Goal: Task Accomplishment & Management: Manage account settings

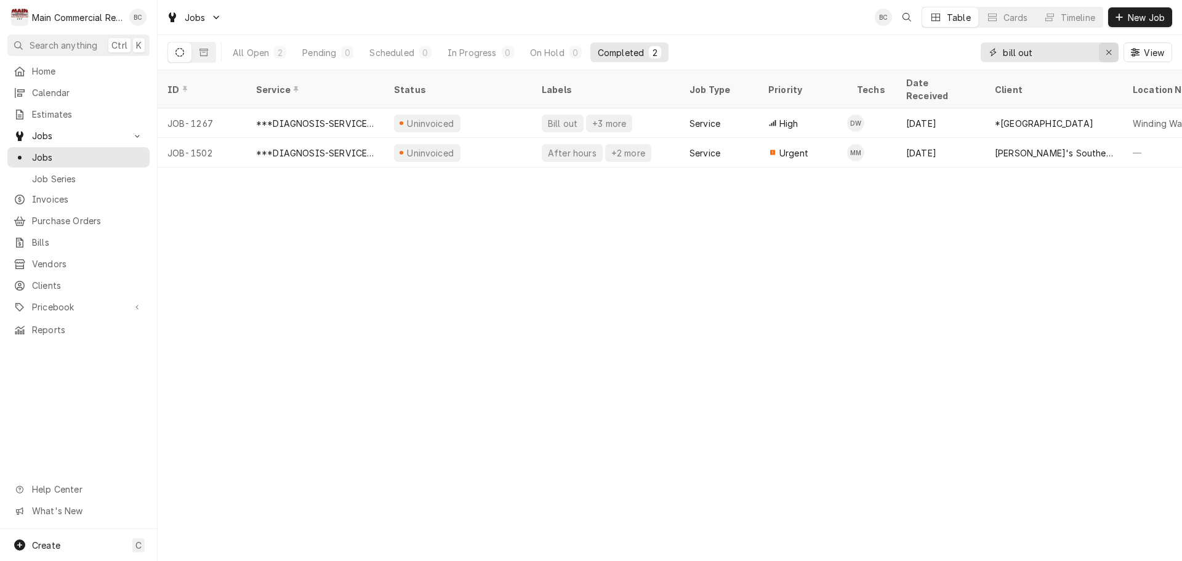
click at [1112, 51] on div "Erase input" at bounding box center [1109, 52] width 12 height 12
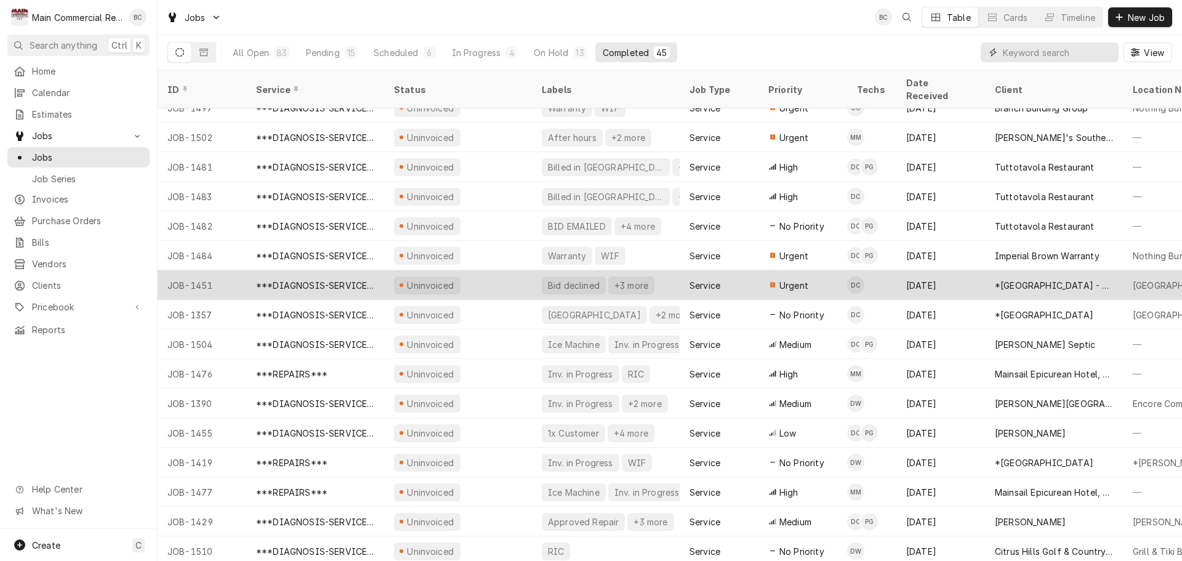
scroll to position [872, 0]
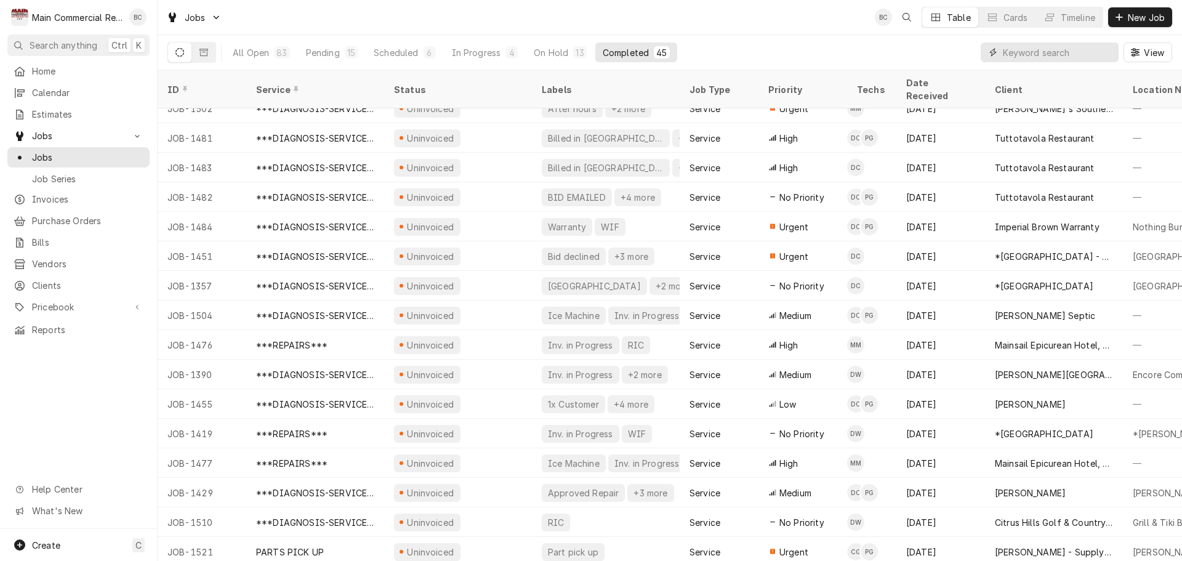
click at [1018, 57] on input "Dynamic Content Wrapper" at bounding box center [1058, 52] width 110 height 20
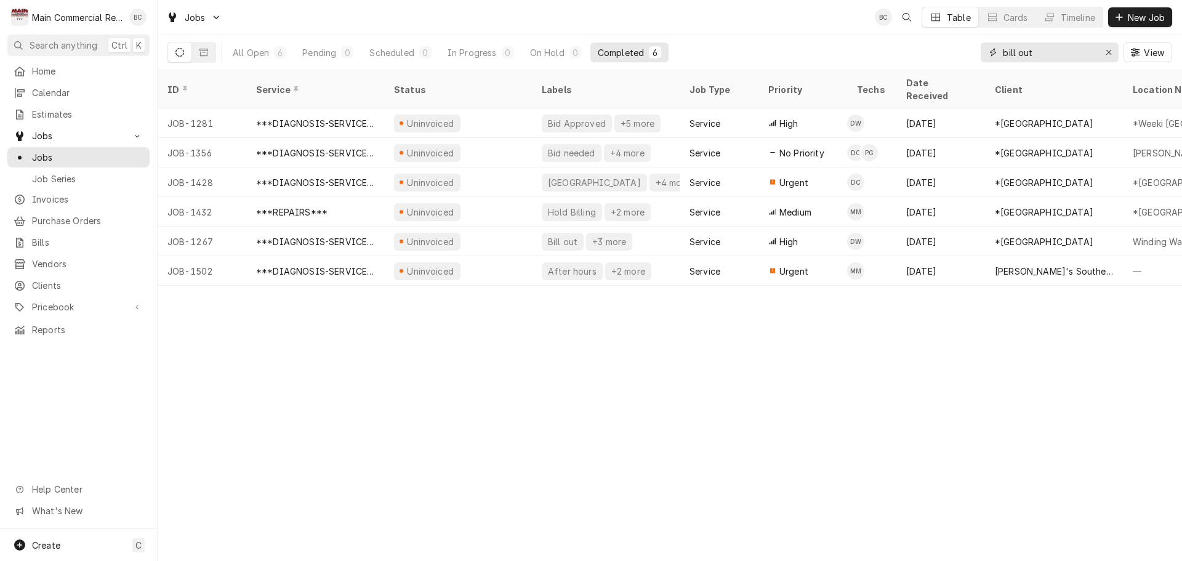
type input "bill out"
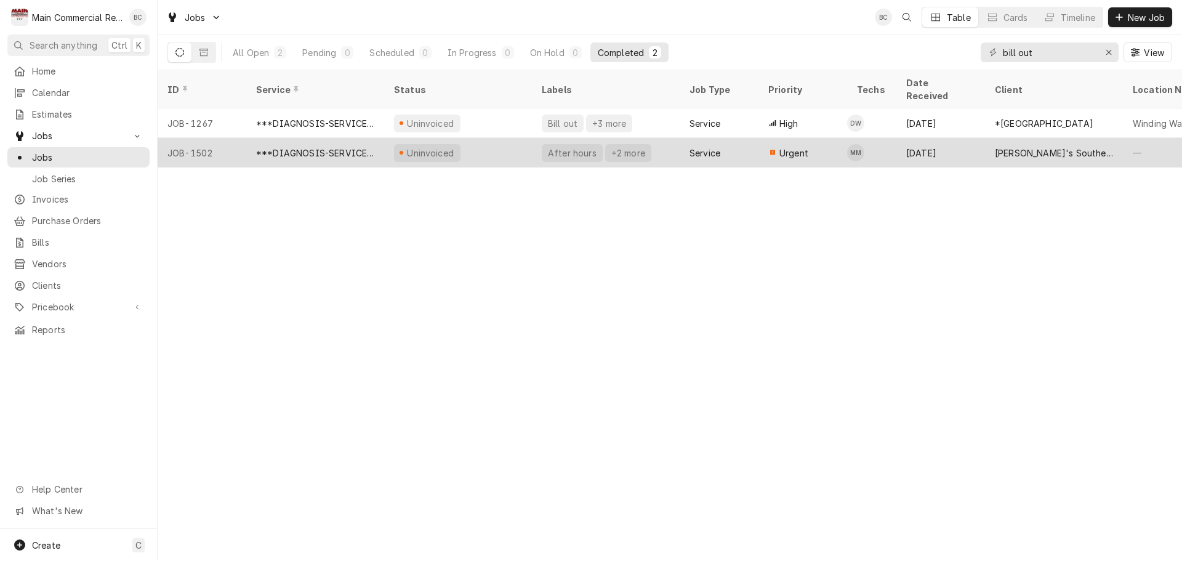
click at [562, 147] on div "After hours" at bounding box center [572, 153] width 51 height 13
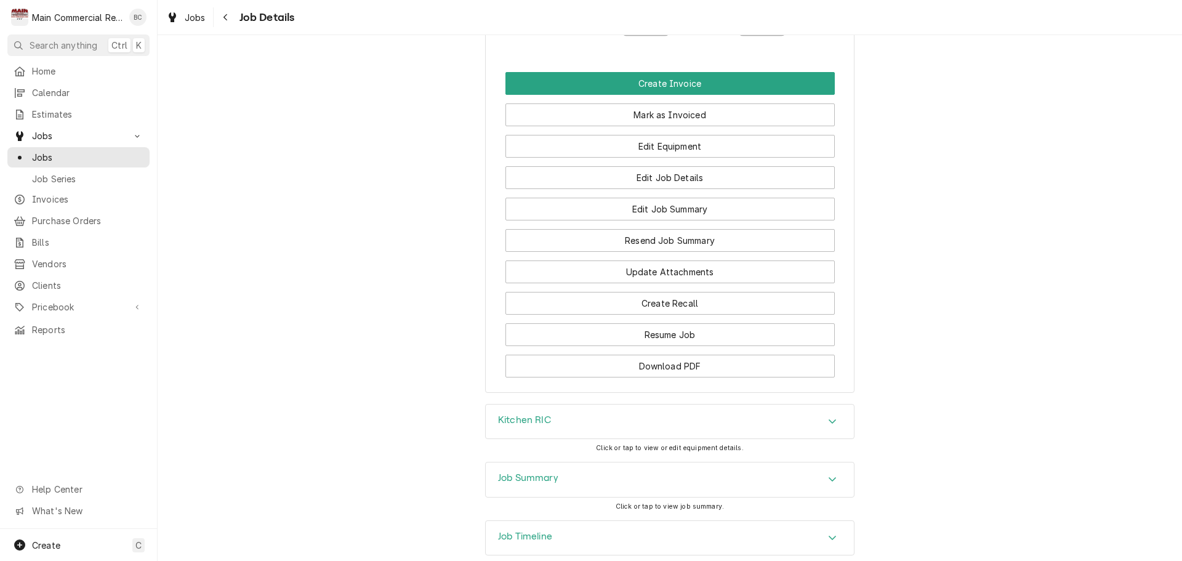
scroll to position [1285, 0]
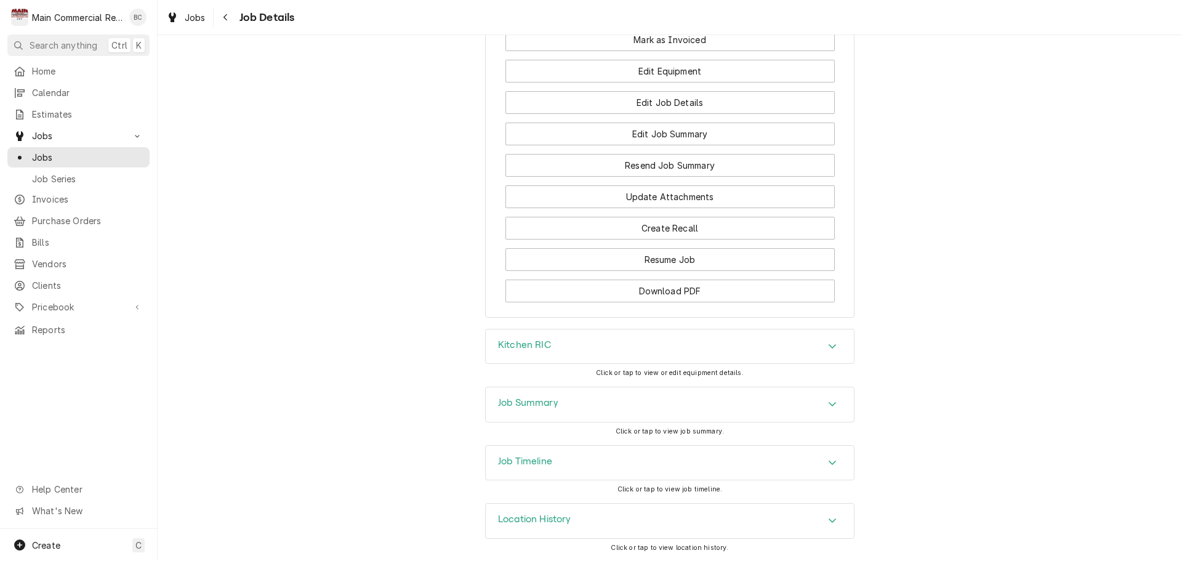
click at [543, 405] on h3 "Job Summary" at bounding box center [528, 403] width 60 height 12
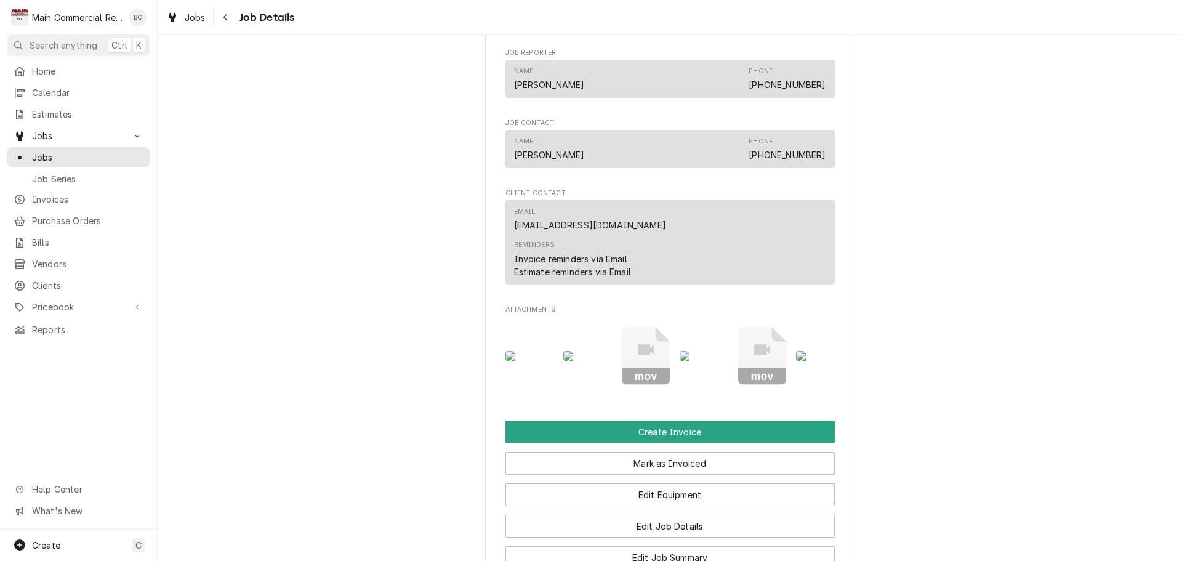
scroll to position [831, 0]
click at [512, 360] on img "Attachments" at bounding box center [530, 355] width 49 height 10
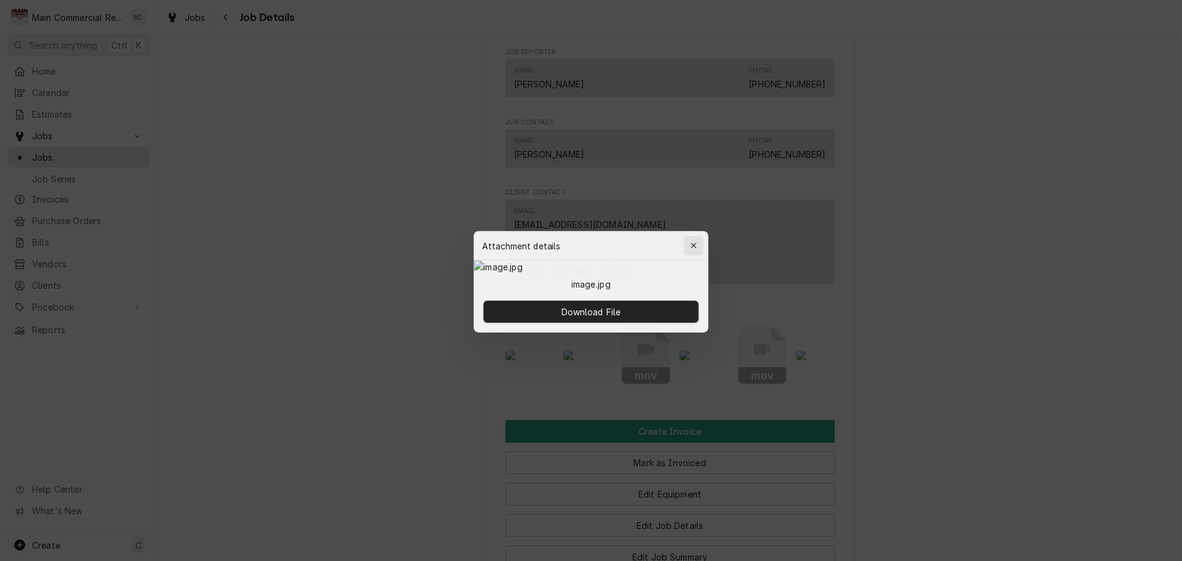
click at [698, 240] on icon "button" at bounding box center [695, 244] width 7 height 9
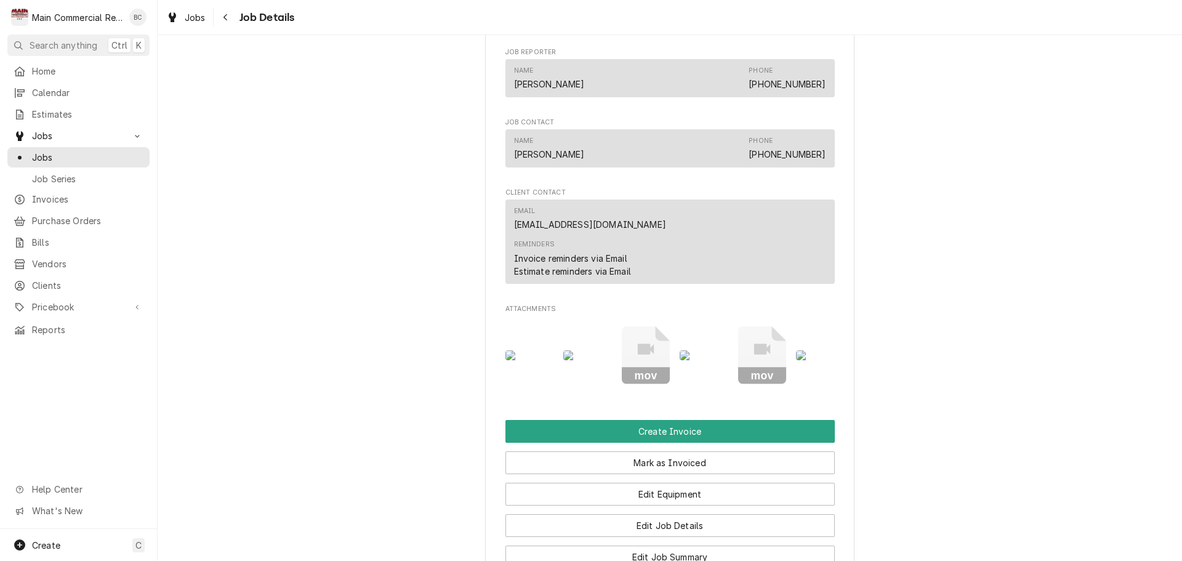
scroll to position [893, 0]
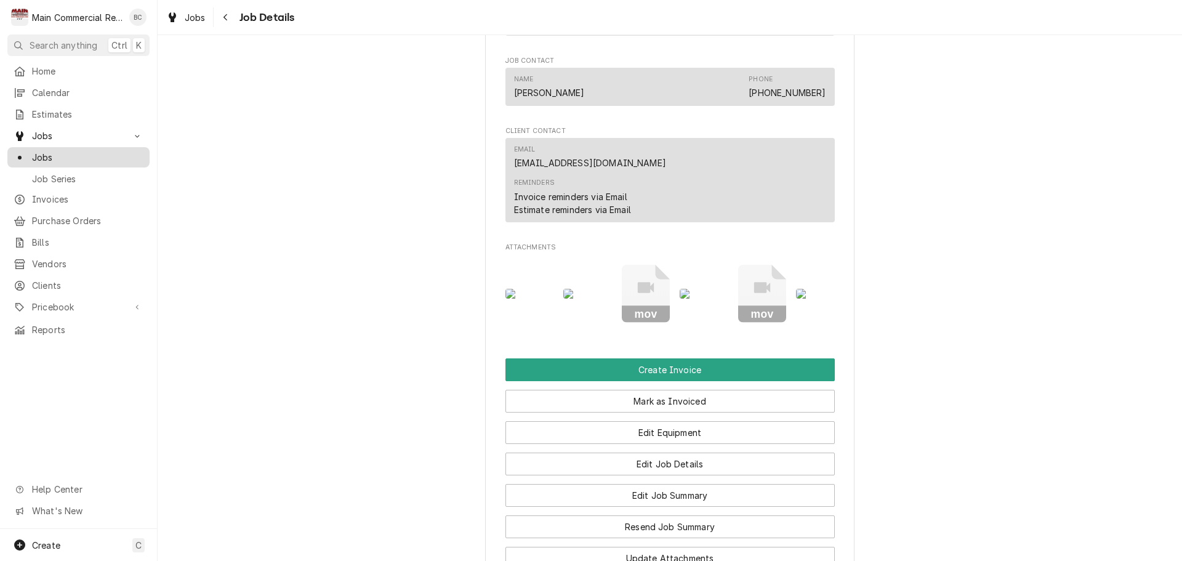
click at [97, 151] on span "Jobs" at bounding box center [87, 157] width 111 height 13
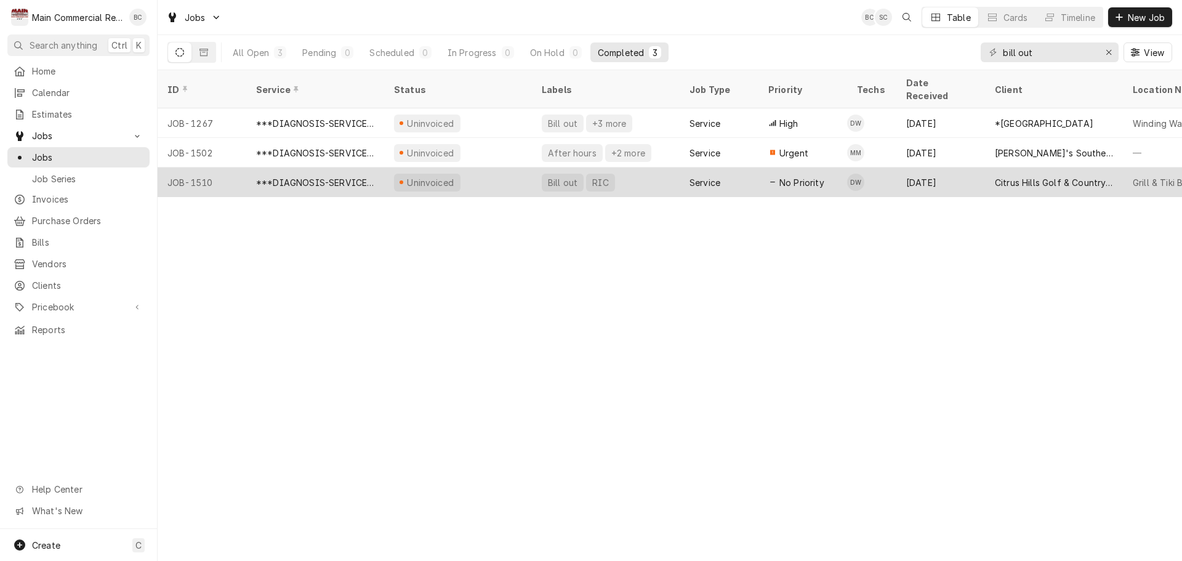
click at [553, 176] on div "Bill out" at bounding box center [563, 182] width 32 height 13
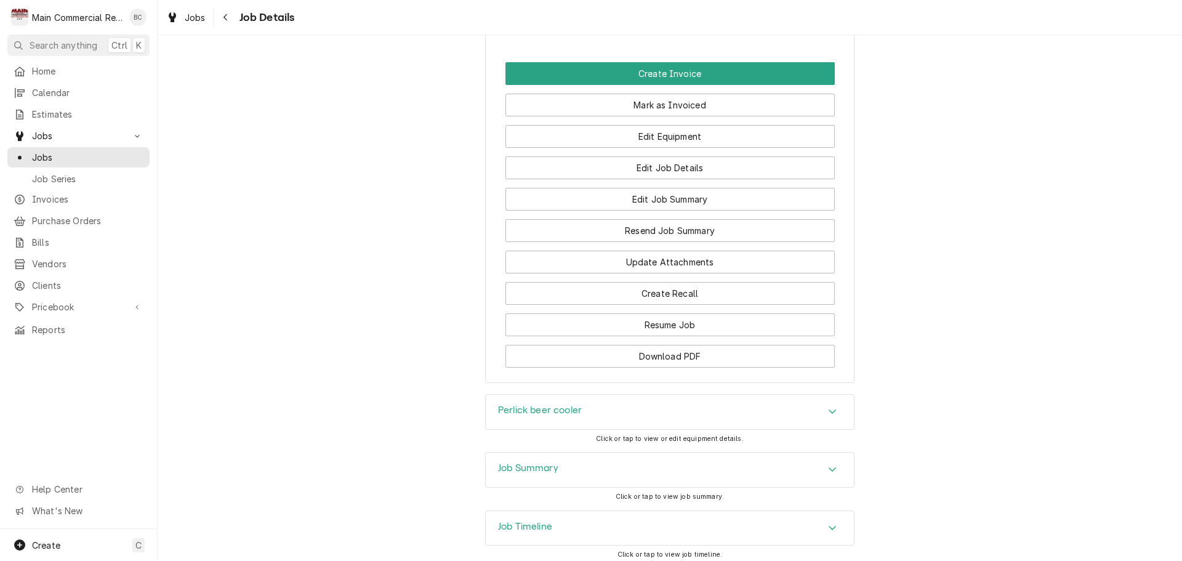
scroll to position [1478, 0]
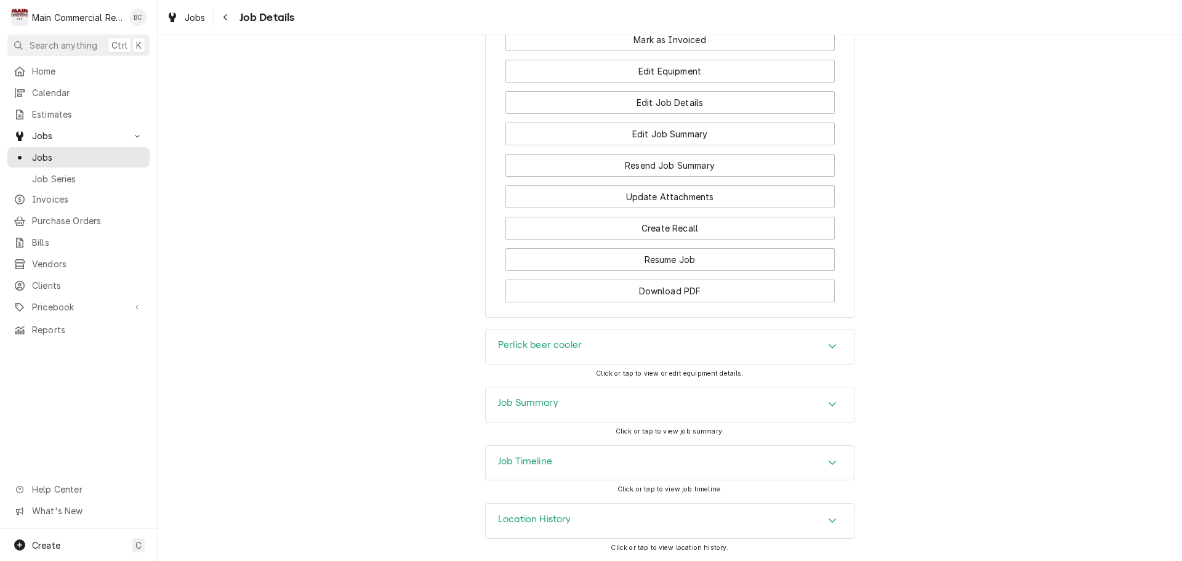
click at [515, 409] on h3 "Job Summary" at bounding box center [528, 403] width 60 height 12
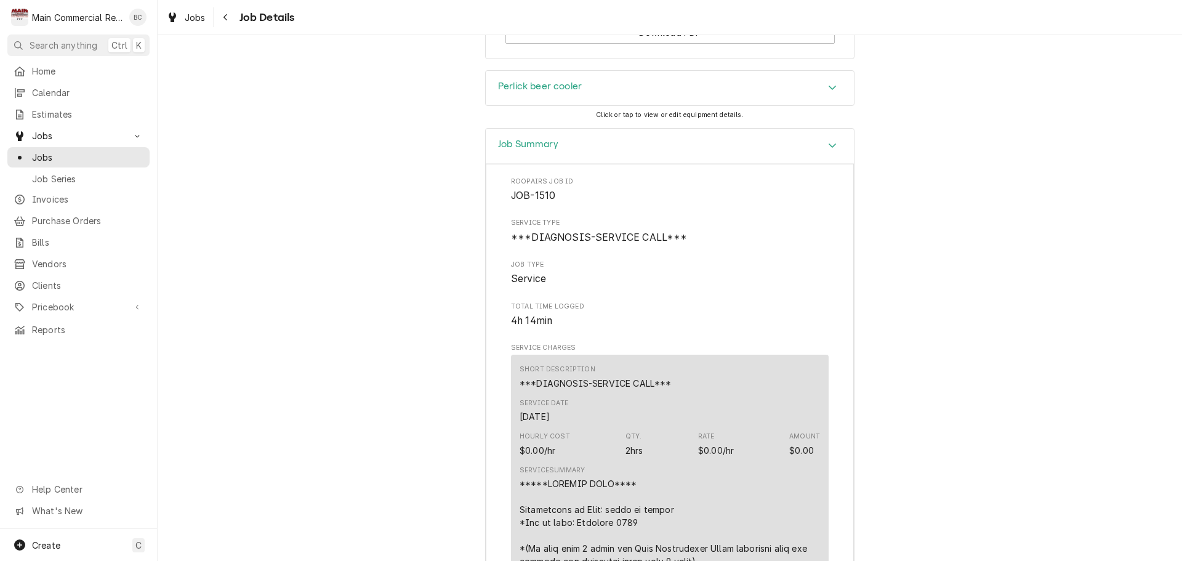
scroll to position [1724, 0]
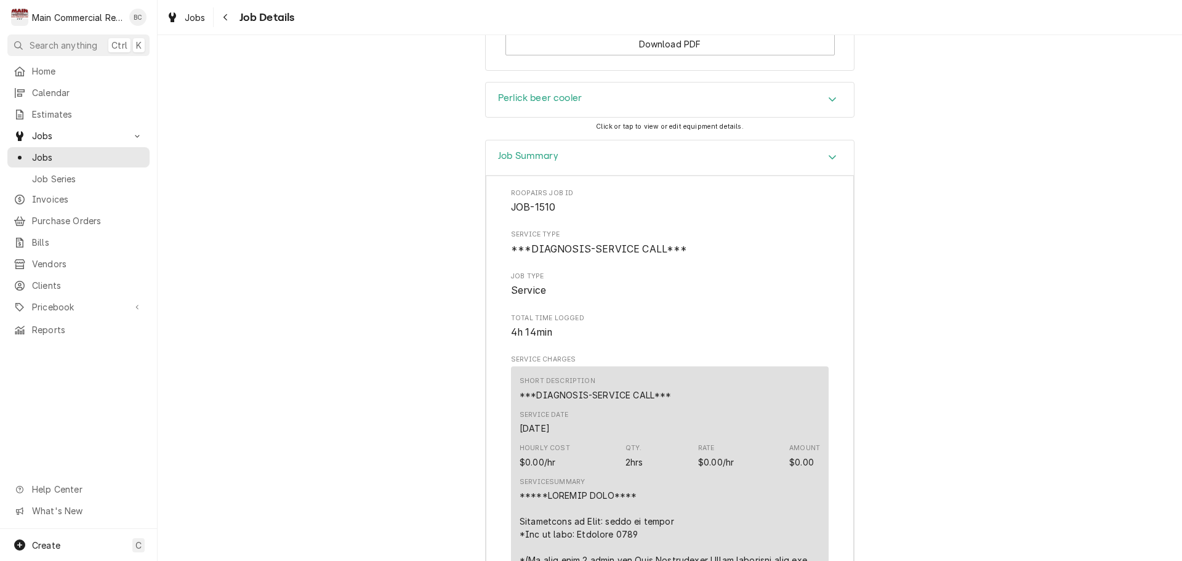
click at [538, 104] on h3 "Perlick beer cooler" at bounding box center [540, 98] width 84 height 12
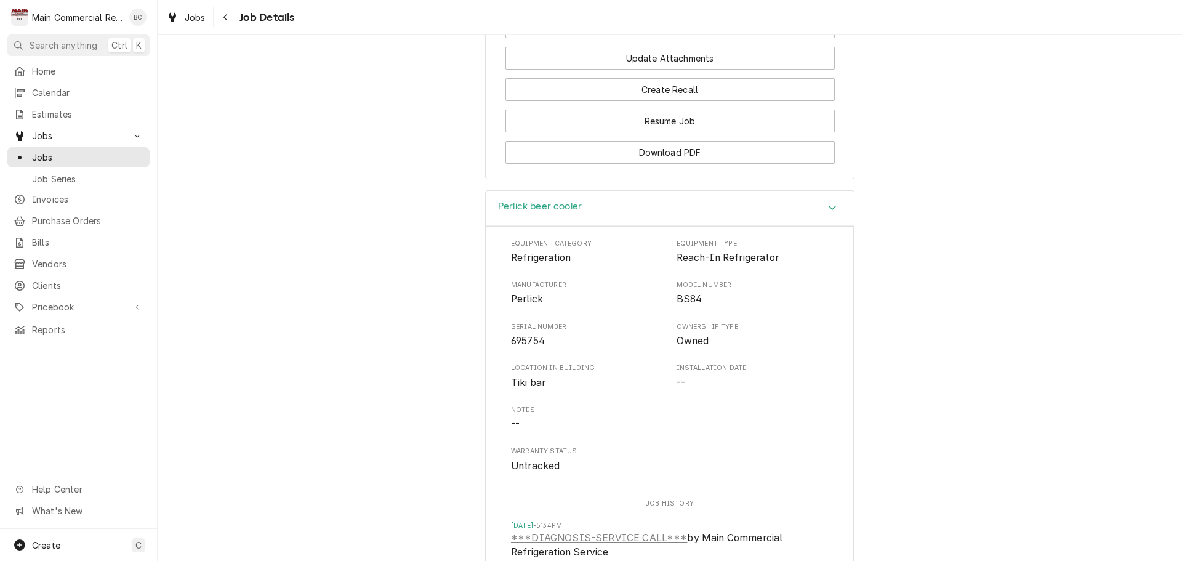
scroll to position [1601, 0]
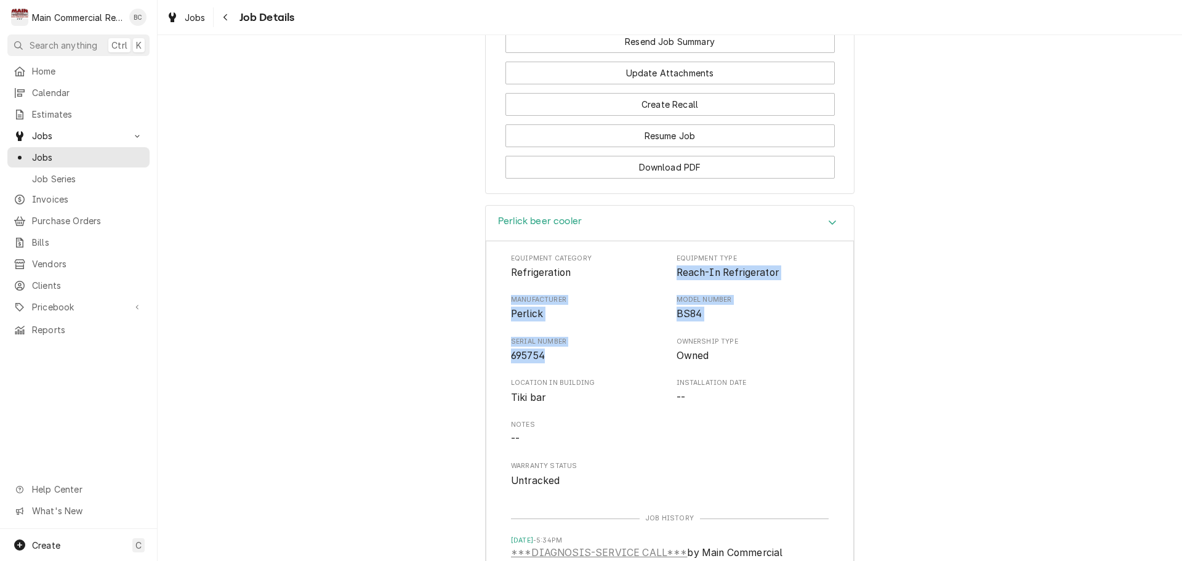
drag, startPoint x: 672, startPoint y: 282, endPoint x: 556, endPoint y: 376, distance: 149.3
click at [556, 376] on div "Equipment Category Refrigeration Equipment Type Reach-In Refrigerator Manufactu…" at bounding box center [670, 371] width 318 height 235
copy div "Reach-In Refrigerator Manufacturer Perlick Model Number BS84 Serial Number 6957…"
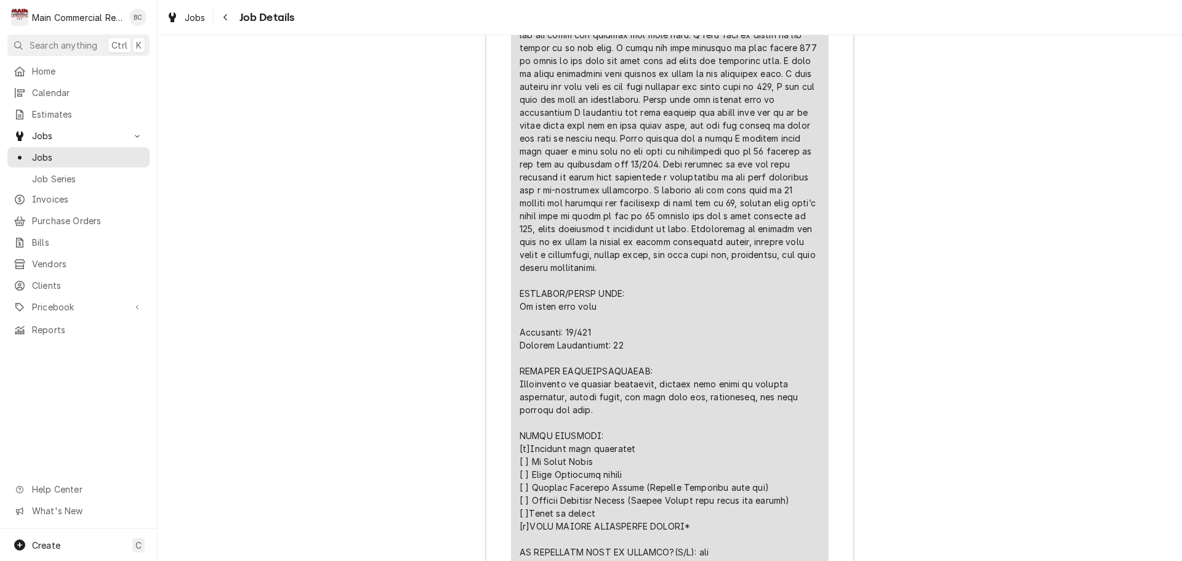
scroll to position [2833, 0]
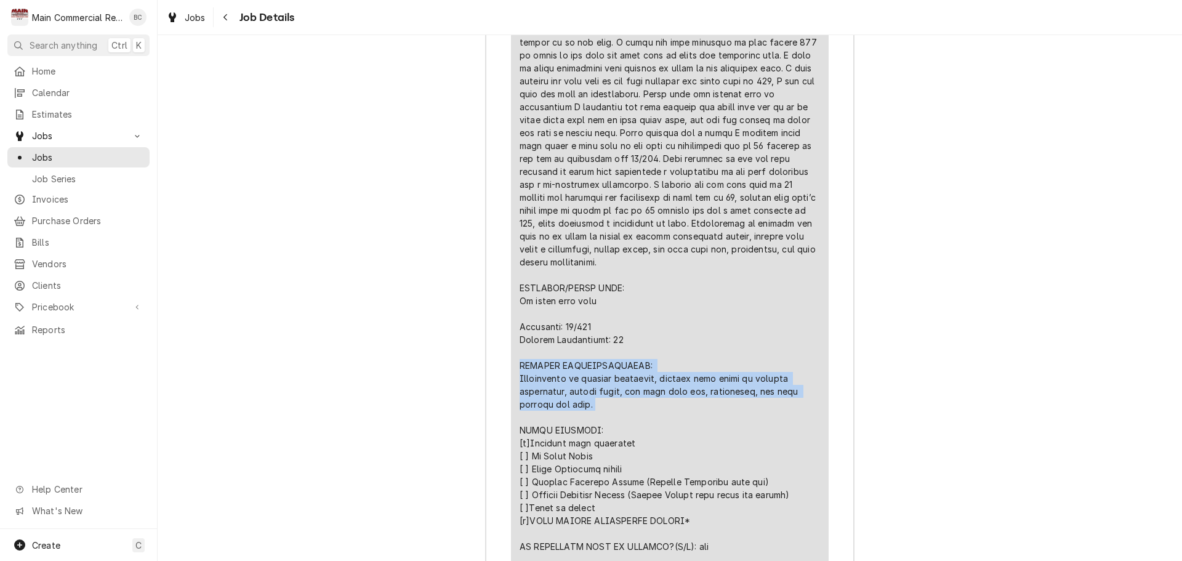
drag, startPoint x: 515, startPoint y: 390, endPoint x: 551, endPoint y: 424, distance: 49.7
click at [551, 424] on div "Line Item" at bounding box center [670, 223] width 301 height 918
copy div "FURTHER RECOMMENDATIONS: Recommended to replace equipment, however will quote t…"
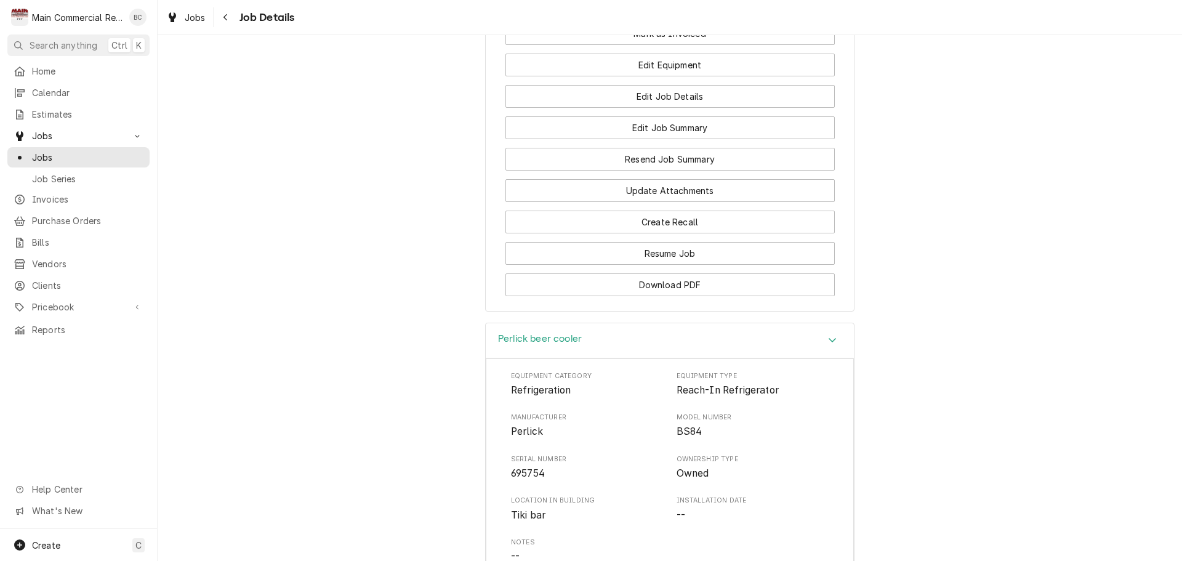
scroll to position [1478, 0]
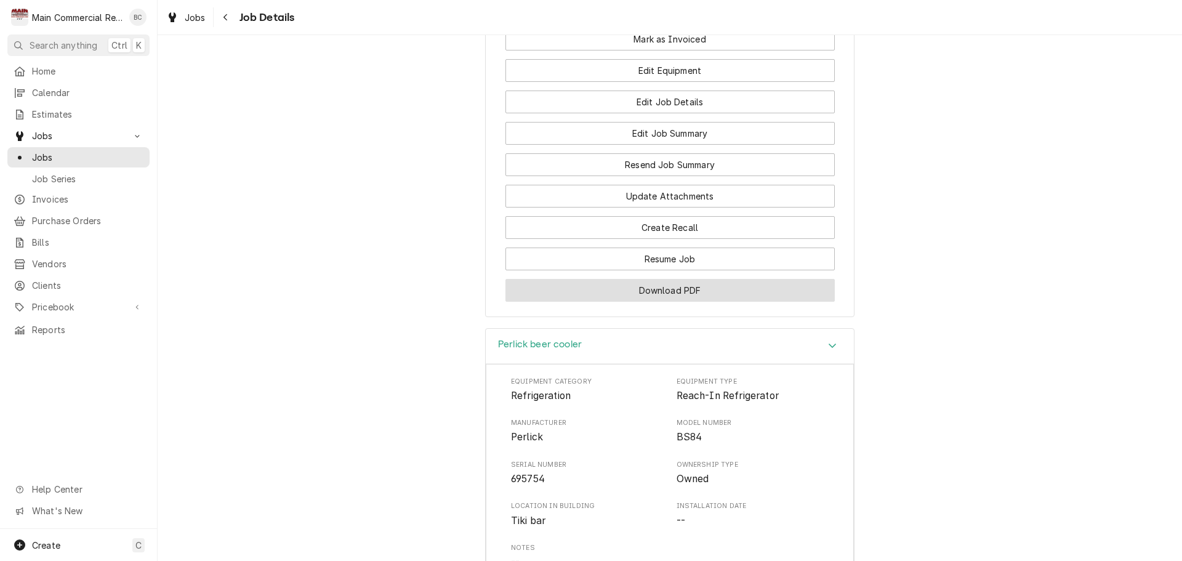
click at [669, 302] on button "Download PDF" at bounding box center [670, 290] width 329 height 23
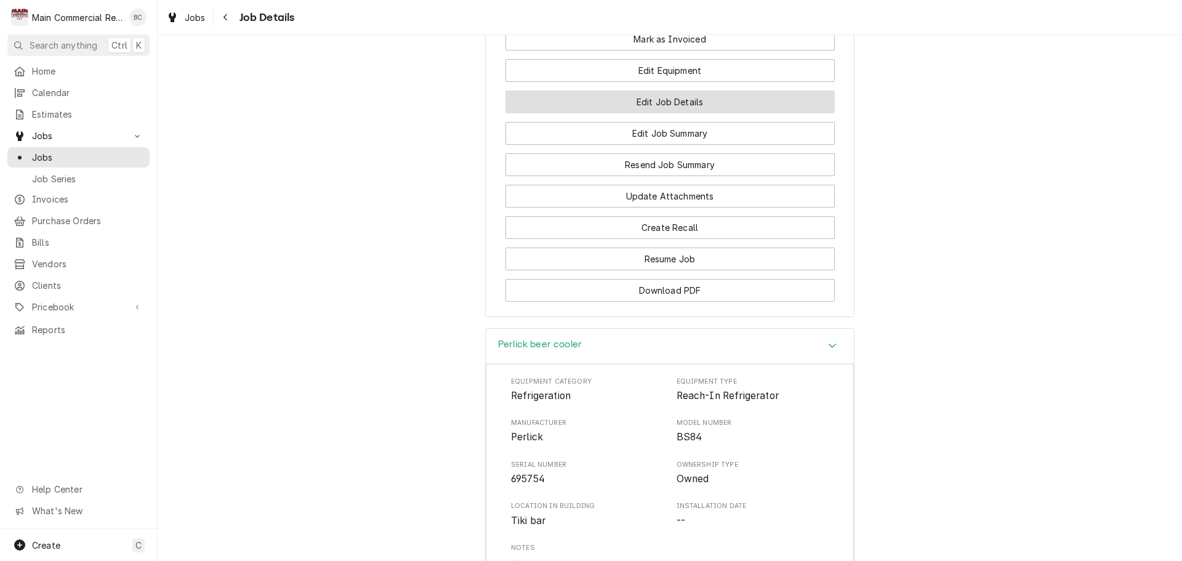
click at [667, 112] on button "Edit Job Details" at bounding box center [670, 102] width 329 height 23
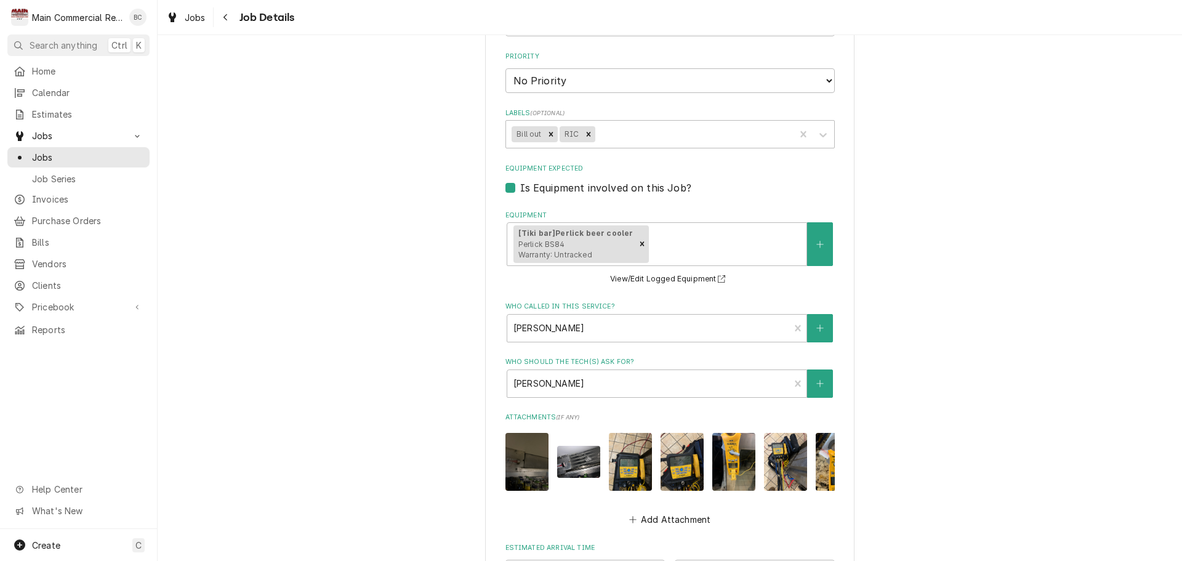
scroll to position [402, 0]
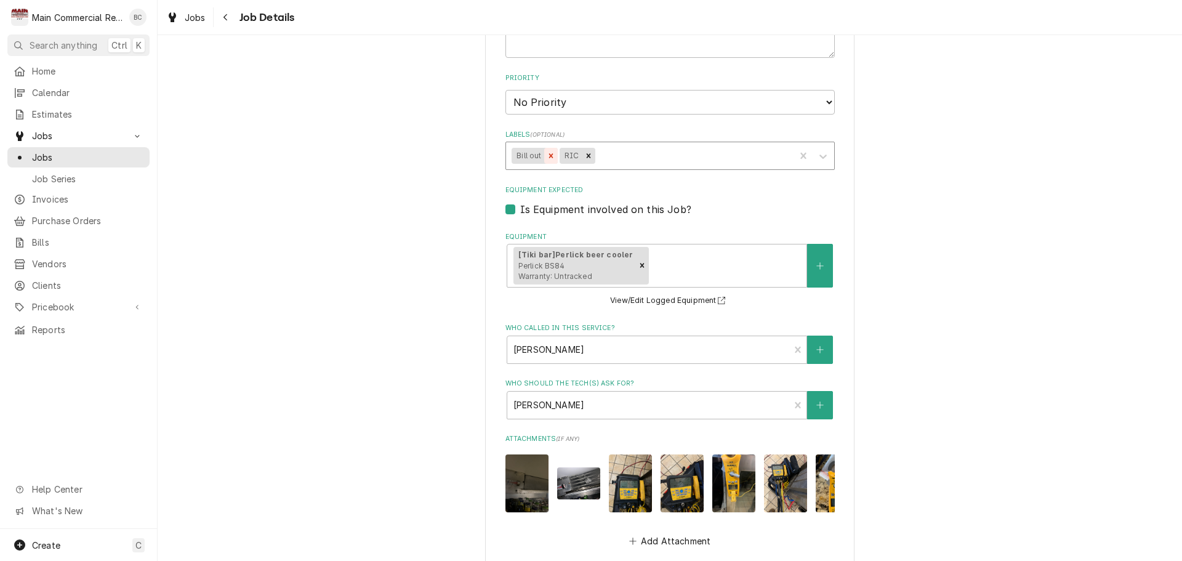
click at [547, 156] on icon "Remove Bill out" at bounding box center [551, 156] width 9 height 9
type textarea "x"
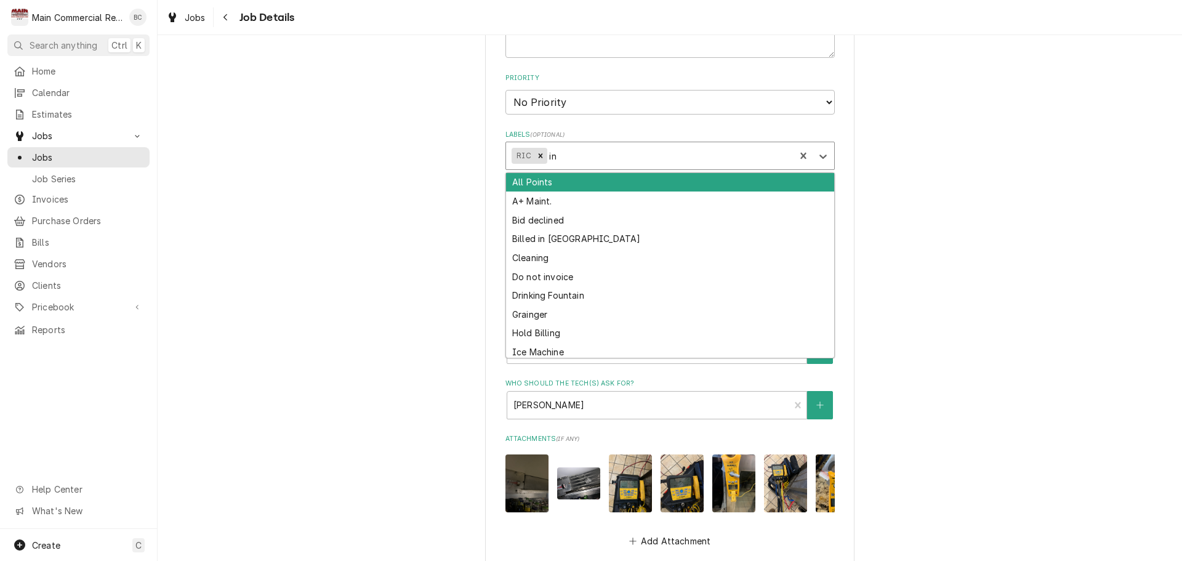
type input "inv"
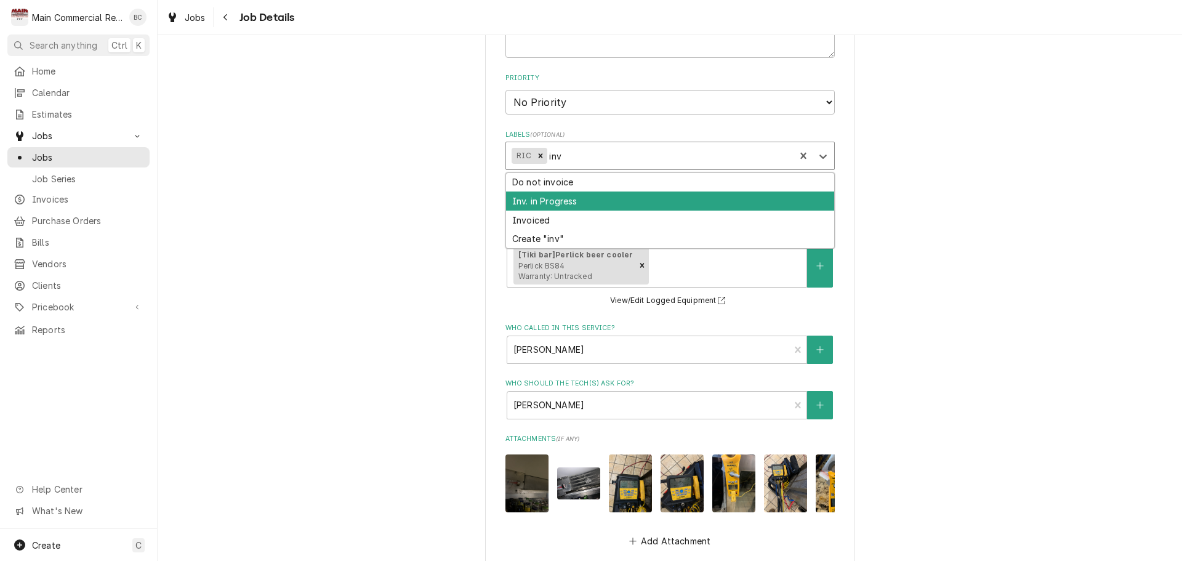
click at [551, 197] on div "Inv. in Progress" at bounding box center [670, 201] width 328 height 19
type textarea "x"
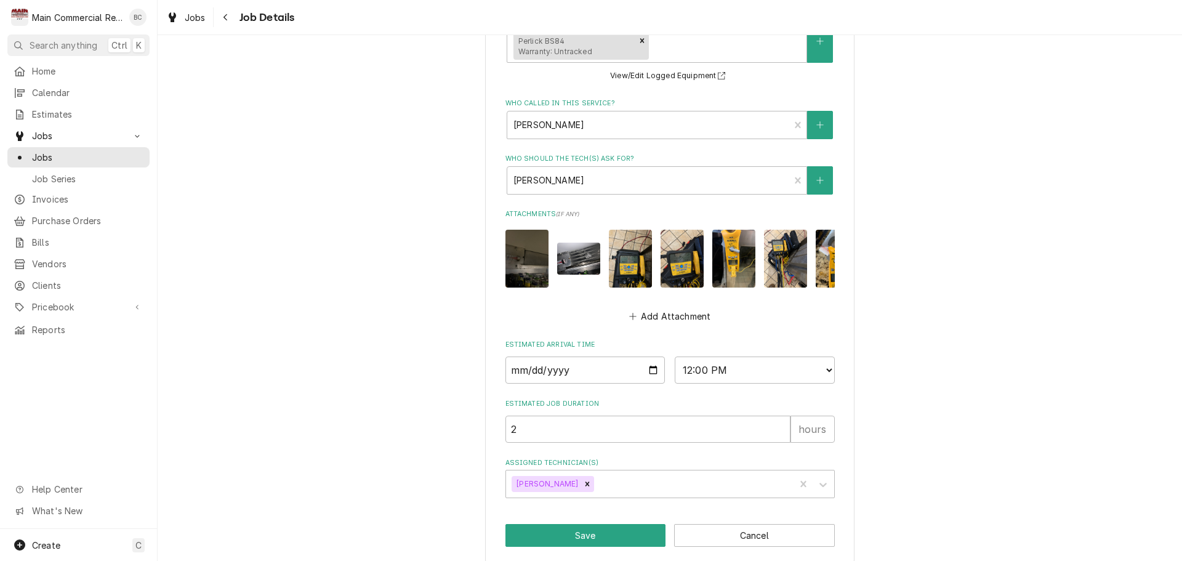
scroll to position [648, 0]
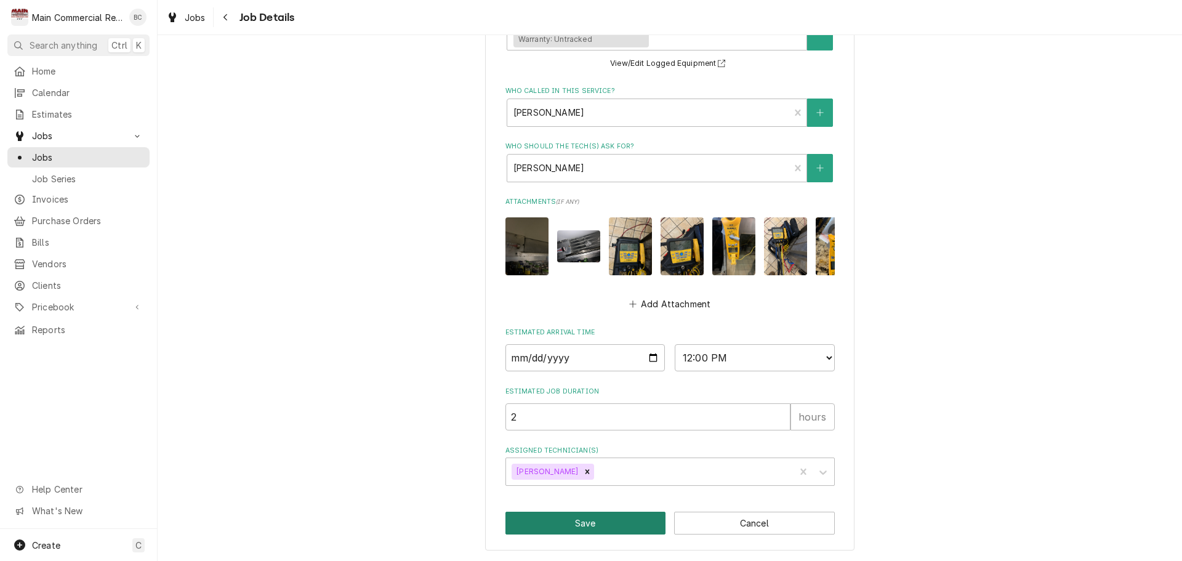
click at [582, 525] on button "Save" at bounding box center [586, 523] width 161 height 23
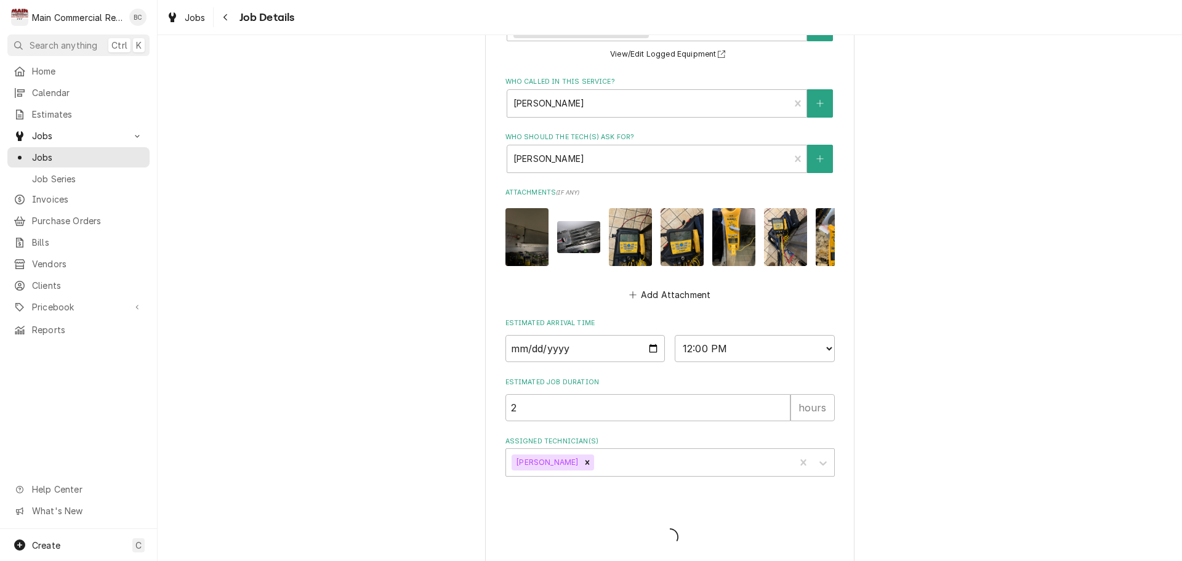
type textarea "x"
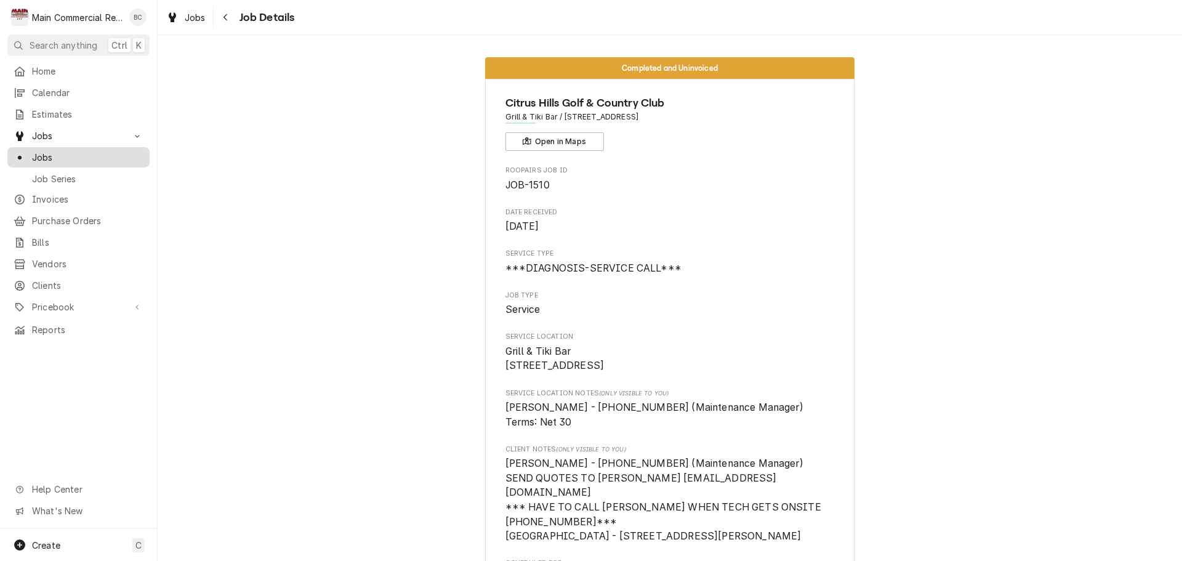
click at [54, 157] on span "Jobs" at bounding box center [87, 157] width 111 height 13
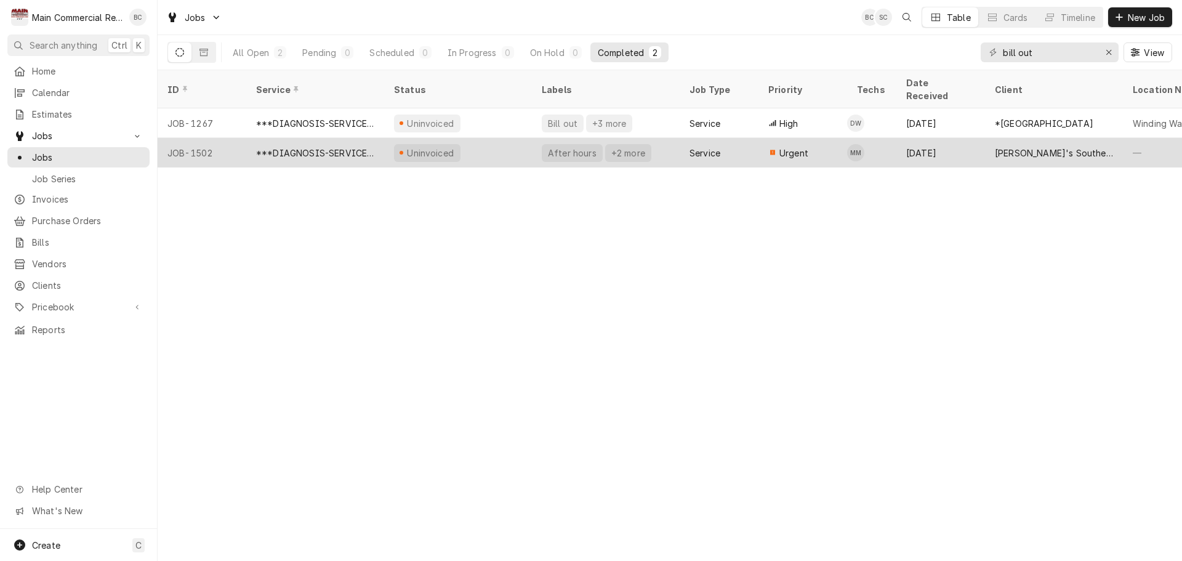
click at [419, 147] on div "Uninvoiced" at bounding box center [431, 153] width 50 height 13
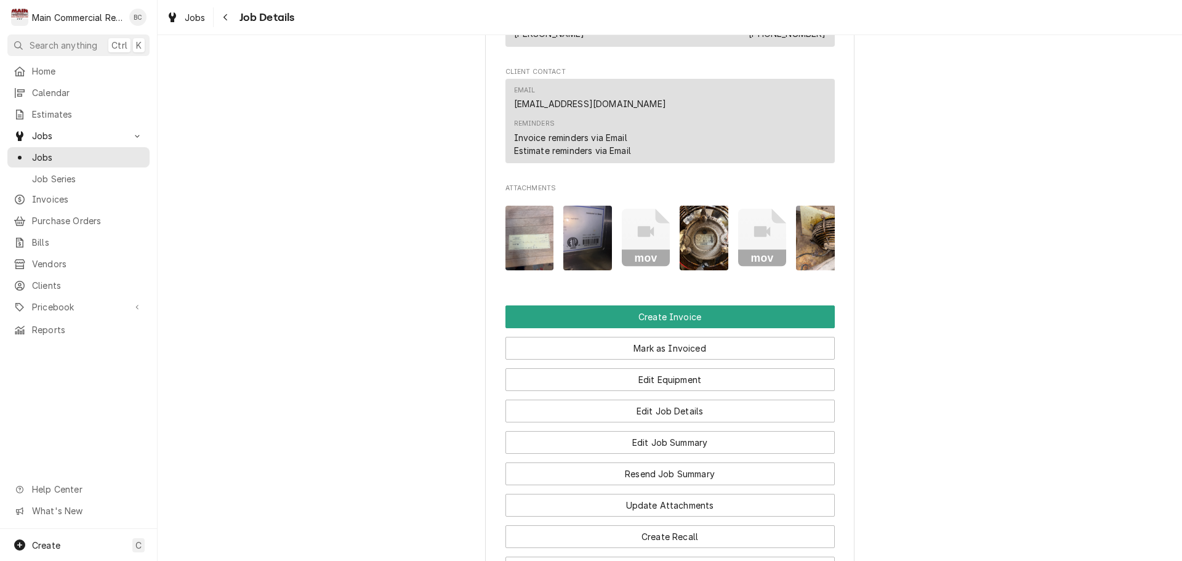
scroll to position [985, 0]
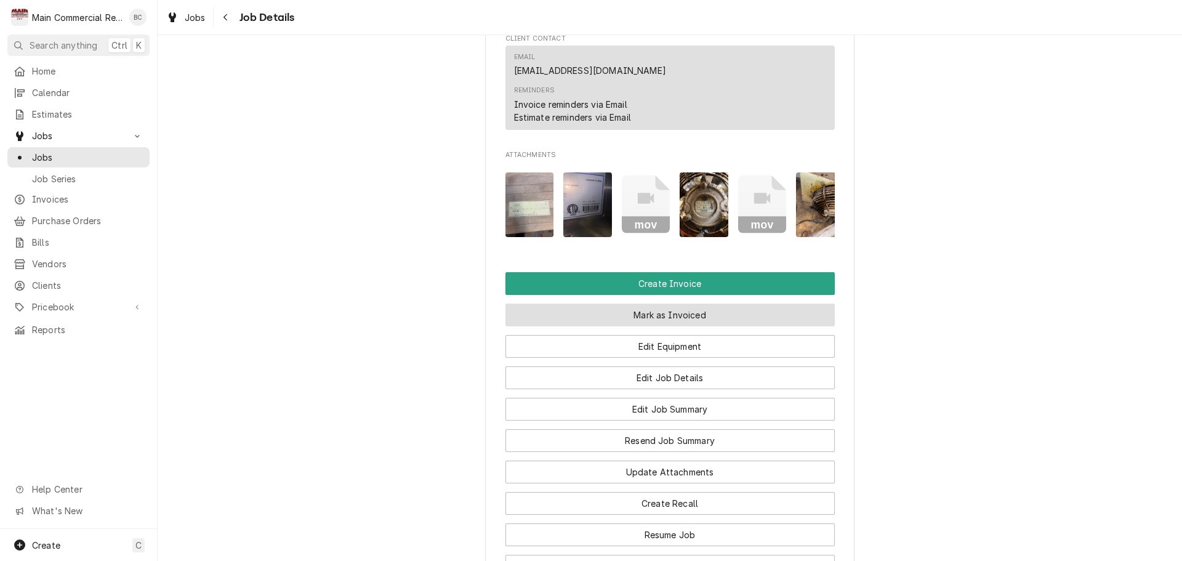
click at [637, 326] on button "Mark as Invoiced" at bounding box center [670, 315] width 329 height 23
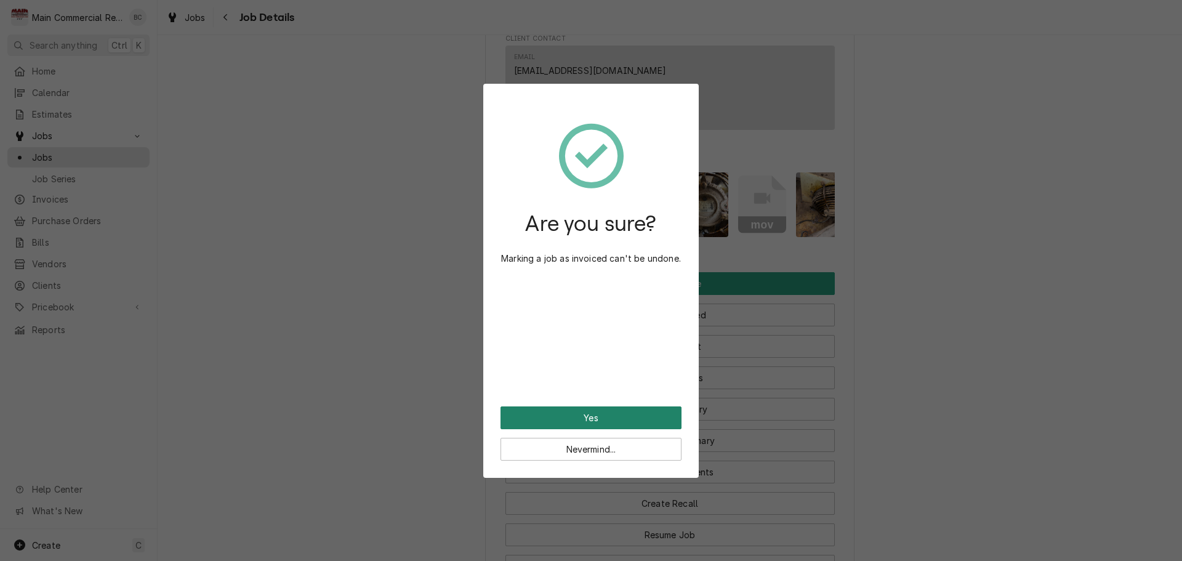
click at [586, 418] on button "Yes" at bounding box center [591, 417] width 181 height 23
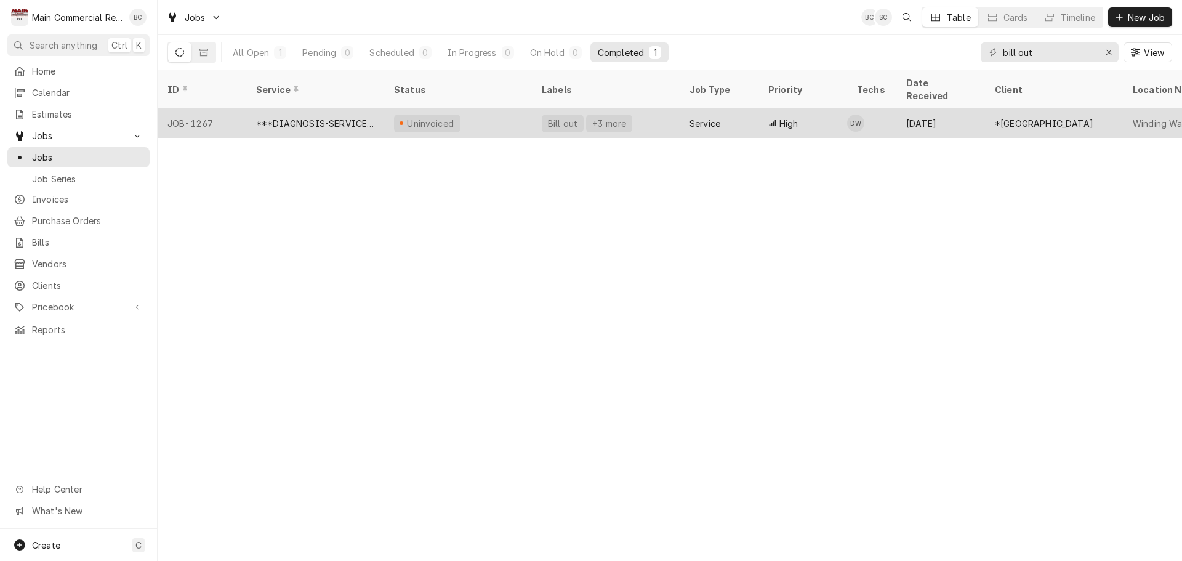
click at [554, 117] on div "Bill out" at bounding box center [563, 123] width 32 height 13
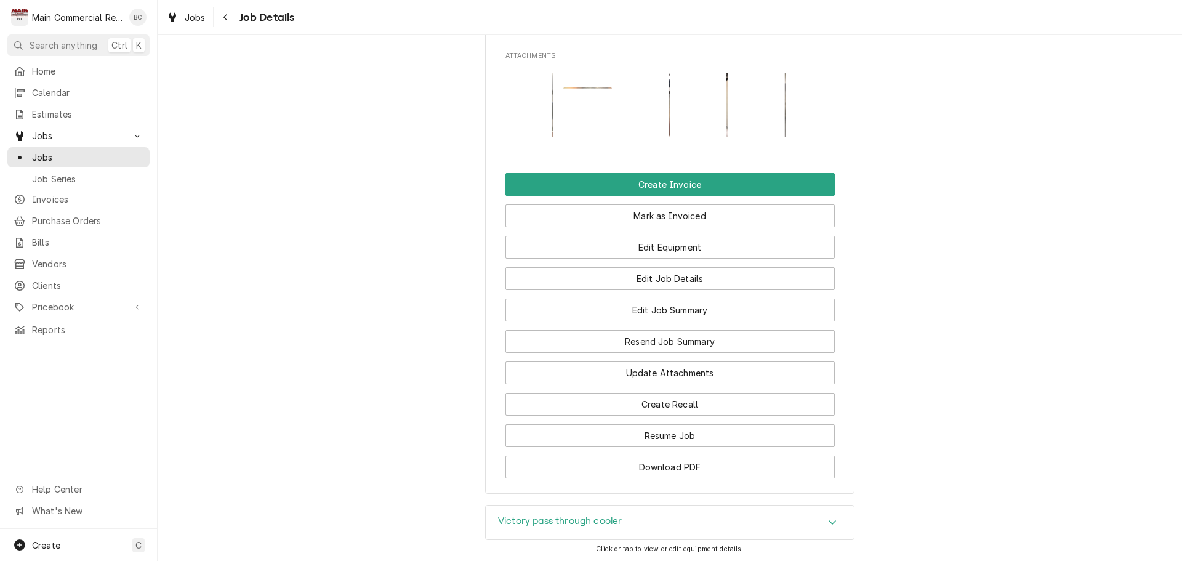
scroll to position [2171, 0]
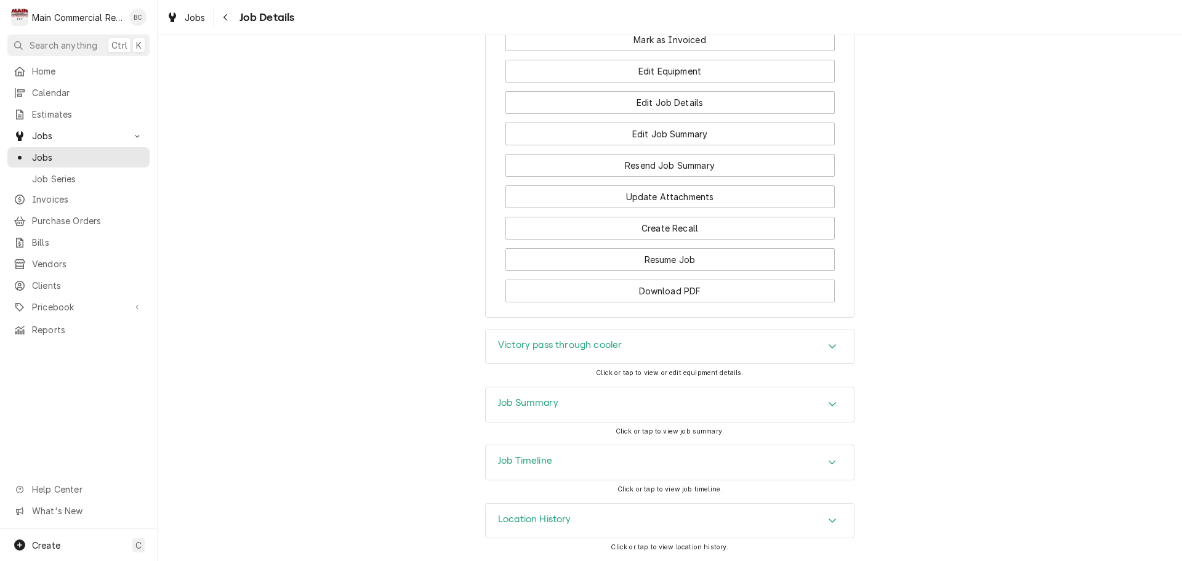
click at [509, 403] on h3 "Job Summary" at bounding box center [528, 403] width 60 height 12
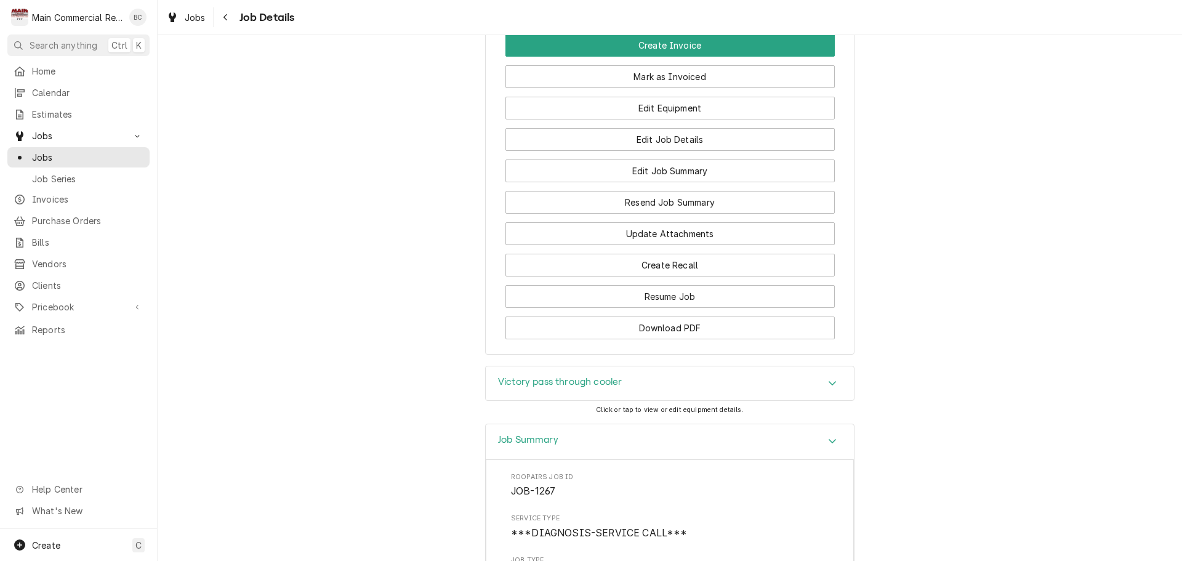
scroll to position [2156, 0]
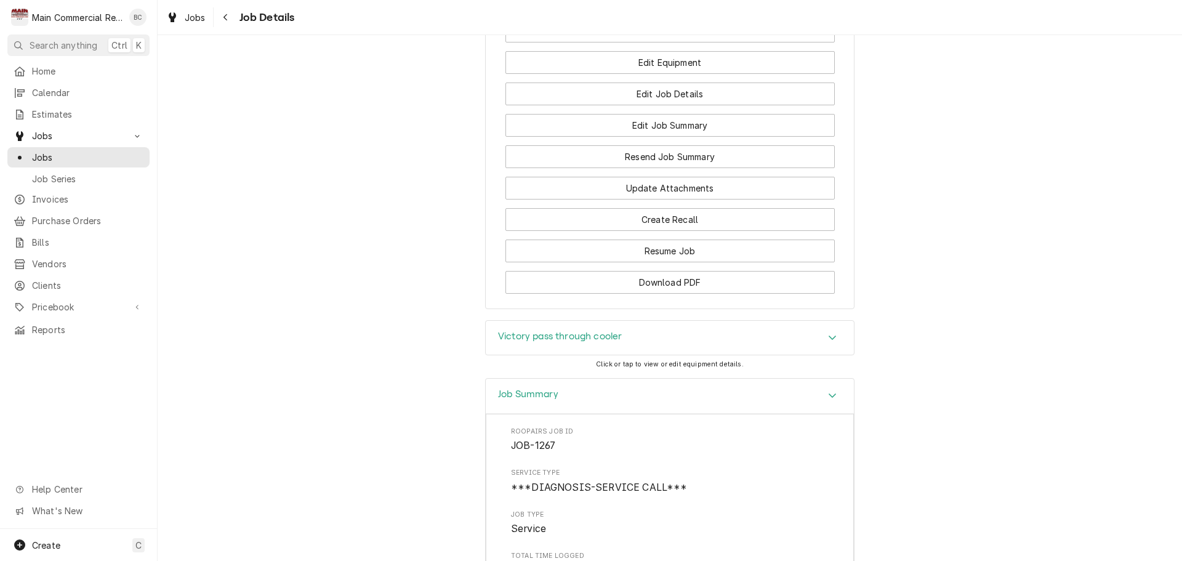
click at [510, 400] on h3 "Job Summary" at bounding box center [528, 395] width 60 height 12
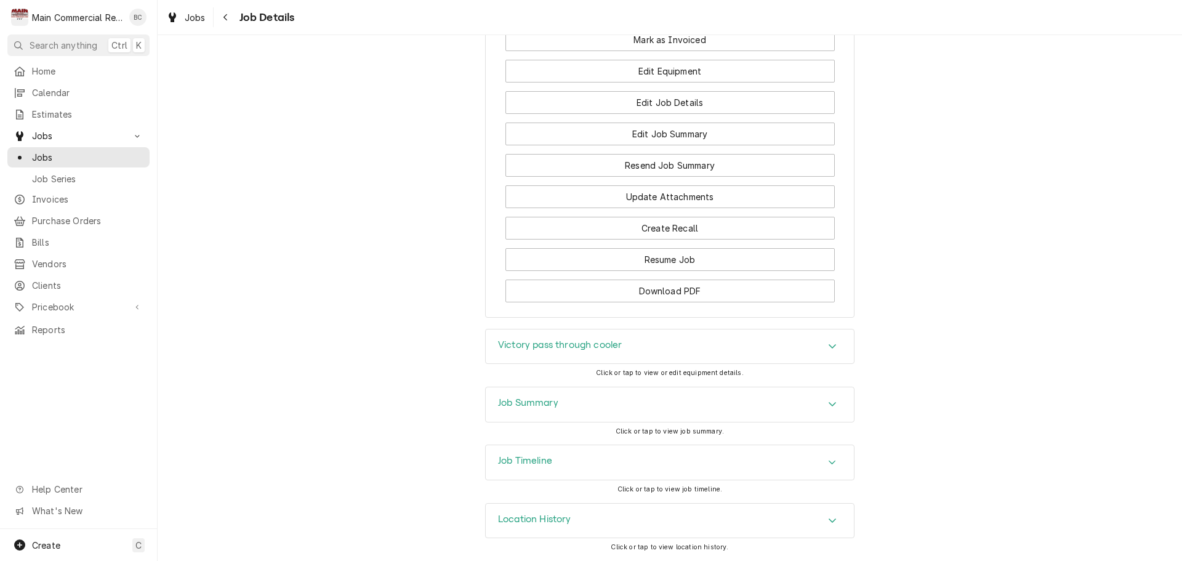
click at [510, 409] on h3 "Job Summary" at bounding box center [528, 403] width 60 height 12
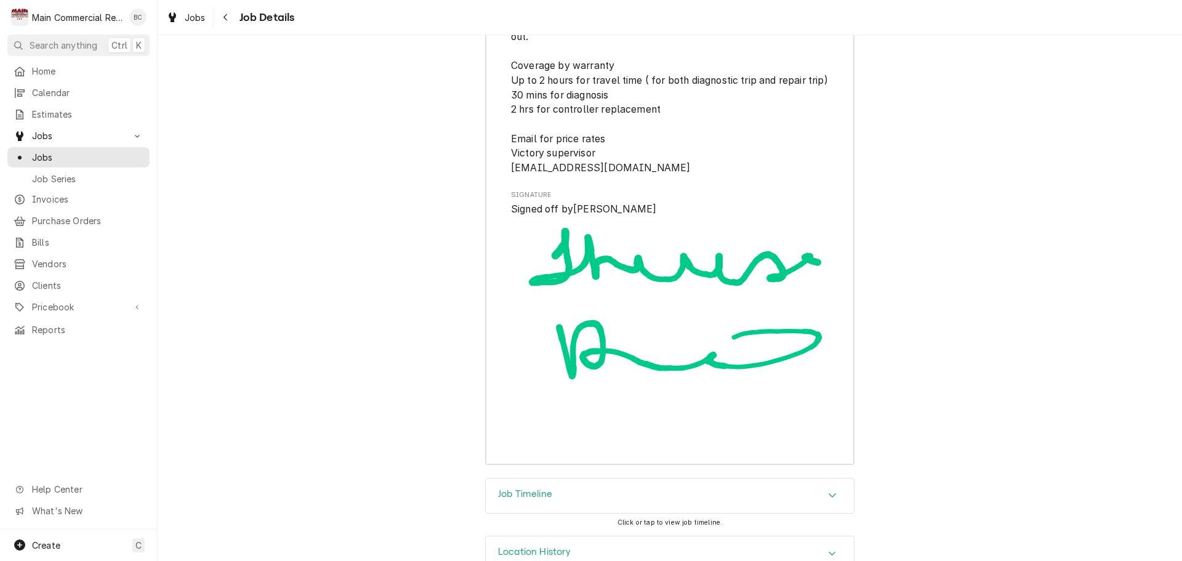
scroll to position [4117, 0]
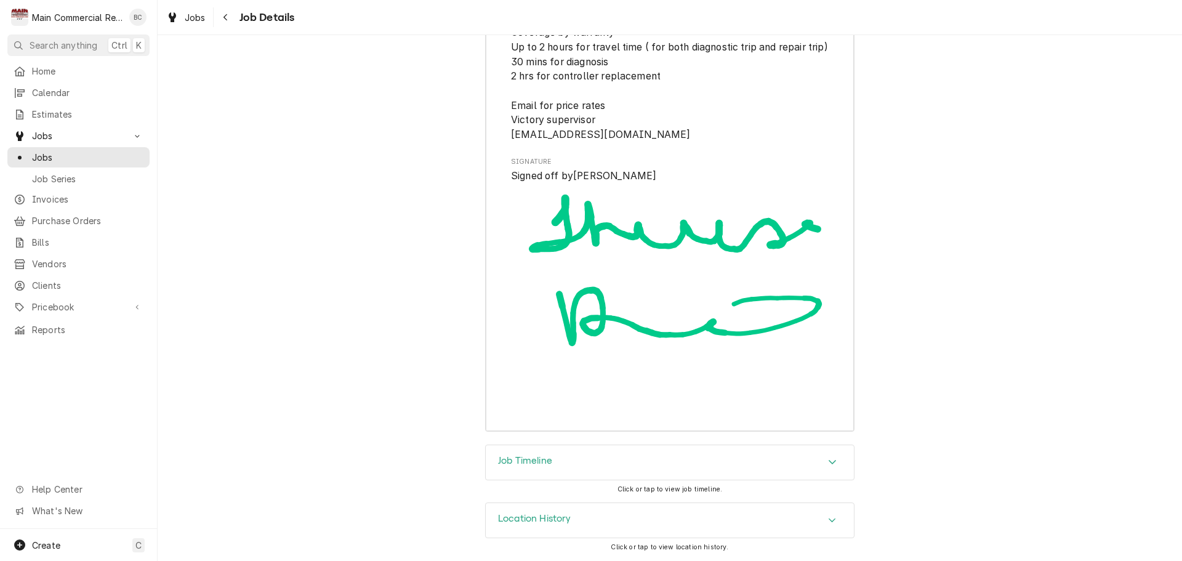
click at [526, 465] on h3 "Job Timeline" at bounding box center [525, 461] width 54 height 12
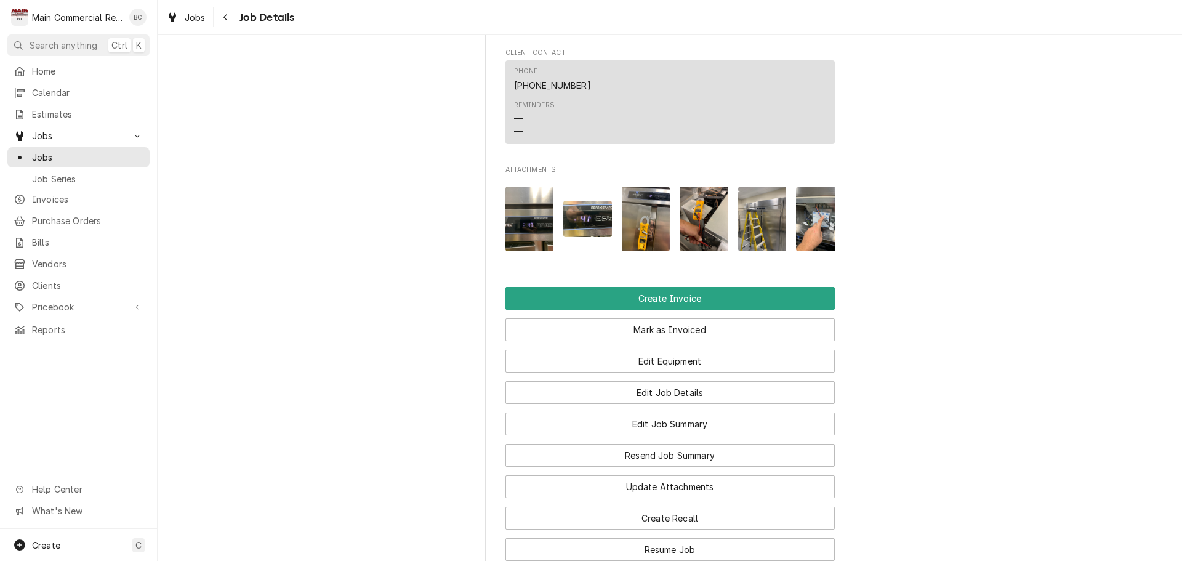
scroll to position [1672, 0]
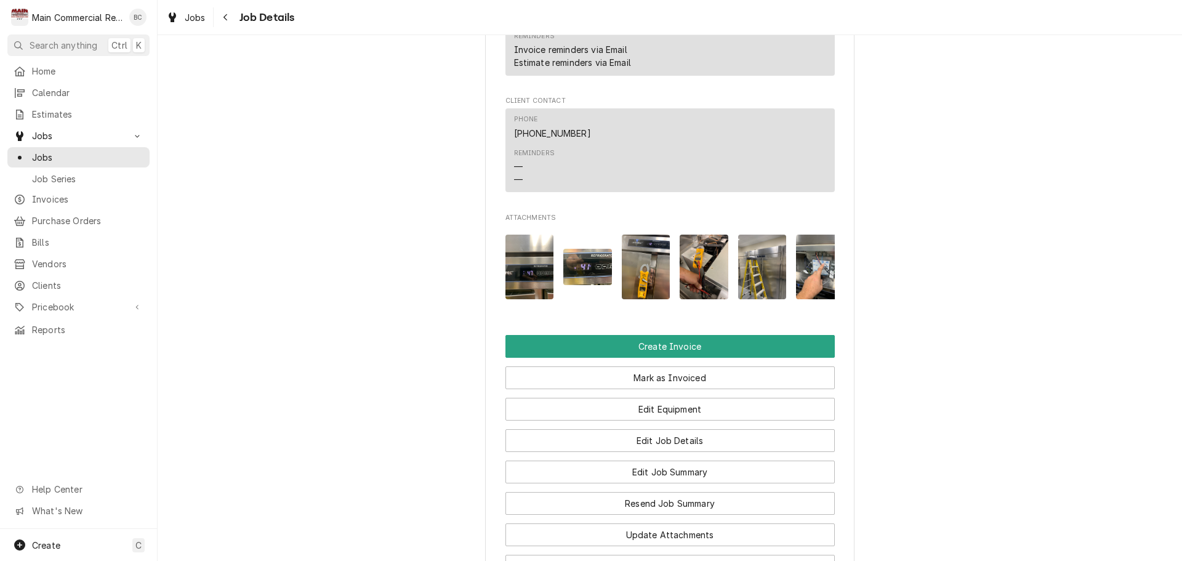
scroll to position [1795, 0]
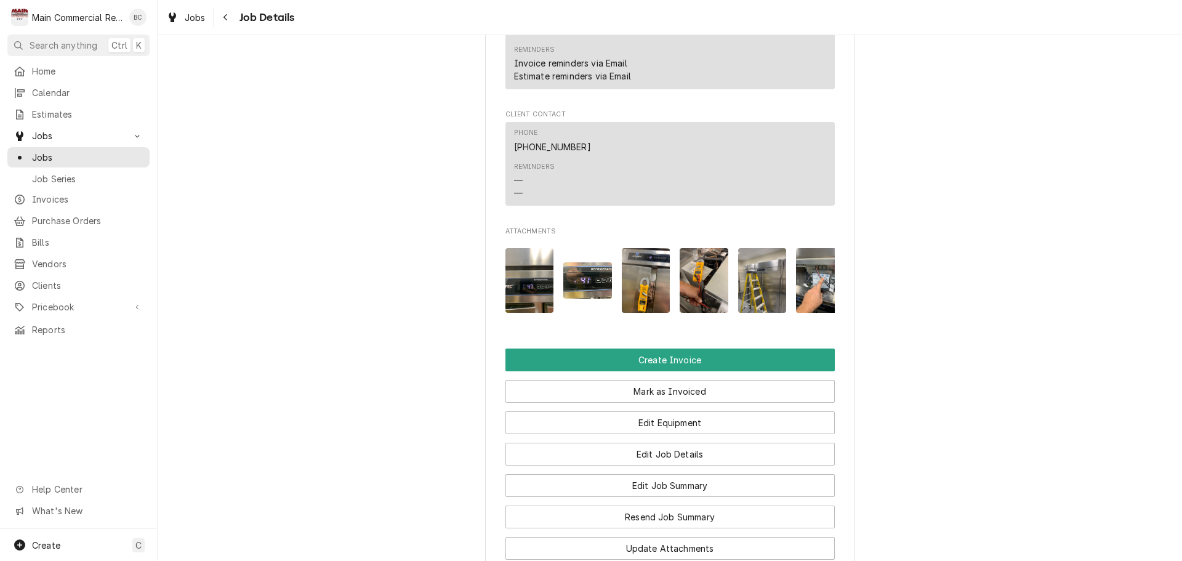
click at [525, 305] on img "Attachments" at bounding box center [530, 280] width 49 height 65
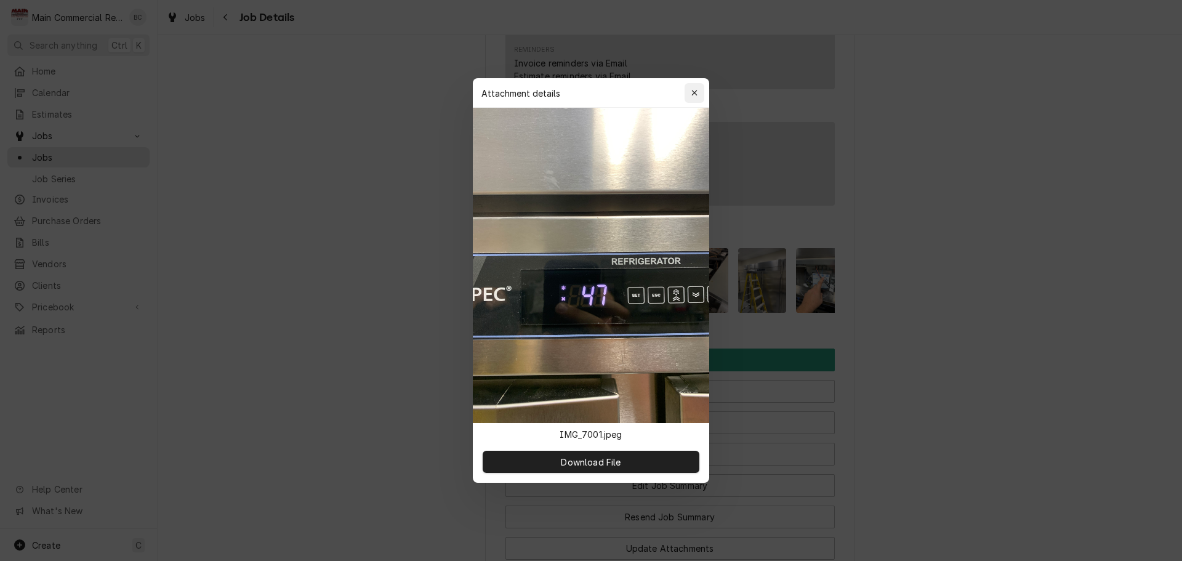
drag, startPoint x: 693, startPoint y: 89, endPoint x: 688, endPoint y: 123, distance: 34.3
click at [693, 89] on icon "button" at bounding box center [695, 93] width 7 height 9
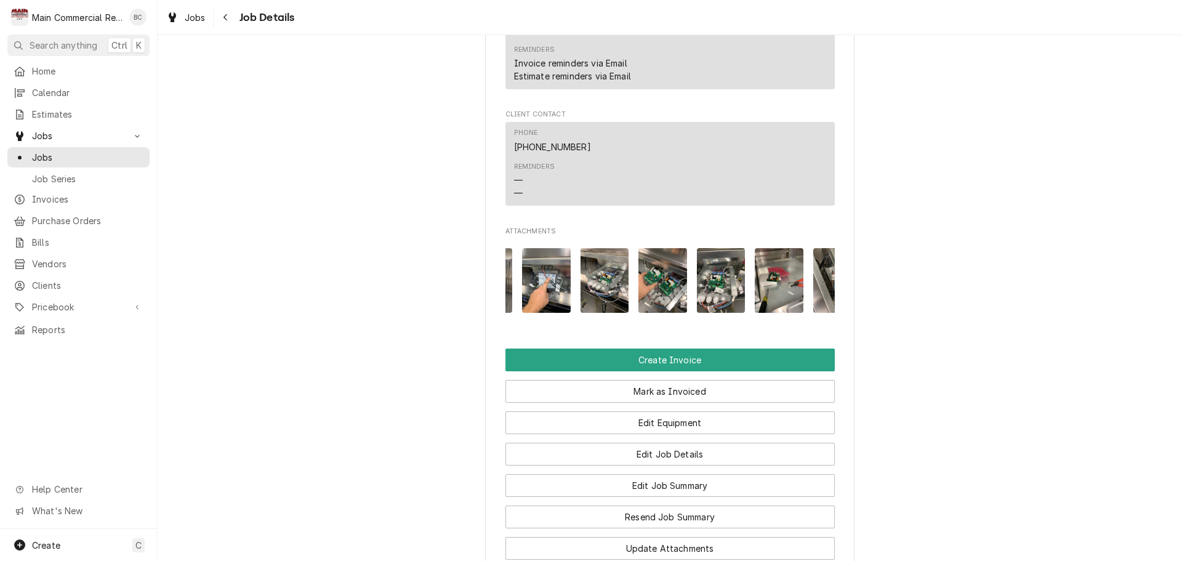
scroll to position [0, 276]
click at [598, 303] on img "Attachments" at bounding box center [603, 280] width 49 height 65
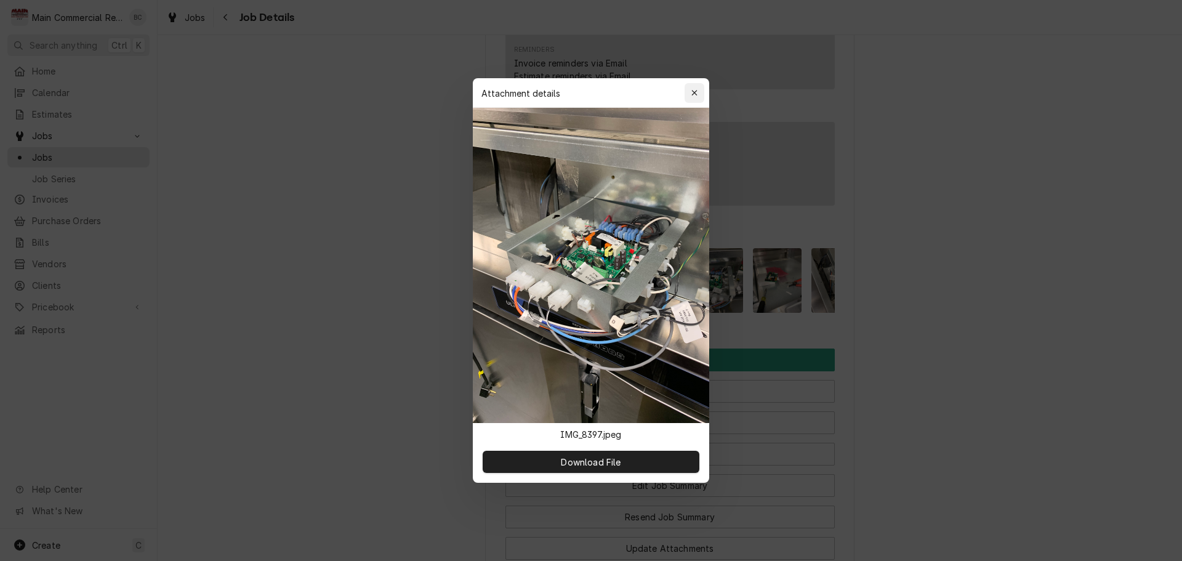
click at [694, 93] on icon "button" at bounding box center [695, 93] width 7 height 9
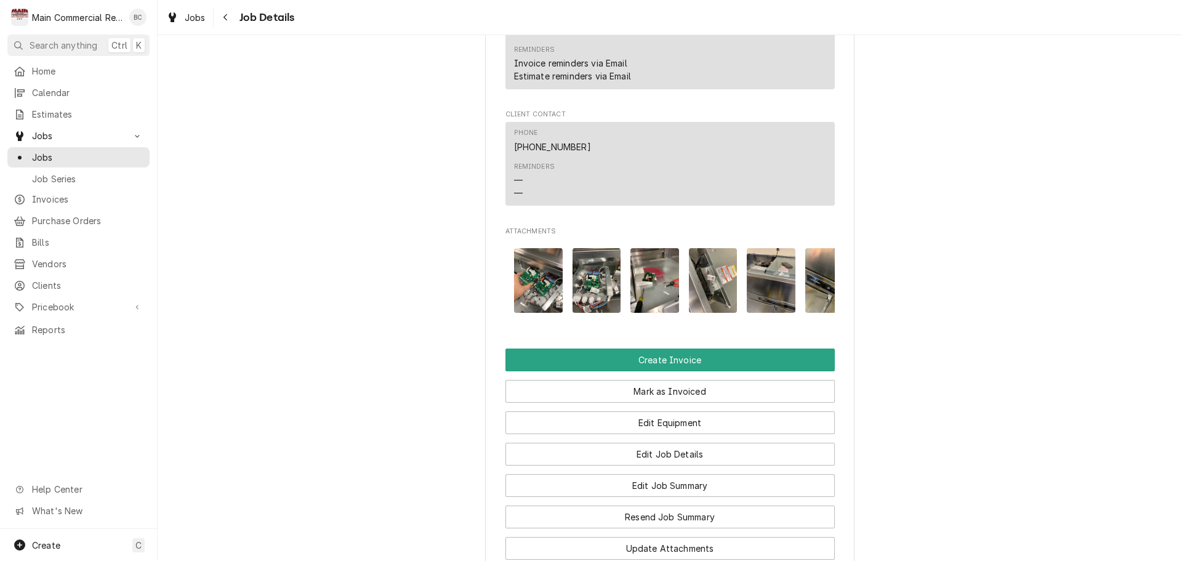
scroll to position [0, 427]
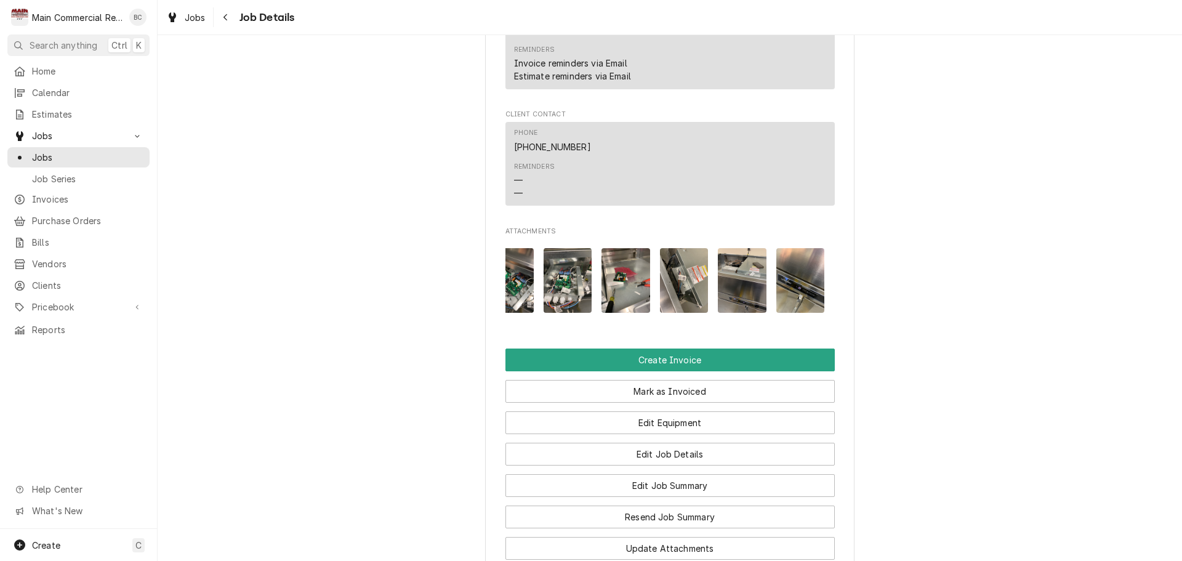
click at [746, 293] on img "Attachments" at bounding box center [742, 280] width 49 height 65
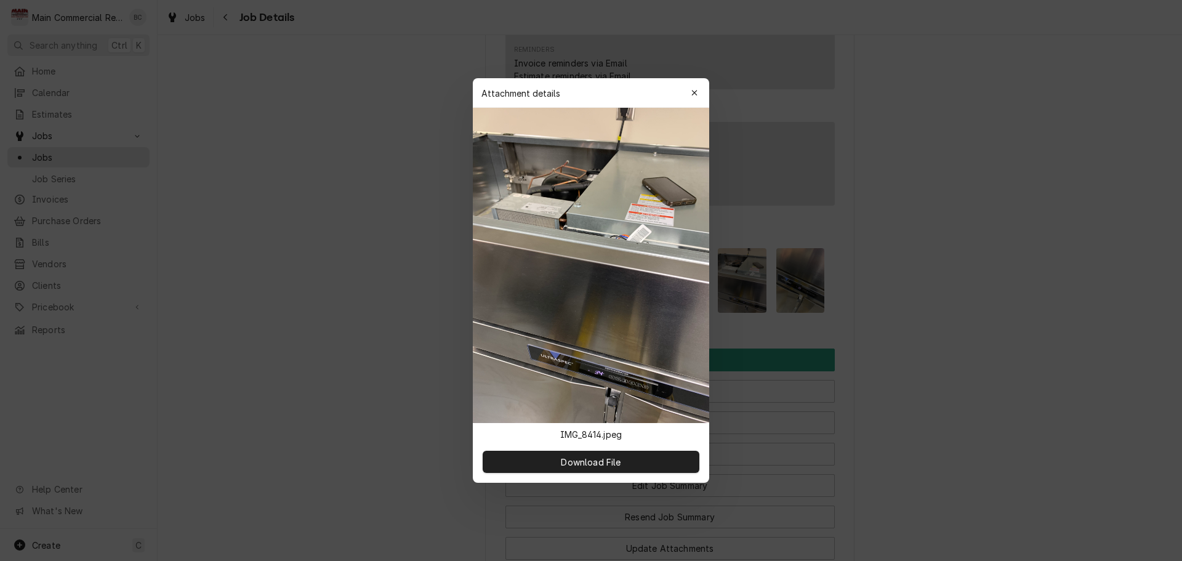
click at [693, 92] on icon "button" at bounding box center [695, 93] width 7 height 9
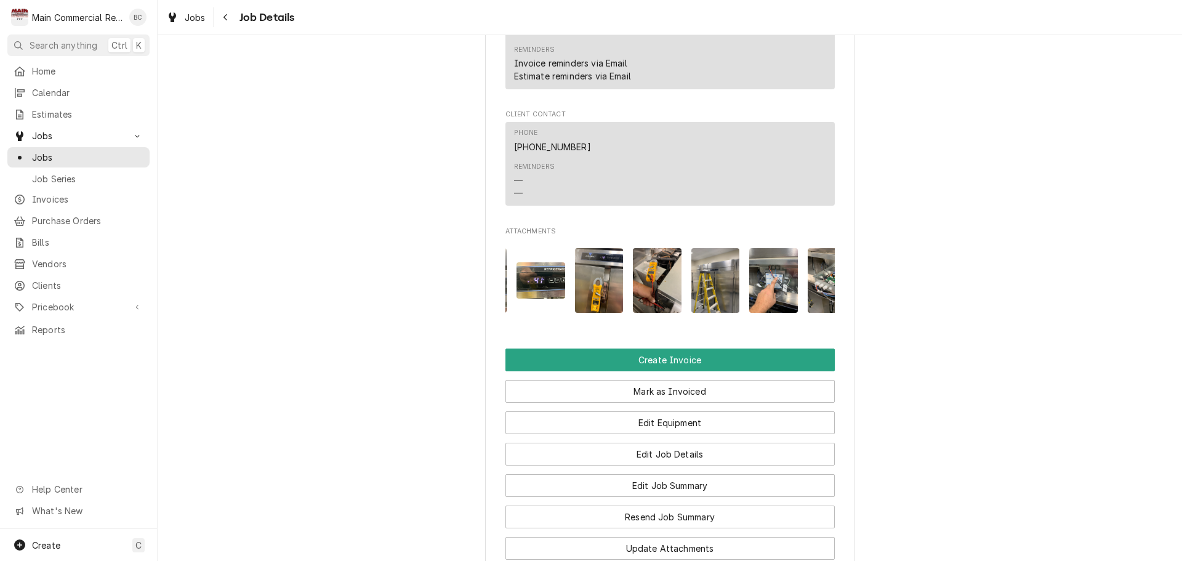
scroll to position [0, 0]
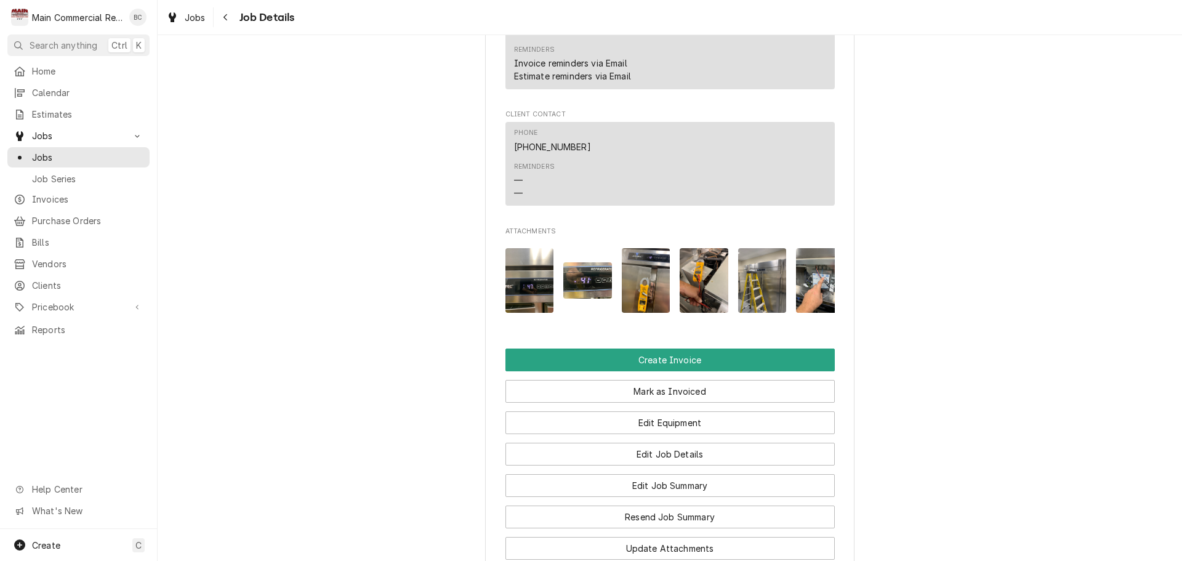
click at [763, 302] on img "Attachments" at bounding box center [762, 280] width 49 height 65
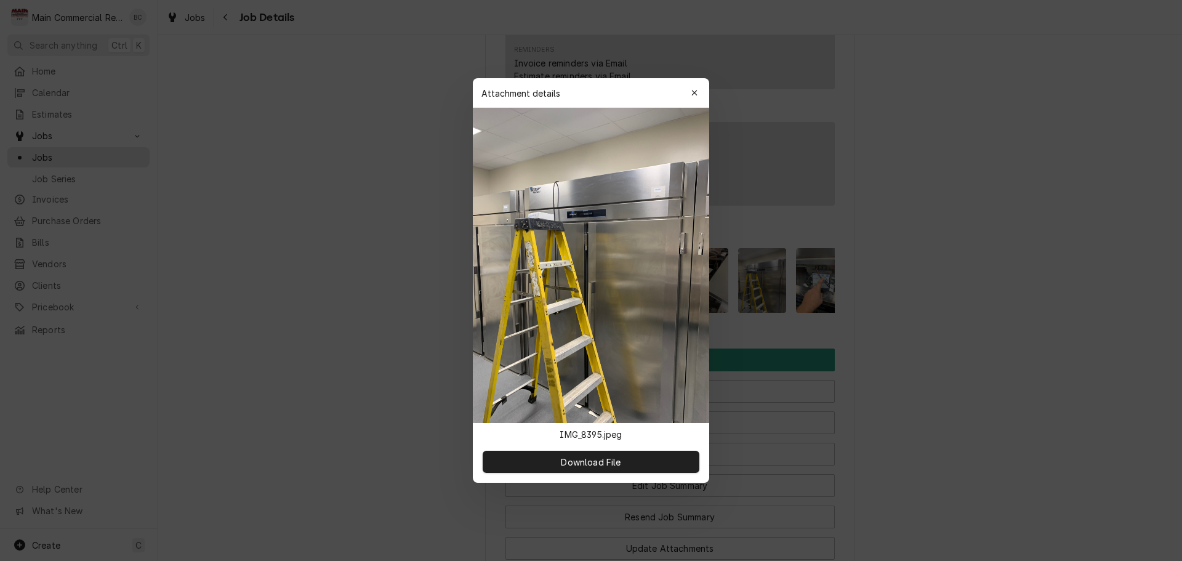
drag, startPoint x: 699, startPoint y: 90, endPoint x: 701, endPoint y: 100, distance: 10.0
click at [698, 91] on div "button" at bounding box center [695, 93] width 12 height 12
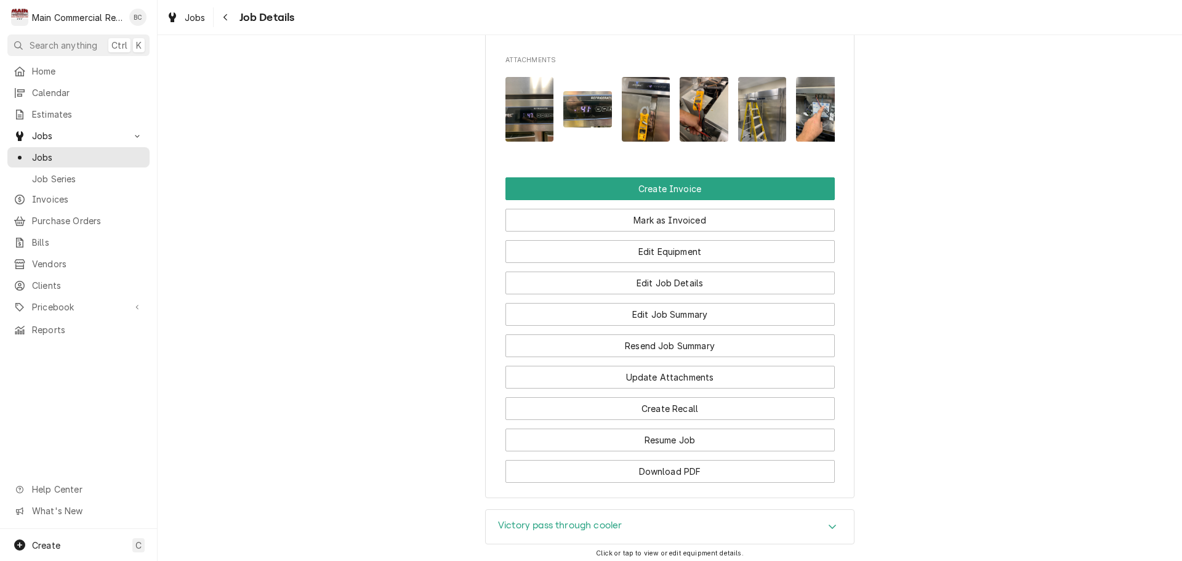
scroll to position [1980, 0]
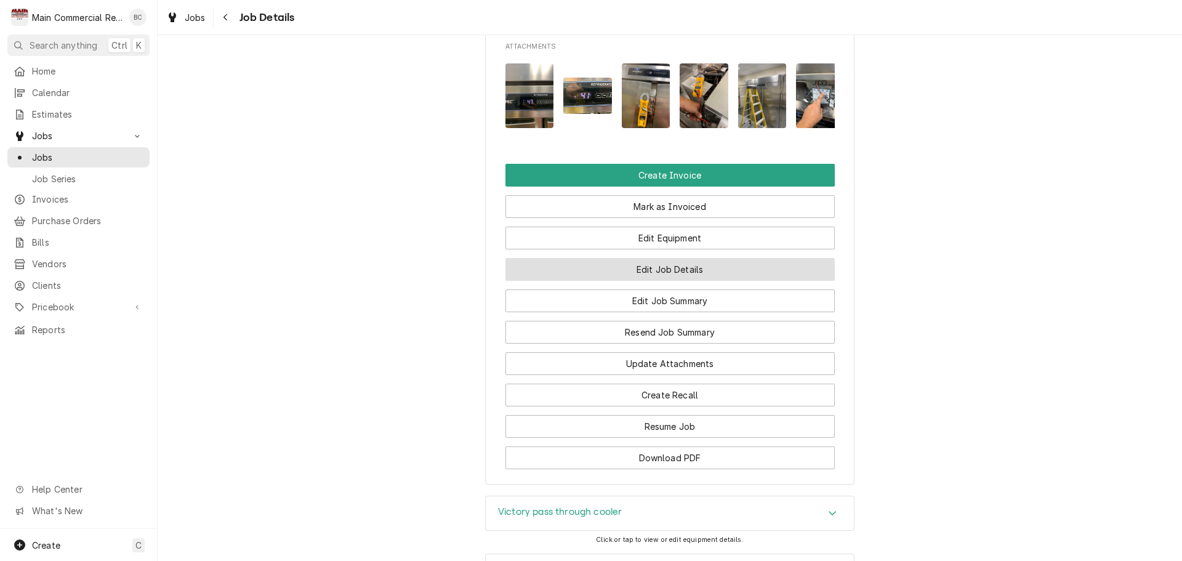
click at [666, 281] on button "Edit Job Details" at bounding box center [670, 269] width 329 height 23
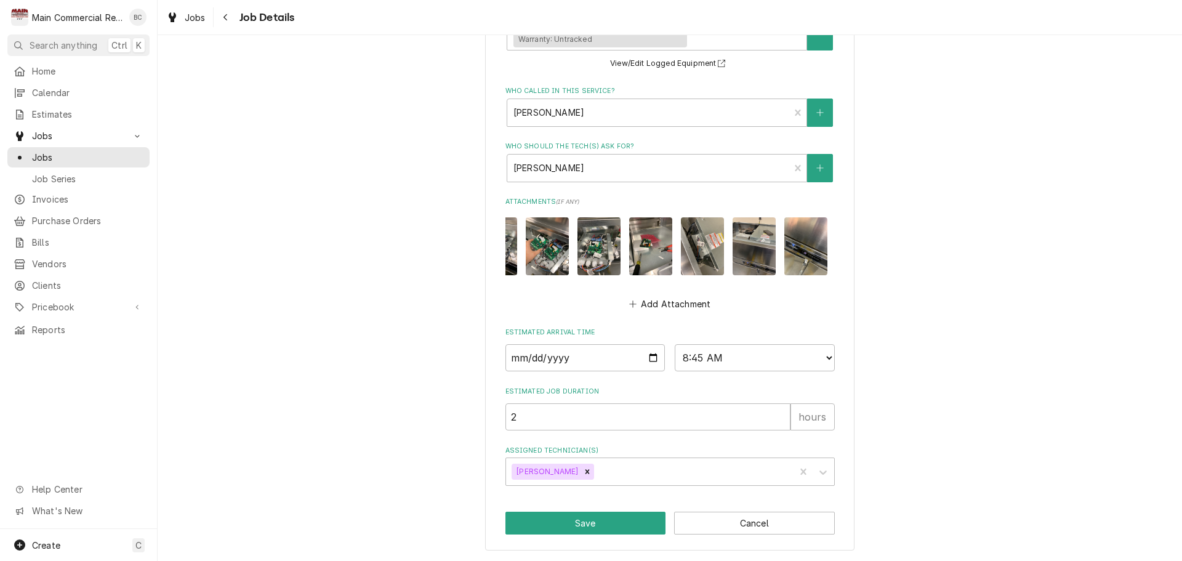
scroll to position [0, 343]
click at [666, 246] on img "Attachments" at bounding box center [649, 245] width 43 height 57
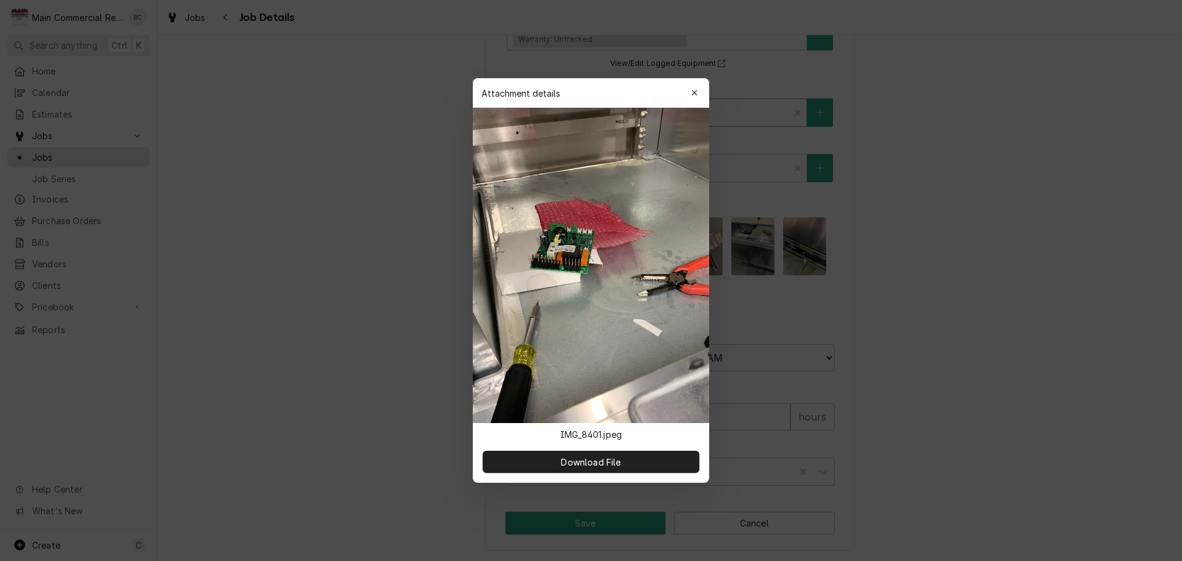
click at [697, 95] on icon "button" at bounding box center [695, 93] width 7 height 9
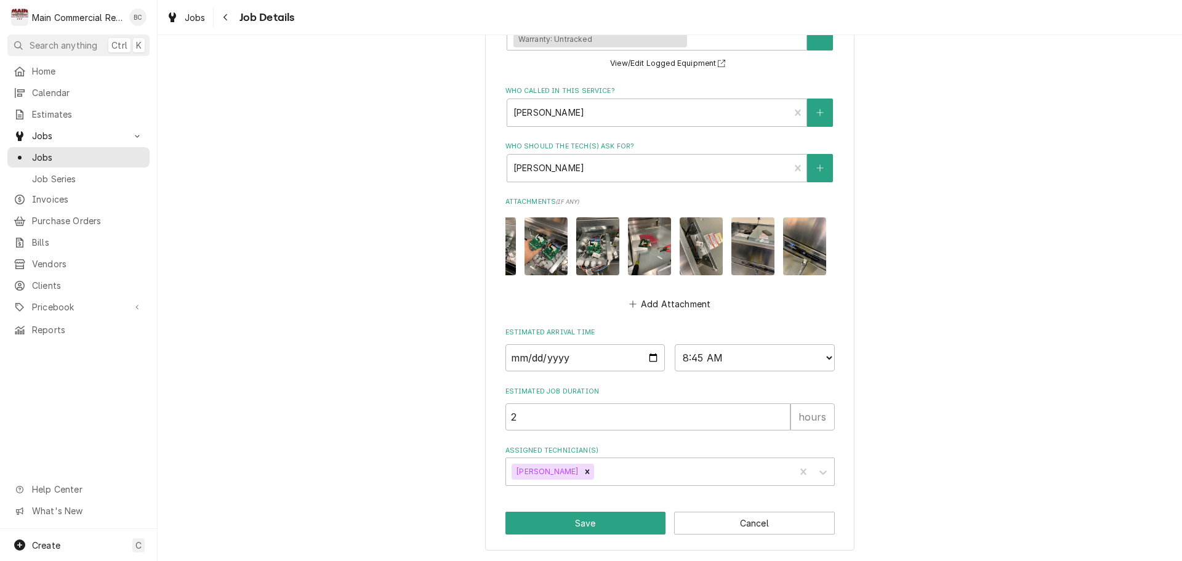
click at [714, 237] on img "Attachments" at bounding box center [701, 245] width 43 height 57
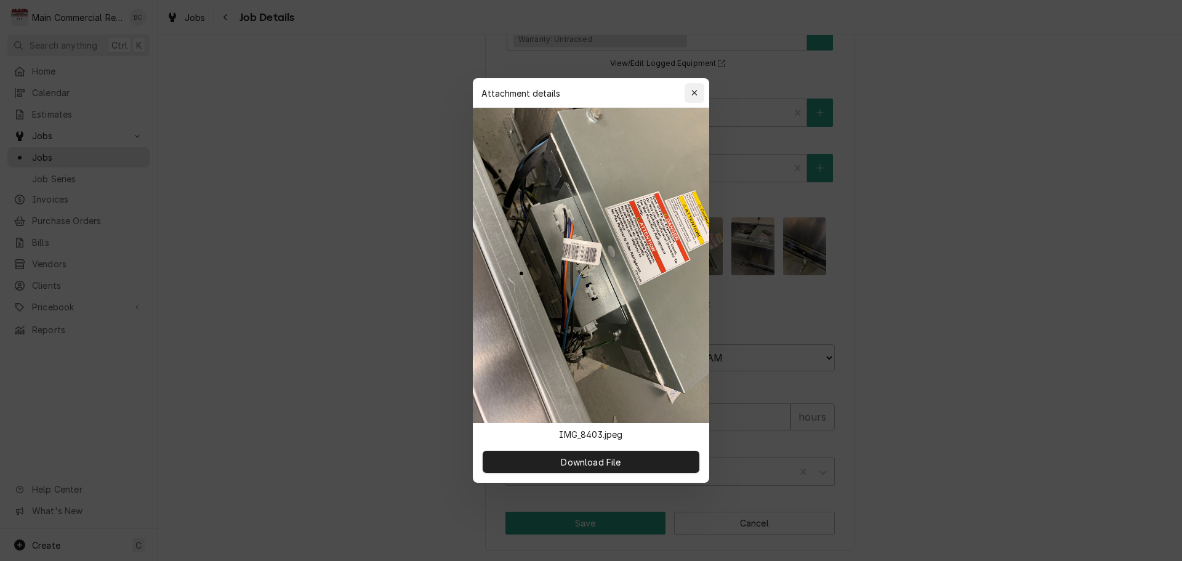
click at [699, 96] on div "button" at bounding box center [695, 93] width 12 height 12
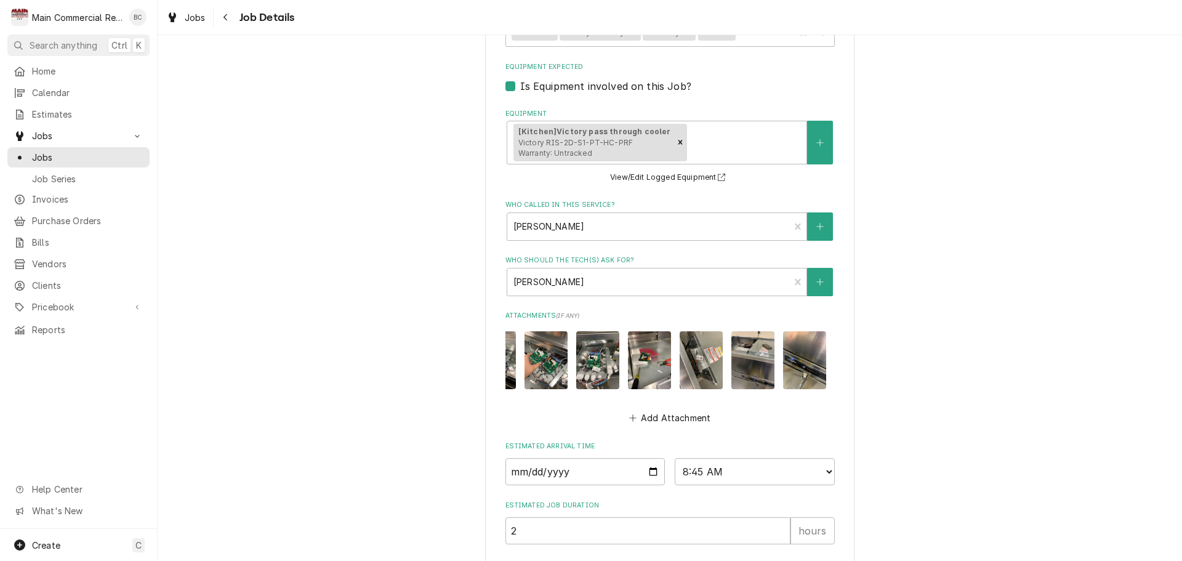
scroll to position [1032, 0]
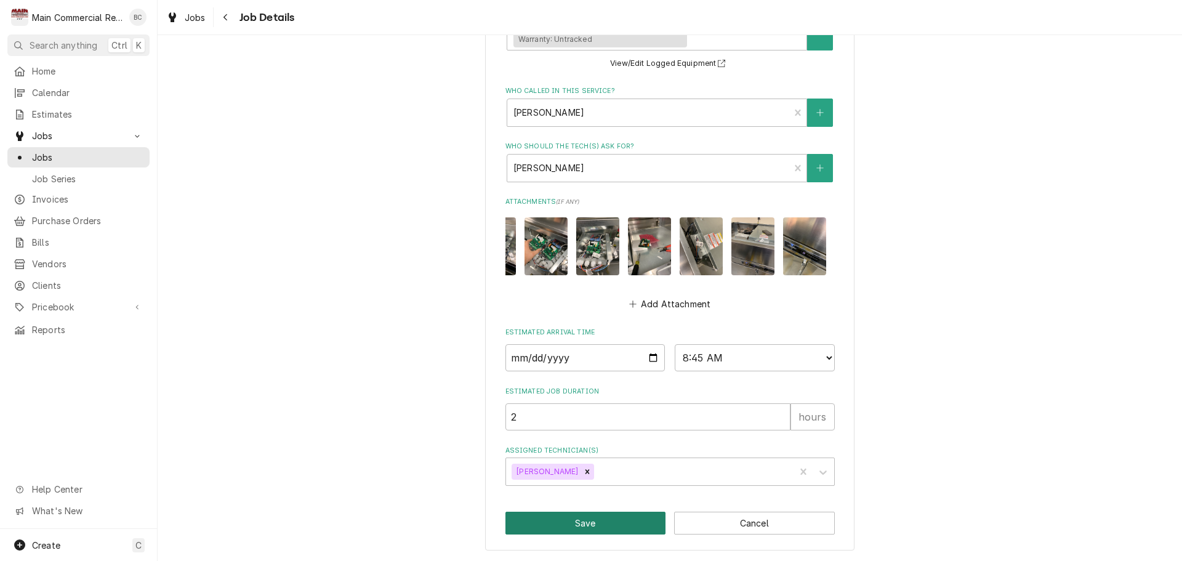
click at [575, 530] on button "Save" at bounding box center [586, 523] width 161 height 23
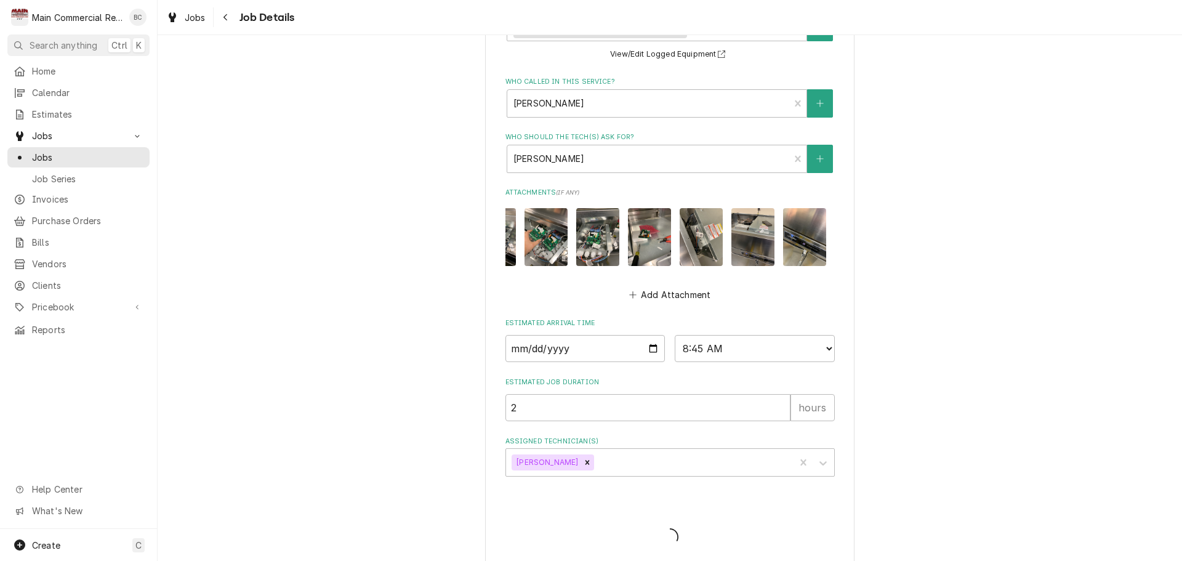
type textarea "x"
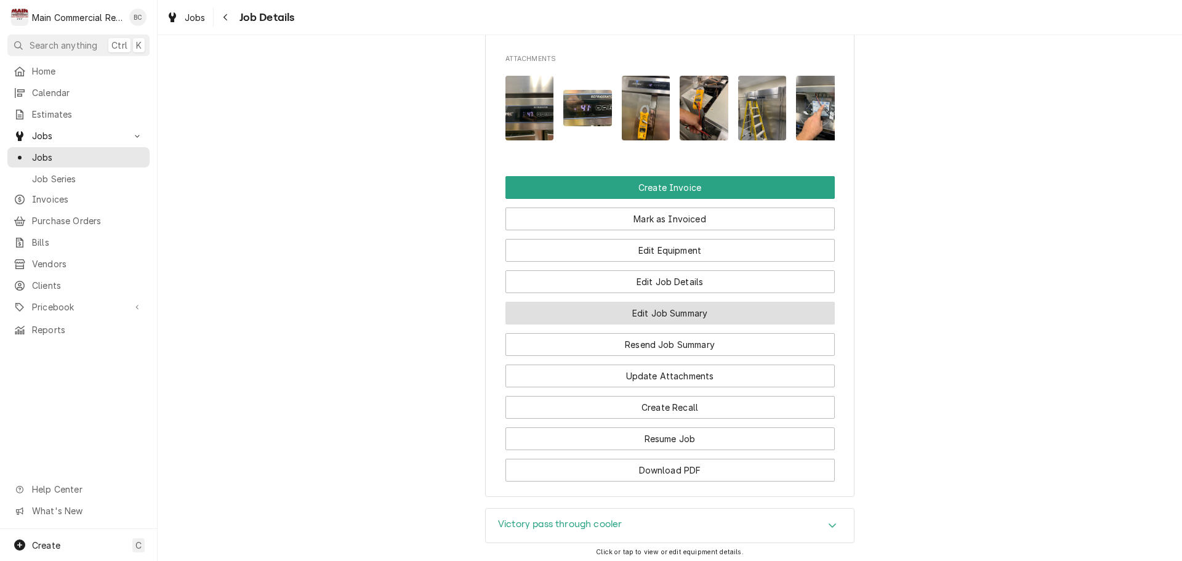
scroll to position [1971, 0]
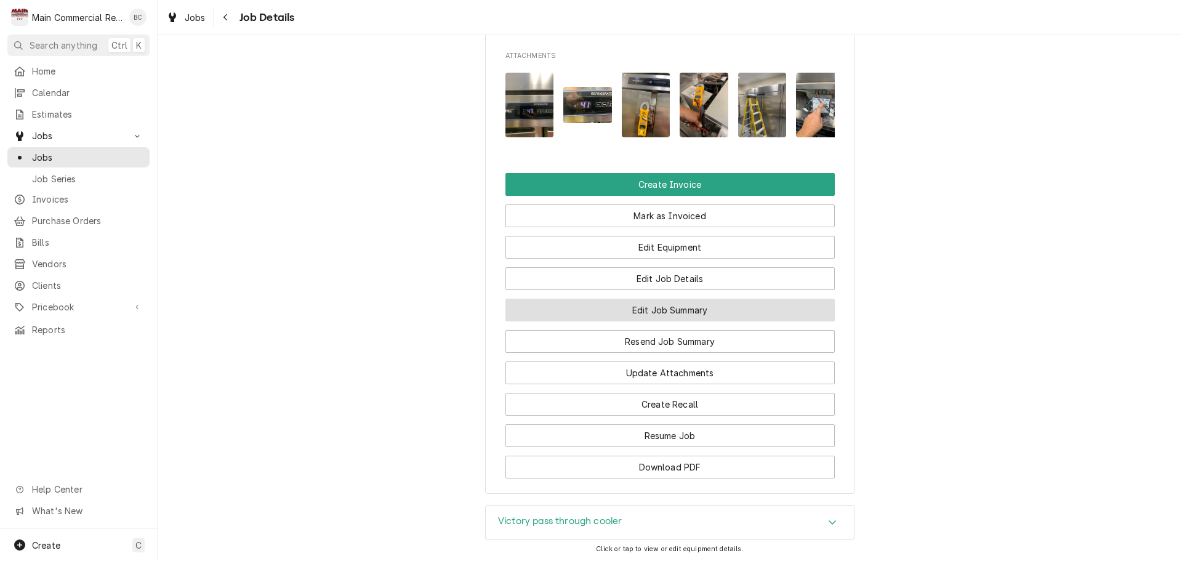
click at [676, 321] on button "Edit Job Summary" at bounding box center [670, 310] width 329 height 23
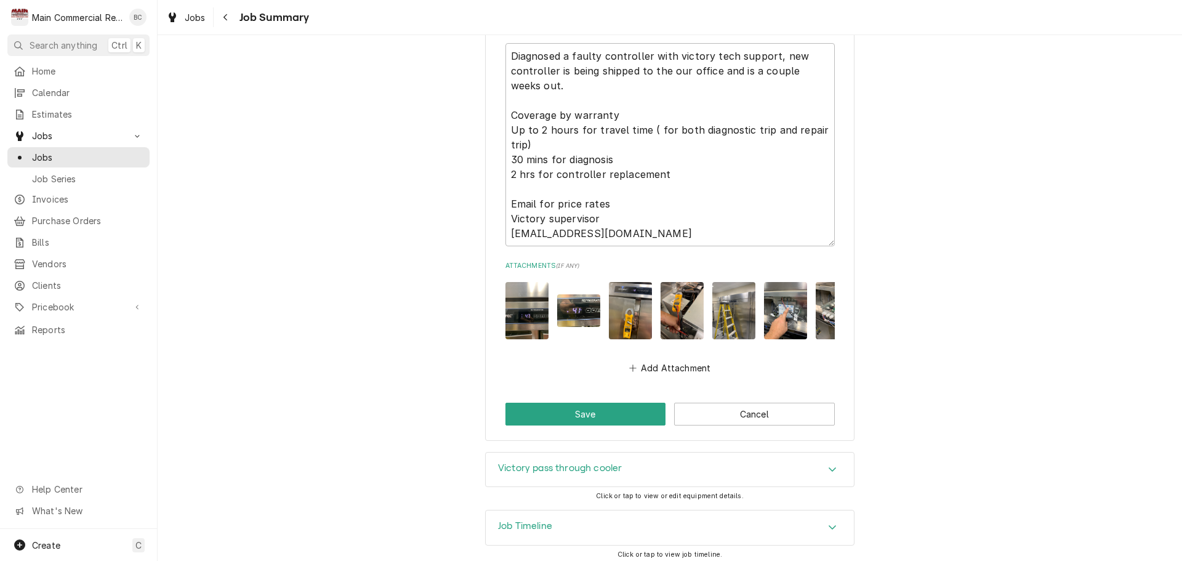
scroll to position [1915, 0]
click at [752, 528] on div "Job Timeline" at bounding box center [670, 526] width 368 height 34
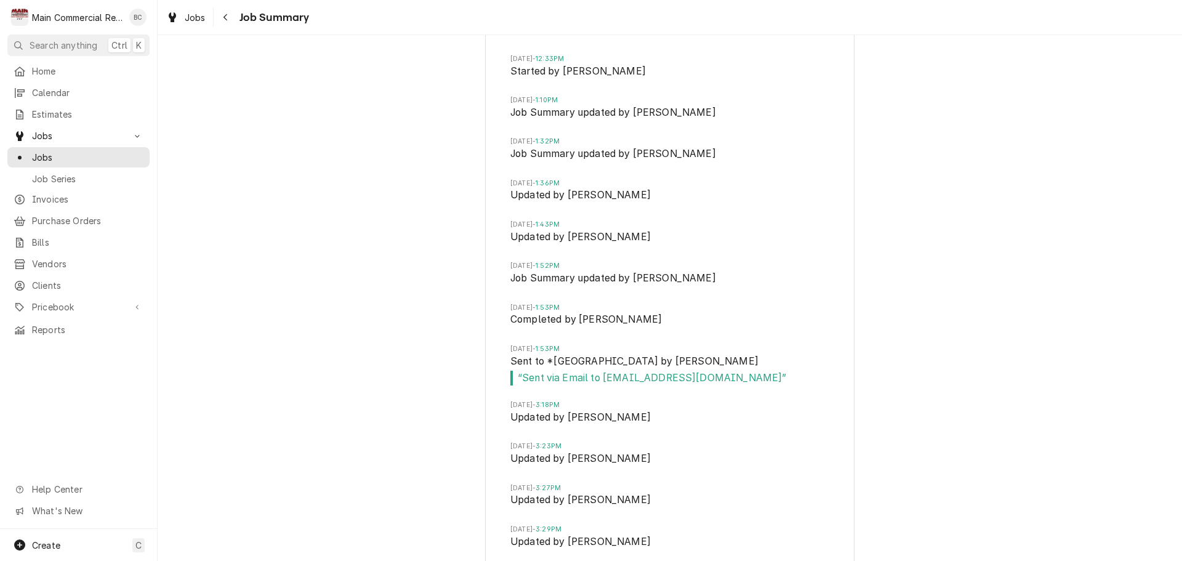
scroll to position [3638, 0]
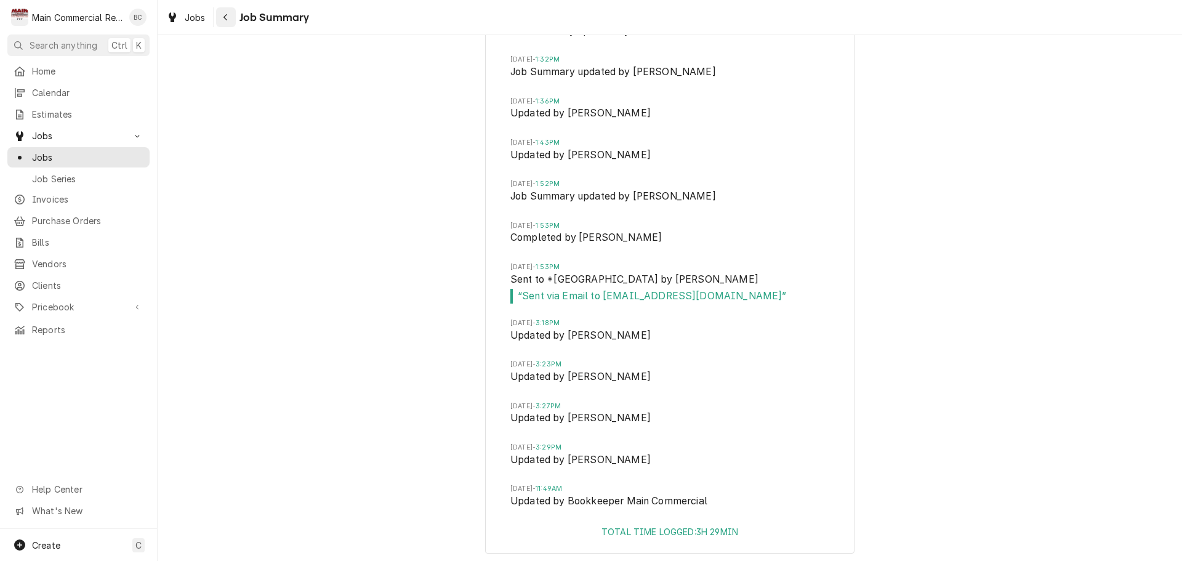
click at [222, 17] on div "Navigate back" at bounding box center [226, 17] width 12 height 12
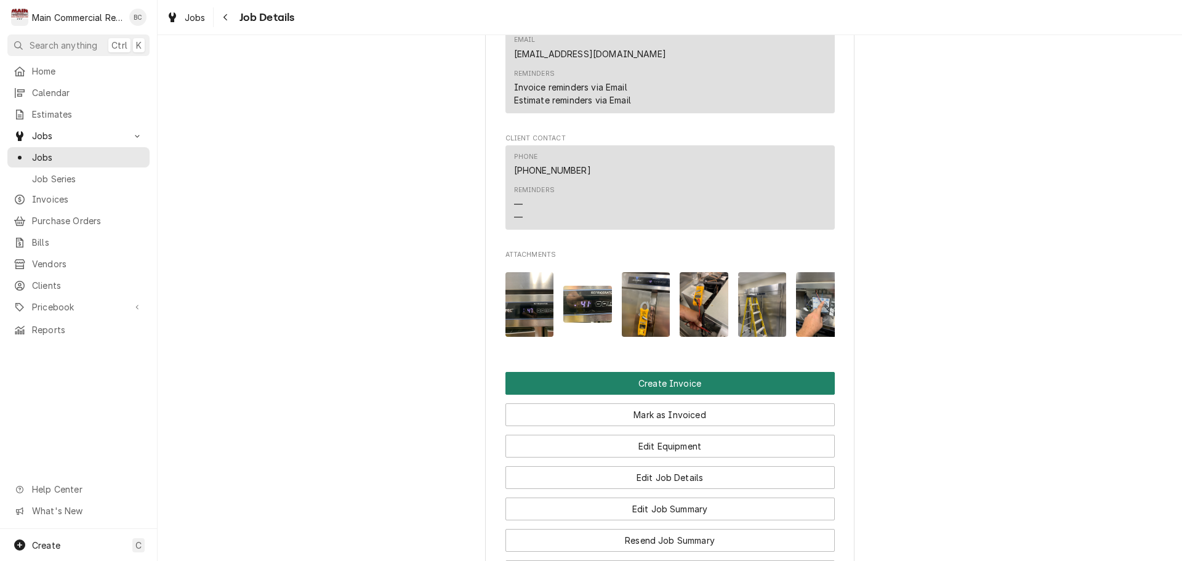
scroll to position [1848, 0]
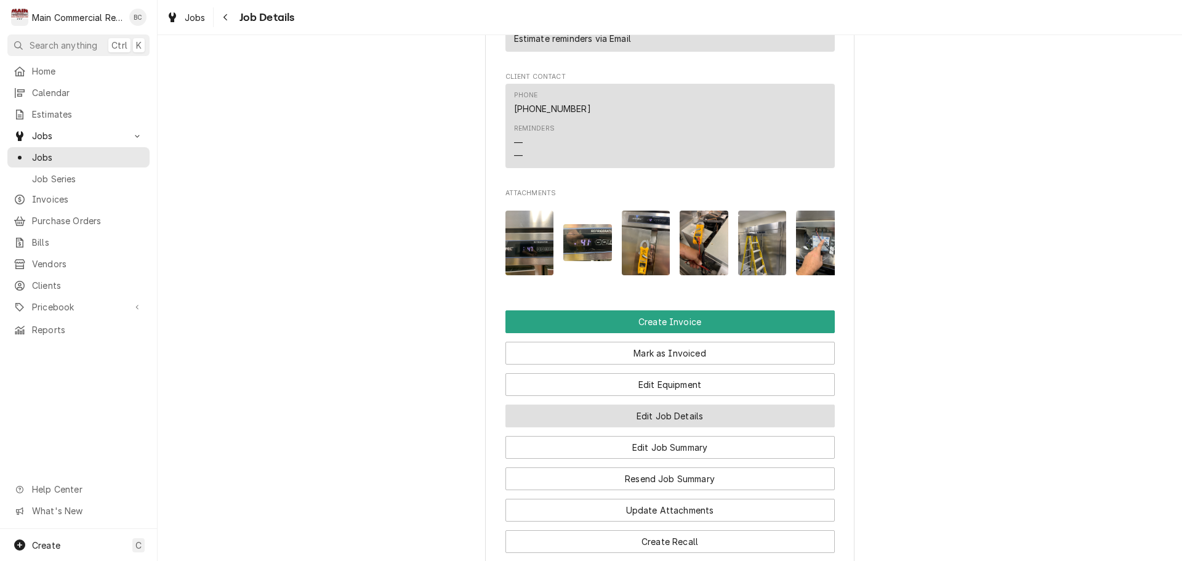
click at [679, 424] on button "Edit Job Details" at bounding box center [670, 416] width 329 height 23
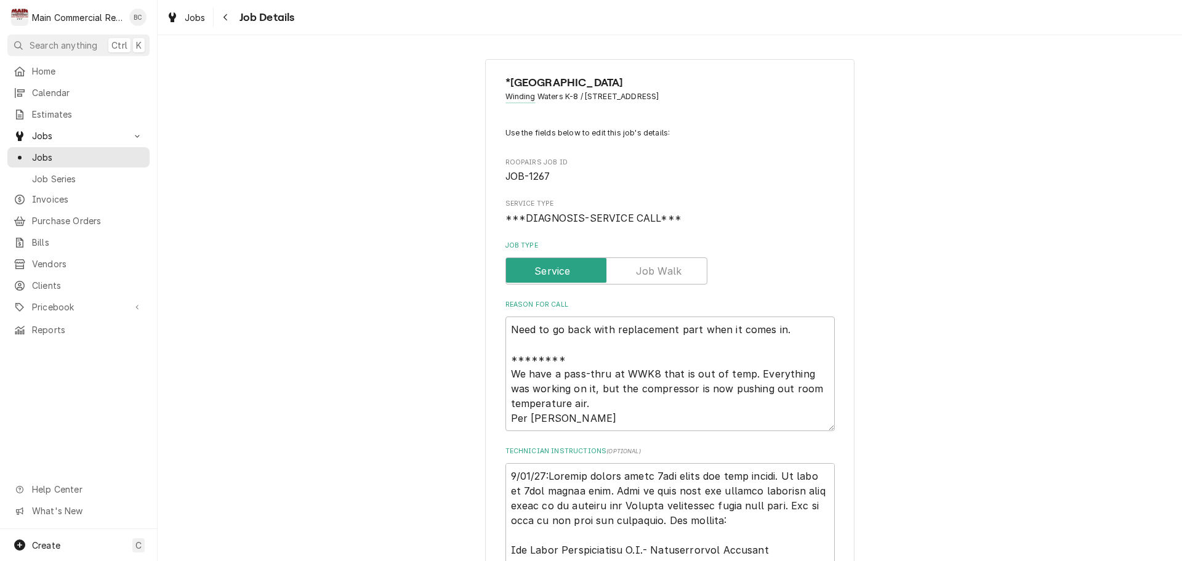
type textarea "x"
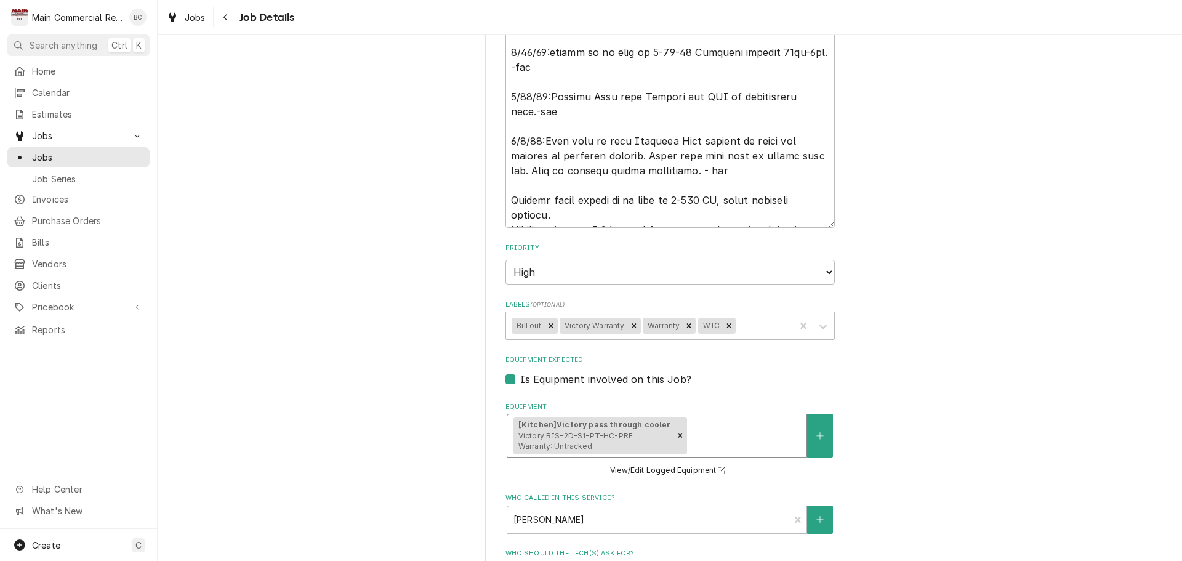
scroll to position [862, 0]
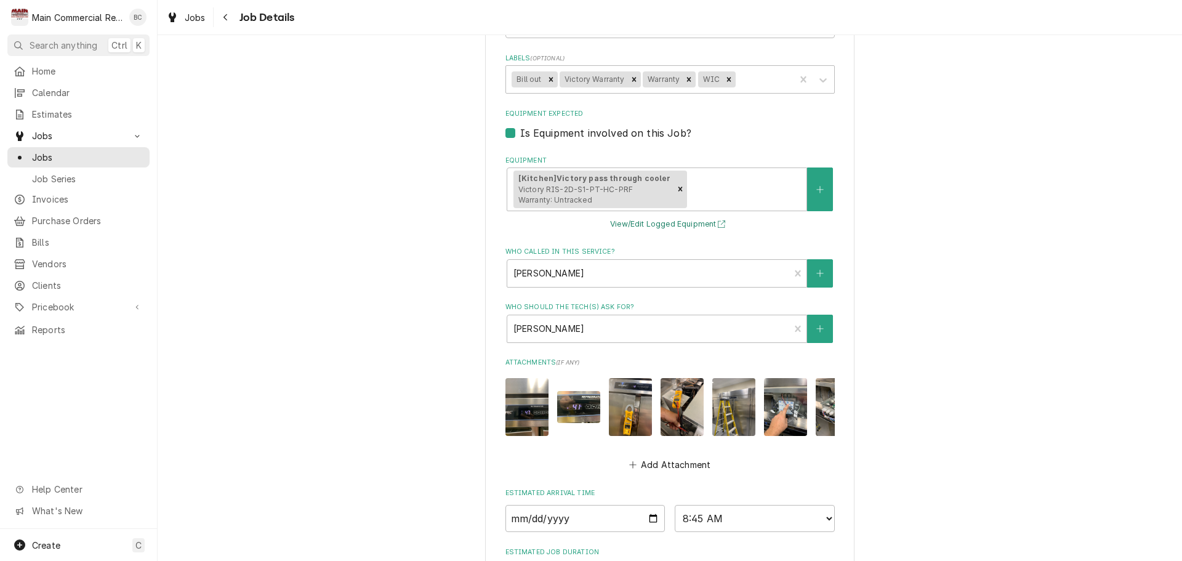
click at [675, 222] on button "View/Edit Logged Equipment" at bounding box center [669, 224] width 123 height 15
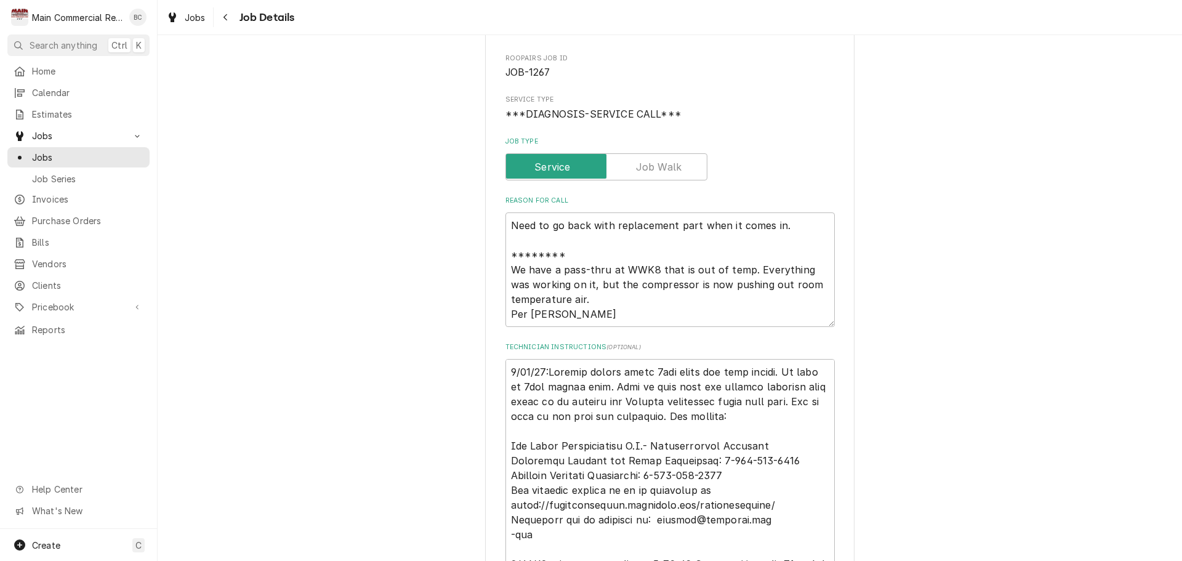
scroll to position [0, 0]
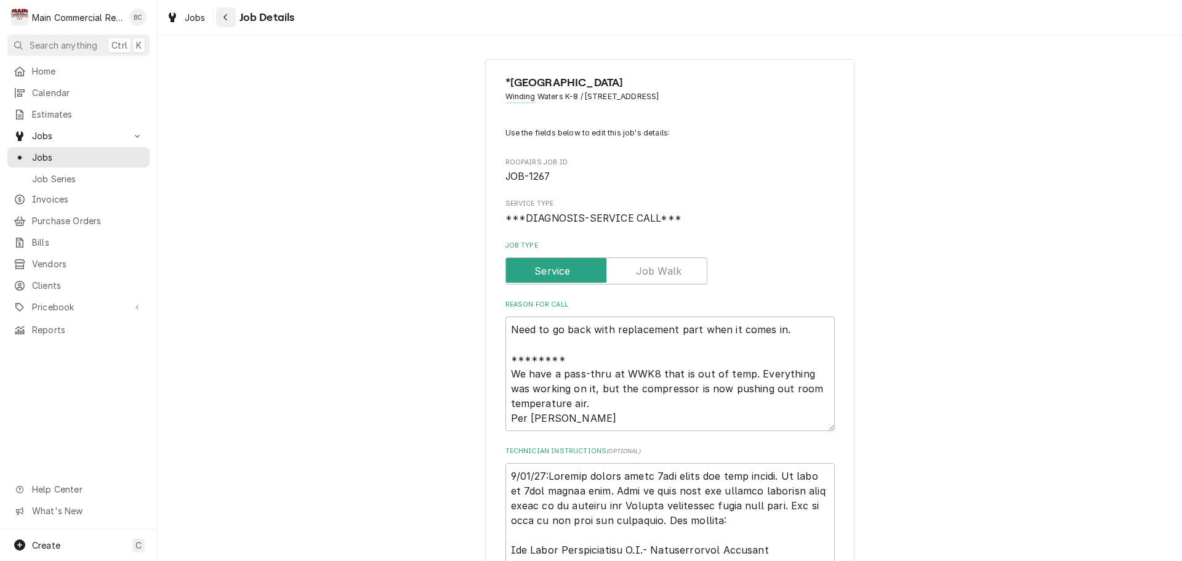
click at [226, 22] on div "Navigate back" at bounding box center [226, 17] width 12 height 12
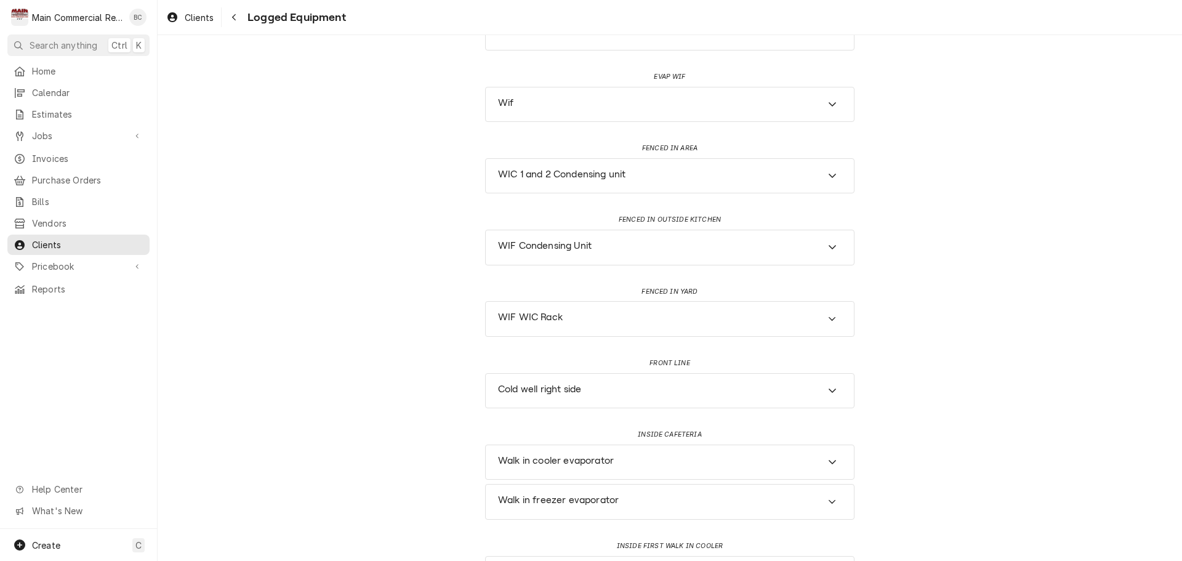
scroll to position [1540, 0]
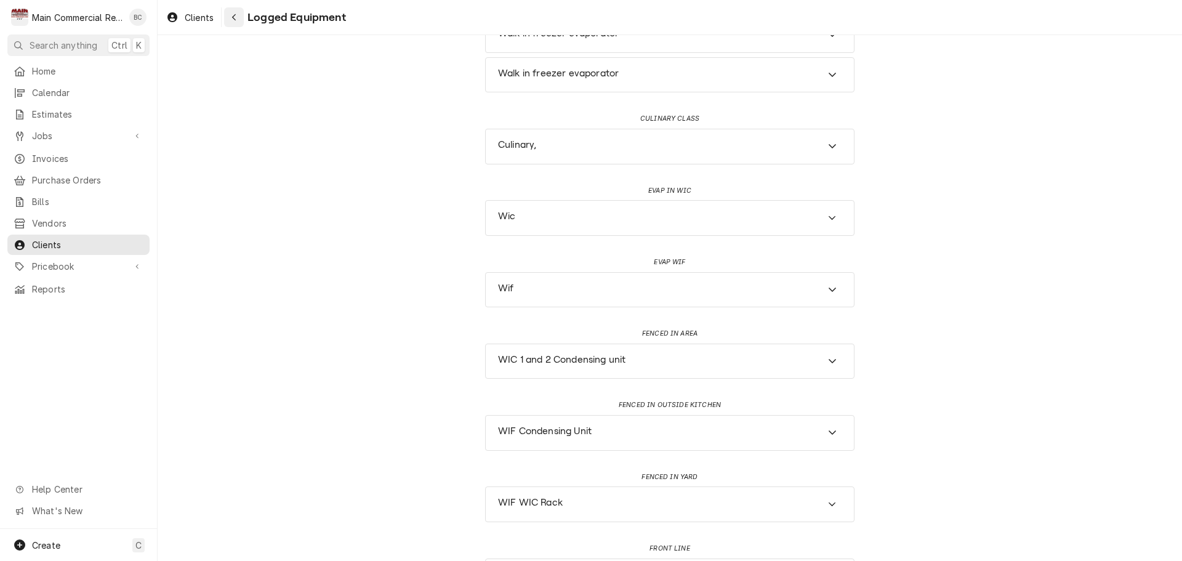
click at [236, 20] on icon "Navigate back" at bounding box center [235, 17] width 6 height 9
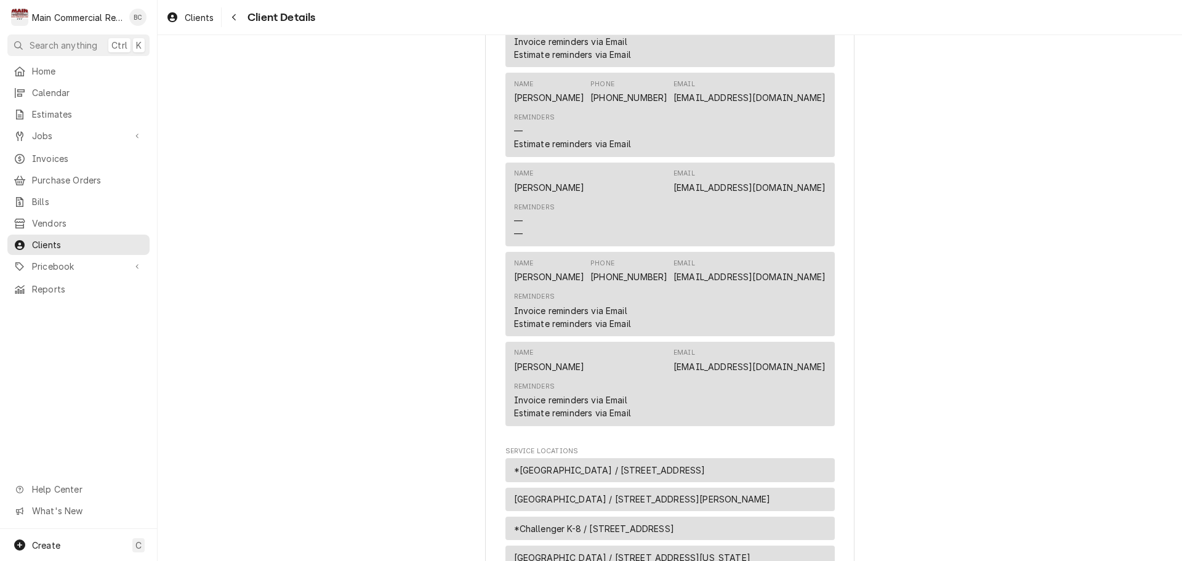
scroll to position [924, 0]
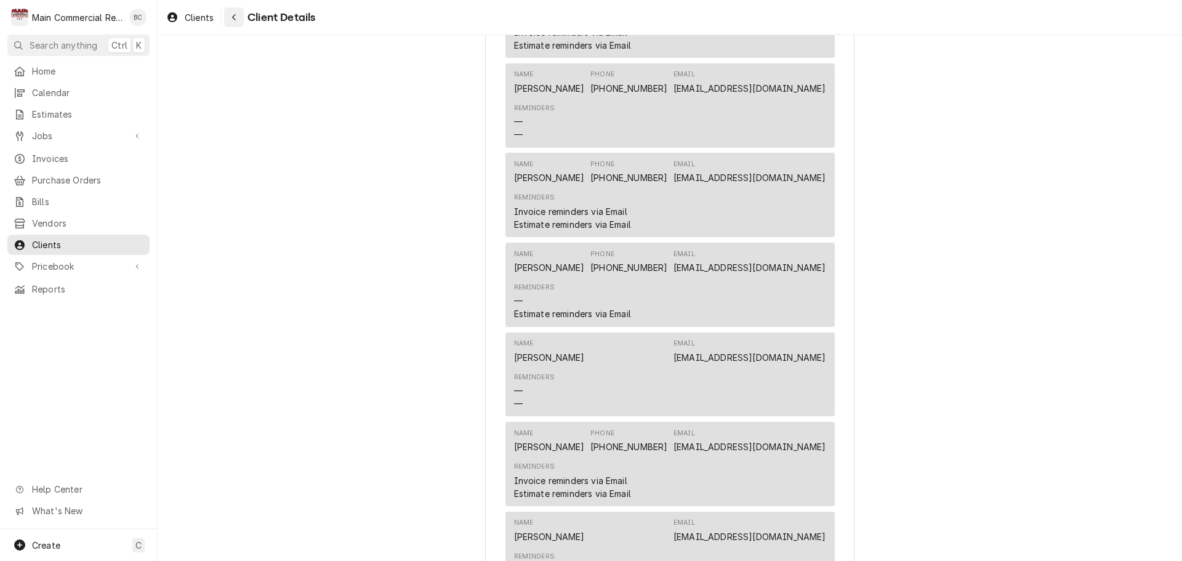
click at [238, 15] on div "Navigate back" at bounding box center [234, 17] width 12 height 12
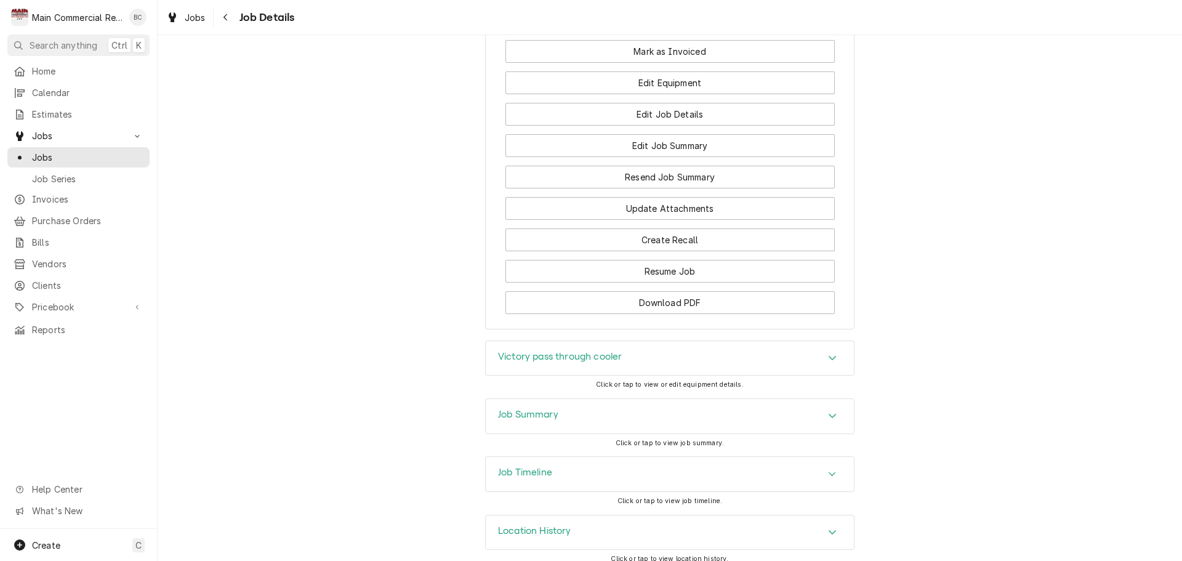
scroll to position [2171, 0]
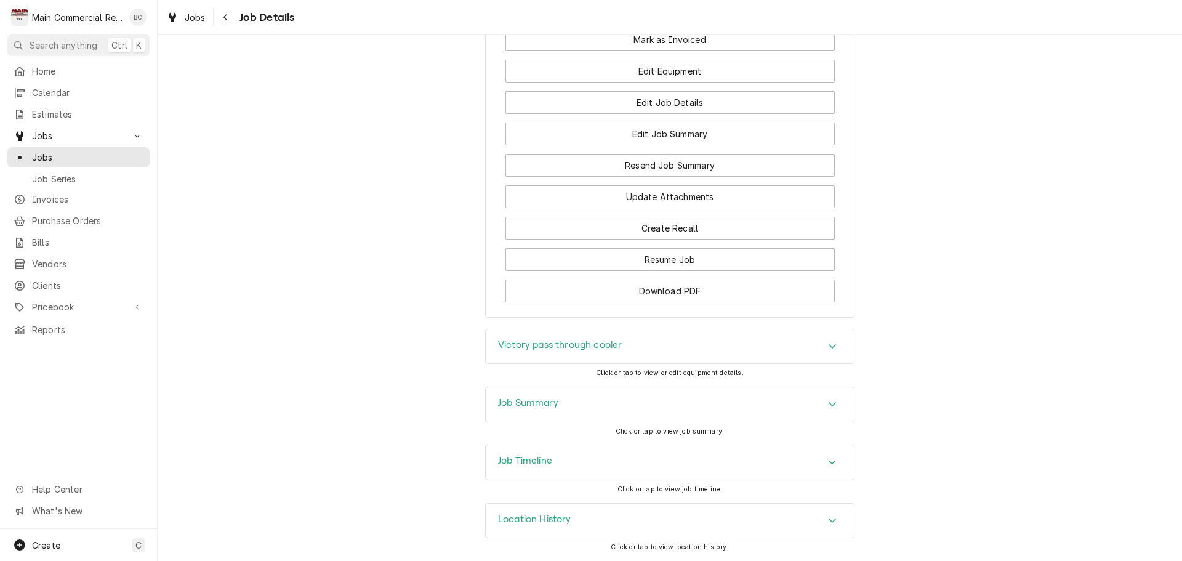
click at [628, 352] on div "Victory pass through cooler" at bounding box center [670, 346] width 368 height 34
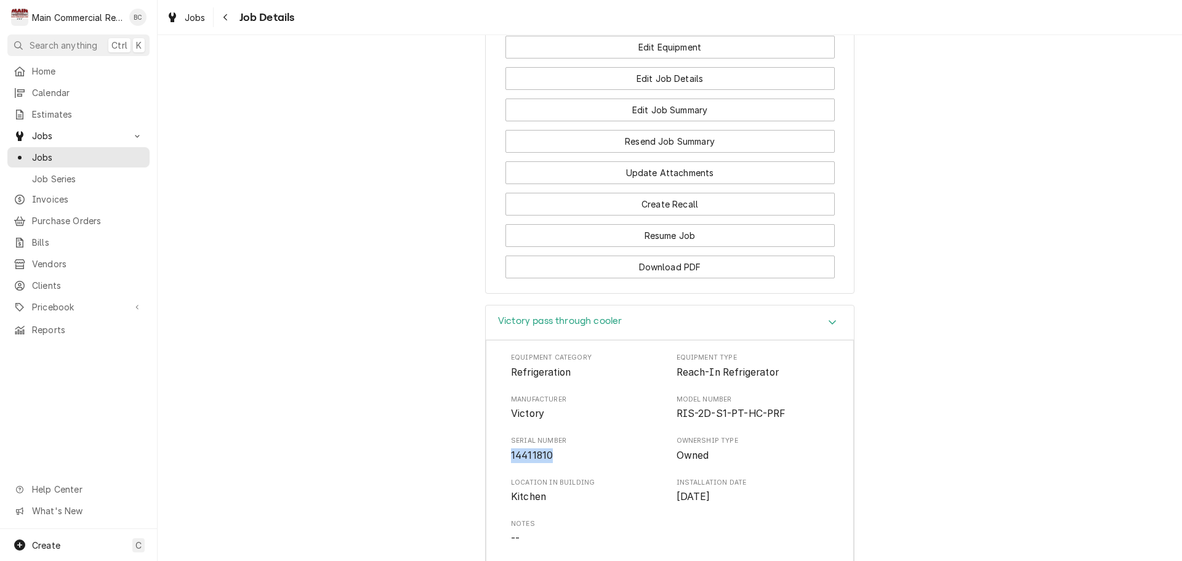
drag, startPoint x: 552, startPoint y: 477, endPoint x: 499, endPoint y: 480, distance: 53.1
click at [499, 480] on div "Equipment Category Refrigeration Equipment Type Reach-In Refrigerator Manufactu…" at bounding box center [670, 536] width 368 height 392
copy span "14411810"
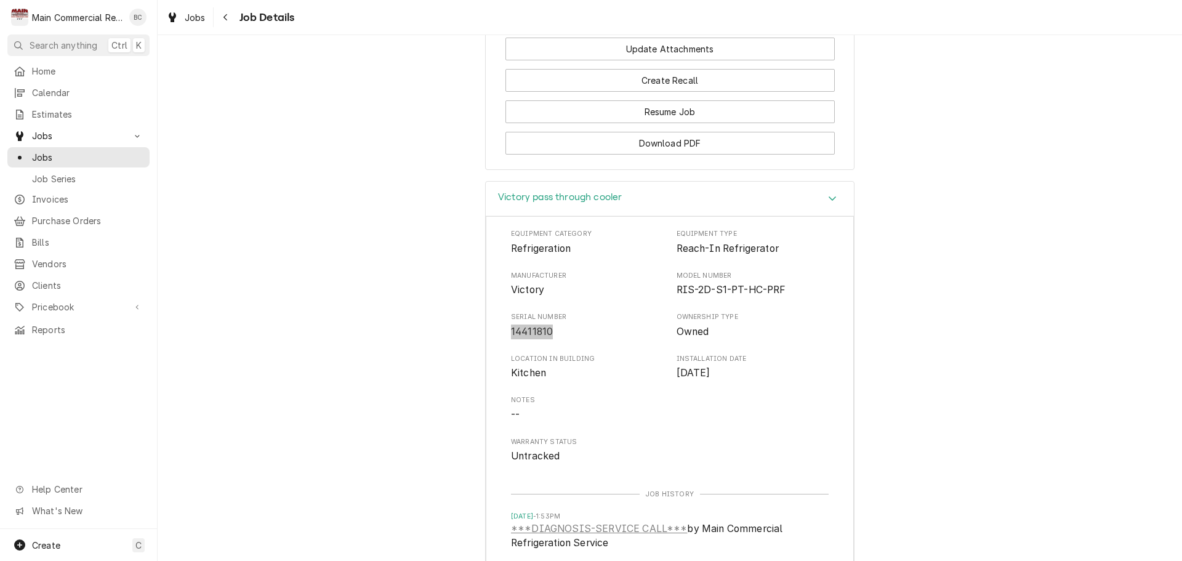
scroll to position [2431, 0]
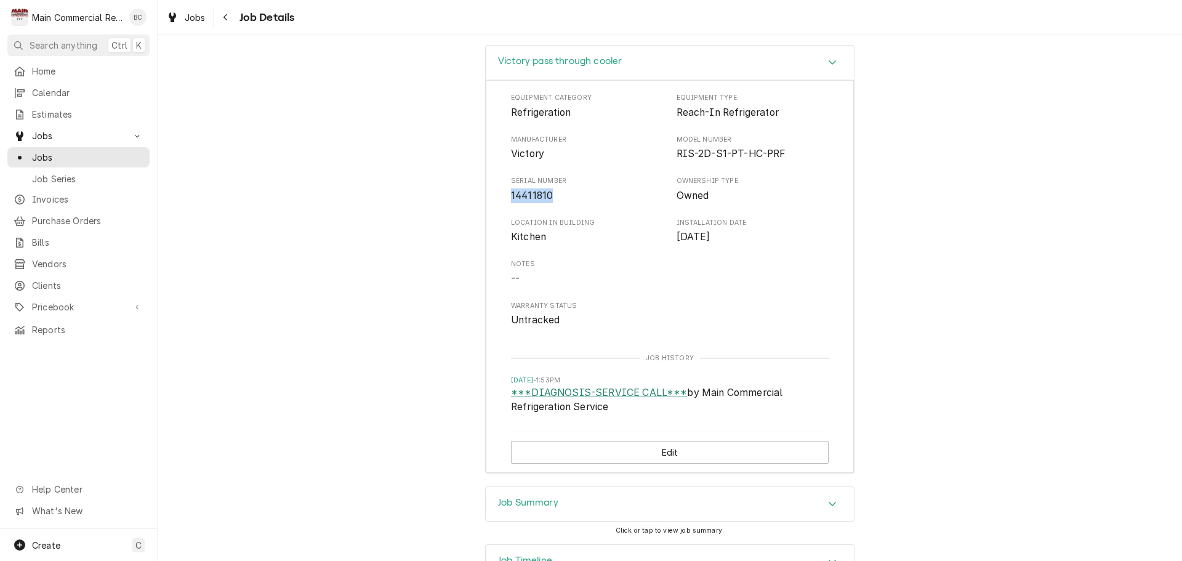
click at [613, 400] on link "***DIAGNOSIS-SERVICE CALL***" at bounding box center [599, 393] width 176 height 15
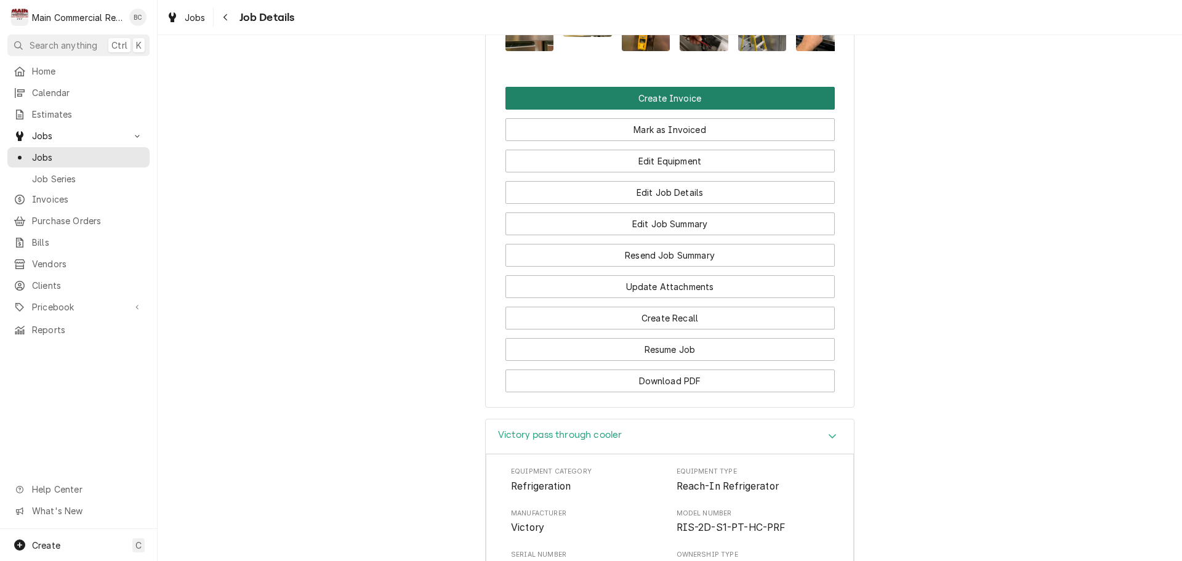
scroll to position [2061, 0]
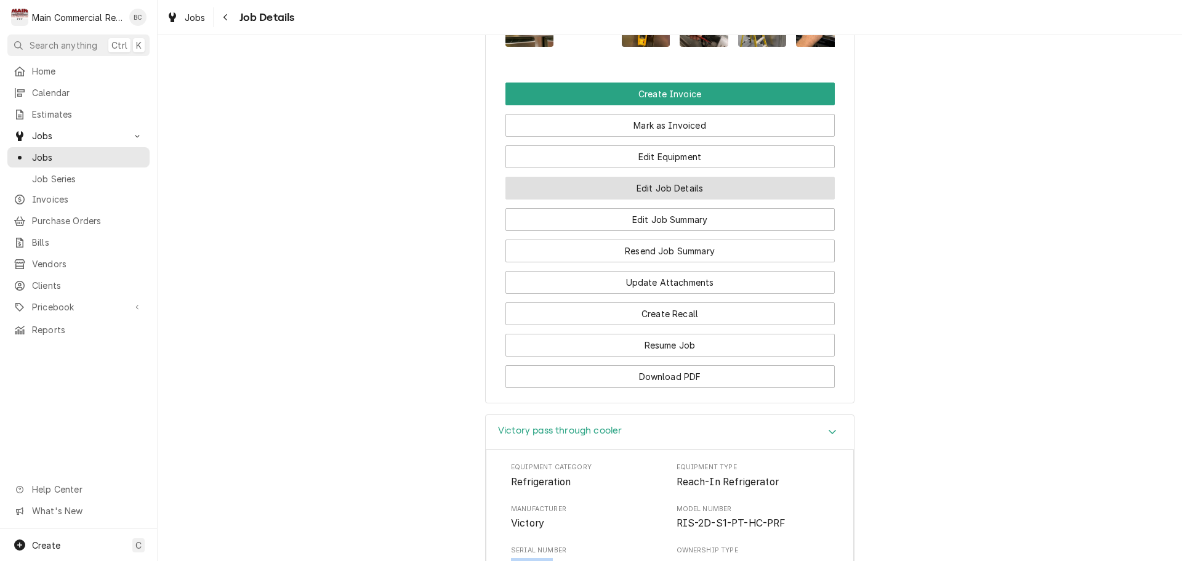
click at [699, 200] on button "Edit Job Details" at bounding box center [670, 188] width 329 height 23
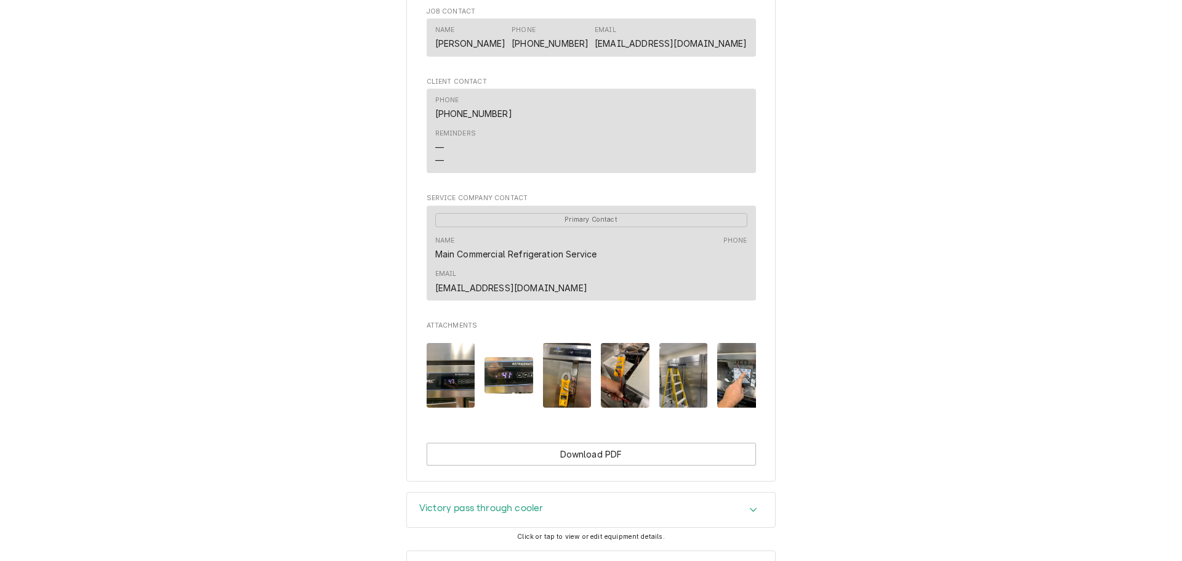
scroll to position [1575, 0]
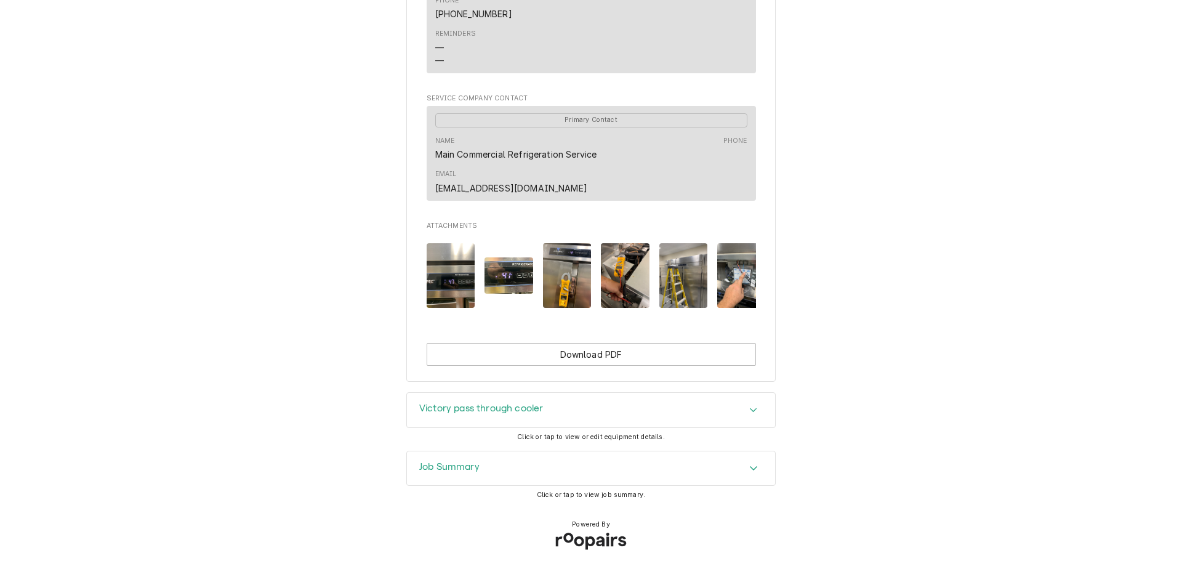
click at [710, 460] on div "Job Summary" at bounding box center [591, 468] width 368 height 34
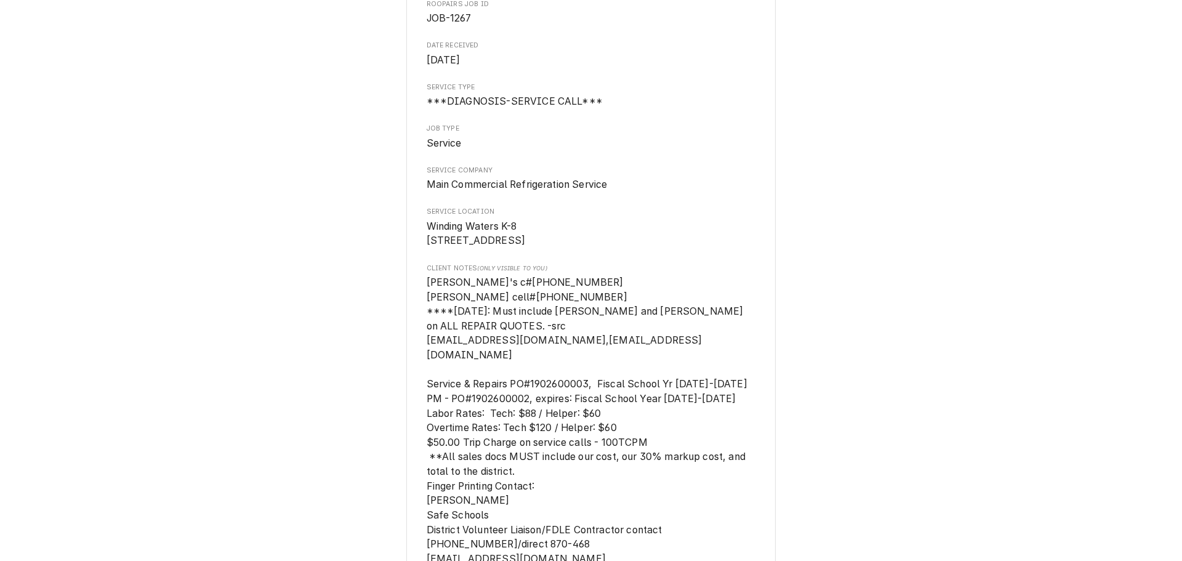
scroll to position [0, 0]
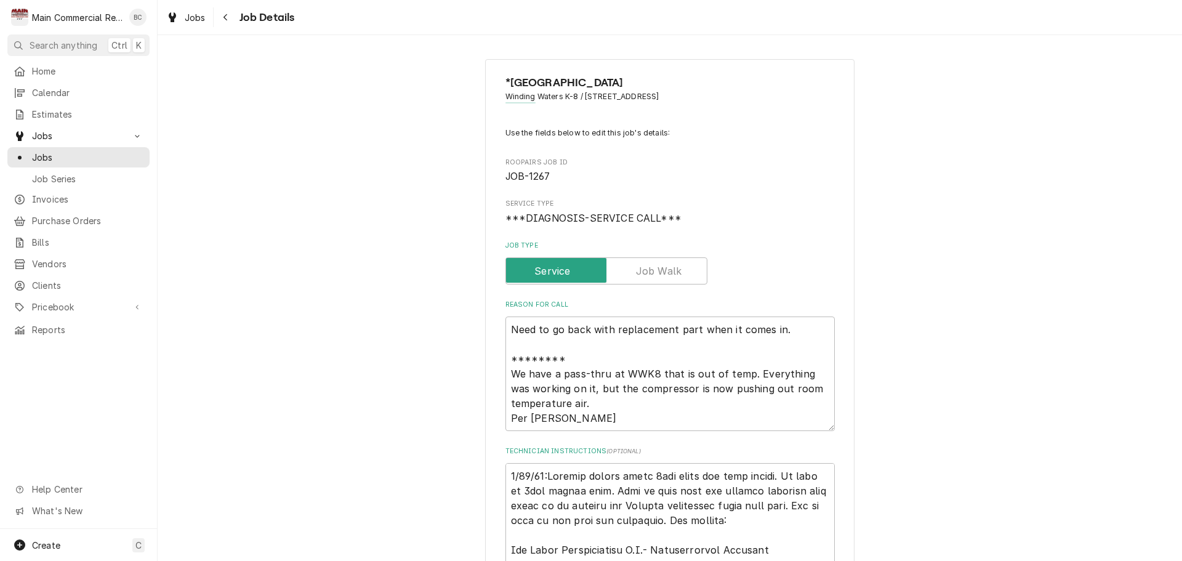
type textarea "x"
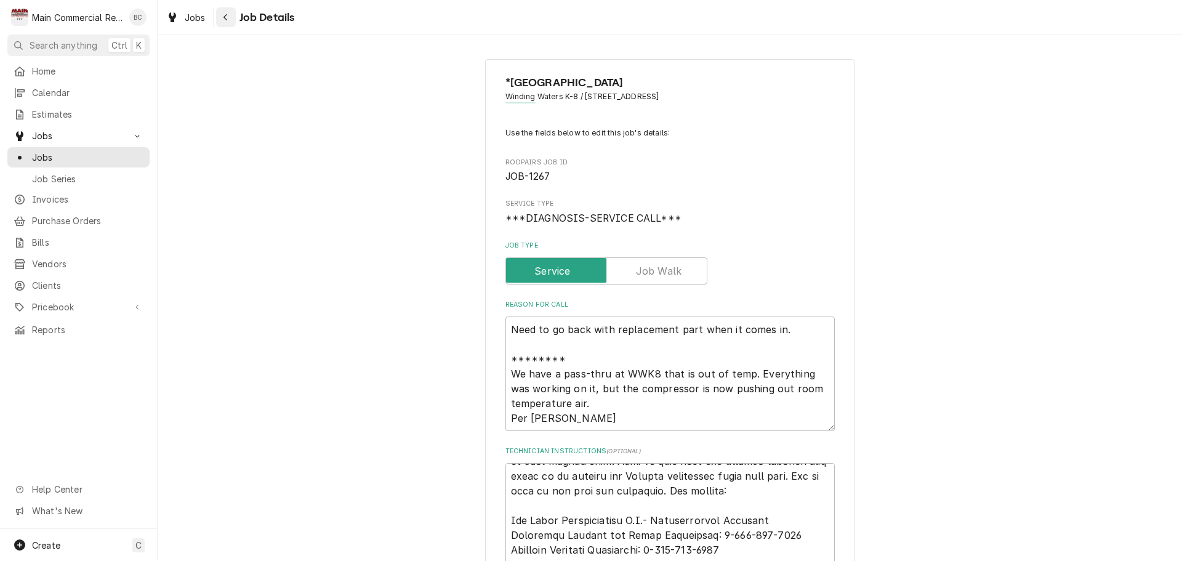
click at [227, 20] on icon "Navigate back" at bounding box center [226, 17] width 6 height 9
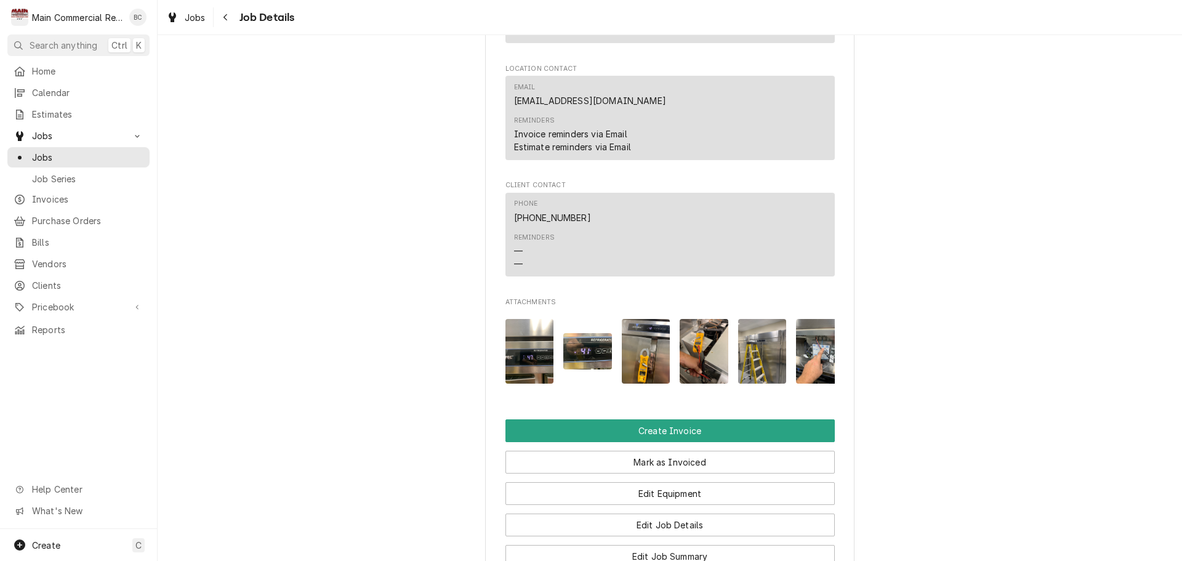
scroll to position [2094, 0]
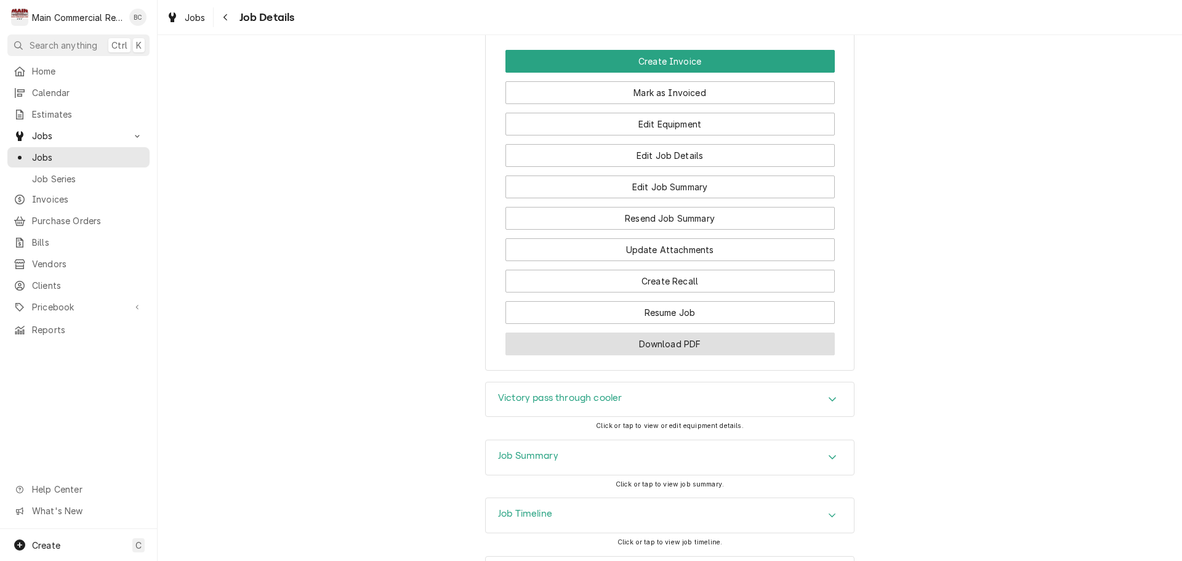
click at [630, 355] on button "Download PDF" at bounding box center [670, 344] width 329 height 23
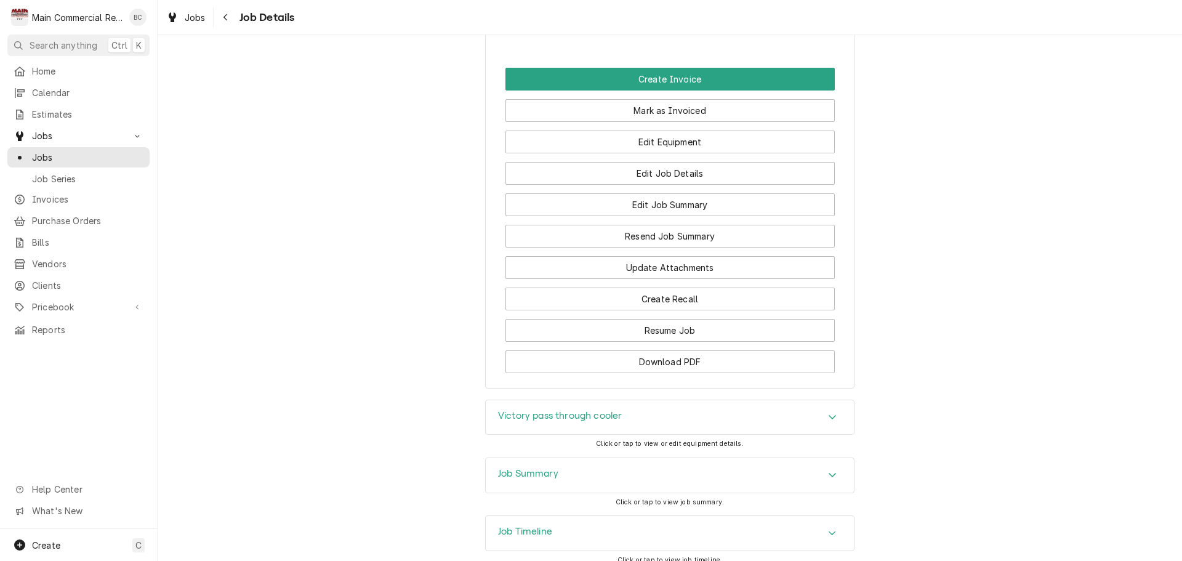
scroll to position [2171, 0]
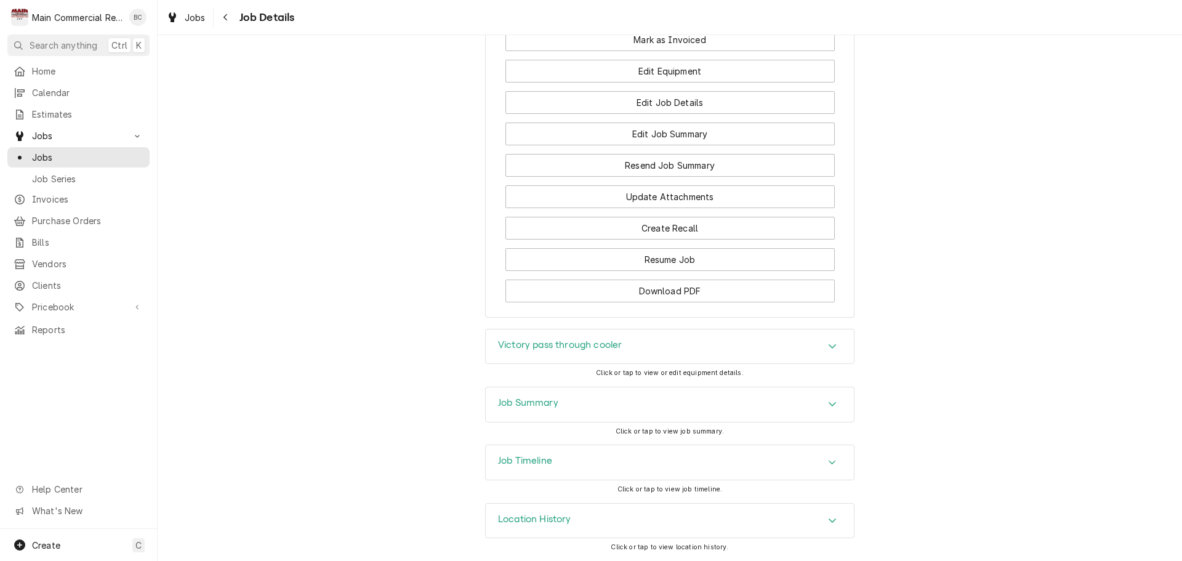
click at [601, 404] on div "Job Summary" at bounding box center [670, 404] width 368 height 34
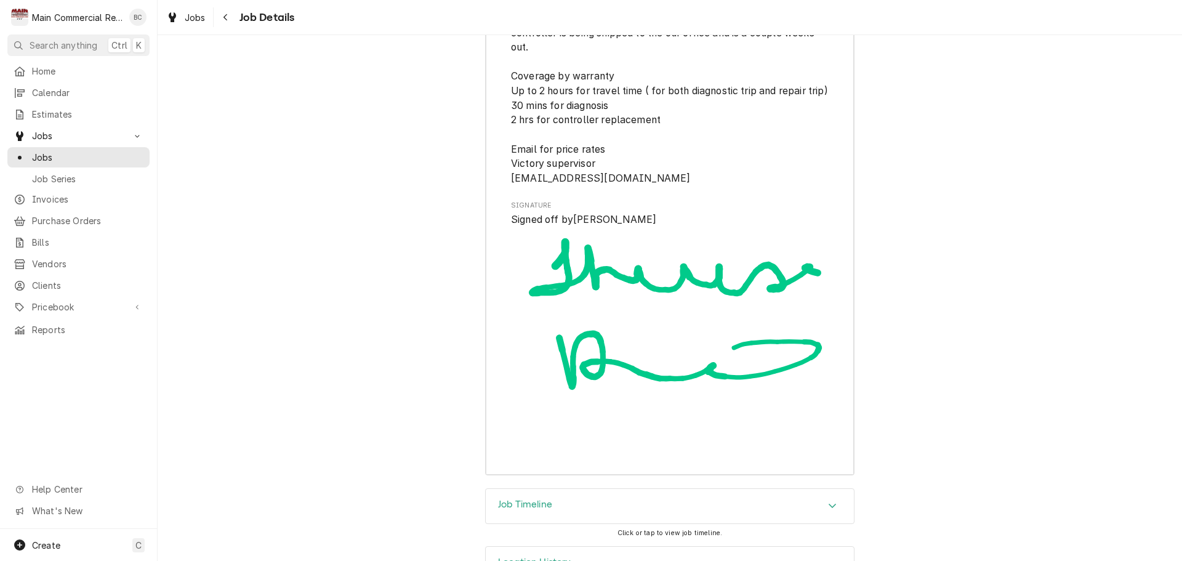
scroll to position [4117, 0]
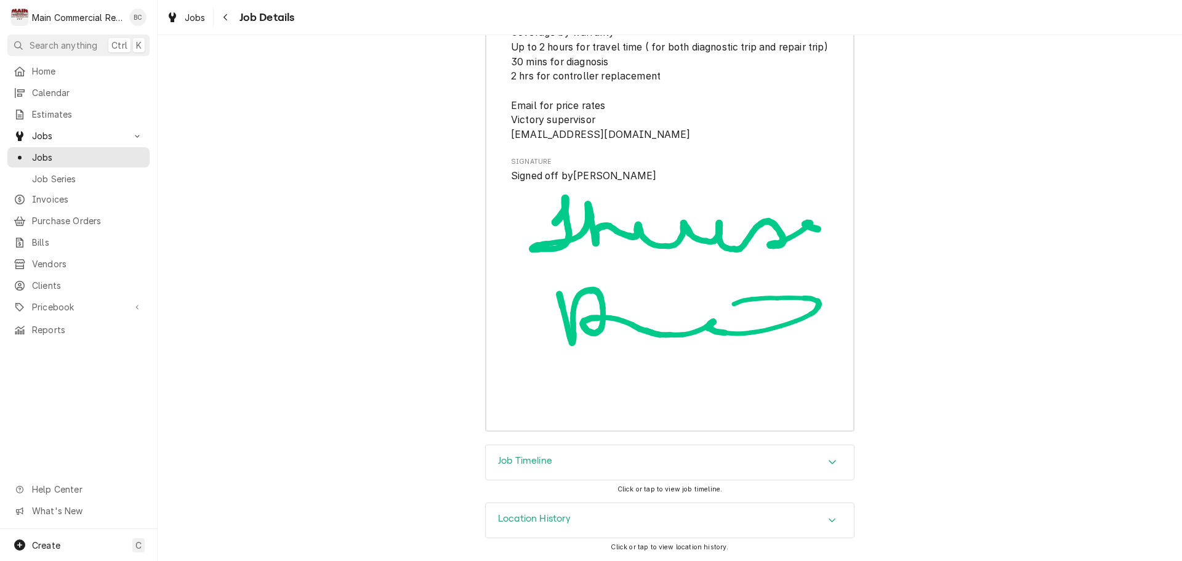
click at [714, 467] on div "Job Timeline" at bounding box center [670, 462] width 368 height 34
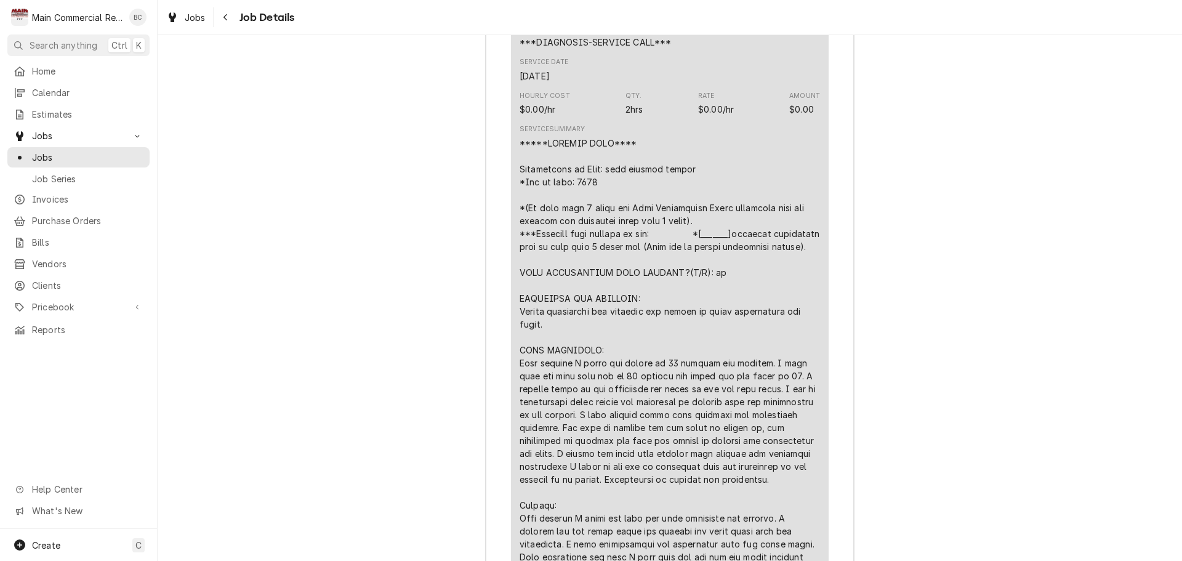
scroll to position [2947, 0]
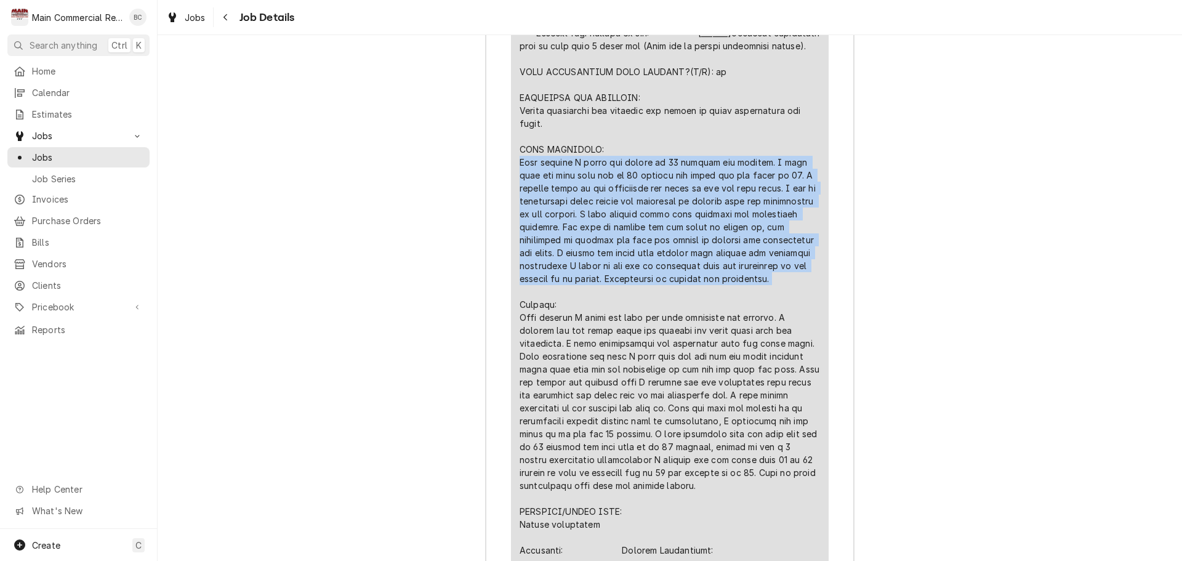
drag, startPoint x: 777, startPoint y: 304, endPoint x: 482, endPoint y: 183, distance: 318.4
copy div "Upon arrival I found the cooler at 48 degrees and running. I then seen the unit…"
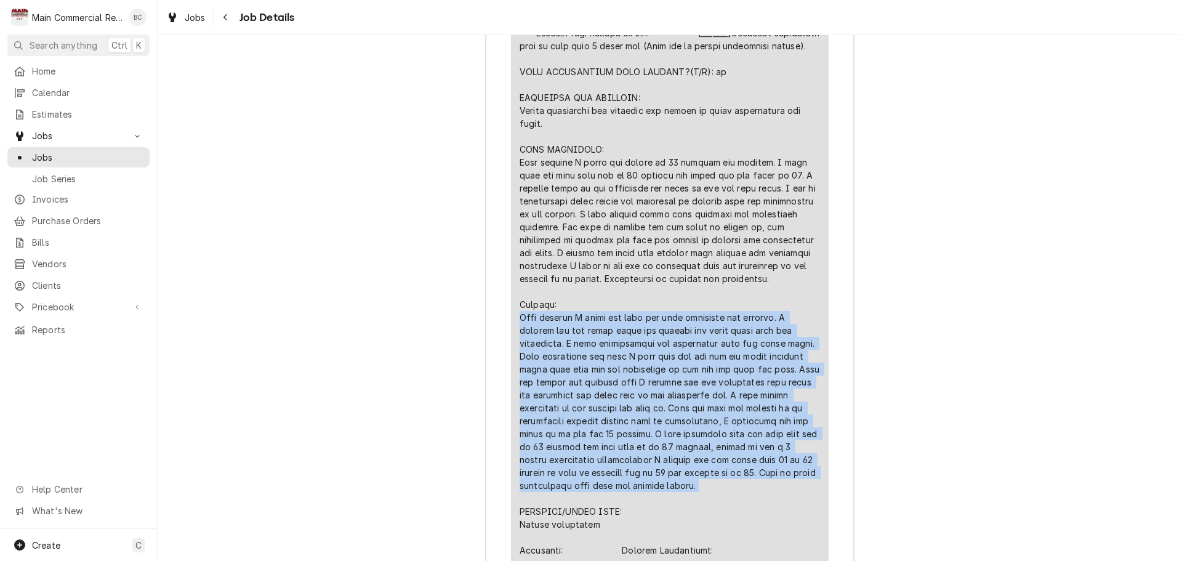
drag, startPoint x: 552, startPoint y: 515, endPoint x: 482, endPoint y: 345, distance: 183.9
copy div "Upon arrival I found the unit had been unplugged and sitting. I removed the top…"
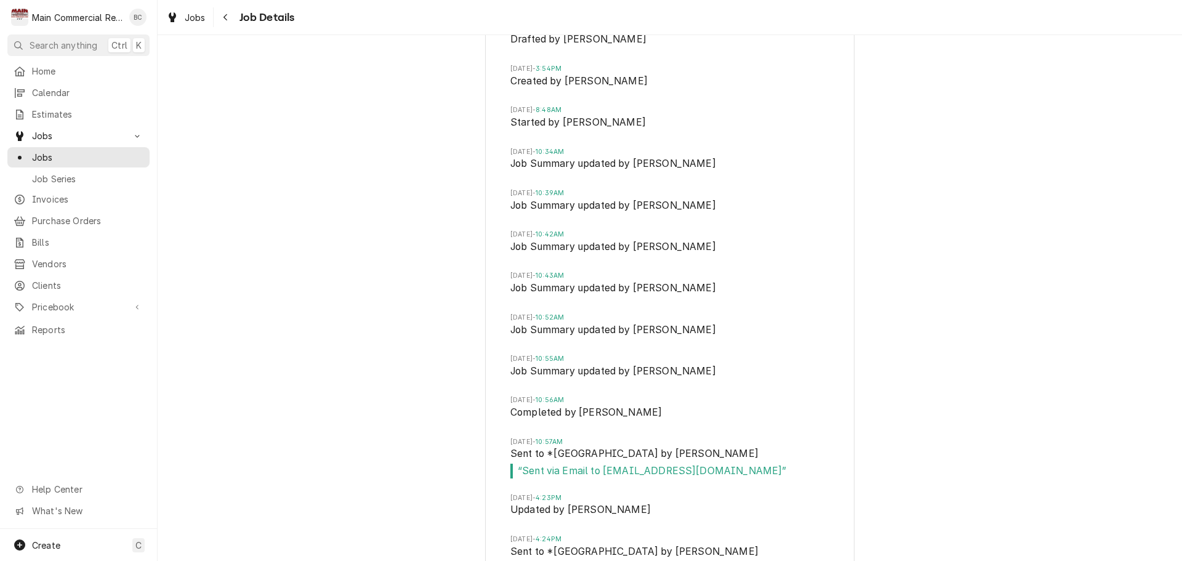
scroll to position [4548, 0]
click at [227, 19] on icon "Navigate back" at bounding box center [226, 17] width 6 height 9
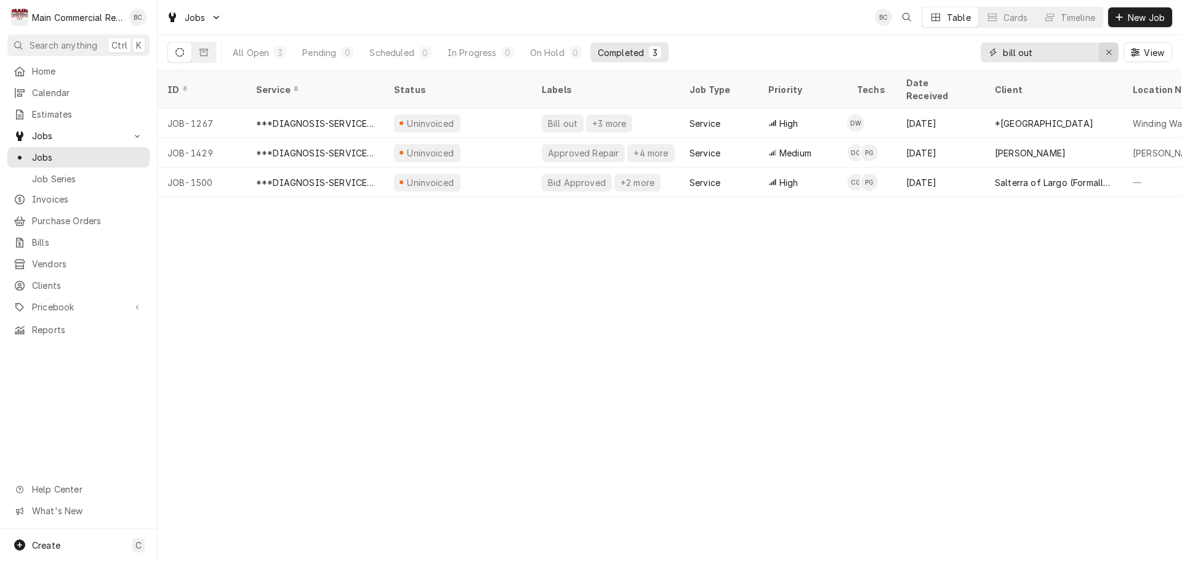
click at [1112, 52] on div "Erase input" at bounding box center [1109, 52] width 12 height 12
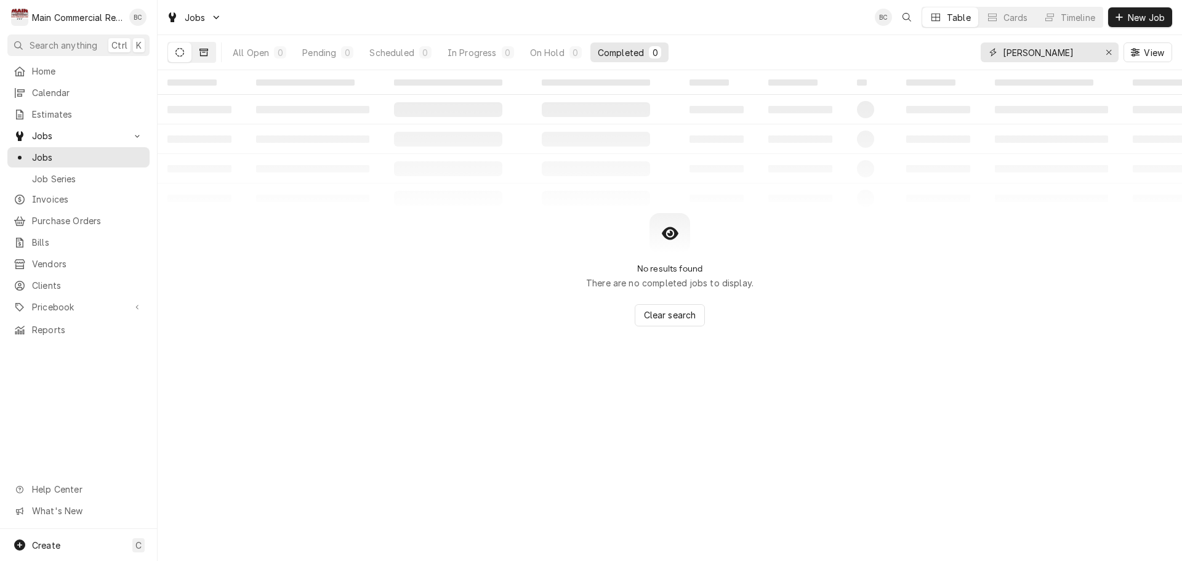
type input "jean"
click at [204, 52] on icon "Dynamic Content Wrapper" at bounding box center [204, 52] width 9 height 9
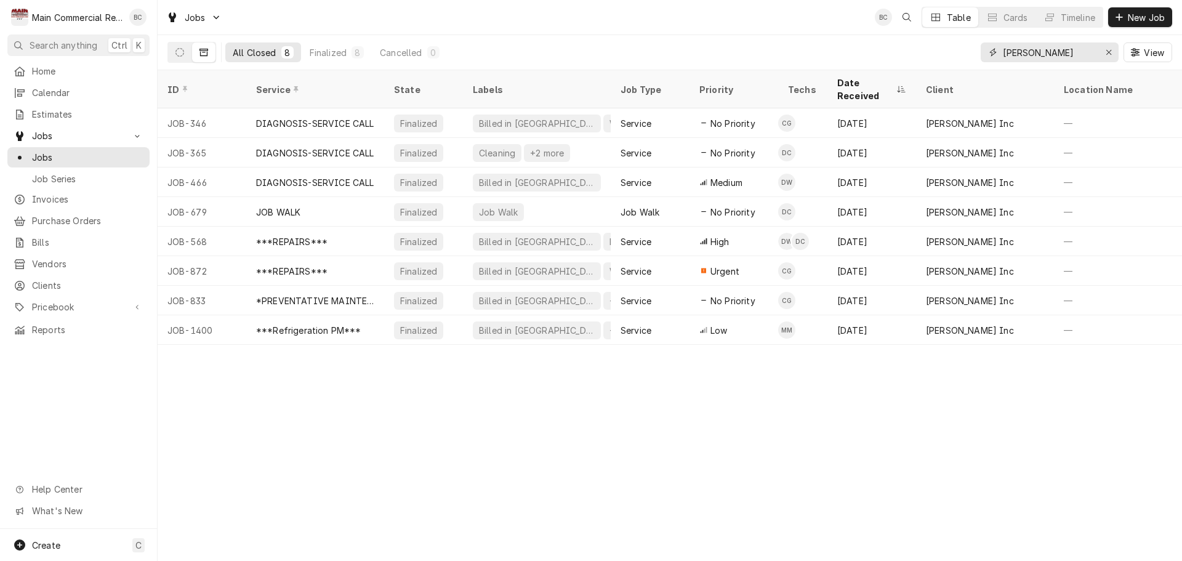
click at [1108, 53] on icon "Erase input" at bounding box center [1109, 52] width 5 height 5
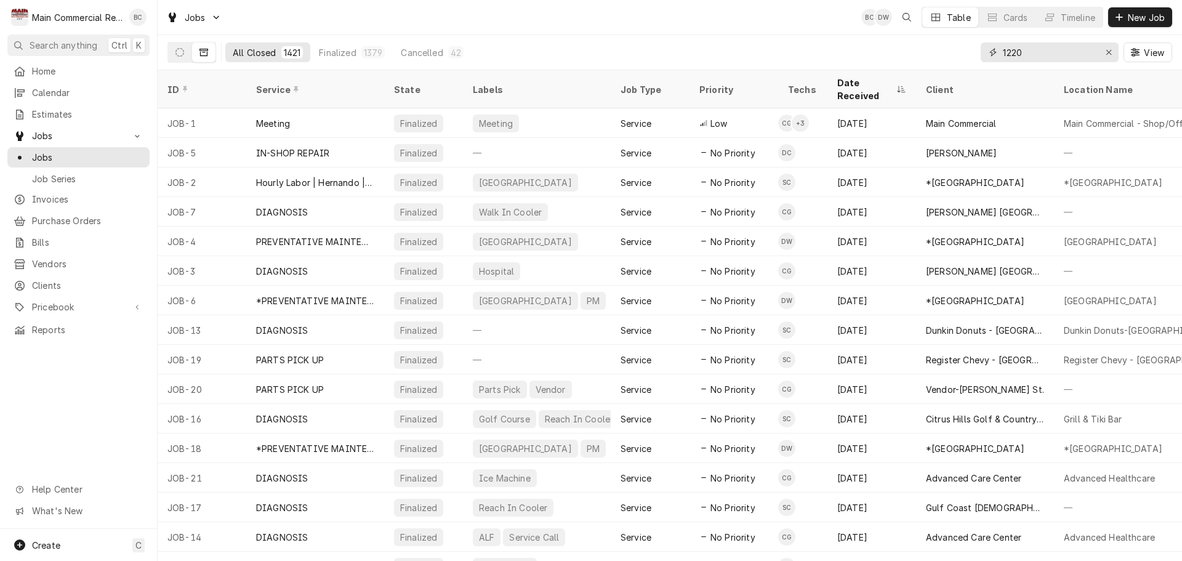
type input "1220"
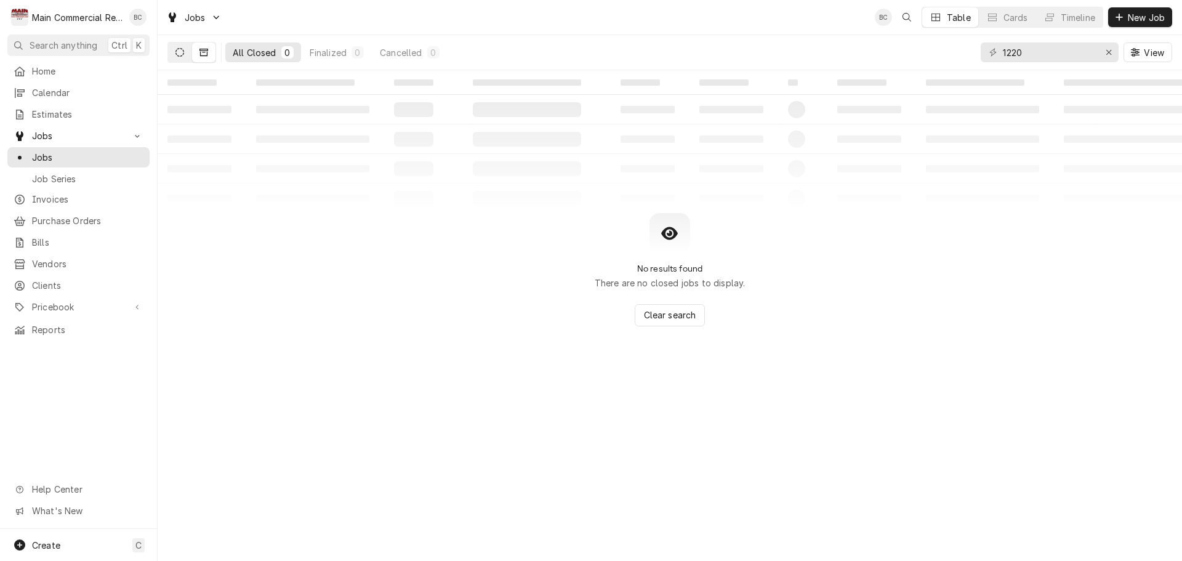
click at [178, 52] on icon "Dynamic Content Wrapper" at bounding box center [180, 52] width 9 height 9
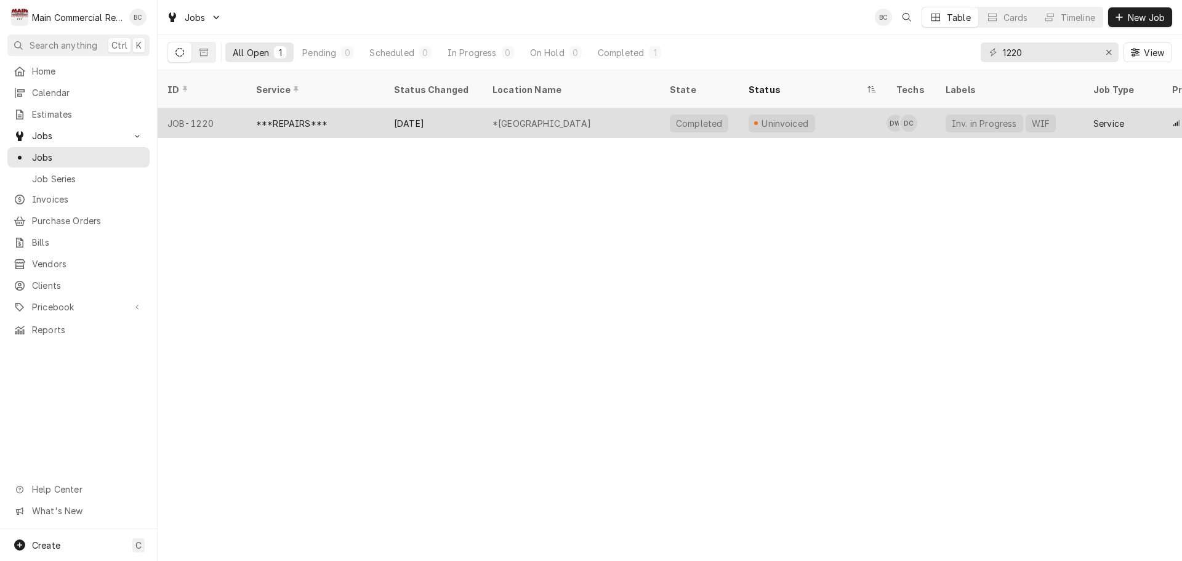
click at [591, 117] on div "*[GEOGRAPHIC_DATA]" at bounding box center [542, 123] width 99 height 13
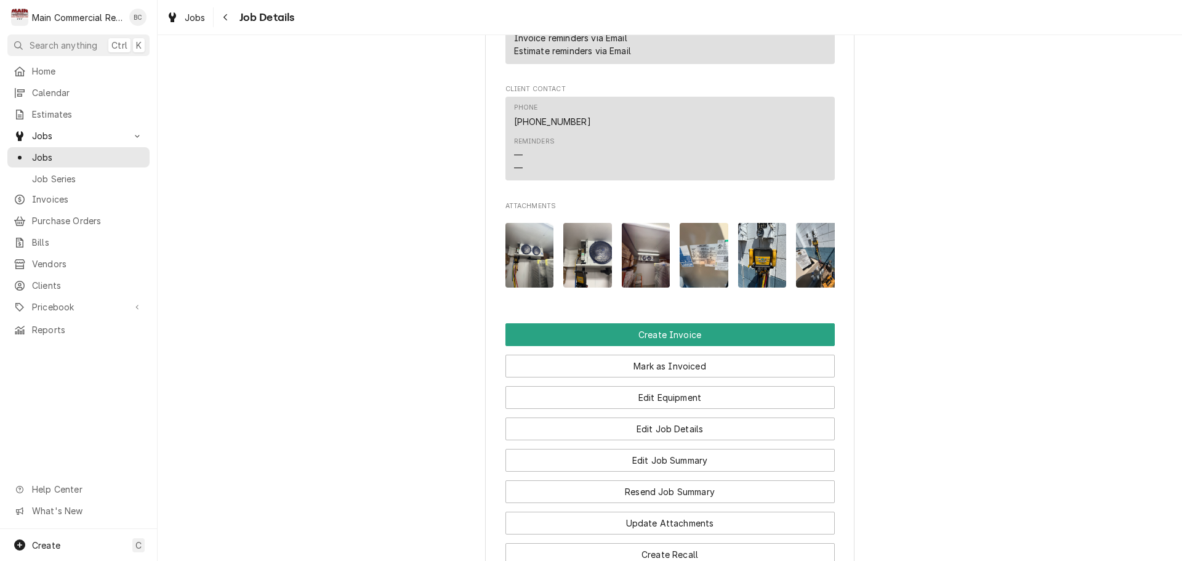
scroll to position [1724, 0]
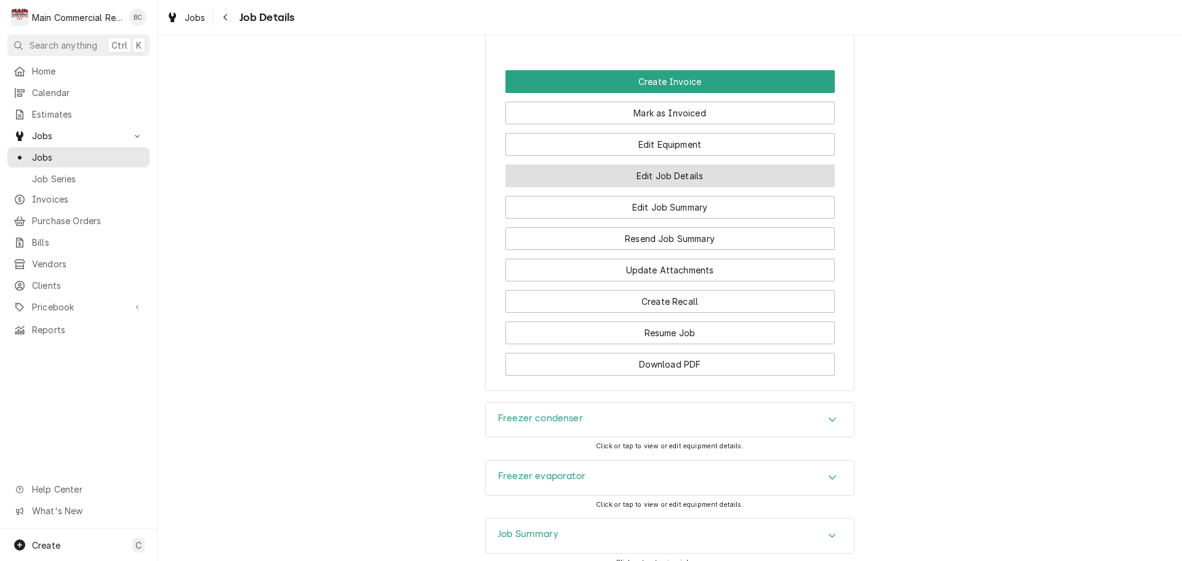
click at [666, 185] on button "Edit Job Details" at bounding box center [670, 175] width 329 height 23
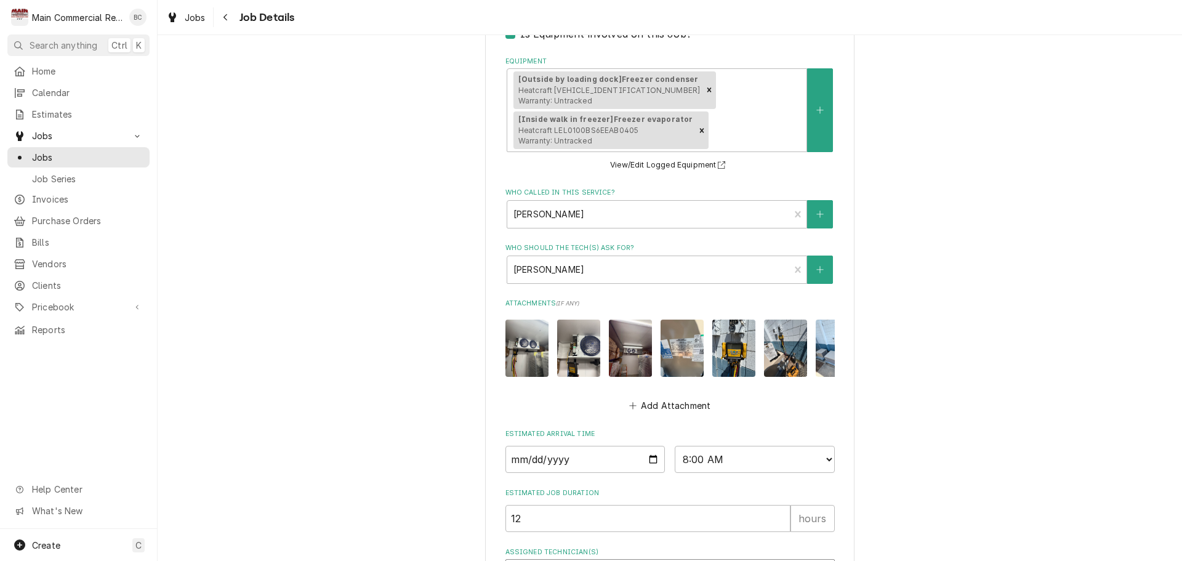
scroll to position [395, 0]
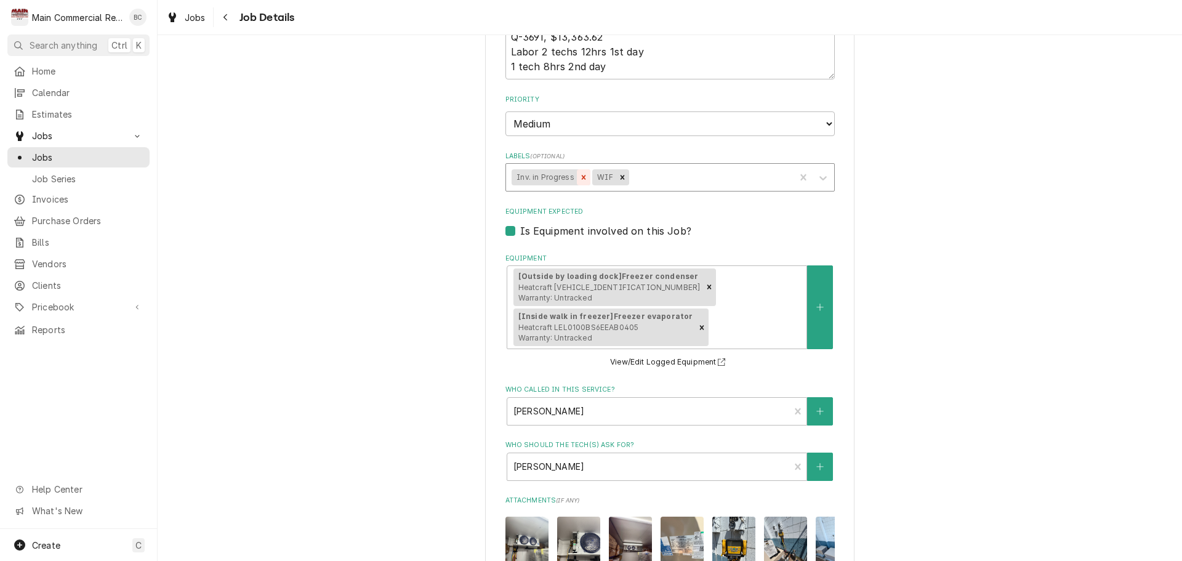
click at [582, 179] on icon "Remove Inv. in Progress" at bounding box center [584, 177] width 4 height 4
type textarea "x"
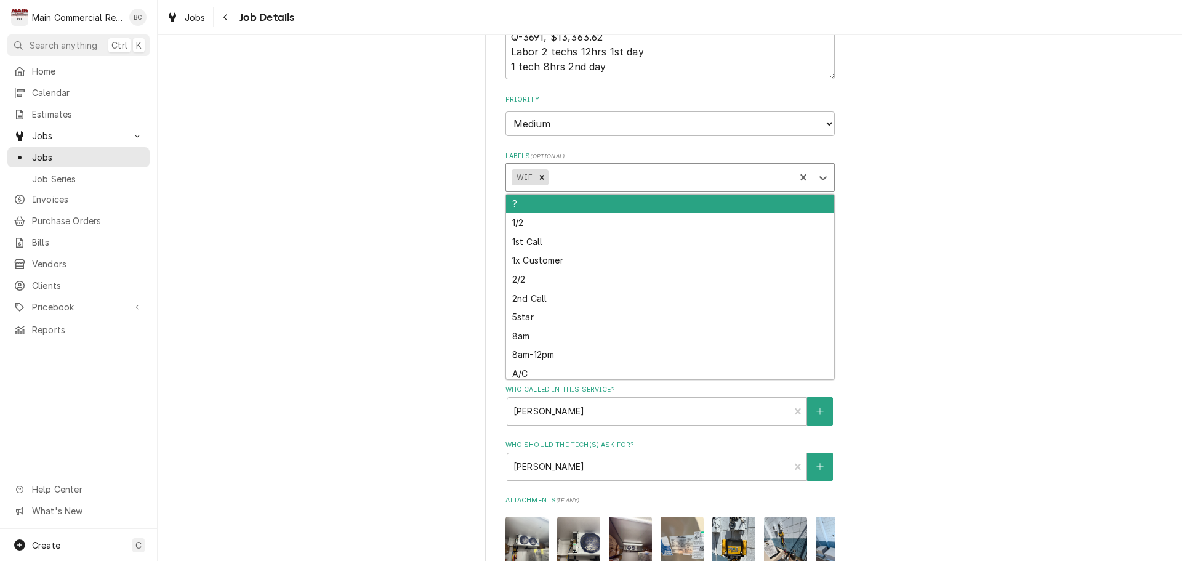
click at [581, 175] on div "Labels" at bounding box center [670, 177] width 238 height 22
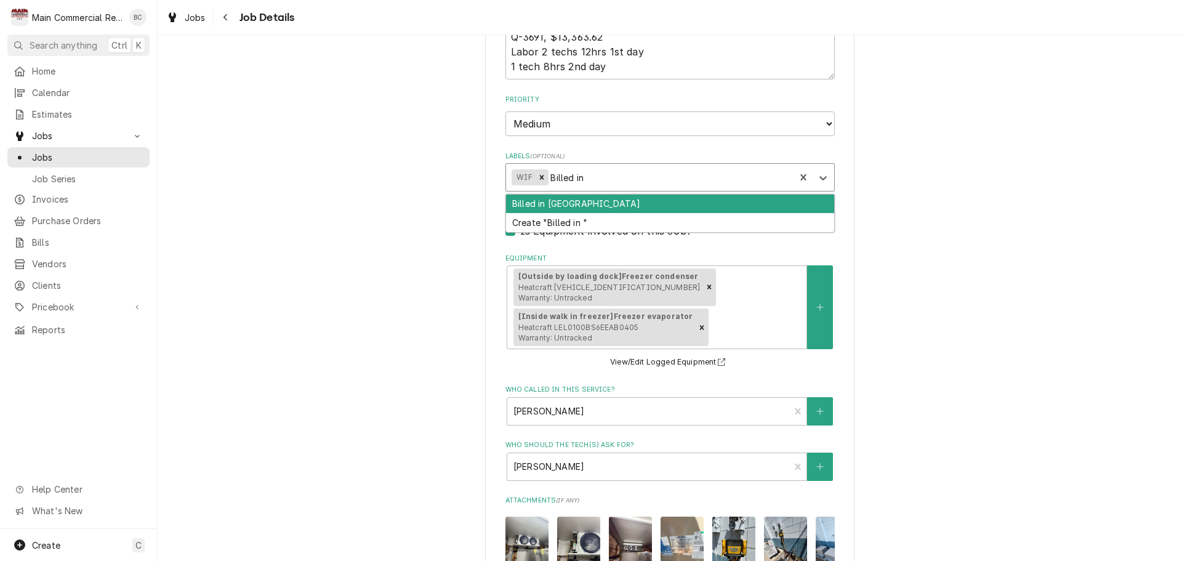
type input "Billed in q"
click at [563, 203] on div "Billed in [GEOGRAPHIC_DATA]" at bounding box center [670, 204] width 328 height 19
type textarea "x"
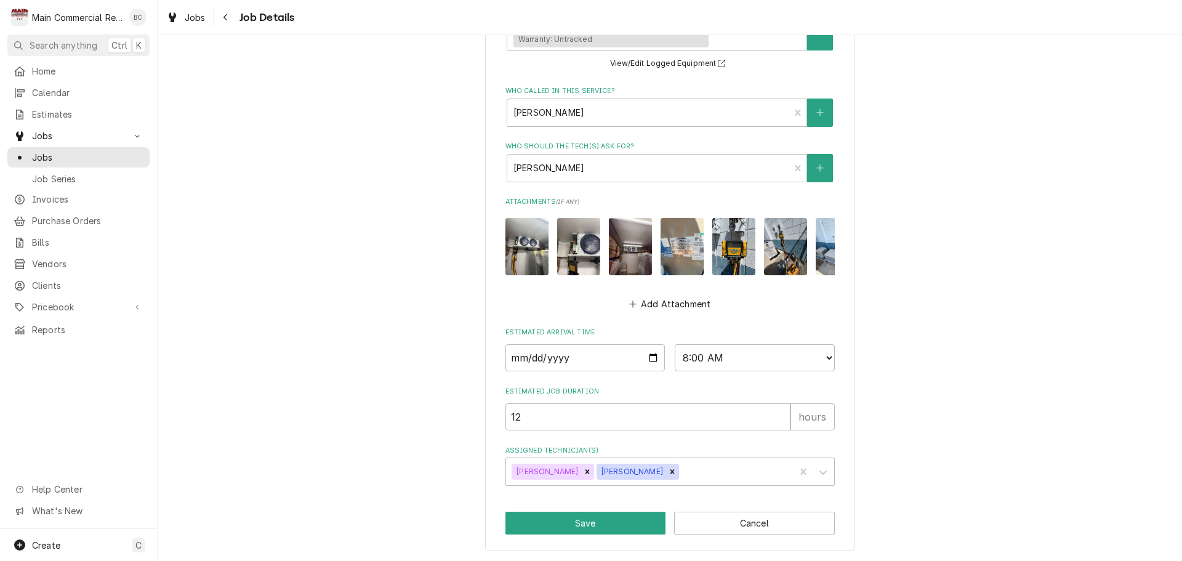
scroll to position [703, 0]
click at [574, 523] on button "Save" at bounding box center [586, 523] width 161 height 23
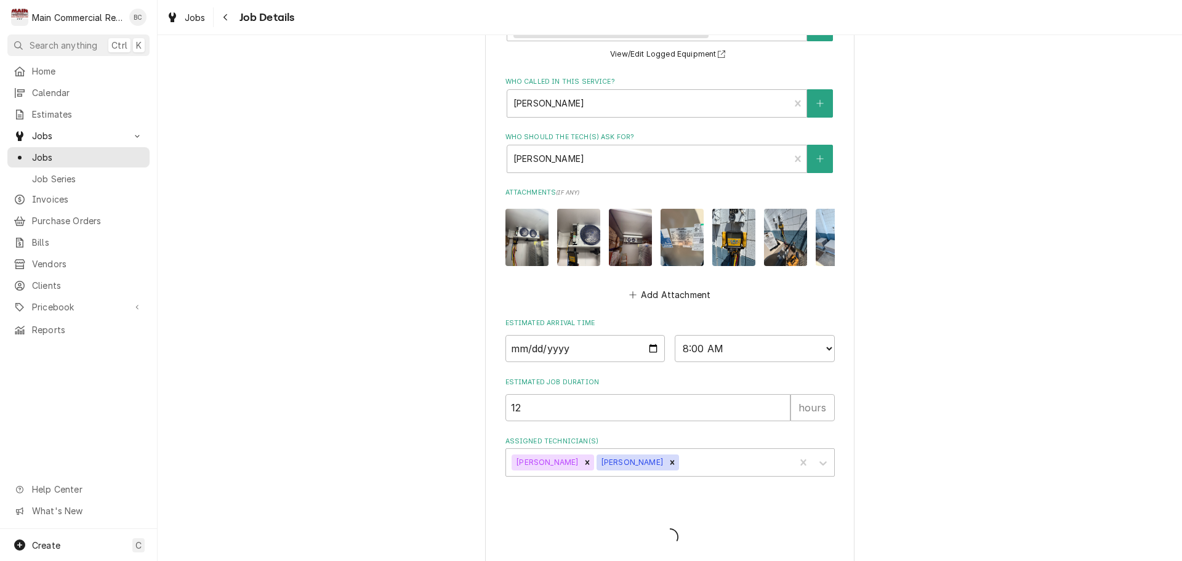
type textarea "x"
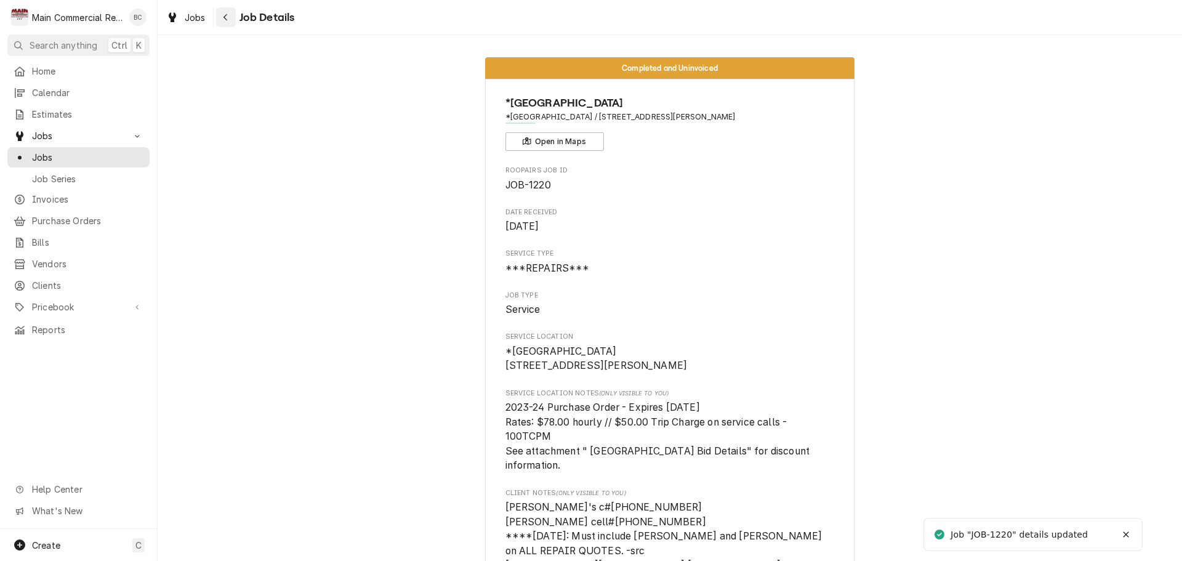
click at [227, 18] on icon "Navigate back" at bounding box center [226, 17] width 6 height 9
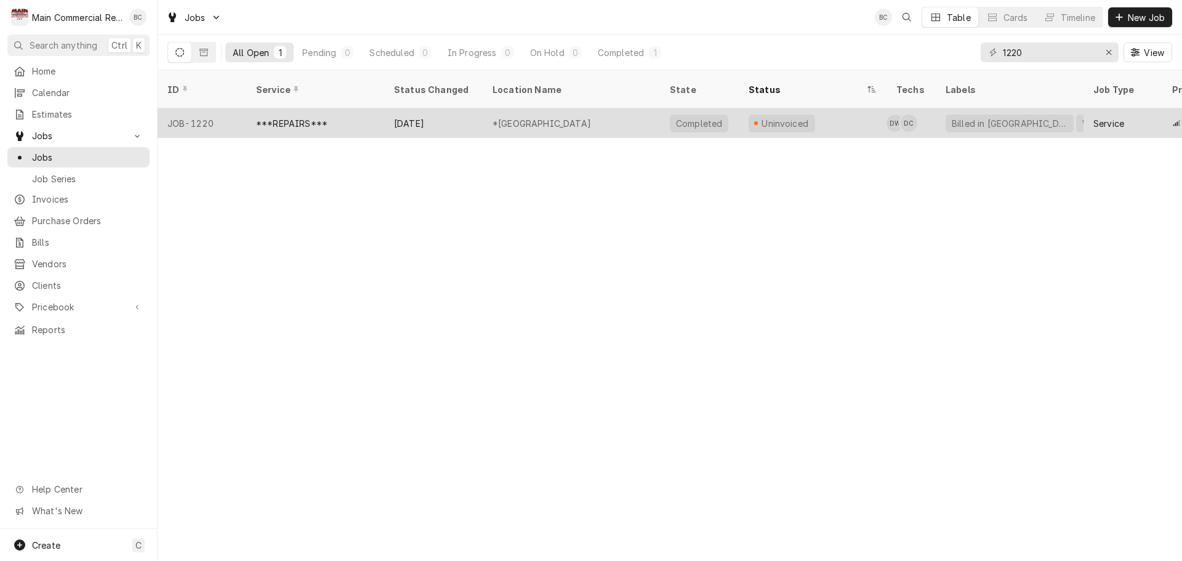
click at [288, 117] on div "***REPAIRS***" at bounding box center [291, 123] width 71 height 13
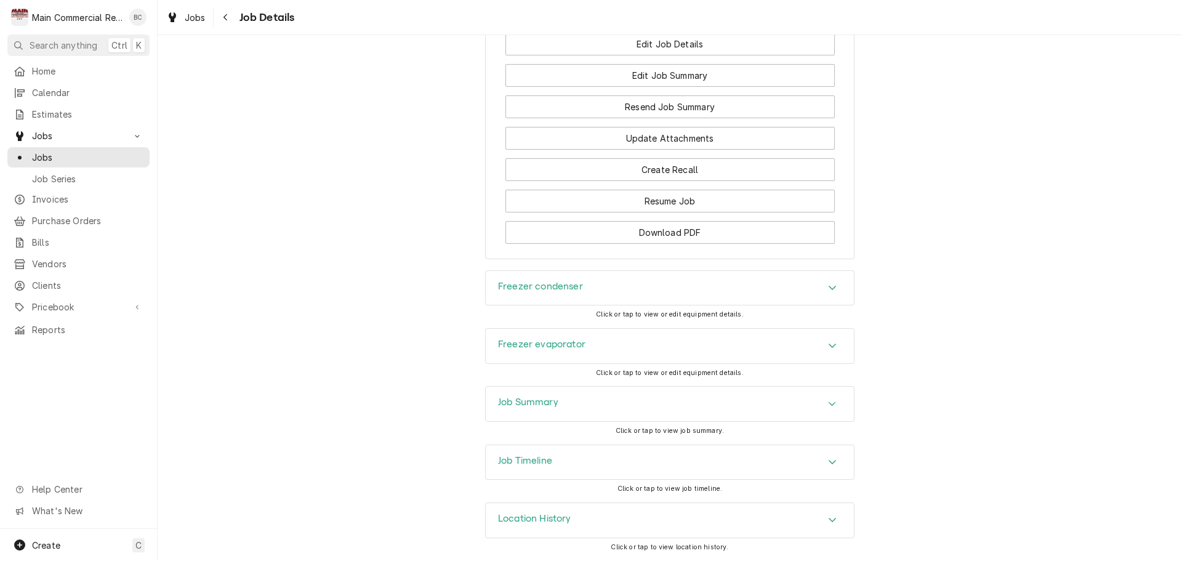
scroll to position [1865, 0]
click at [770, 472] on div "Job Timeline" at bounding box center [670, 462] width 368 height 34
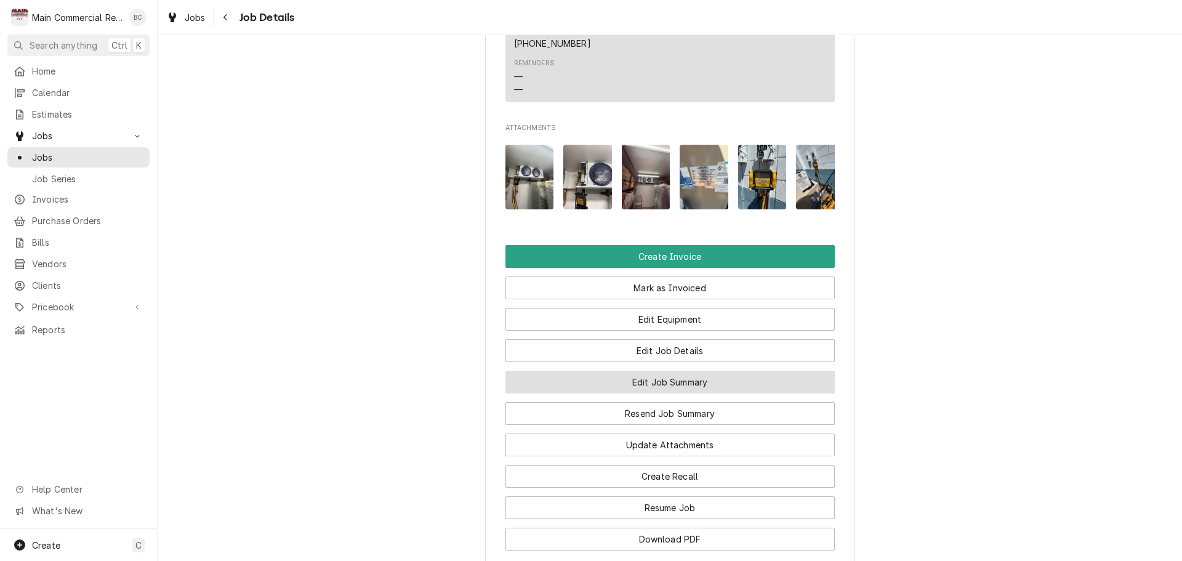
scroll to position [1607, 0]
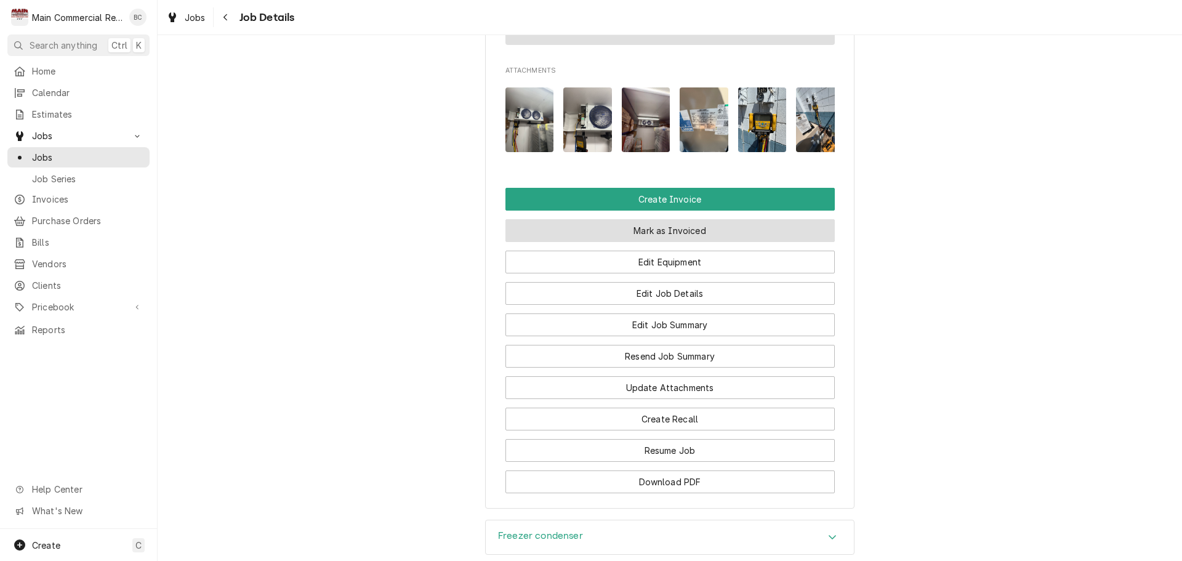
click at [655, 242] on button "Mark as Invoiced" at bounding box center [670, 230] width 329 height 23
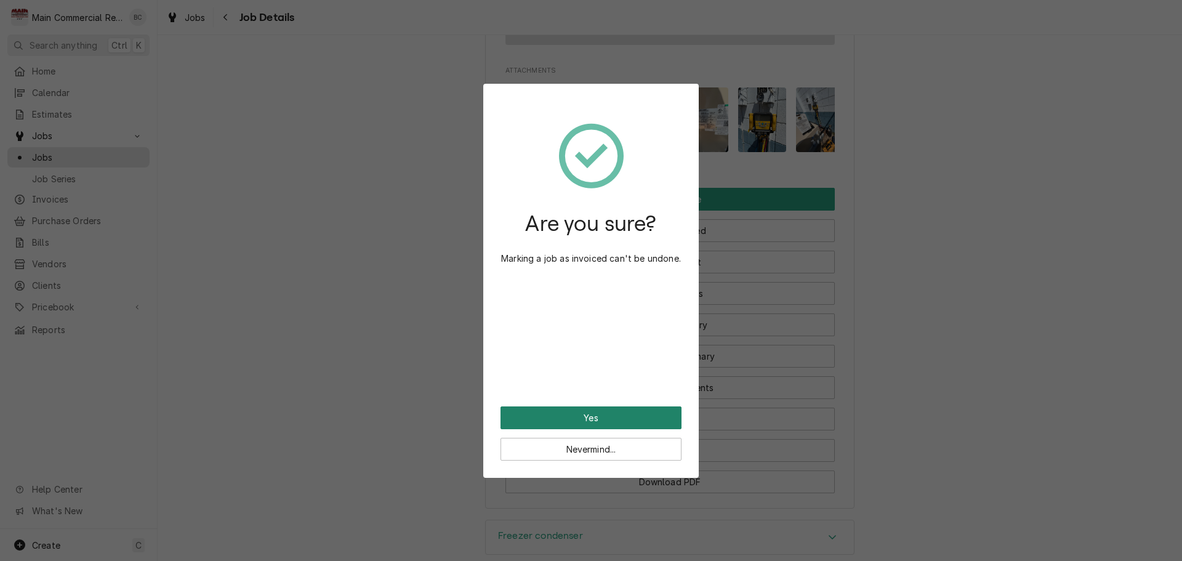
click at [583, 414] on button "Yes" at bounding box center [591, 417] width 181 height 23
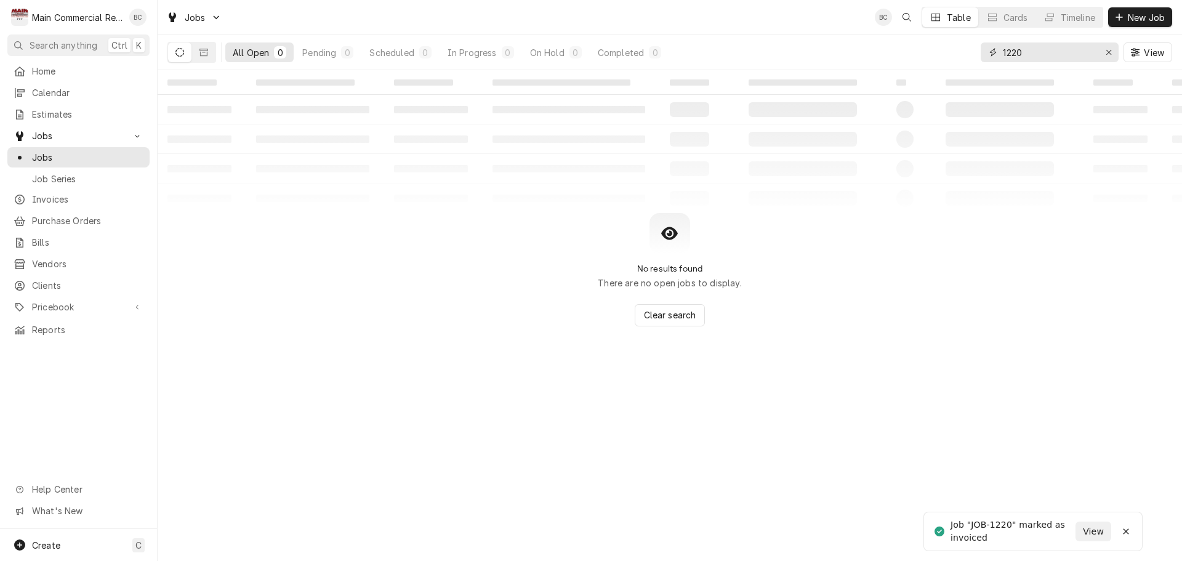
click at [1108, 54] on icon "Erase input" at bounding box center [1109, 52] width 7 height 9
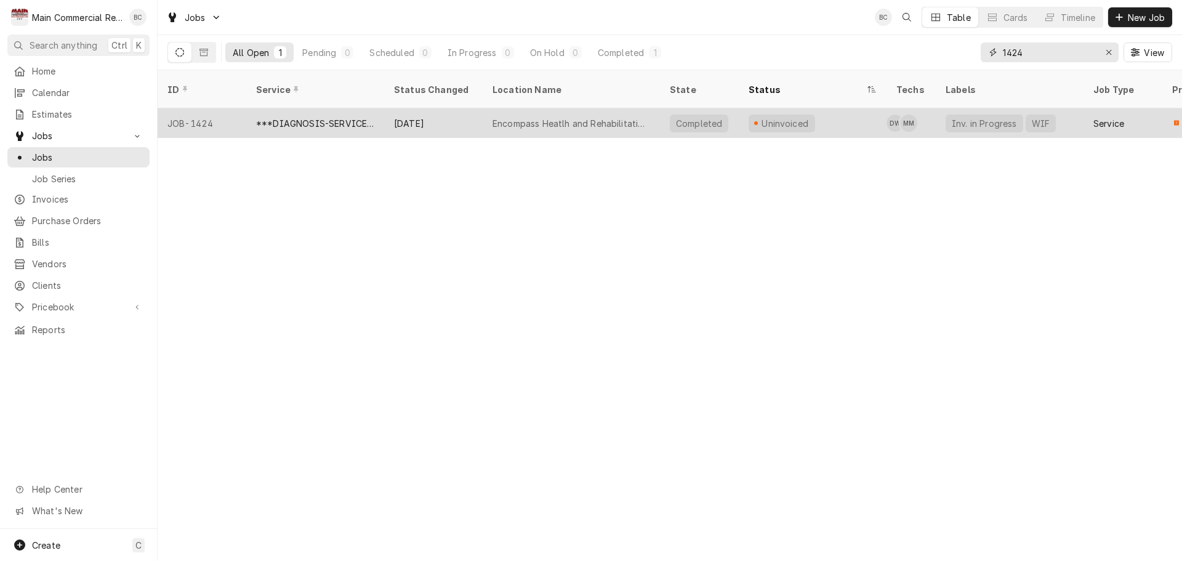
type input "1424"
click at [320, 117] on div "***DIAGNOSIS-SERVICE CALL***" at bounding box center [315, 123] width 118 height 13
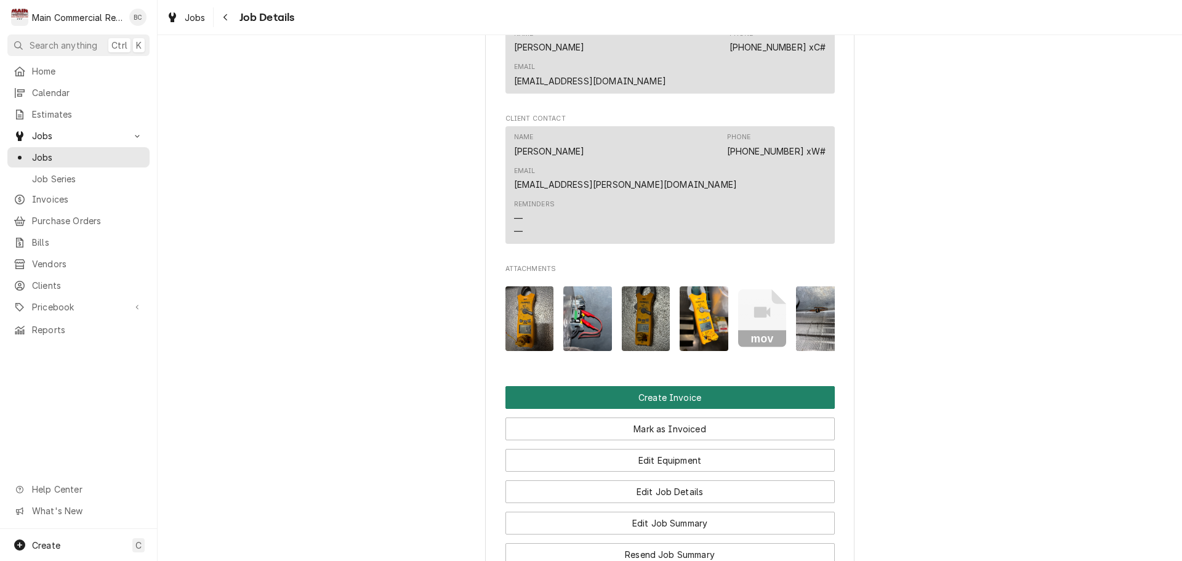
scroll to position [739, 0]
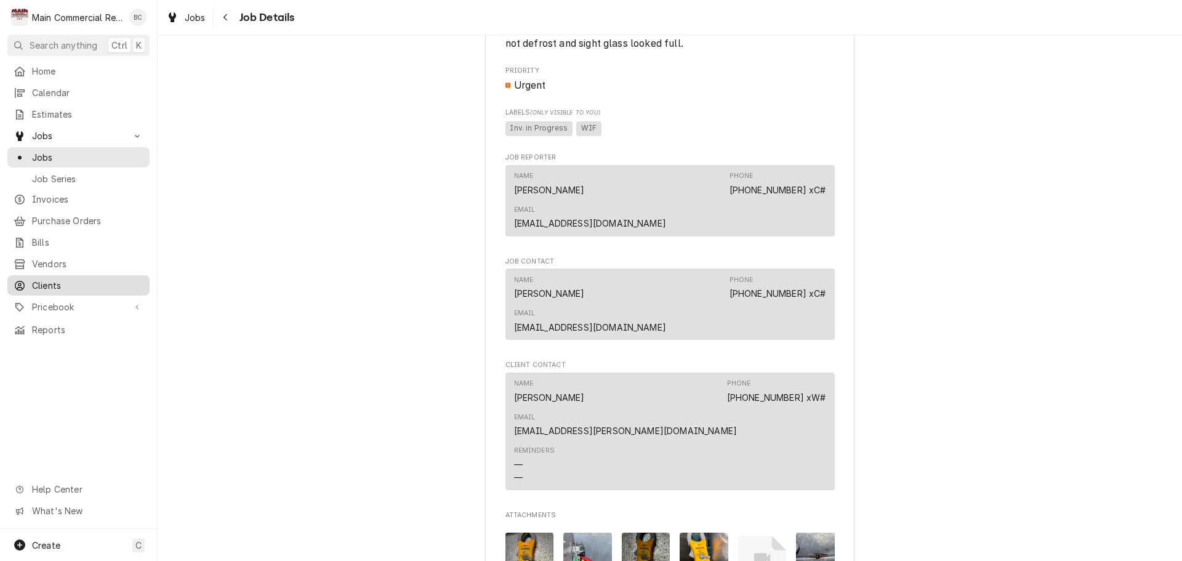
click at [47, 279] on span "Clients" at bounding box center [87, 285] width 111 height 13
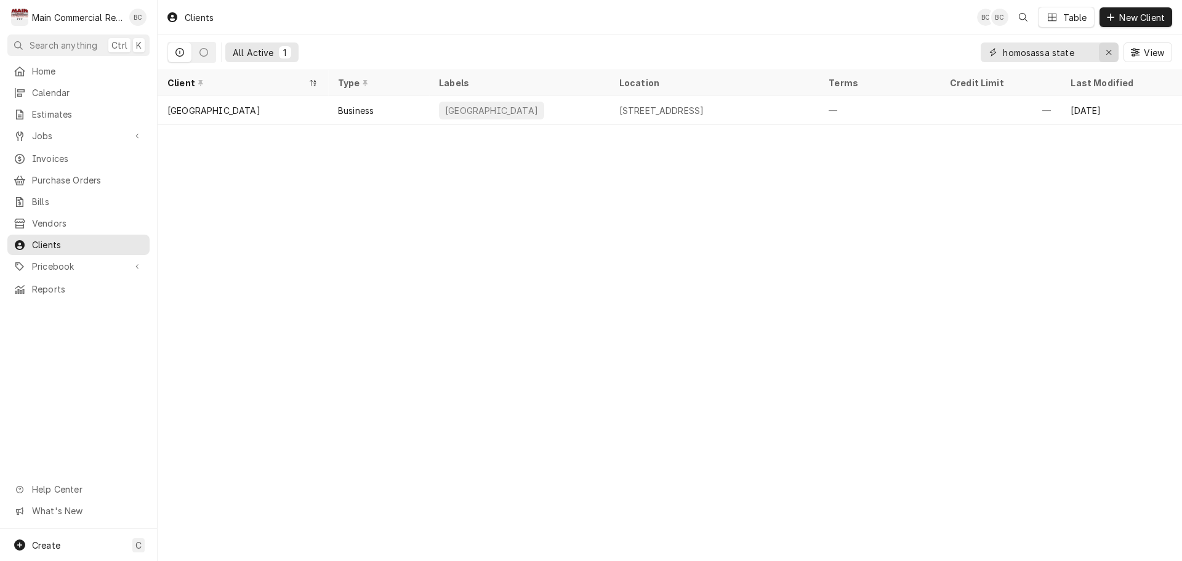
click at [1113, 52] on div "Erase input" at bounding box center [1109, 52] width 12 height 12
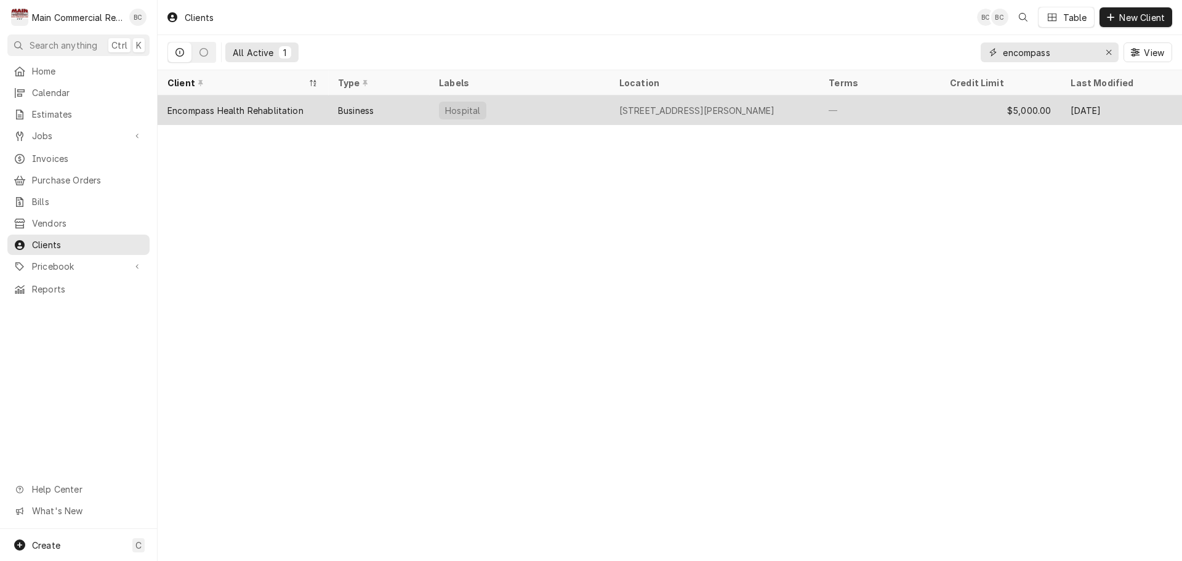
type input "encompass"
click at [224, 110] on div "Encompass Health Rehablitation" at bounding box center [236, 110] width 136 height 13
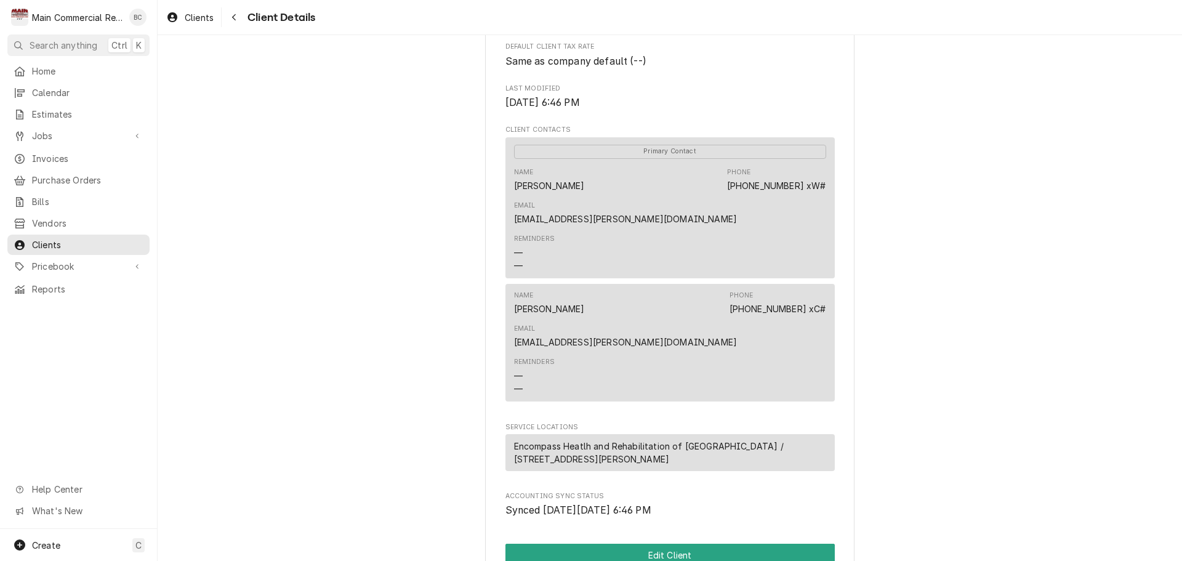
scroll to position [493, 0]
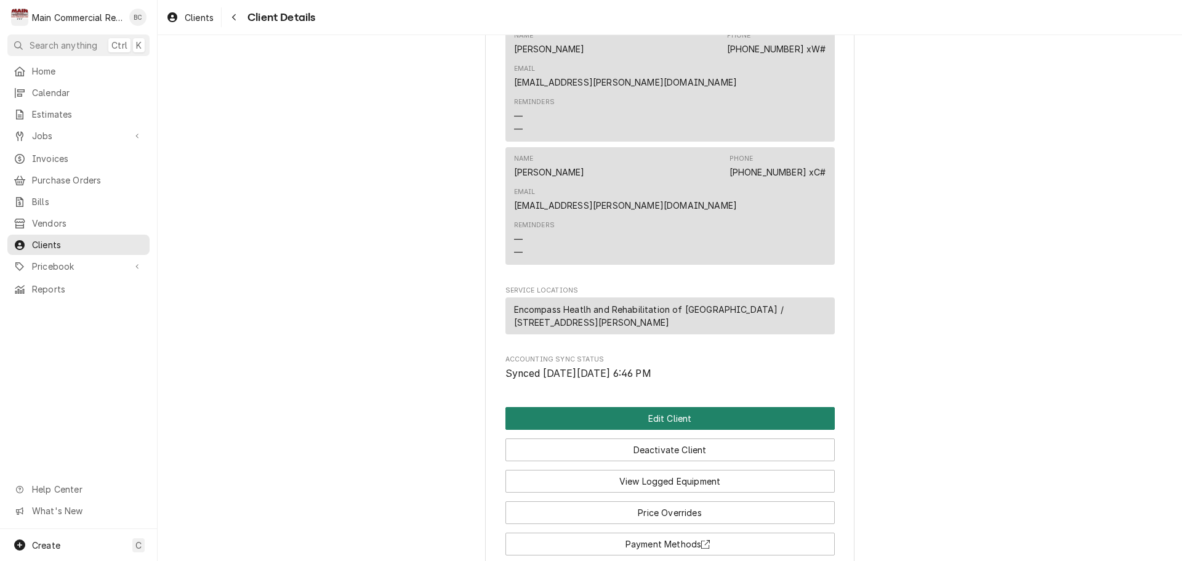
click at [651, 407] on button "Edit Client" at bounding box center [670, 418] width 329 height 23
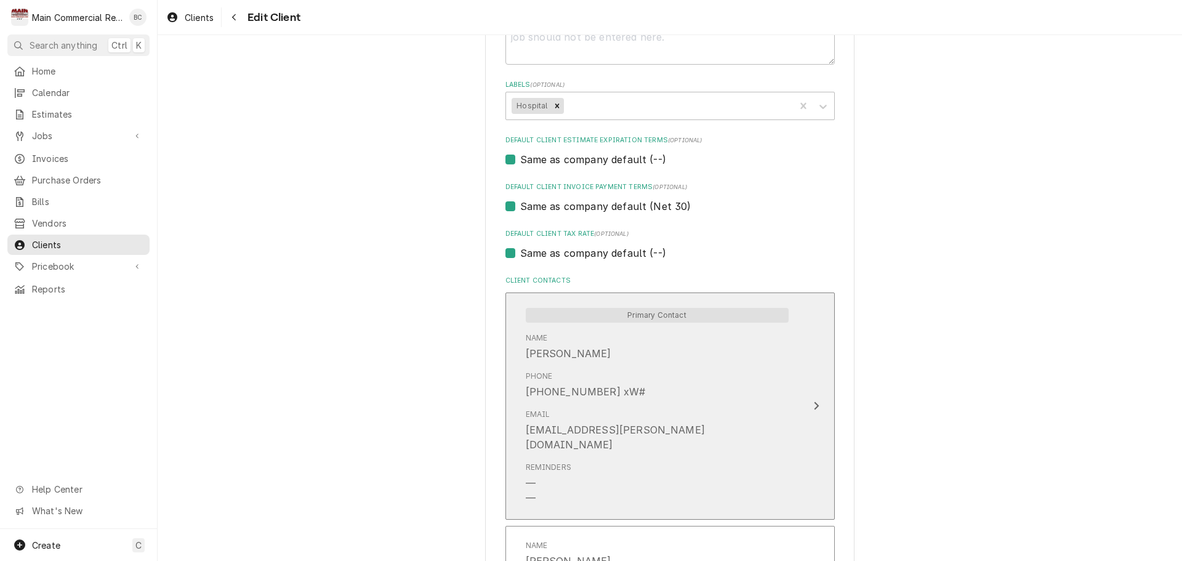
scroll to position [801, 0]
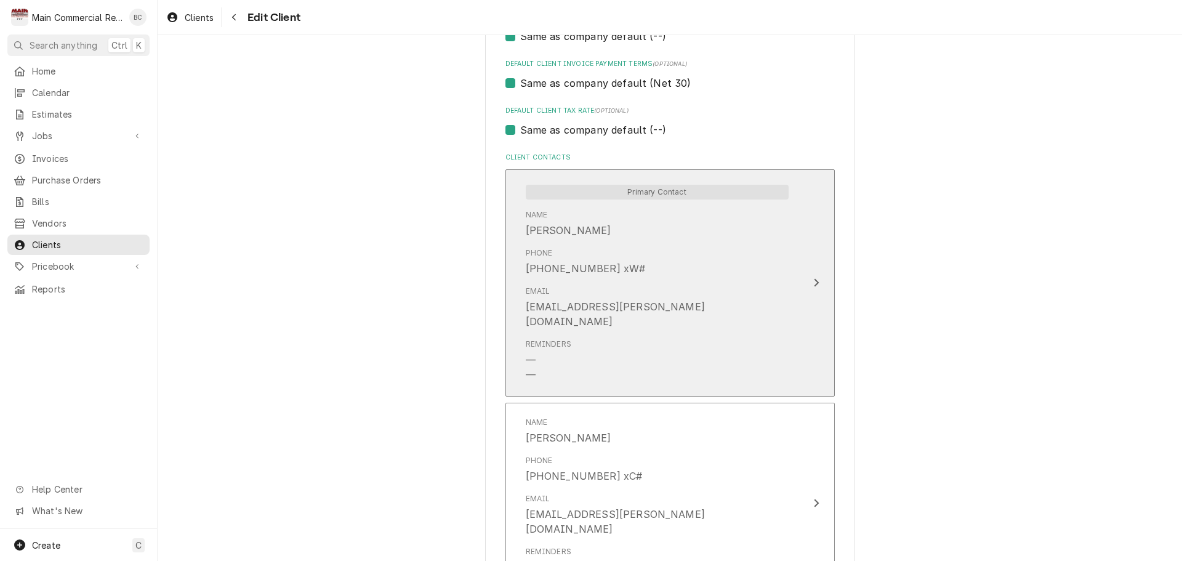
click at [785, 278] on div "Primary Contact Name [PERSON_NAME] Phone [PHONE_NUMBER] xW# Email [EMAIL_ADDRES…" at bounding box center [657, 283] width 283 height 214
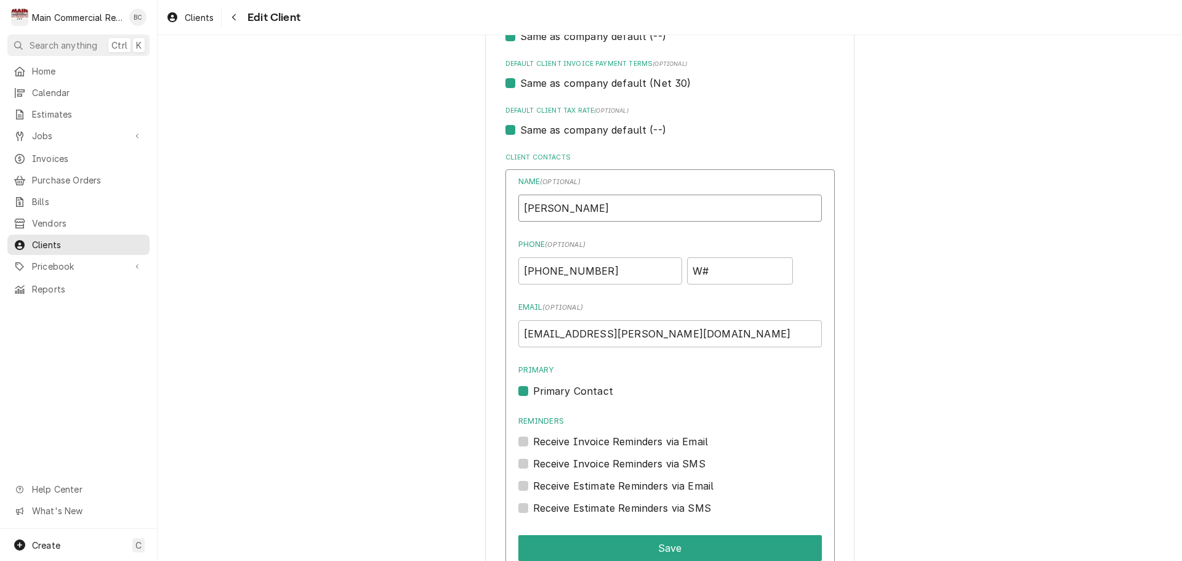
drag, startPoint x: 562, startPoint y: 210, endPoint x: 552, endPoint y: 211, distance: 10.5
click at [552, 211] on input "Jack Heartly" at bounding box center [671, 208] width 304 height 27
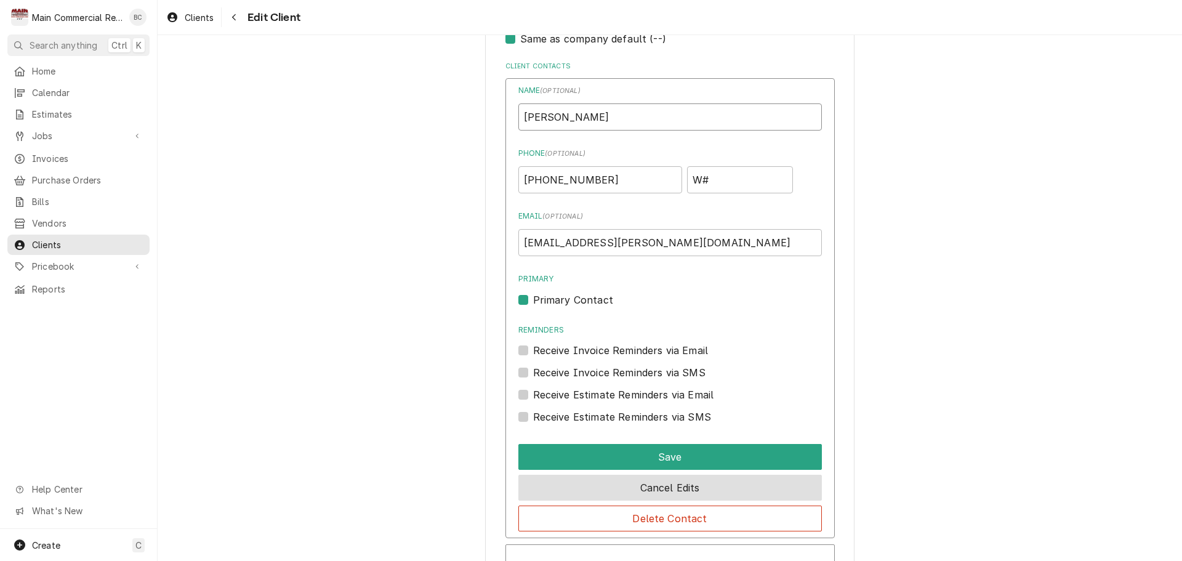
scroll to position [985, 0]
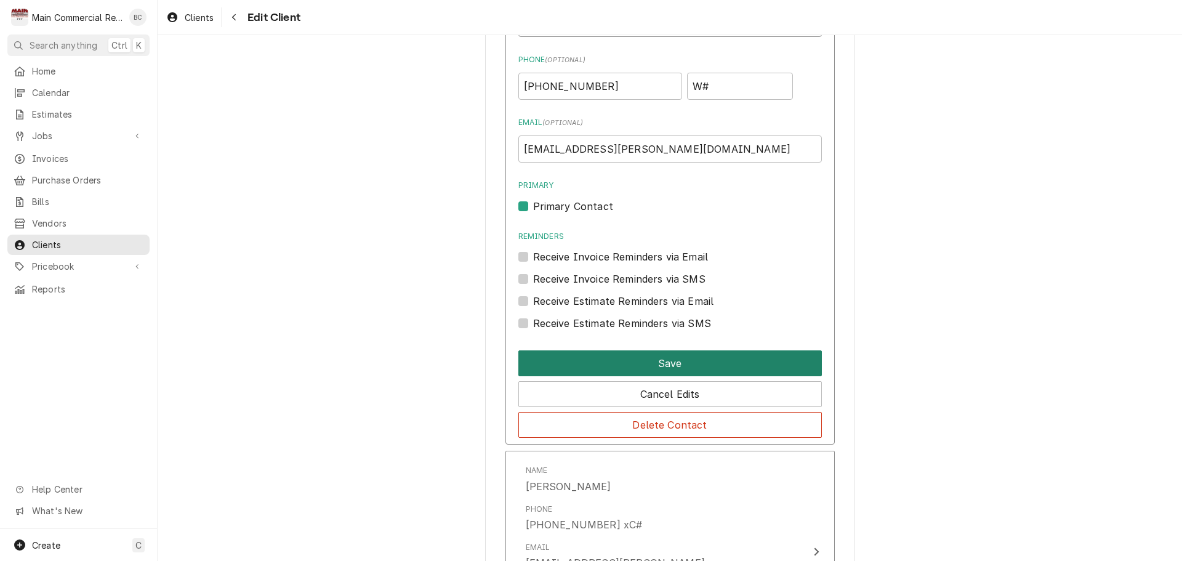
type input "[PERSON_NAME]"
click at [666, 363] on button "Save" at bounding box center [671, 363] width 304 height 26
type textarea "x"
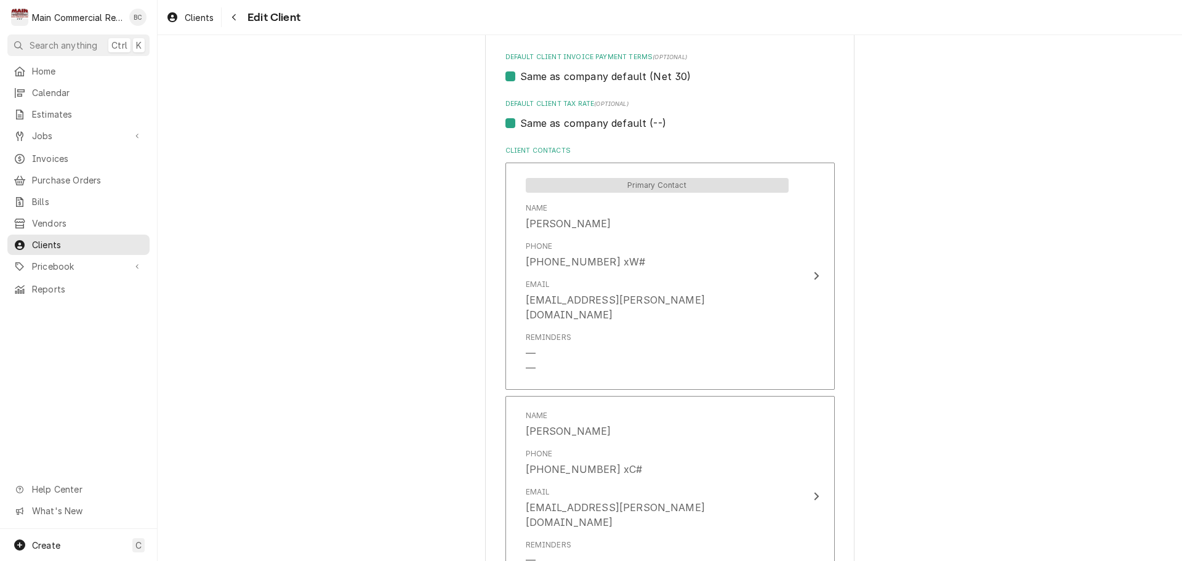
scroll to position [984, 0]
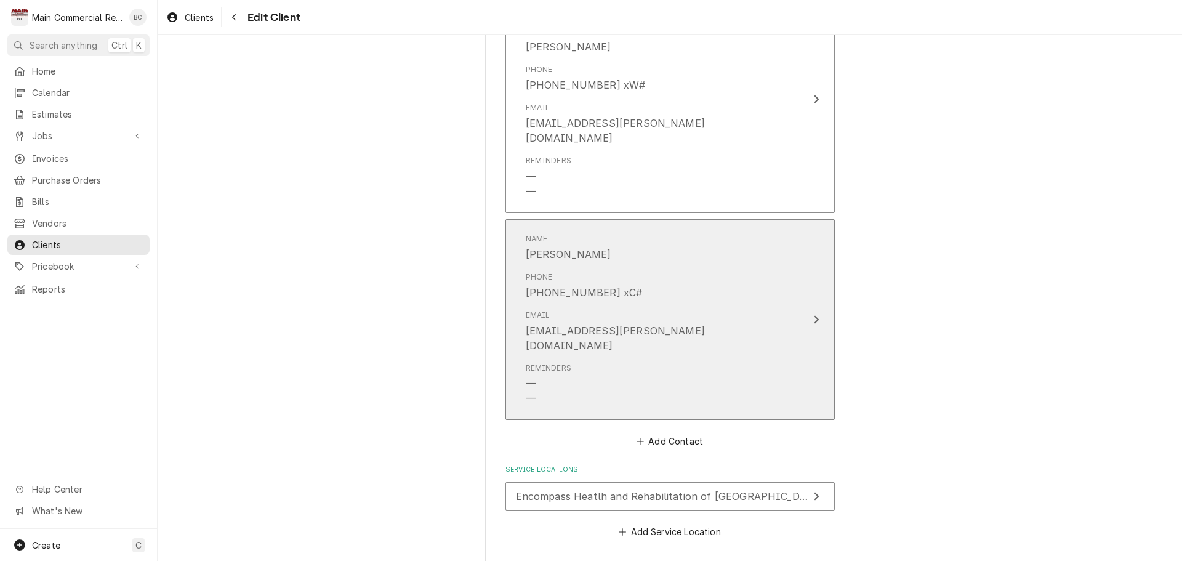
click at [752, 305] on div "Email jack.hartley@encompasshealth.com" at bounding box center [657, 331] width 263 height 53
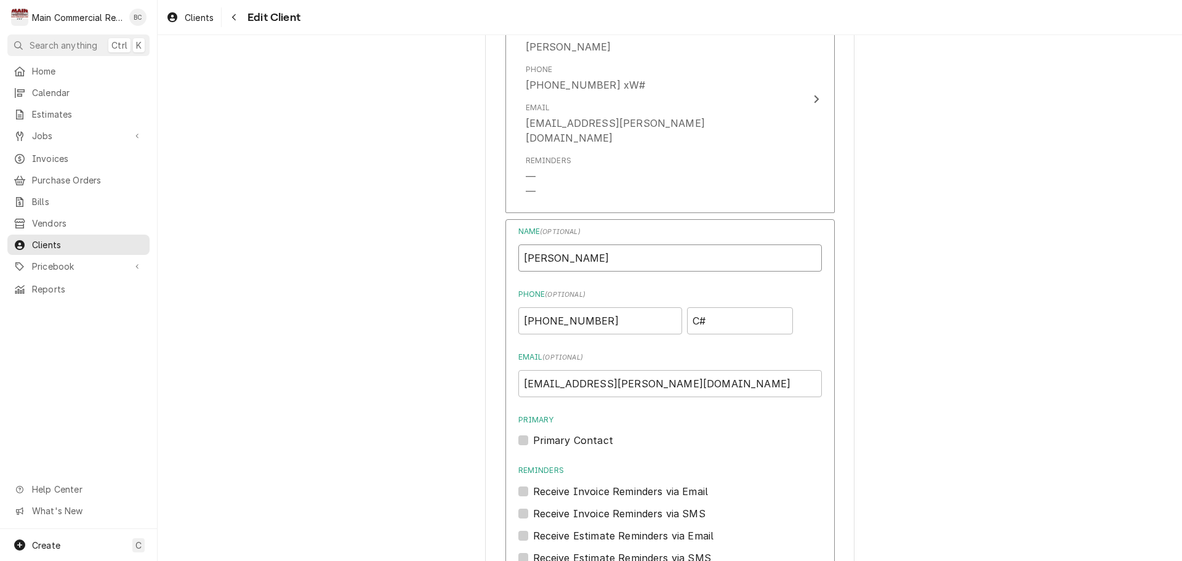
click at [564, 244] on input "Jack Heartly" at bounding box center [671, 257] width 304 height 27
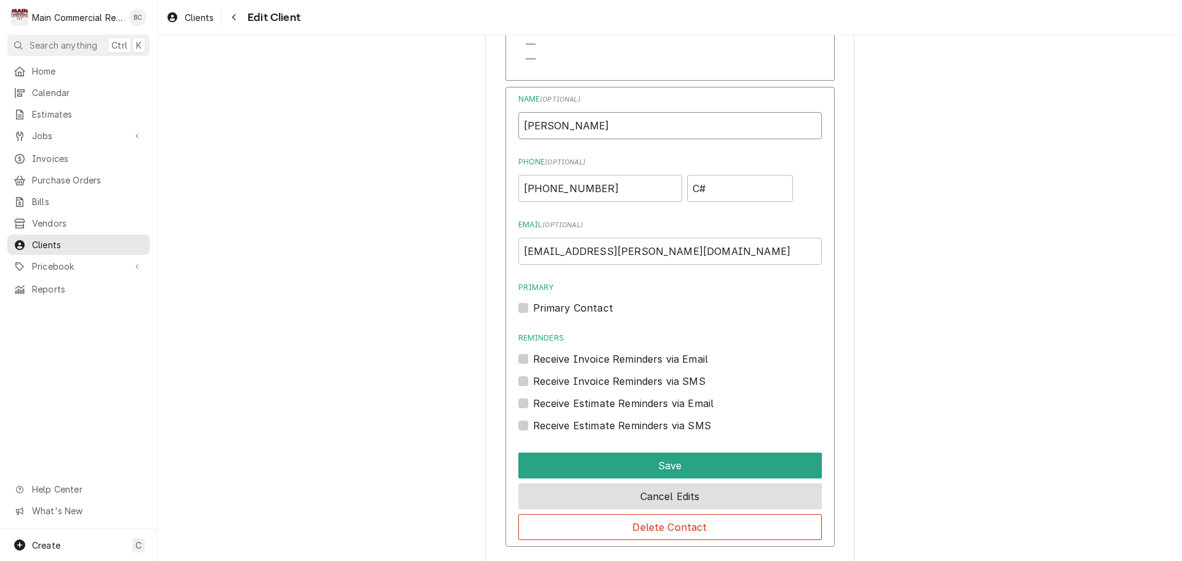
scroll to position [1169, 0]
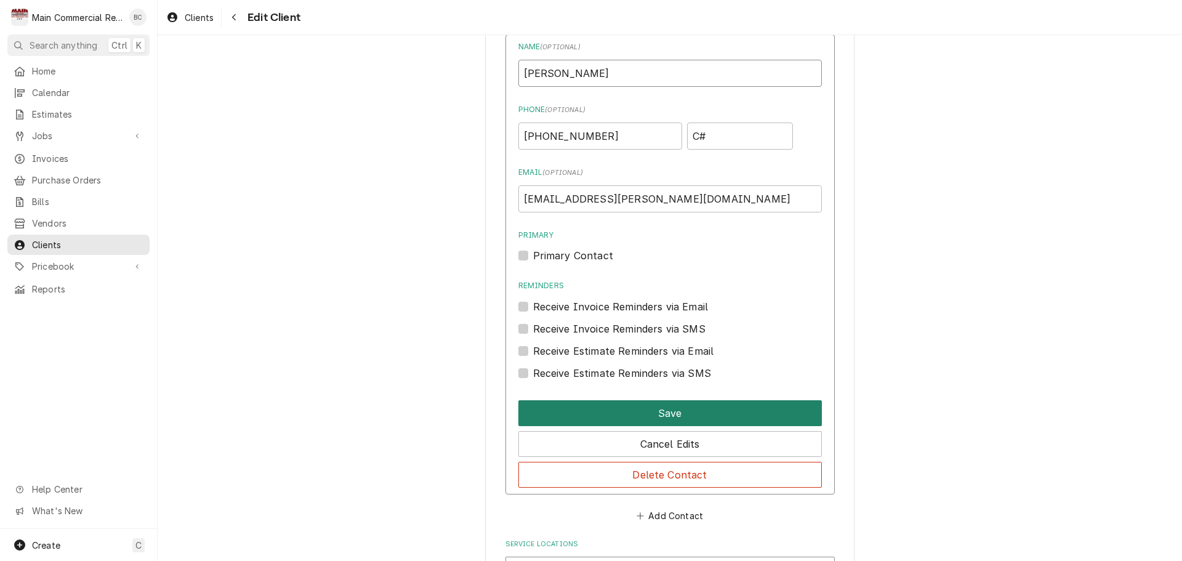
type input "Jack Hartley"
click at [691, 400] on button "Save" at bounding box center [671, 413] width 304 height 26
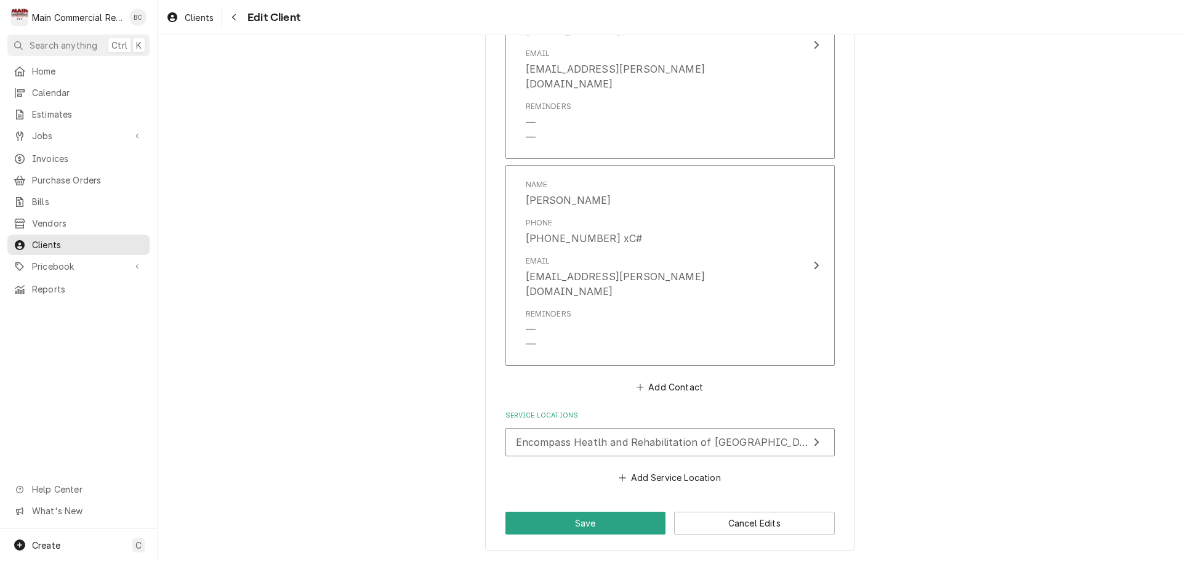
scroll to position [1009, 0]
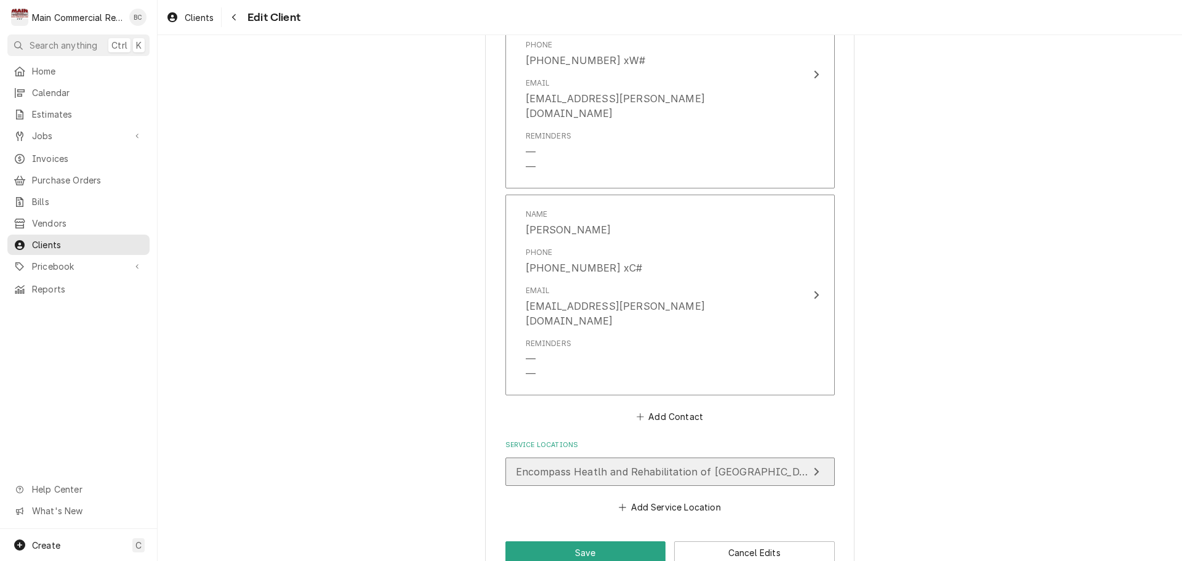
click at [814, 467] on icon "Update Service Location" at bounding box center [816, 471] width 5 height 8
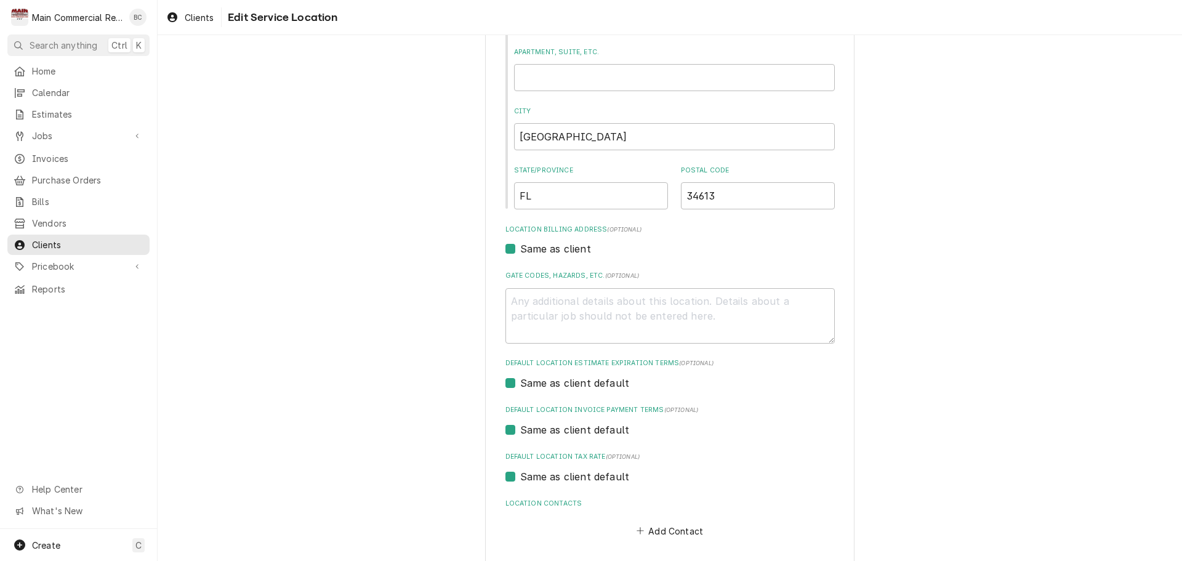
scroll to position [243, 0]
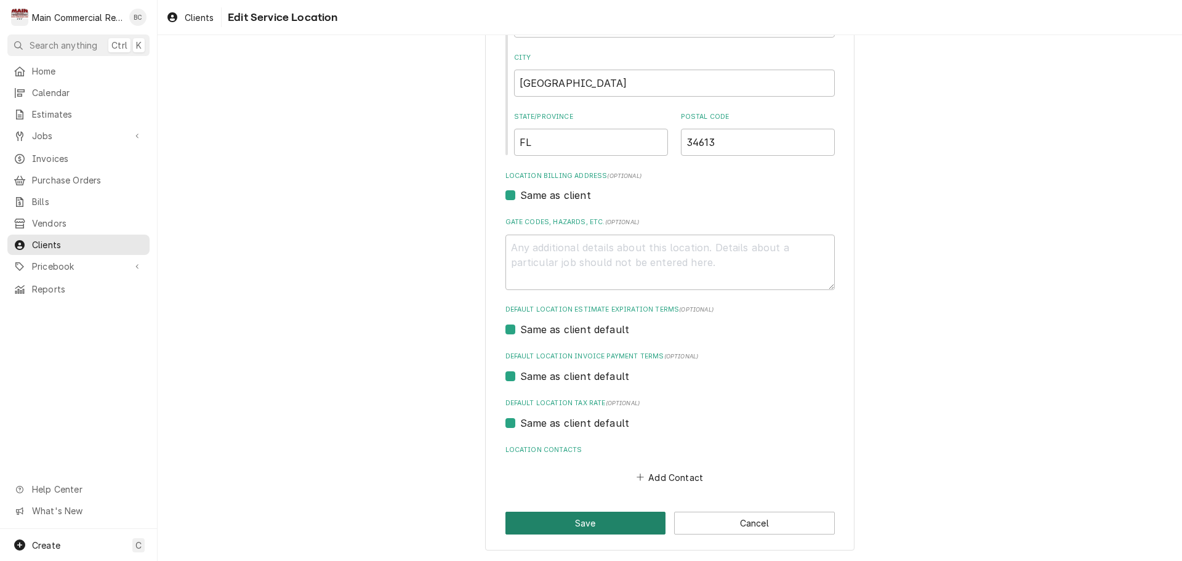
click at [614, 521] on button "Save" at bounding box center [586, 523] width 161 height 23
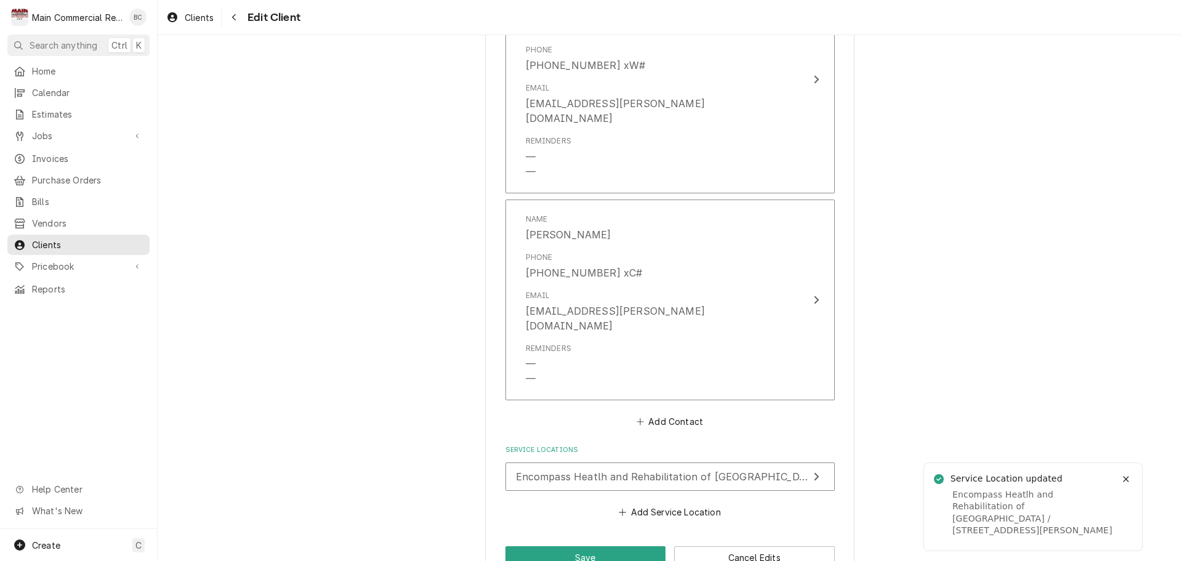
scroll to position [1009, 0]
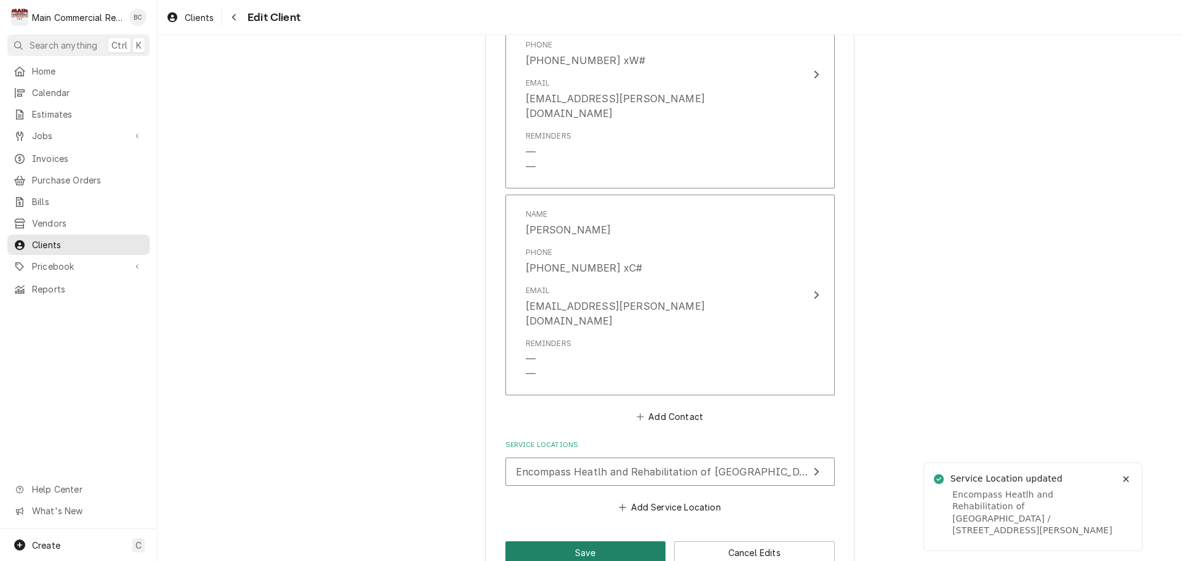
click at [601, 541] on button "Save" at bounding box center [586, 552] width 161 height 23
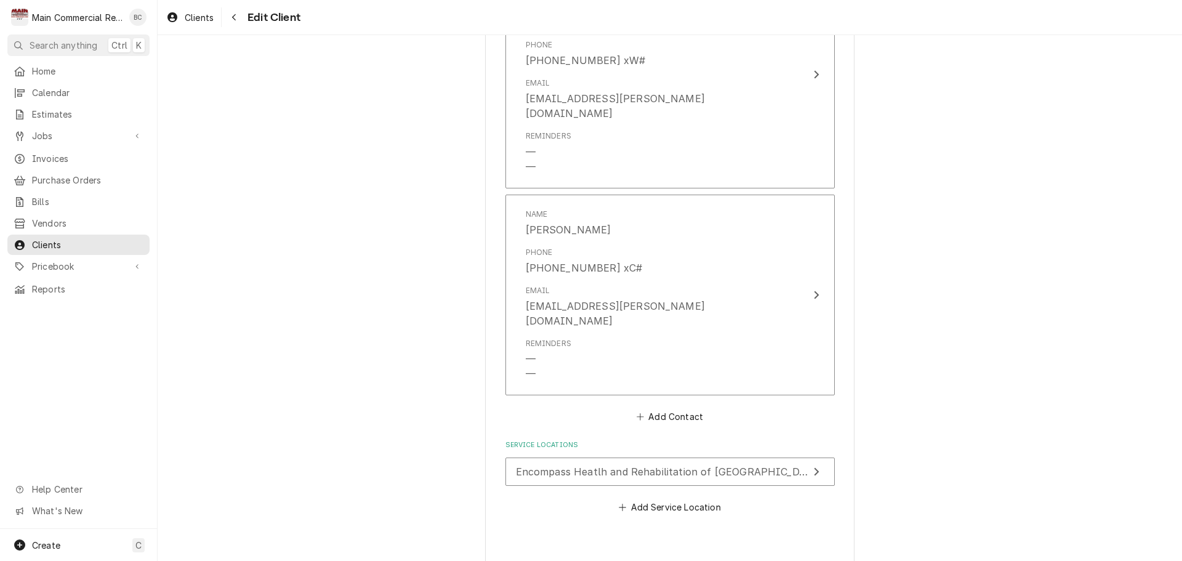
type textarea "x"
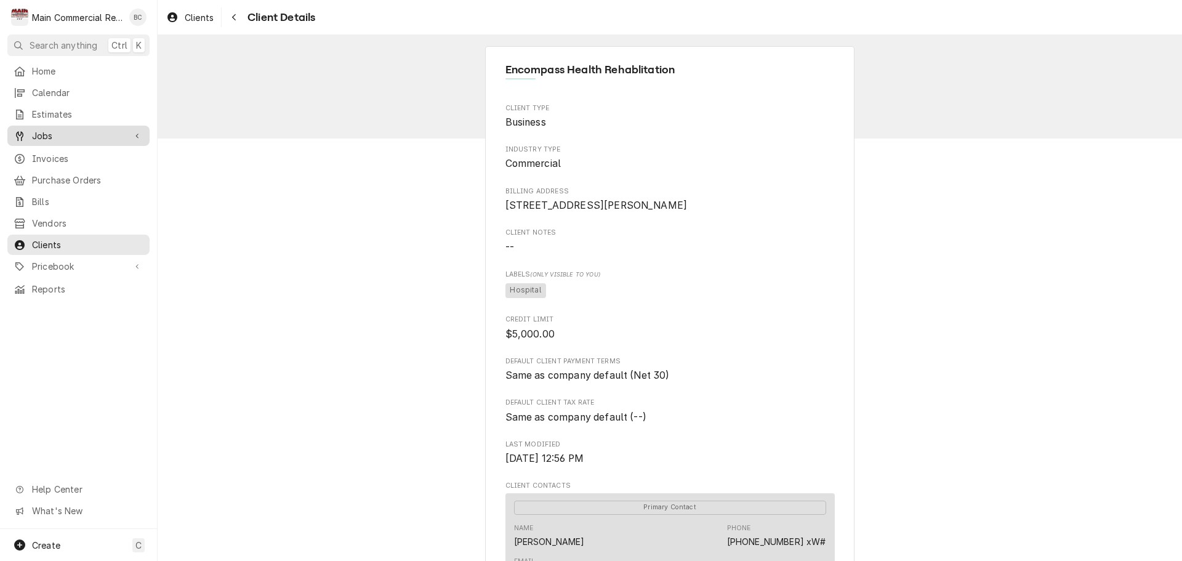
click at [48, 129] on span "Jobs" at bounding box center [78, 135] width 93 height 13
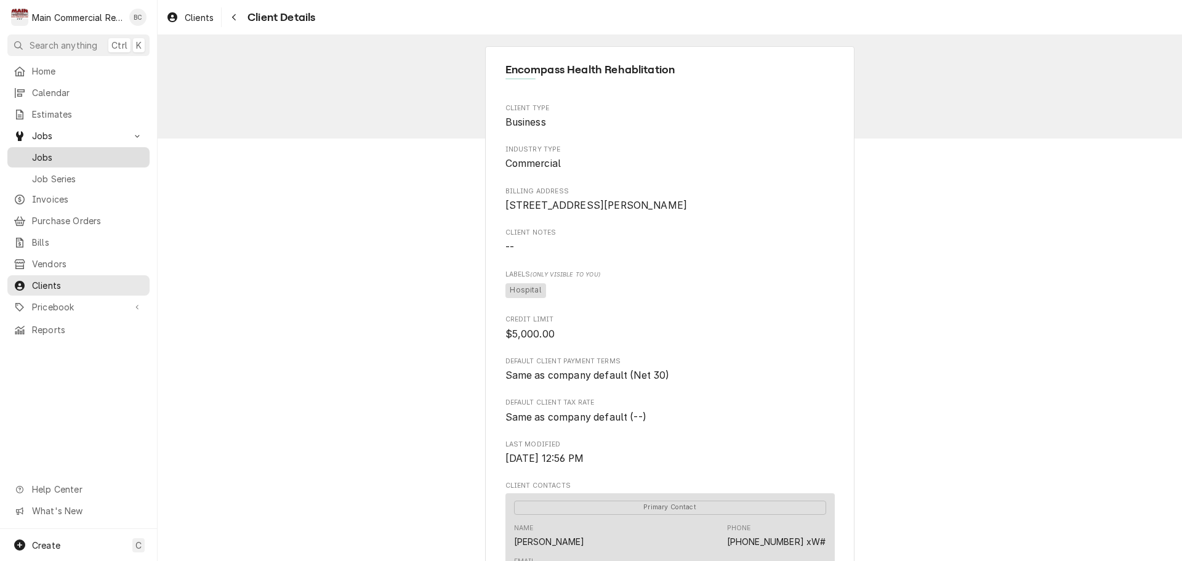
click at [46, 155] on span "Jobs" at bounding box center [87, 157] width 111 height 13
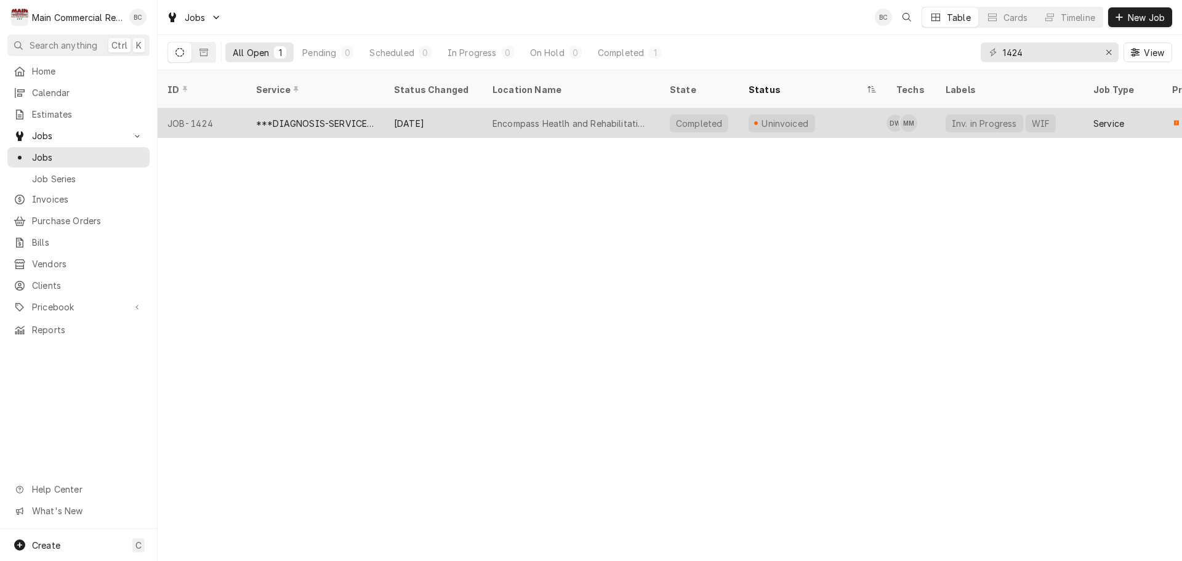
click at [504, 117] on div "Encompass Heatlh and Rehabilitation of [GEOGRAPHIC_DATA]" at bounding box center [572, 123] width 158 height 13
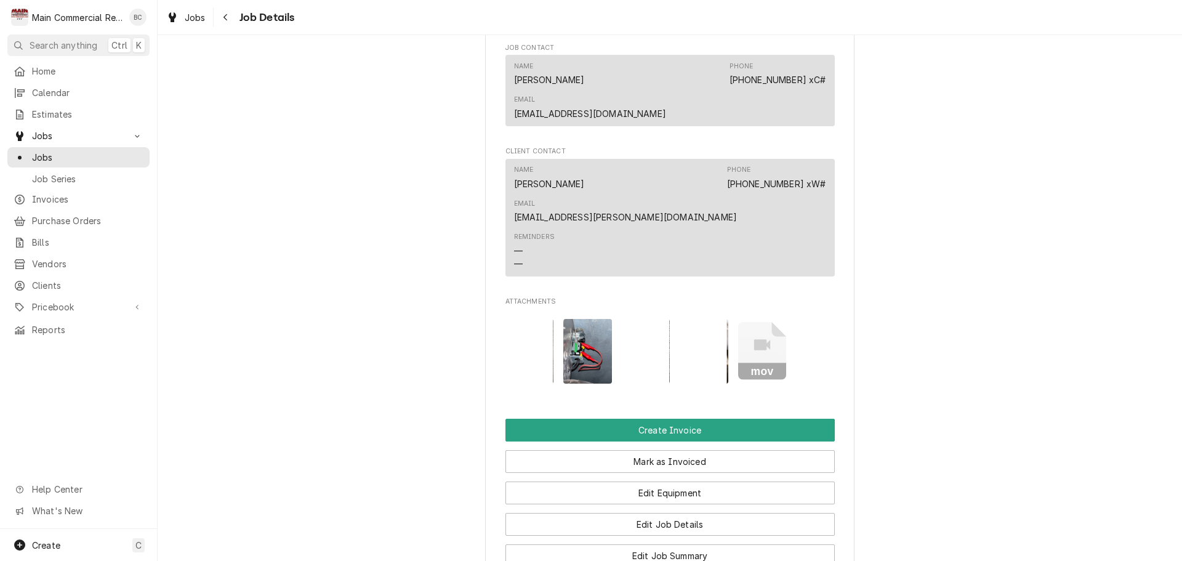
scroll to position [985, 0]
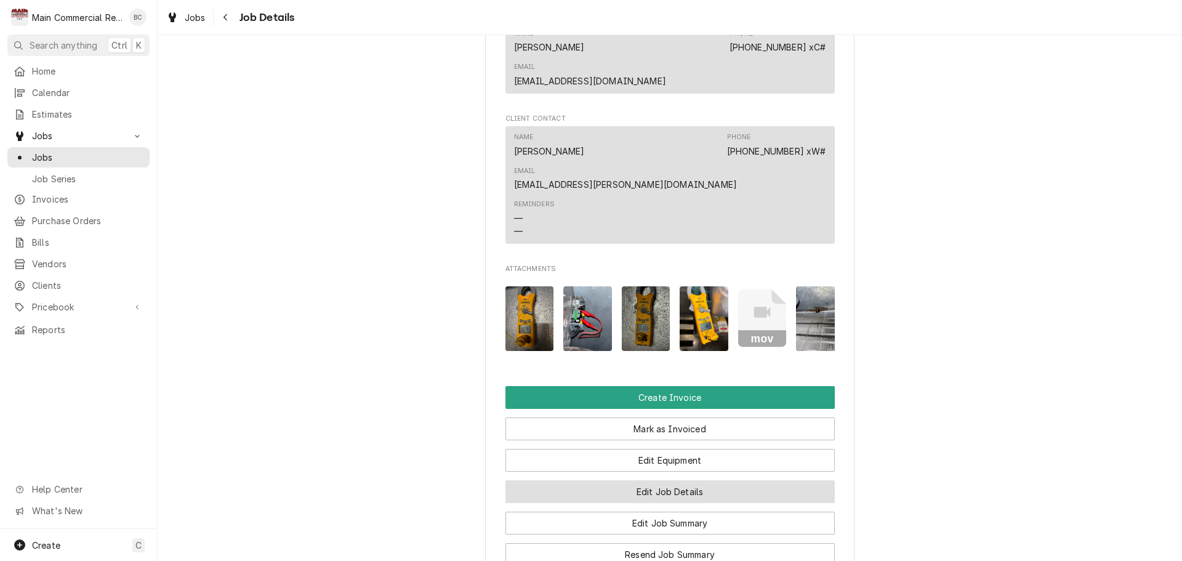
click at [628, 480] on button "Edit Job Details" at bounding box center [670, 491] width 329 height 23
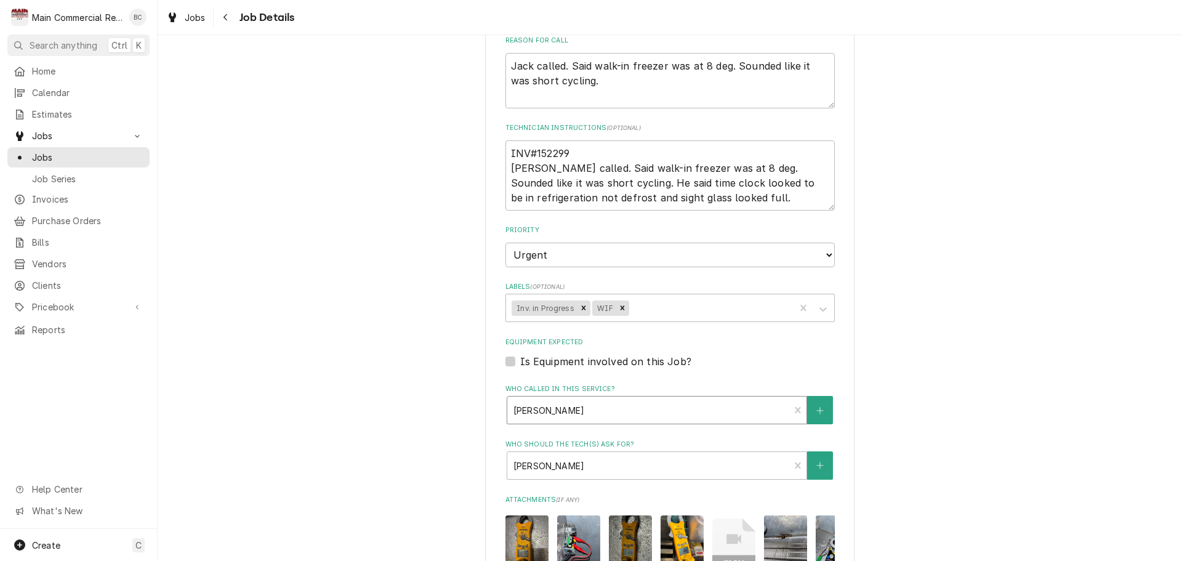
scroll to position [308, 0]
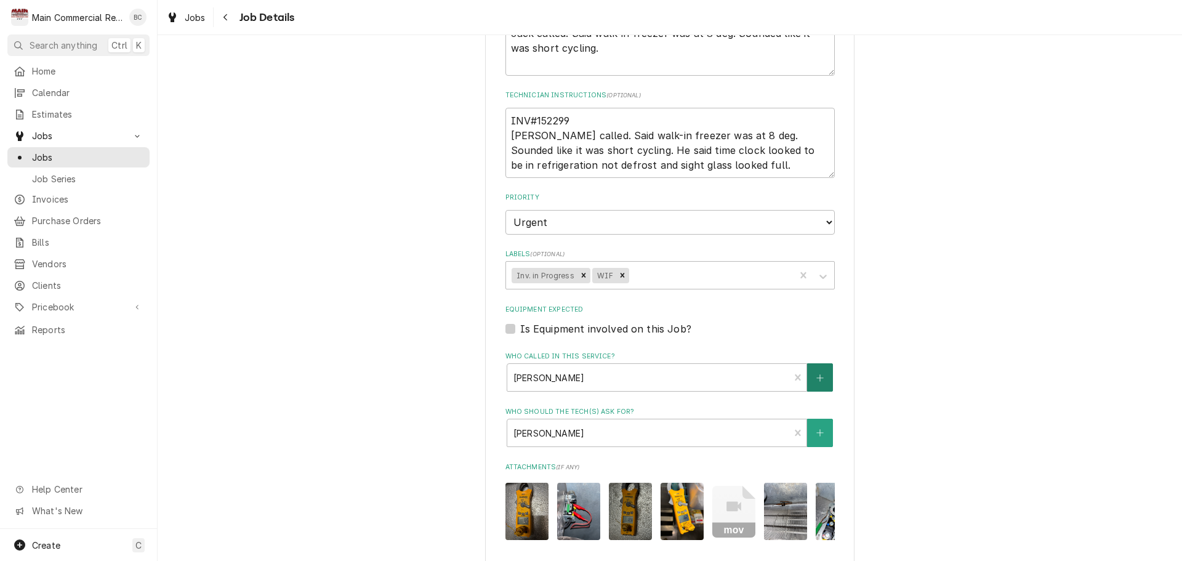
click at [817, 377] on icon "Create New Contact" at bounding box center [820, 378] width 7 height 9
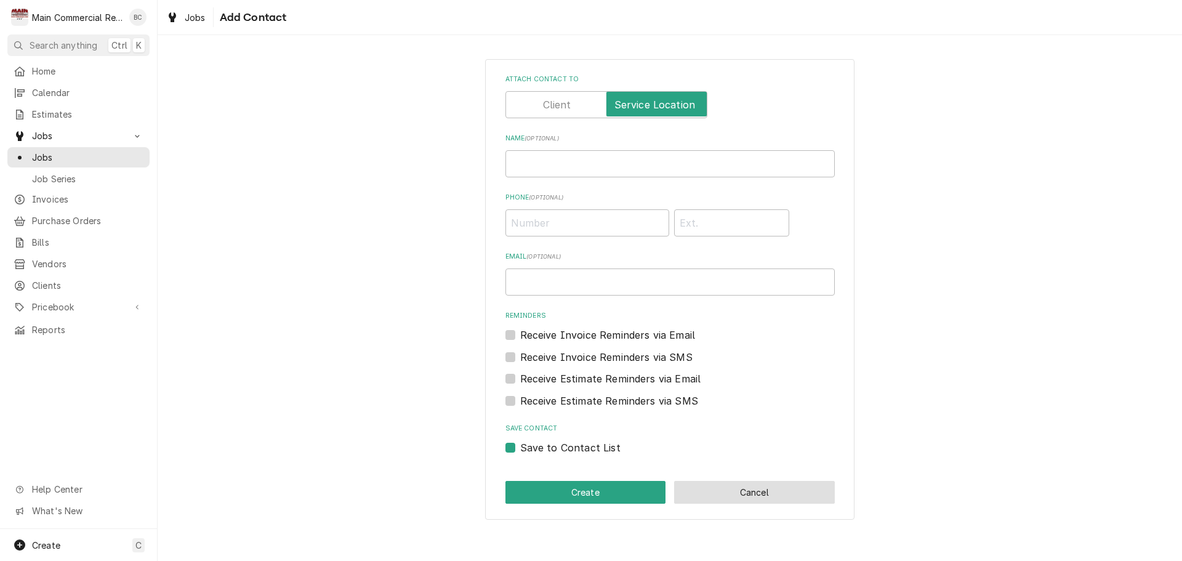
click at [769, 499] on button "Cancel" at bounding box center [754, 492] width 161 height 23
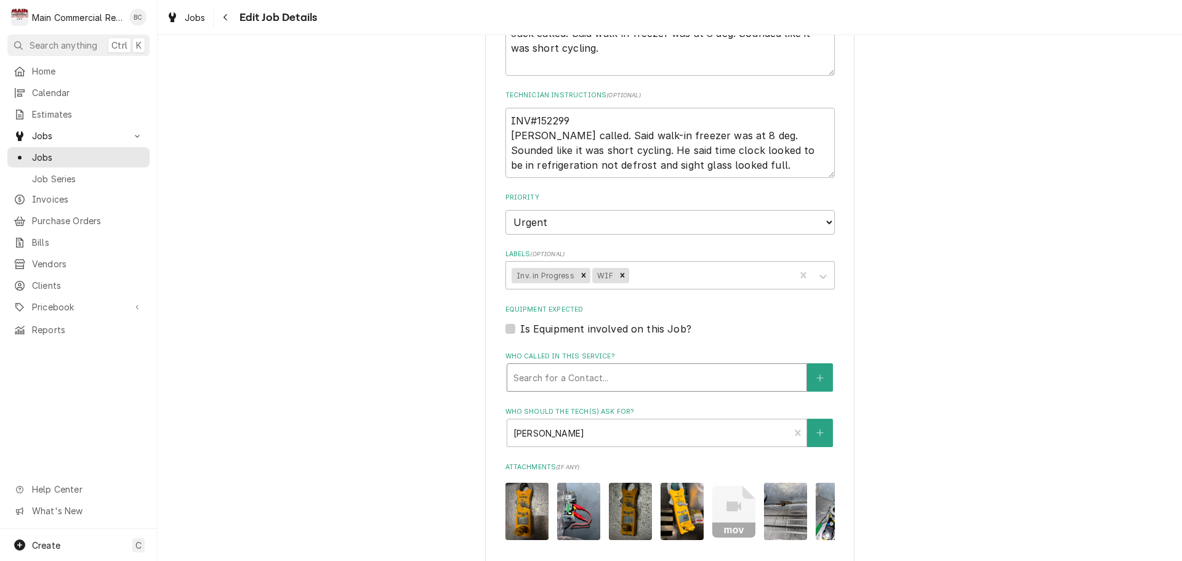
type textarea "x"
type input "j"
type textarea "x"
type input "ja"
type textarea "x"
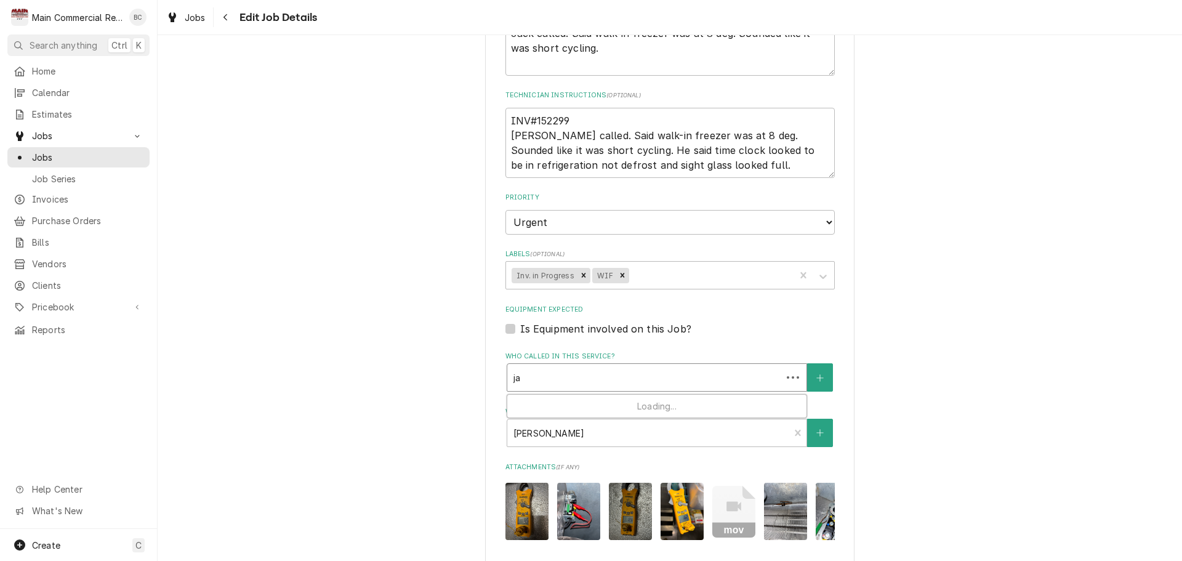
type input "jac"
type textarea "x"
type input "jack"
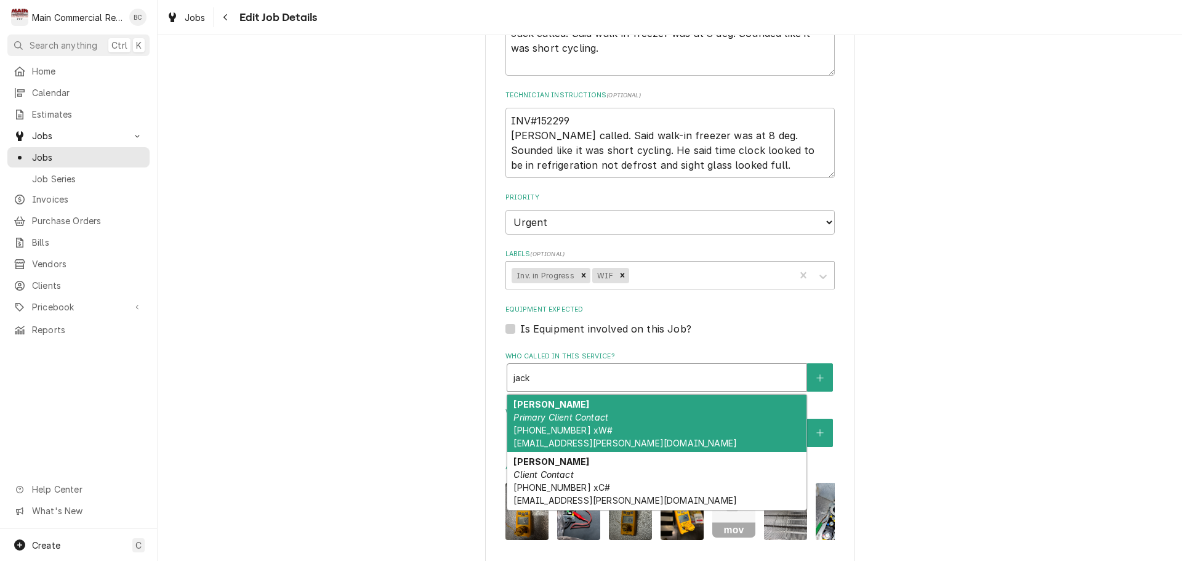
click at [578, 426] on span "(352) 592-4268 xW# jack.hartley@encompasshealth.com" at bounding box center [626, 436] width 224 height 23
type textarea "x"
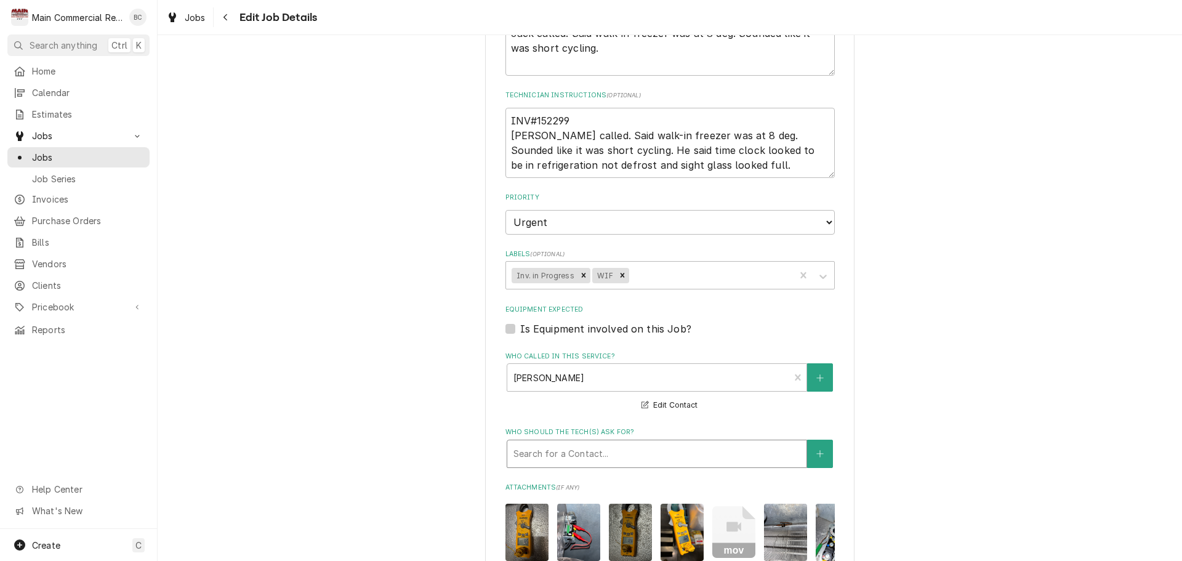
type textarea "x"
type input "ja"
type textarea "x"
type input "jac"
type textarea "x"
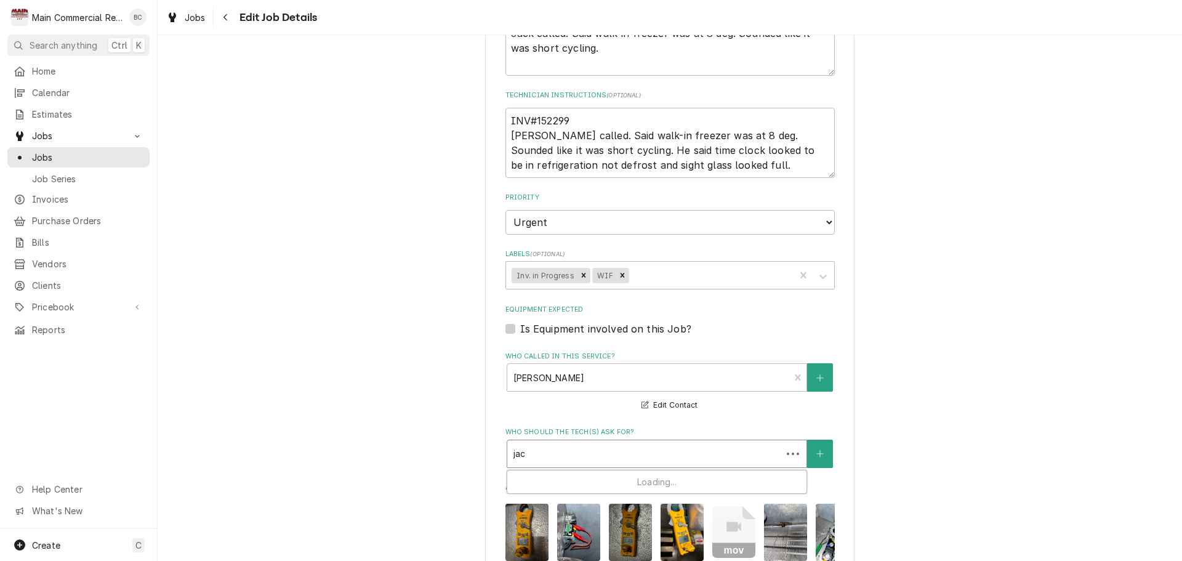
type input "jack"
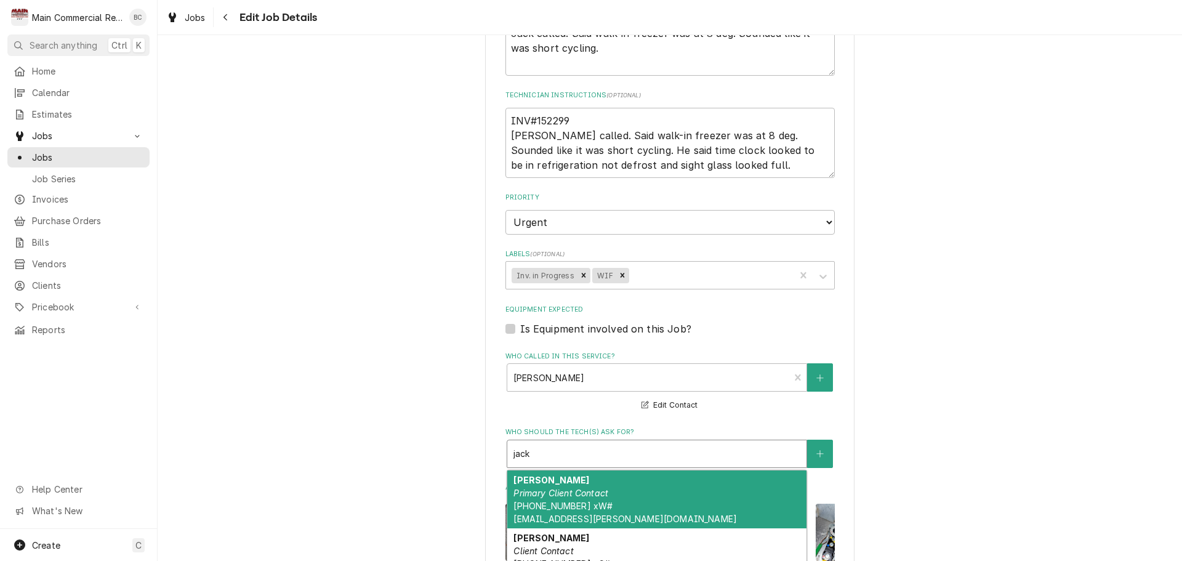
drag, startPoint x: 644, startPoint y: 491, endPoint x: 664, endPoint y: 499, distance: 21.8
click at [643, 493] on div "Jack Hartley Primary Client Contact (352) 592-4268 xW# jack.hartley@encompasshe…" at bounding box center [656, 500] width 299 height 58
type textarea "x"
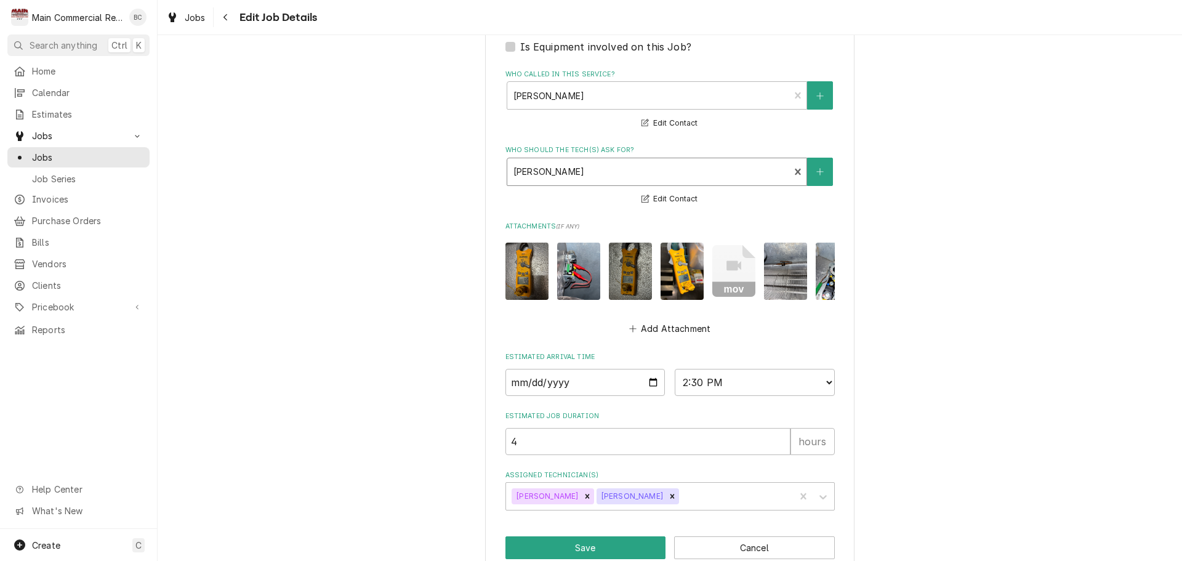
scroll to position [624, 0]
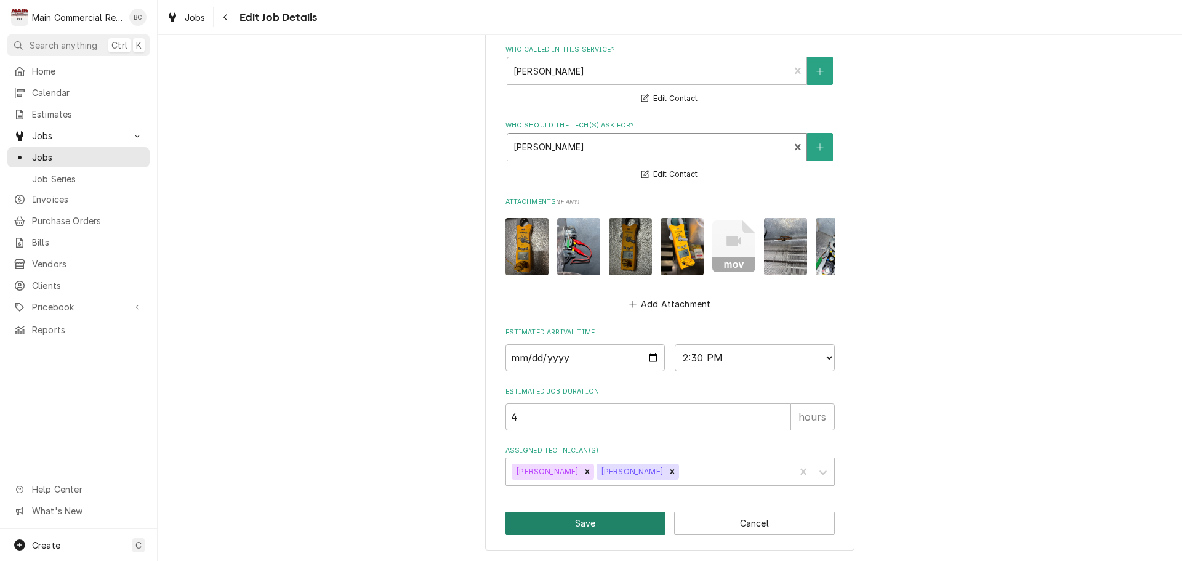
click at [588, 523] on button "Save" at bounding box center [586, 523] width 161 height 23
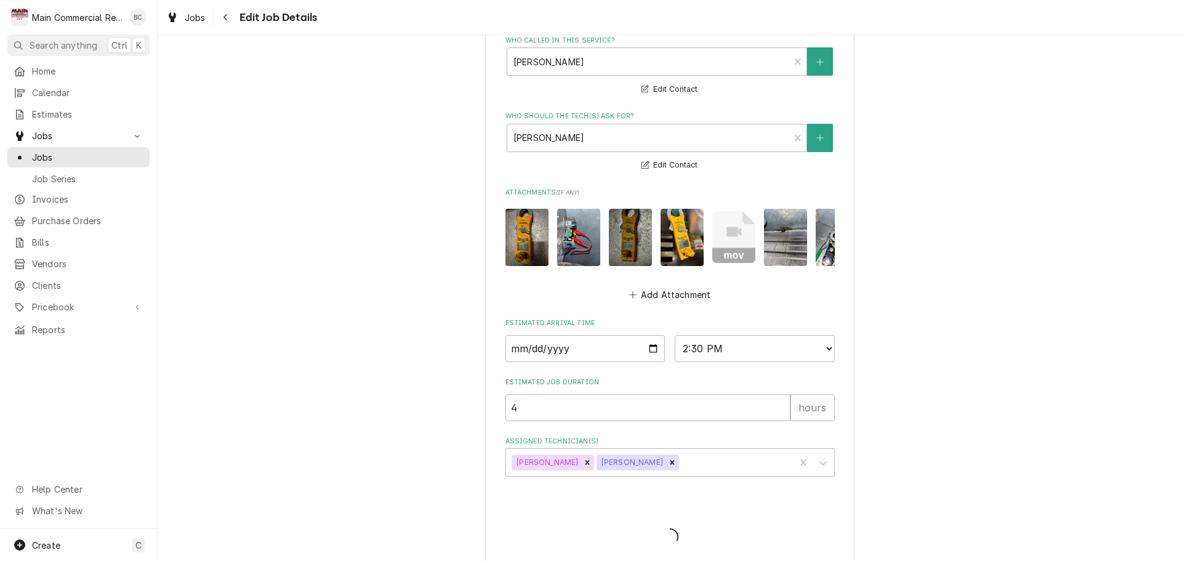
type textarea "x"
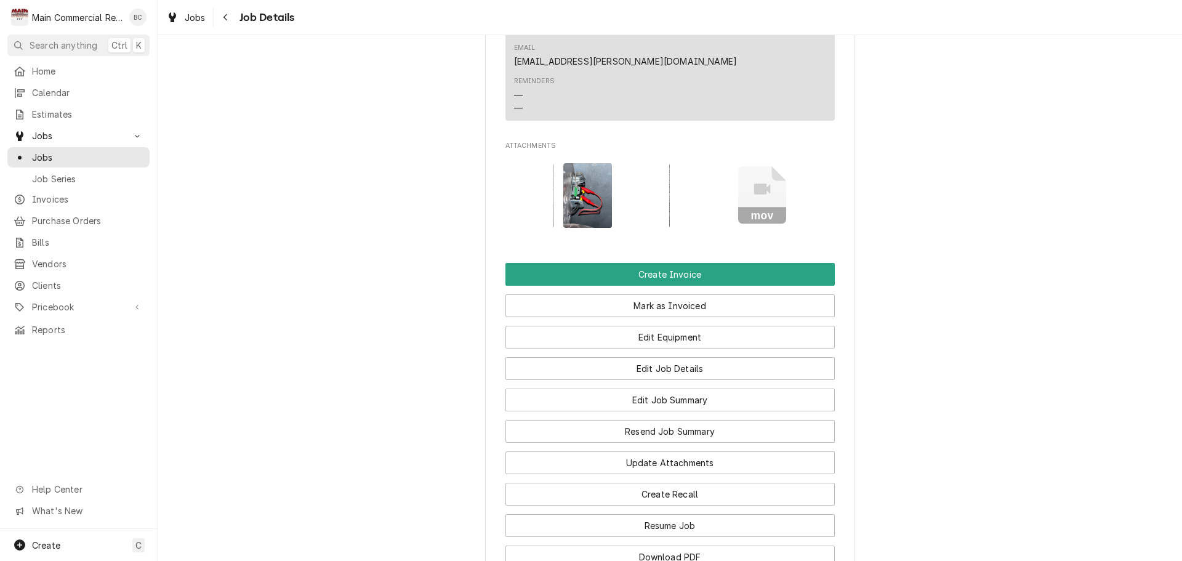
scroll to position [1240, 0]
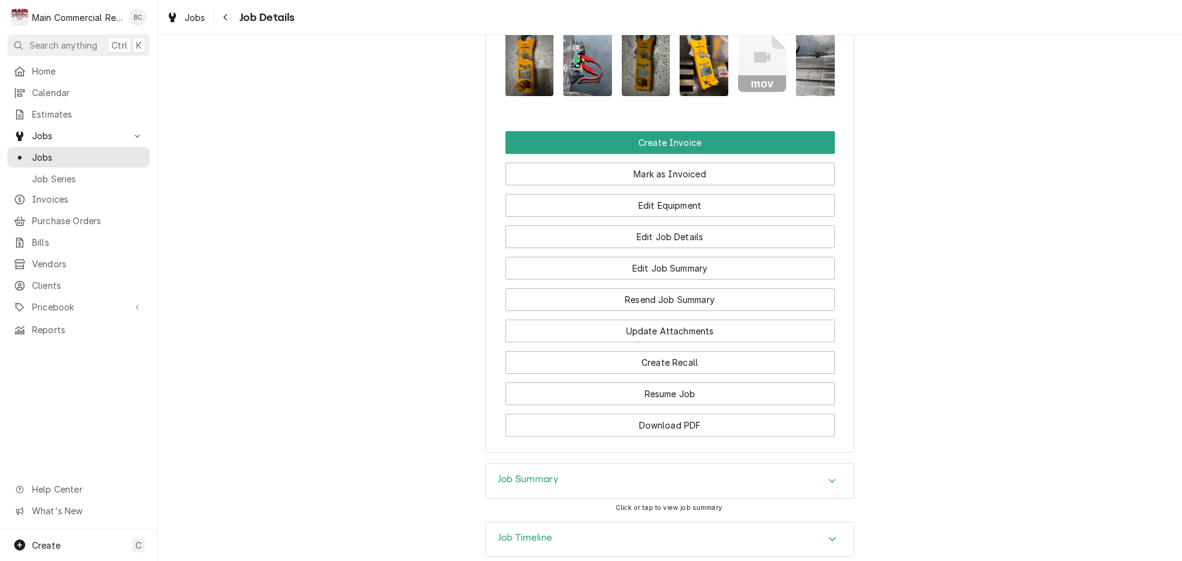
click at [735, 464] on div "Job Summary" at bounding box center [670, 481] width 368 height 34
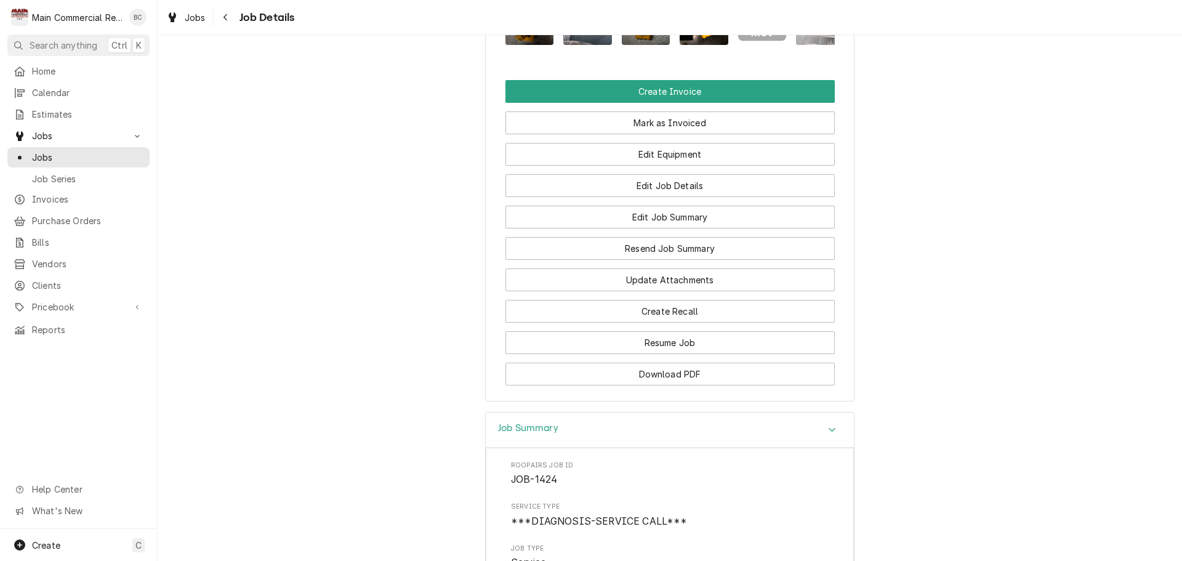
scroll to position [1117, 0]
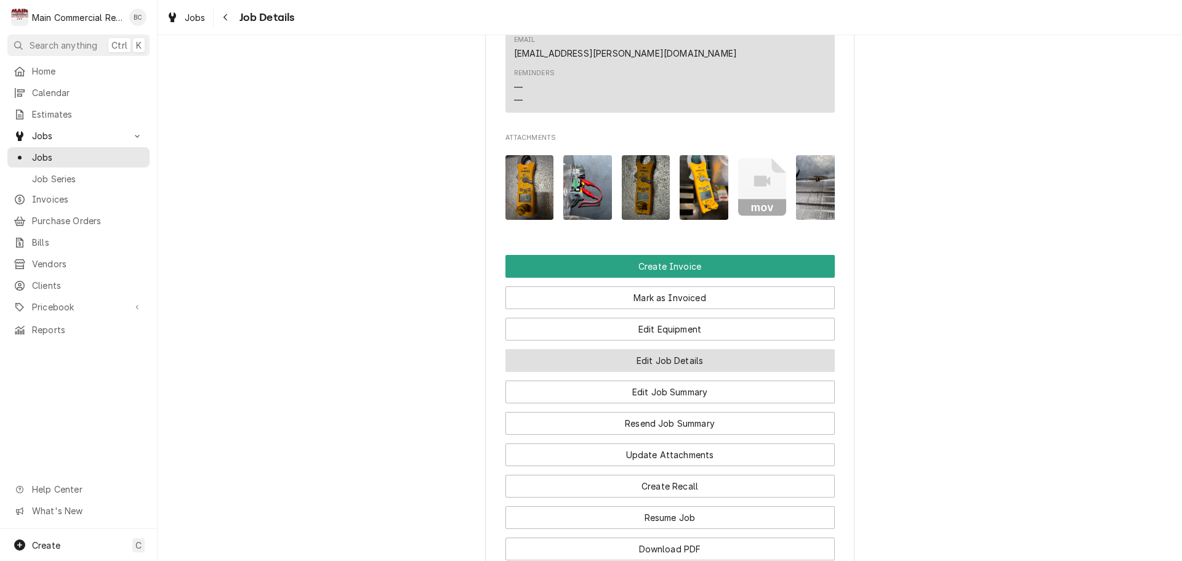
click at [625, 349] on button "Edit Job Details" at bounding box center [670, 360] width 329 height 23
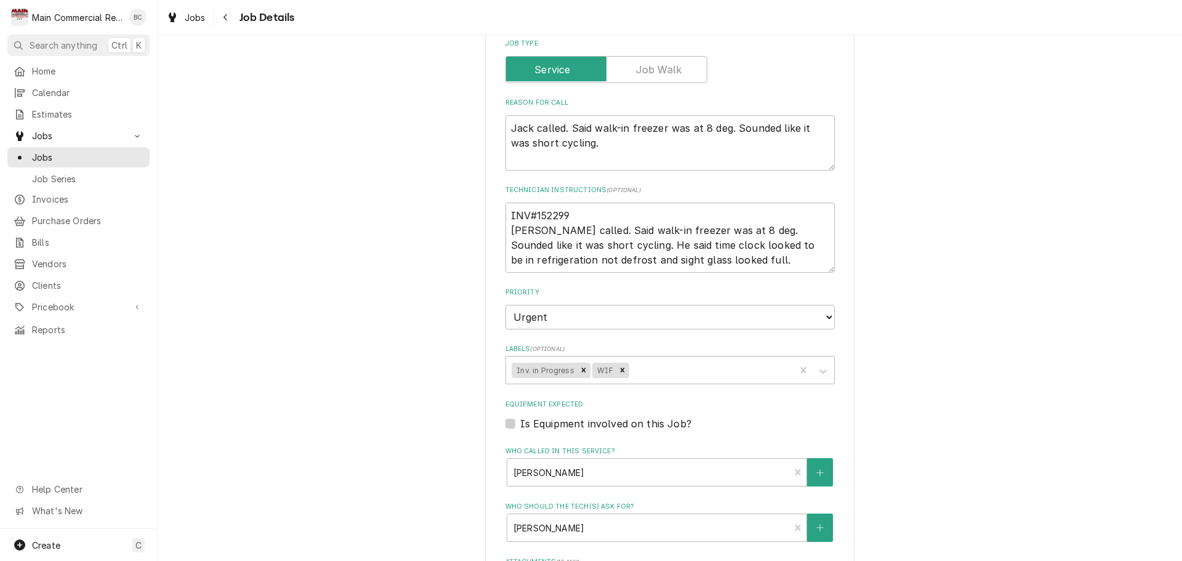
scroll to position [370, 0]
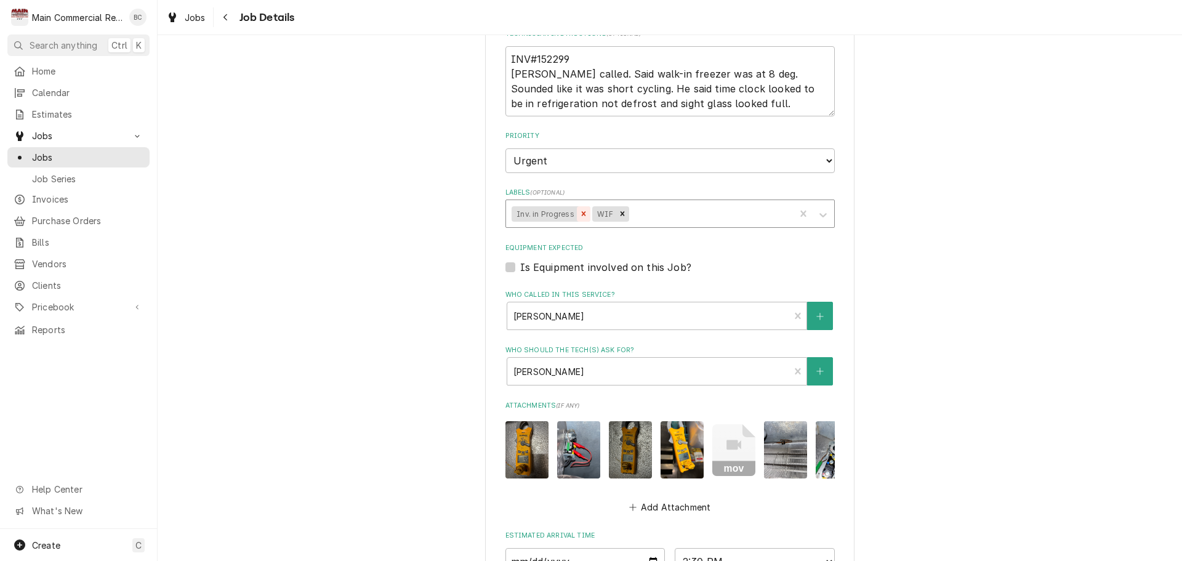
click at [580, 215] on icon "Remove Inv. in Progress" at bounding box center [584, 213] width 9 height 9
type textarea "x"
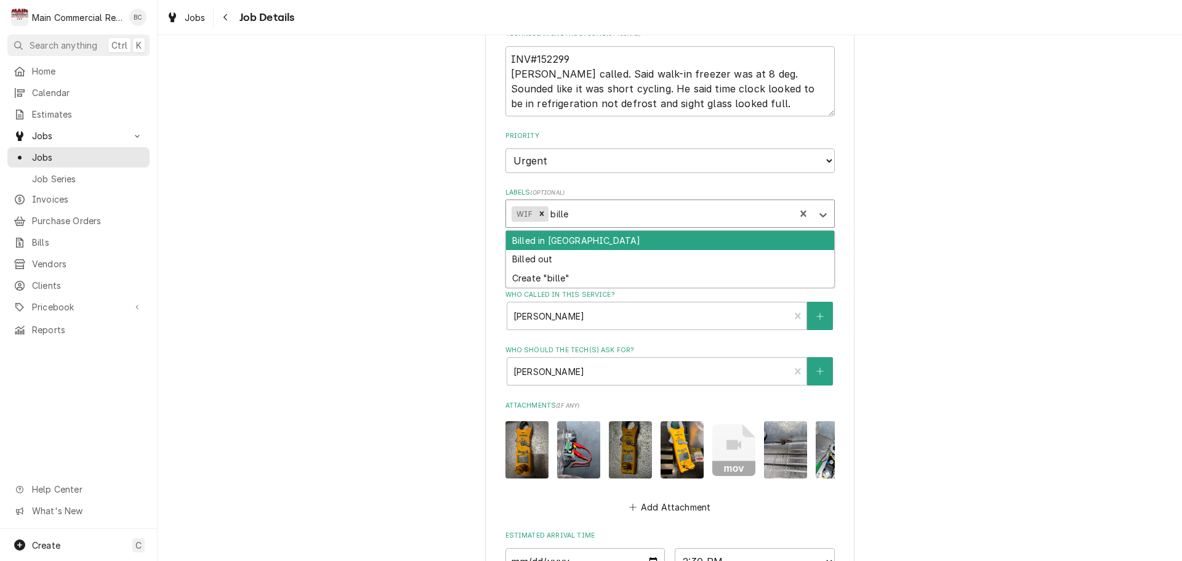
type input "billed"
click at [570, 242] on div "Billed in [GEOGRAPHIC_DATA]" at bounding box center [670, 240] width 328 height 19
type textarea "x"
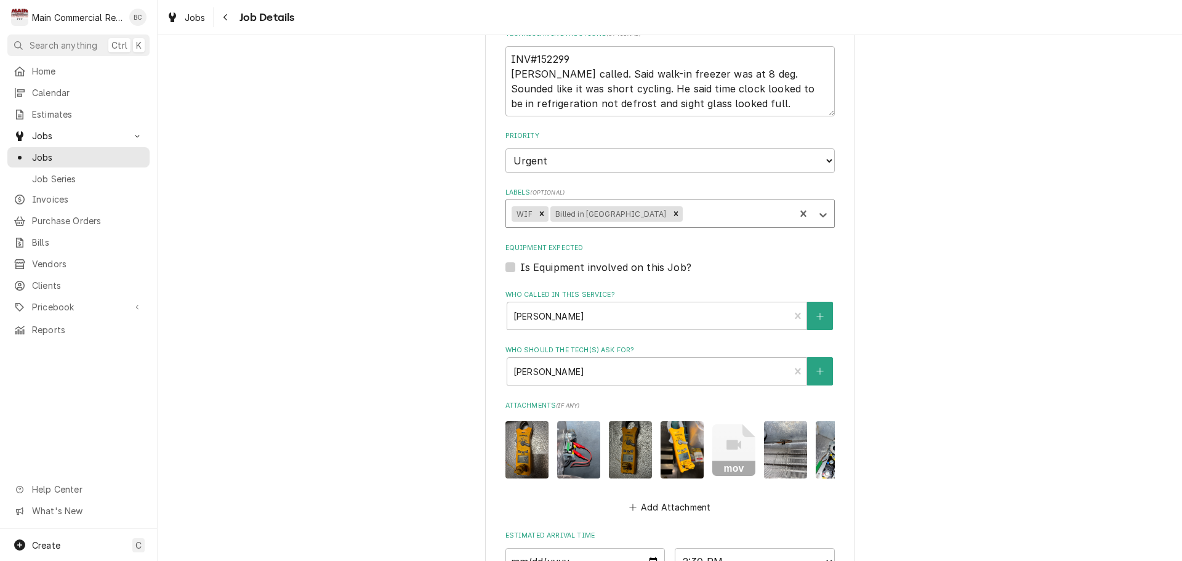
click at [990, 416] on div "Encompass Health Rehablitation Encompass Heatlh and Rehabilitation of Spring Hi…" at bounding box center [670, 222] width 1025 height 1086
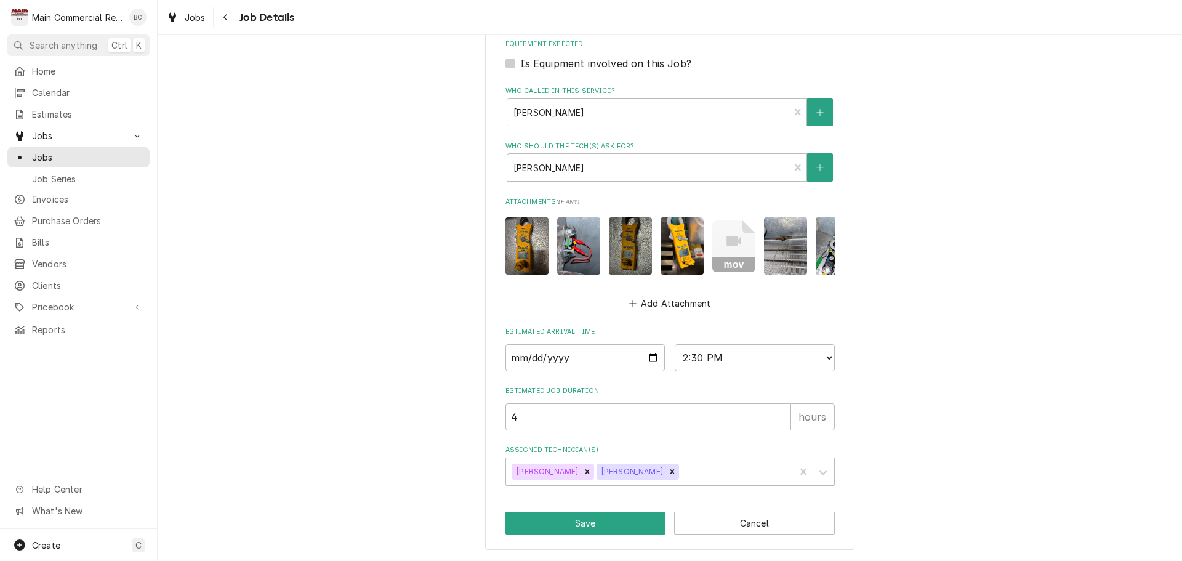
scroll to position [583, 0]
click at [607, 523] on button "Save" at bounding box center [586, 523] width 161 height 23
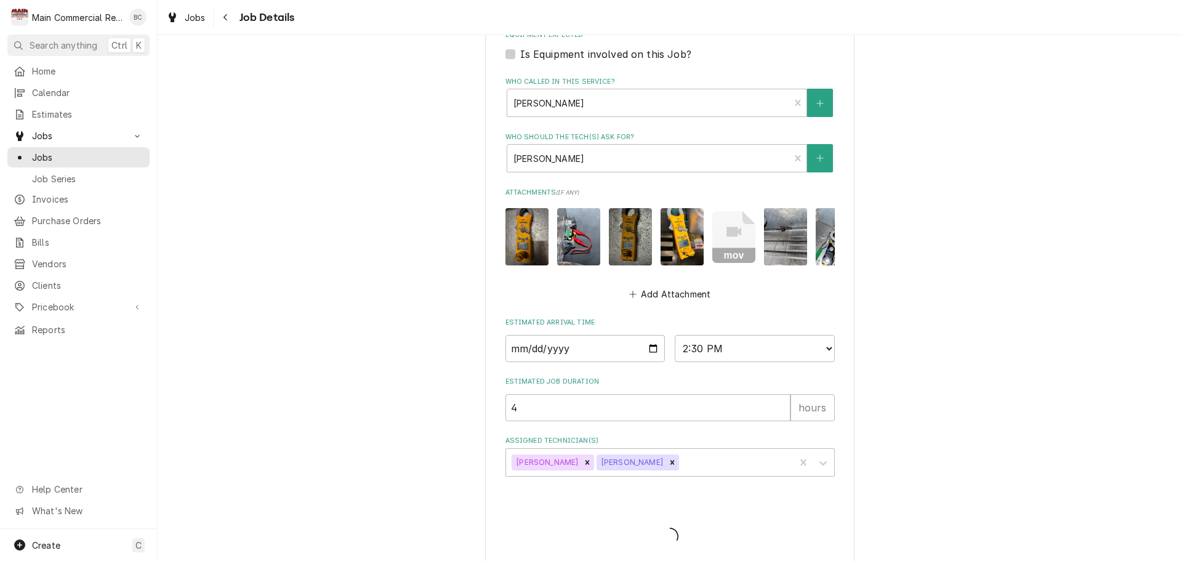
type textarea "x"
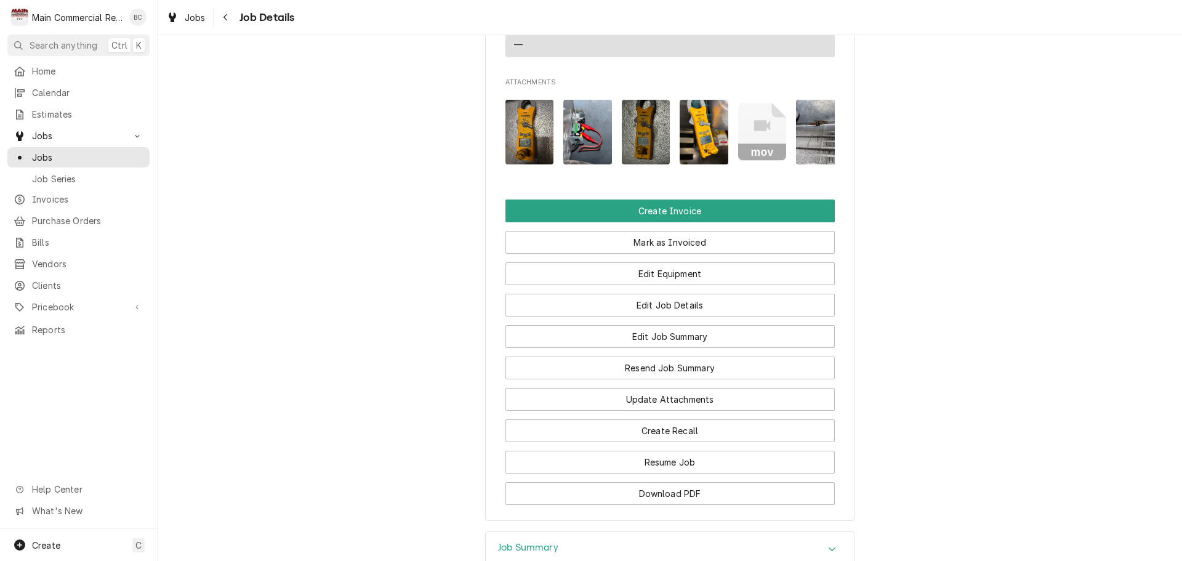
scroll to position [1240, 0]
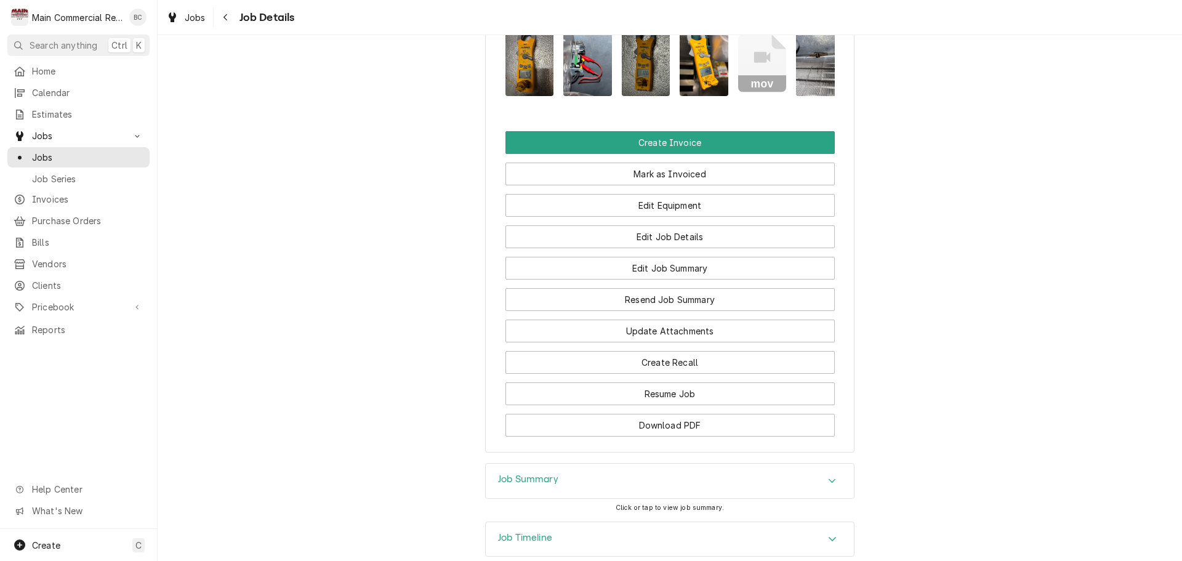
click at [814, 464] on div "Job Summary" at bounding box center [670, 481] width 368 height 34
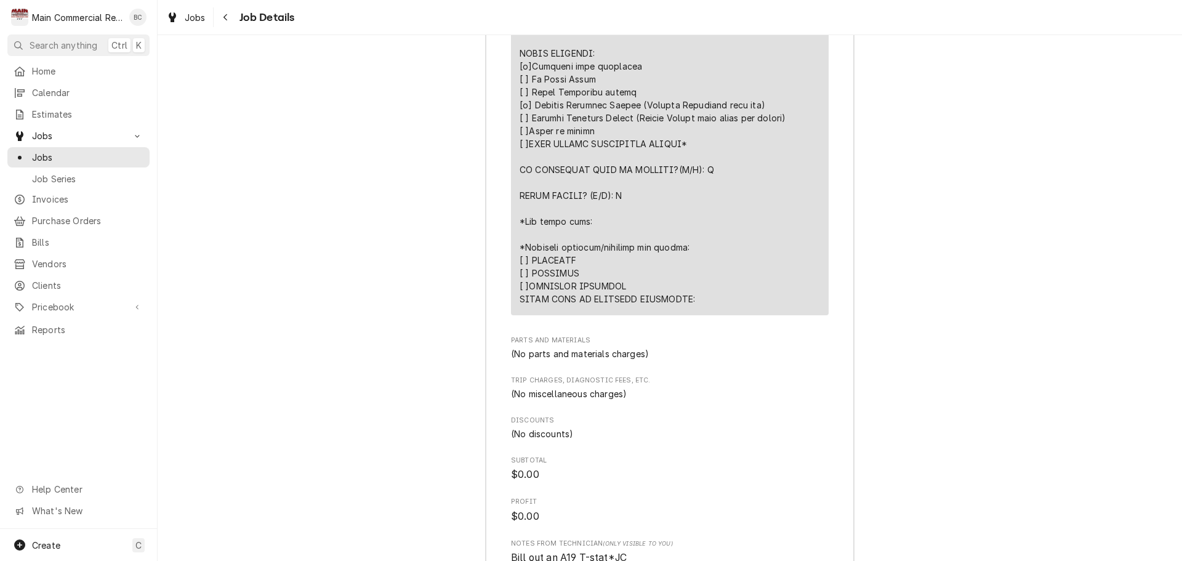
scroll to position [2841, 0]
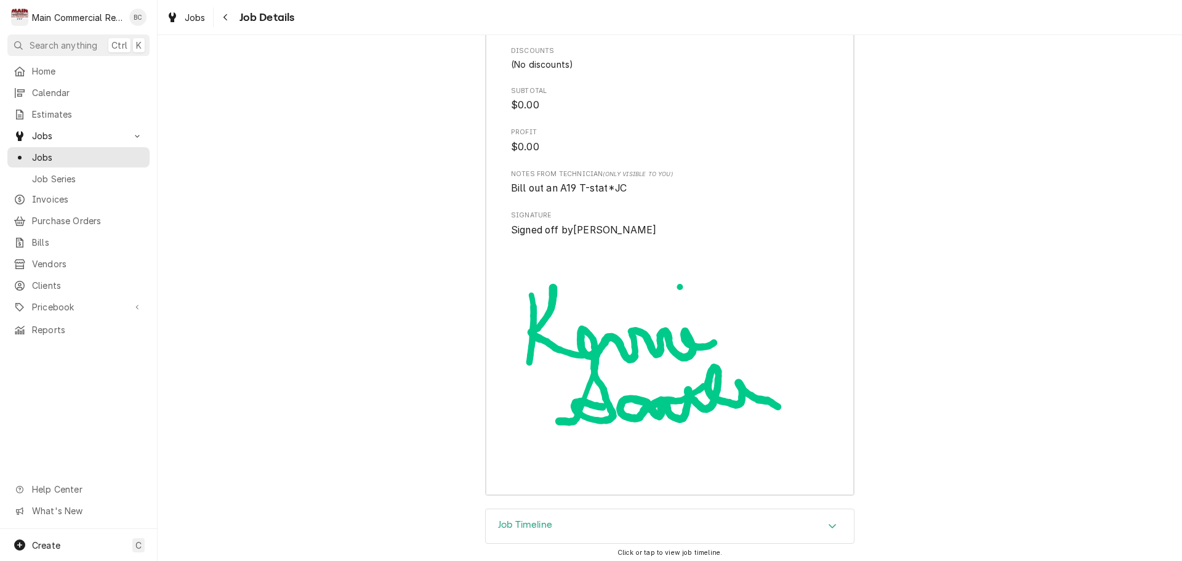
click at [793, 509] on div "Job Timeline" at bounding box center [670, 526] width 368 height 34
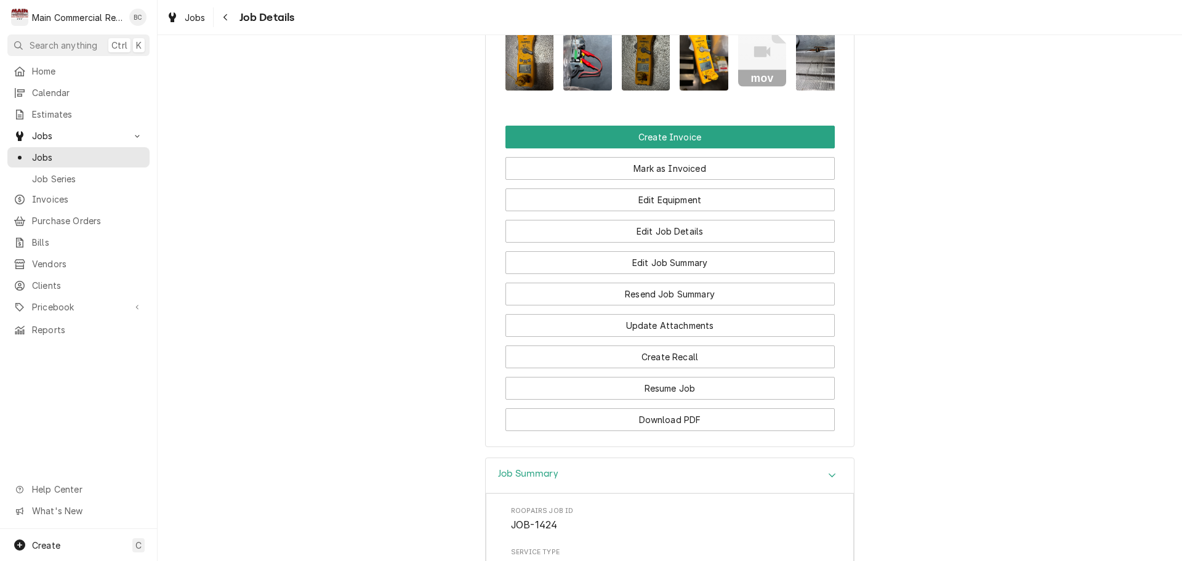
scroll to position [1245, 0]
click at [667, 220] on button "Edit Job Details" at bounding box center [670, 231] width 329 height 23
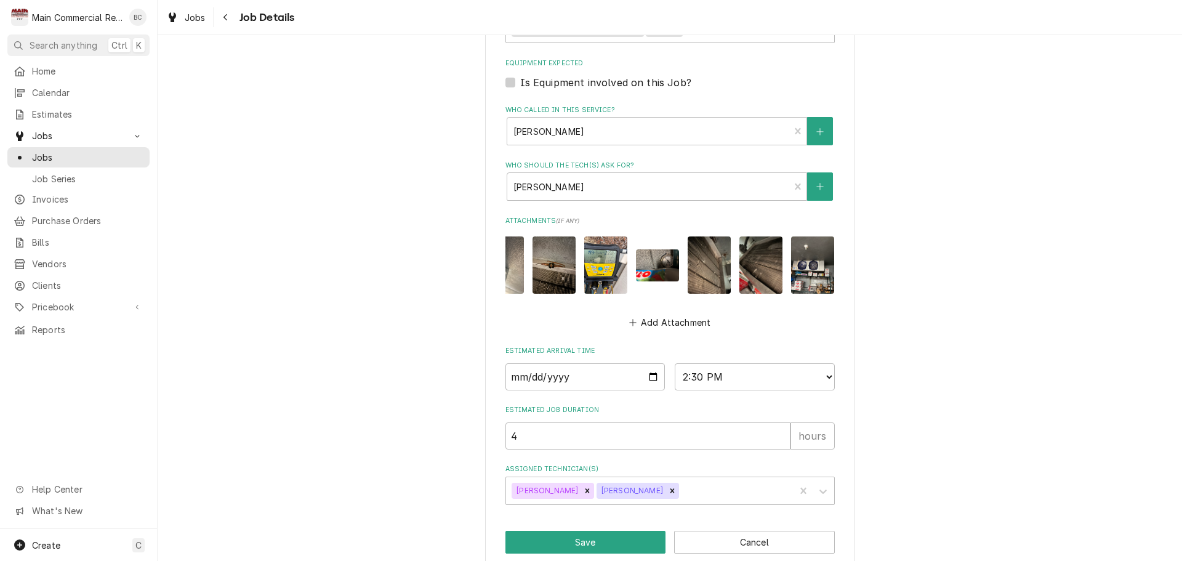
scroll to position [0, 498]
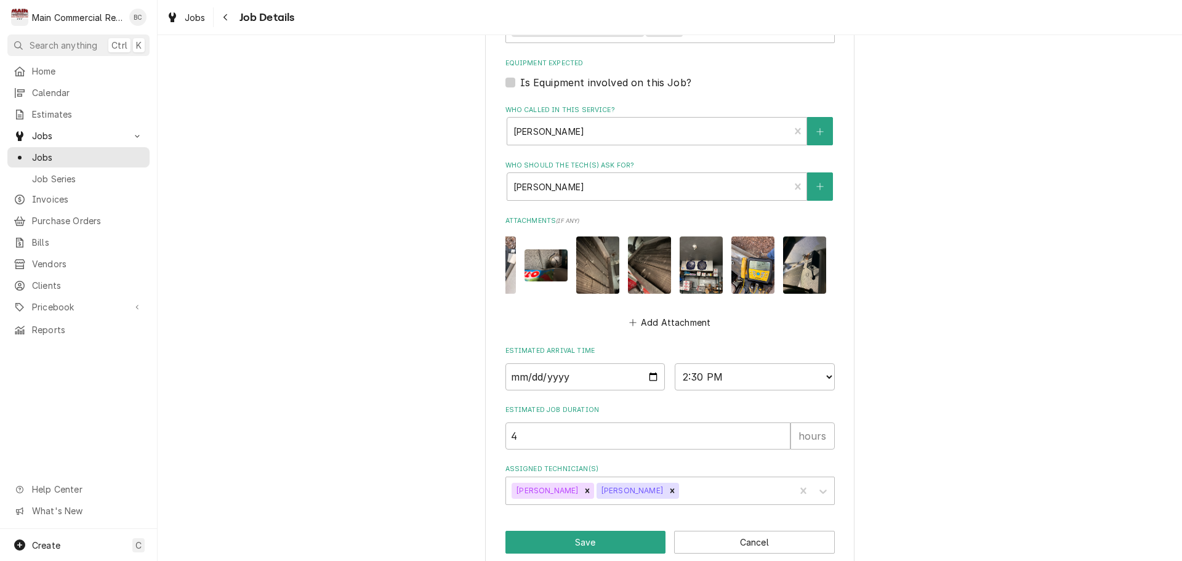
click at [688, 258] on img "Attachments" at bounding box center [701, 264] width 43 height 57
type textarea "x"
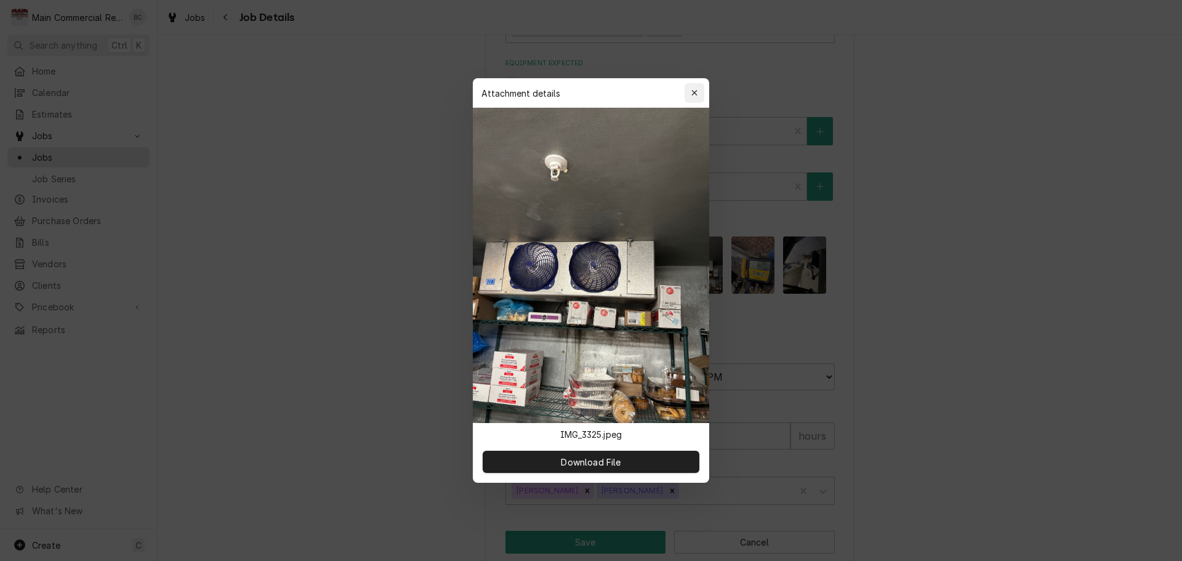
click at [692, 92] on icon "button" at bounding box center [695, 93] width 7 height 9
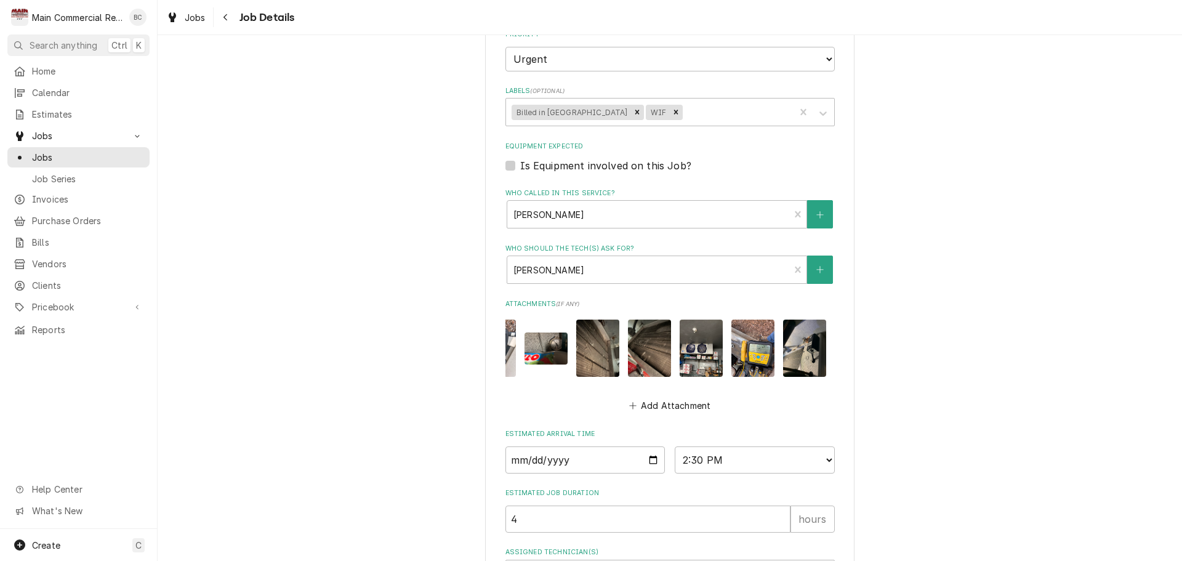
scroll to position [493, 0]
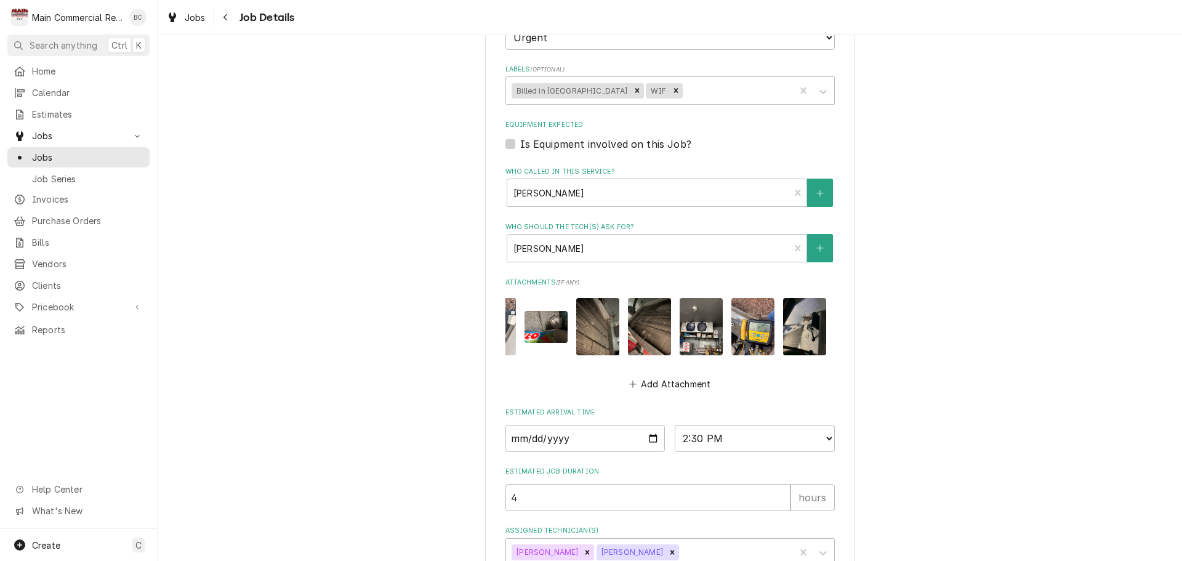
click at [520, 146] on label "Is Equipment involved on this Job?" at bounding box center [605, 144] width 171 height 15
click at [520, 146] on input "Equipment Expected" at bounding box center [684, 150] width 329 height 27
checkbox input "true"
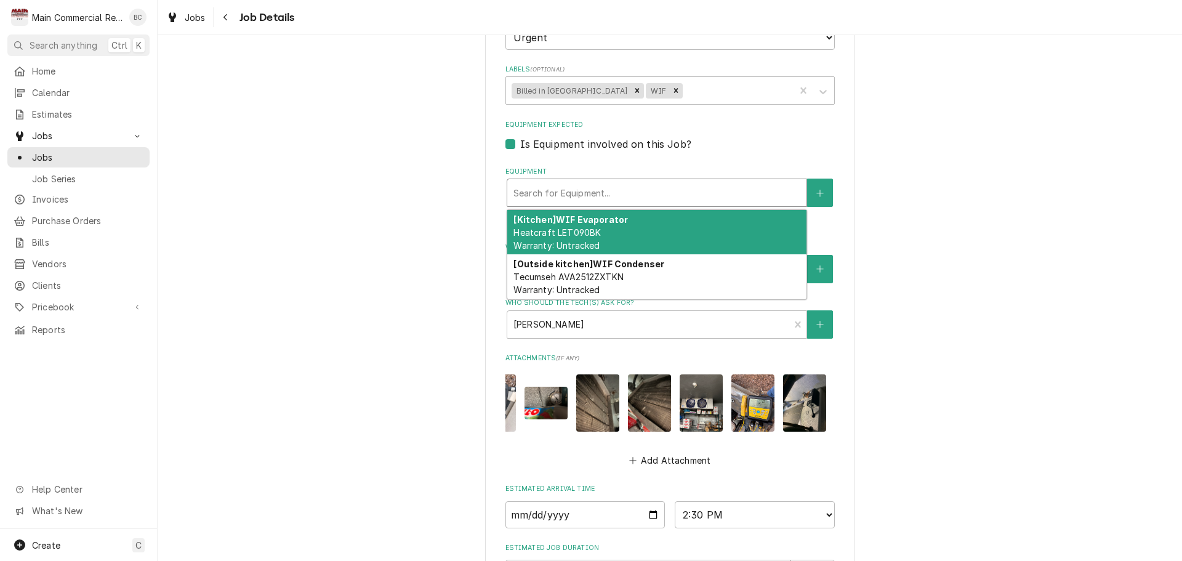
click at [555, 203] on div "Equipment" at bounding box center [657, 193] width 287 height 22
click at [728, 231] on div "[Kitchen] WIF Evaporator Heatcraft LET090BK Warranty: Untracked" at bounding box center [656, 232] width 299 height 45
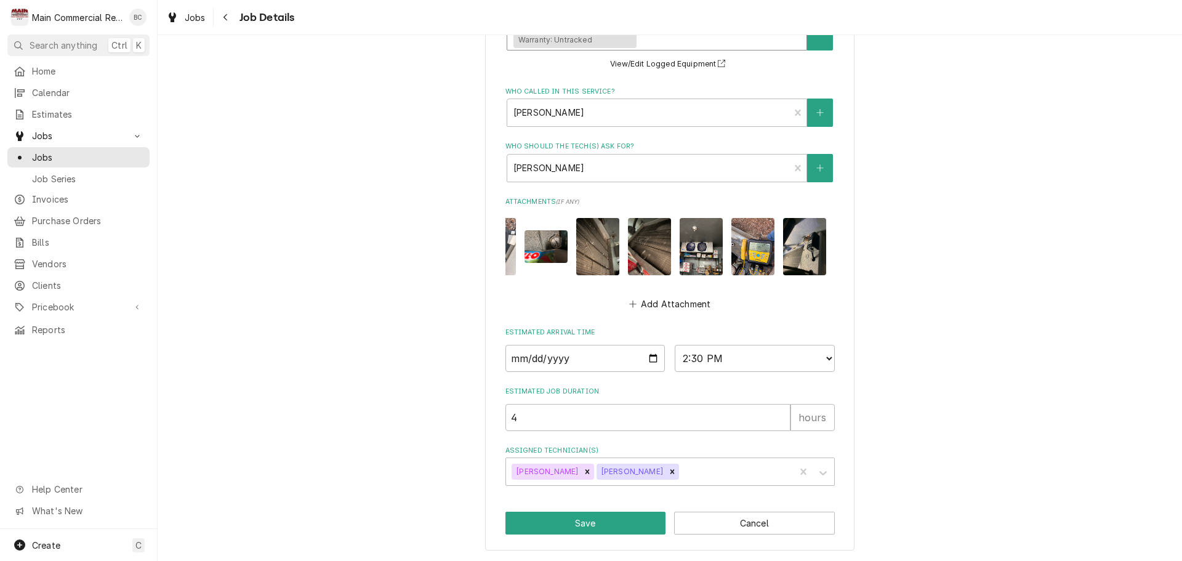
scroll to position [674, 0]
click at [589, 530] on button "Save" at bounding box center [586, 523] width 161 height 23
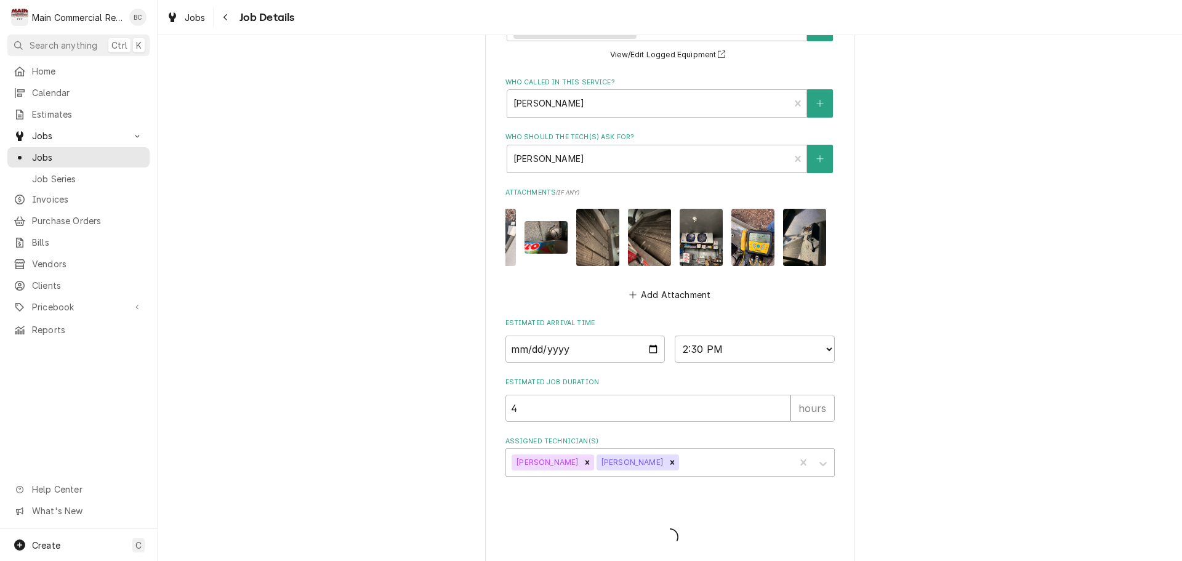
type textarea "x"
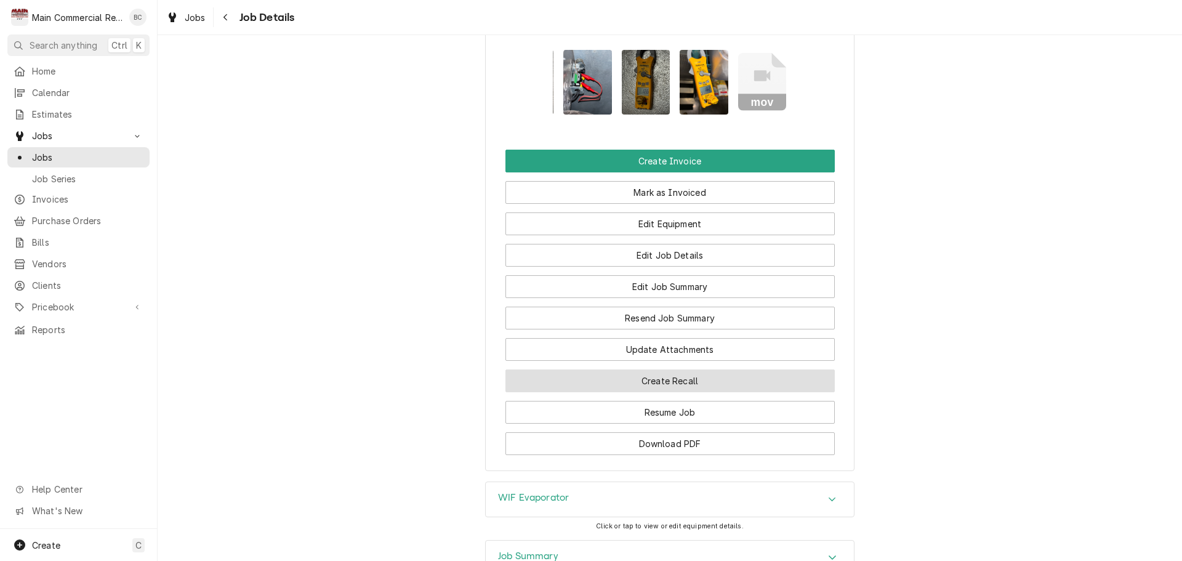
scroll to position [1113, 0]
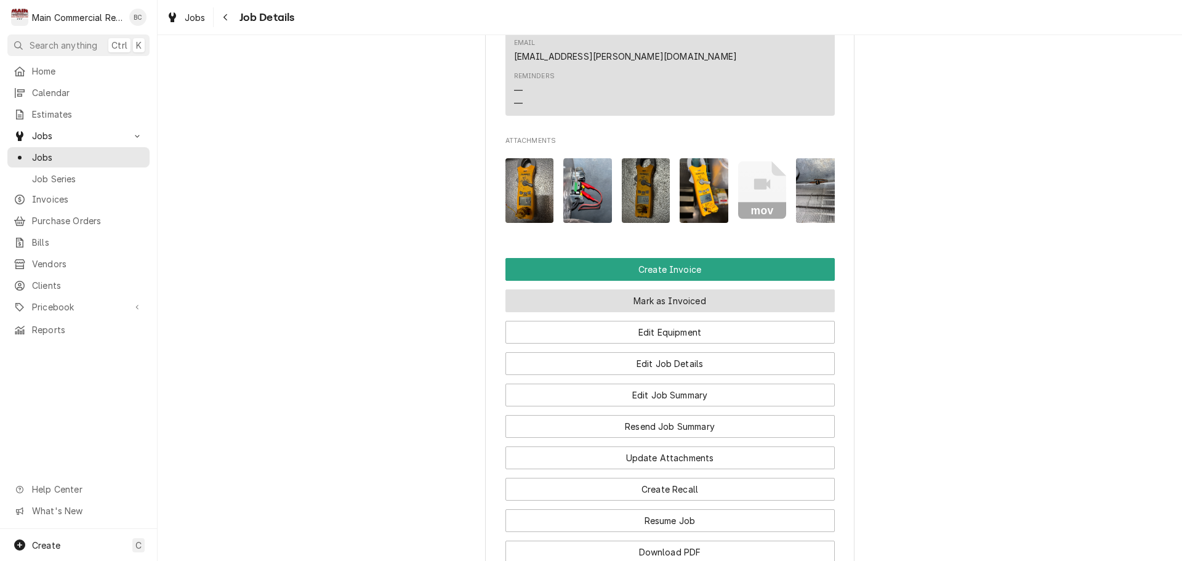
click at [648, 289] on button "Mark as Invoiced" at bounding box center [670, 300] width 329 height 23
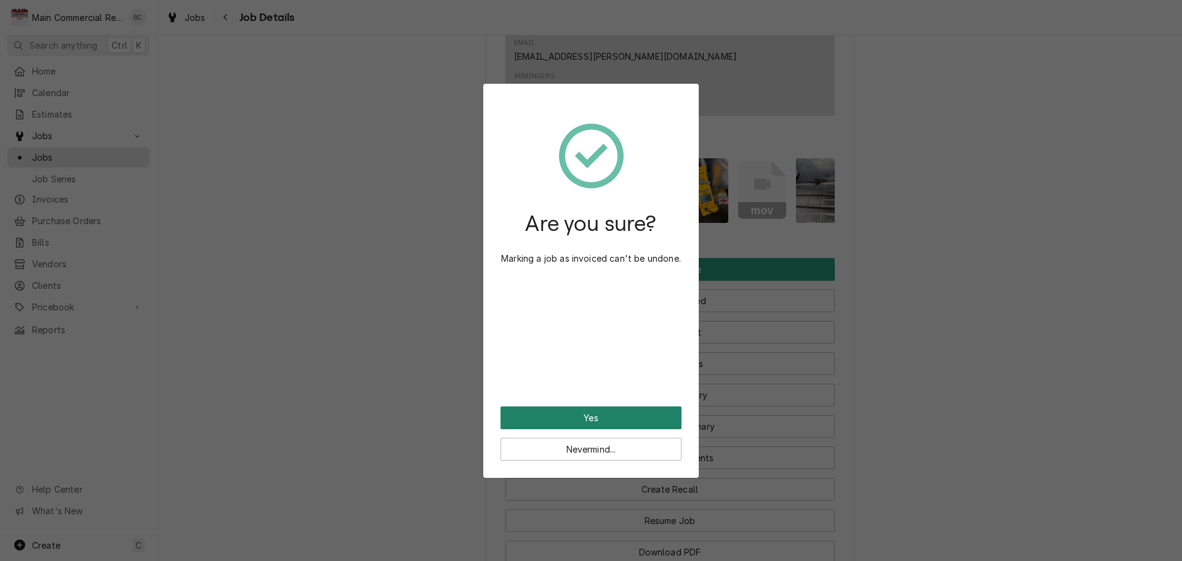
click at [577, 416] on button "Yes" at bounding box center [591, 417] width 181 height 23
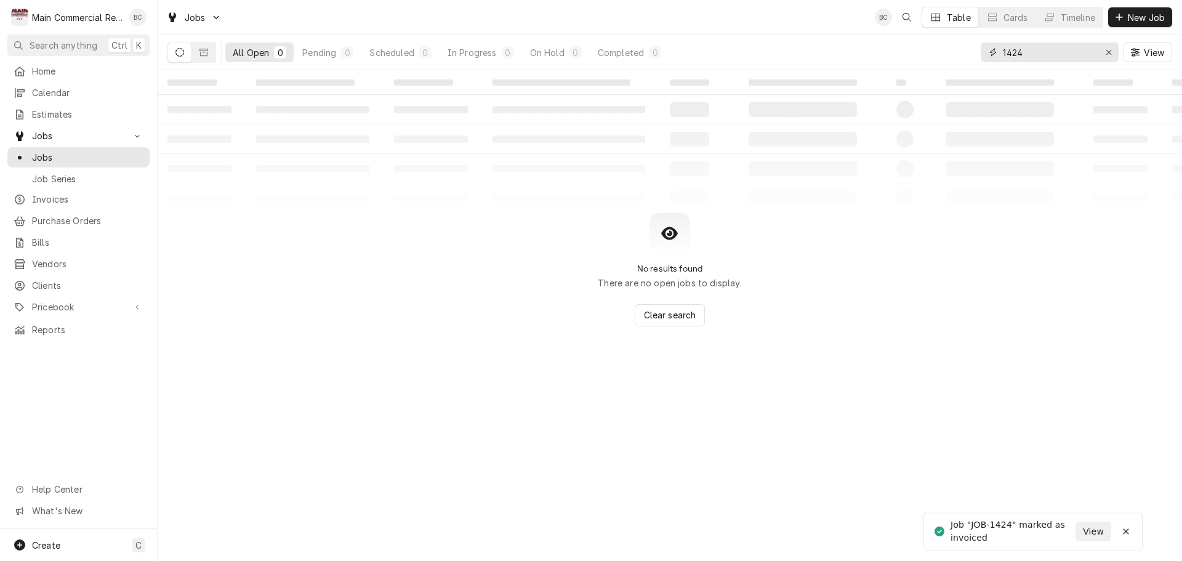
click at [1109, 52] on icon "Erase input" at bounding box center [1109, 52] width 7 height 9
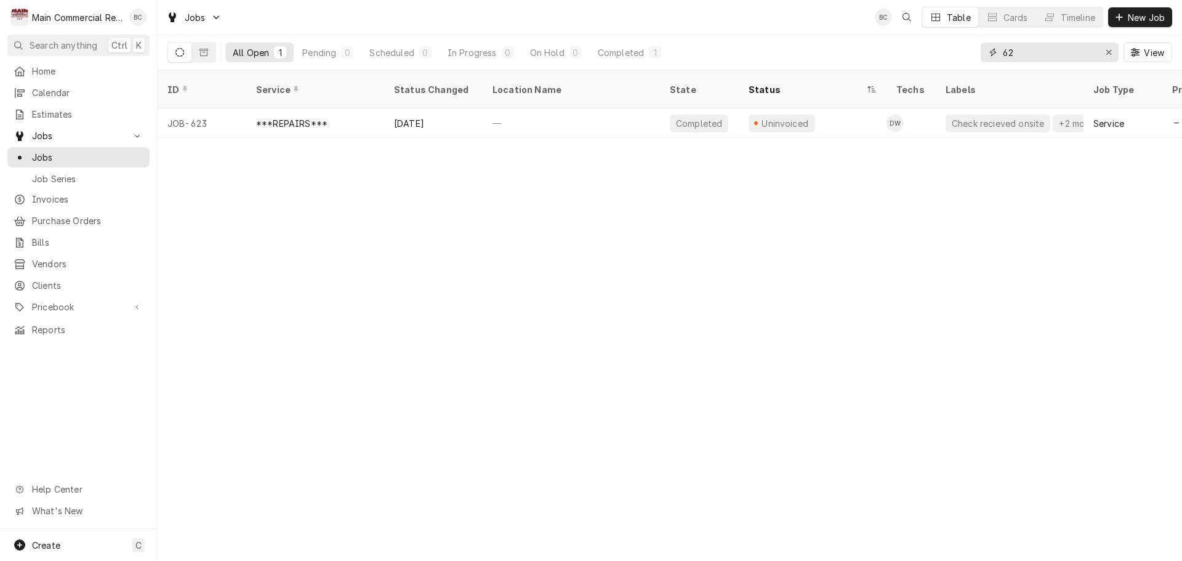
type input "6"
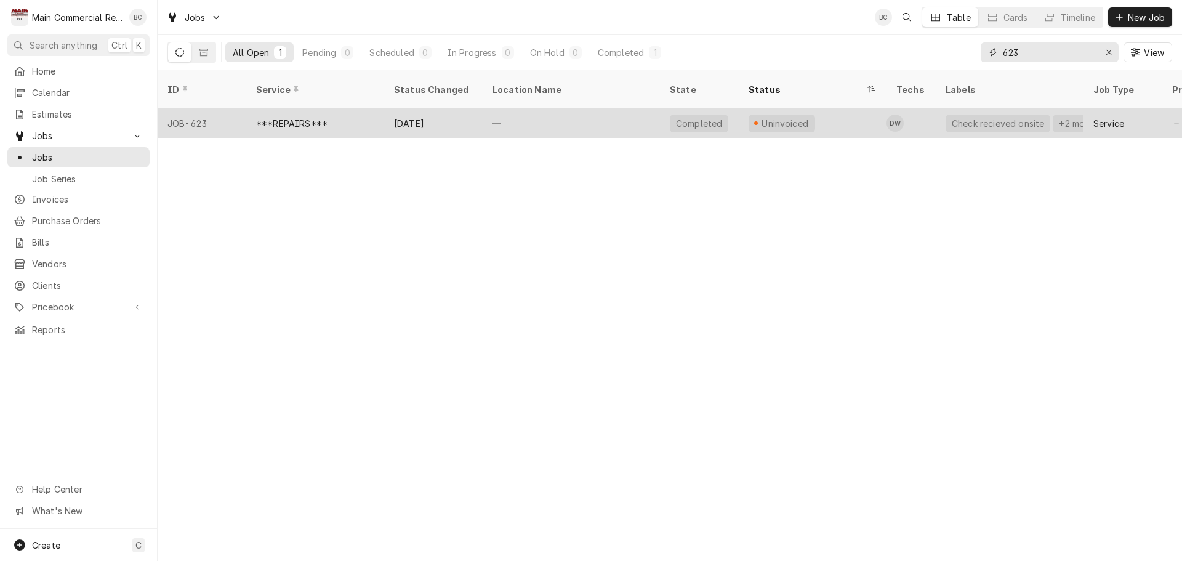
type input "623"
click at [421, 108] on div "[DATE]" at bounding box center [433, 123] width 99 height 30
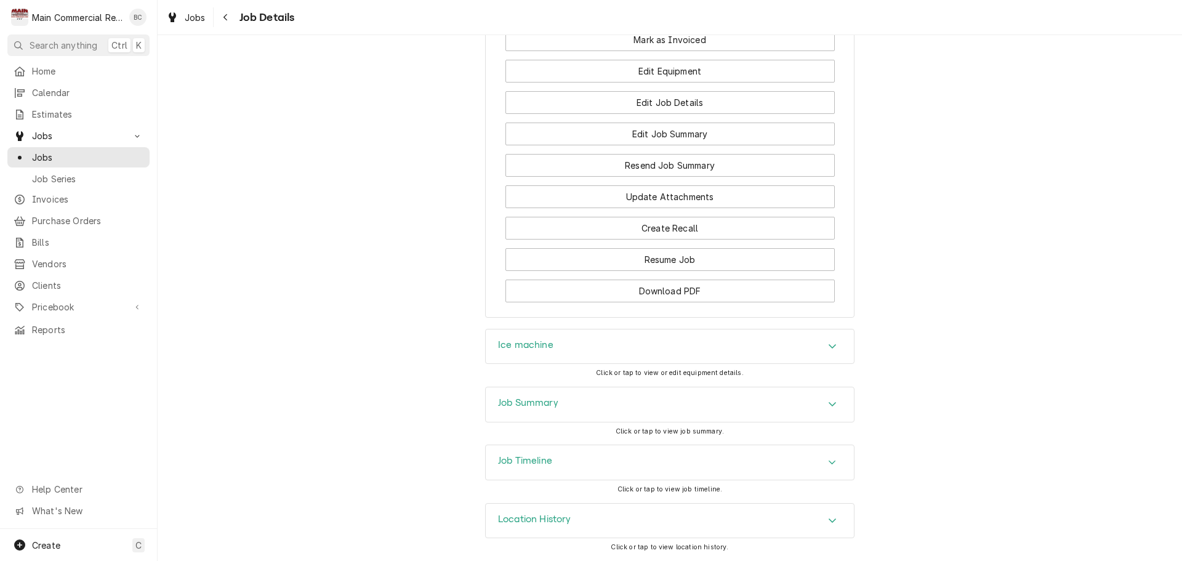
scroll to position [2245, 0]
click at [791, 410] on div "Job Summary" at bounding box center [670, 404] width 368 height 34
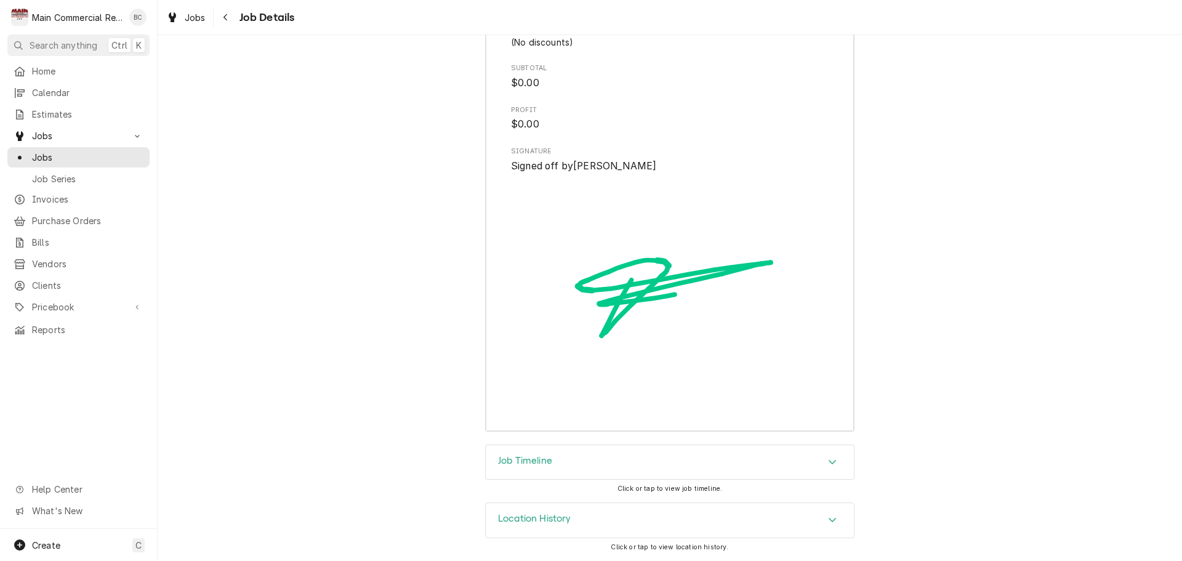
scroll to position [3908, 0]
drag, startPoint x: 733, startPoint y: 511, endPoint x: 736, endPoint y: 496, distance: 15.0
click at [733, 509] on div "Location History" at bounding box center [670, 520] width 368 height 34
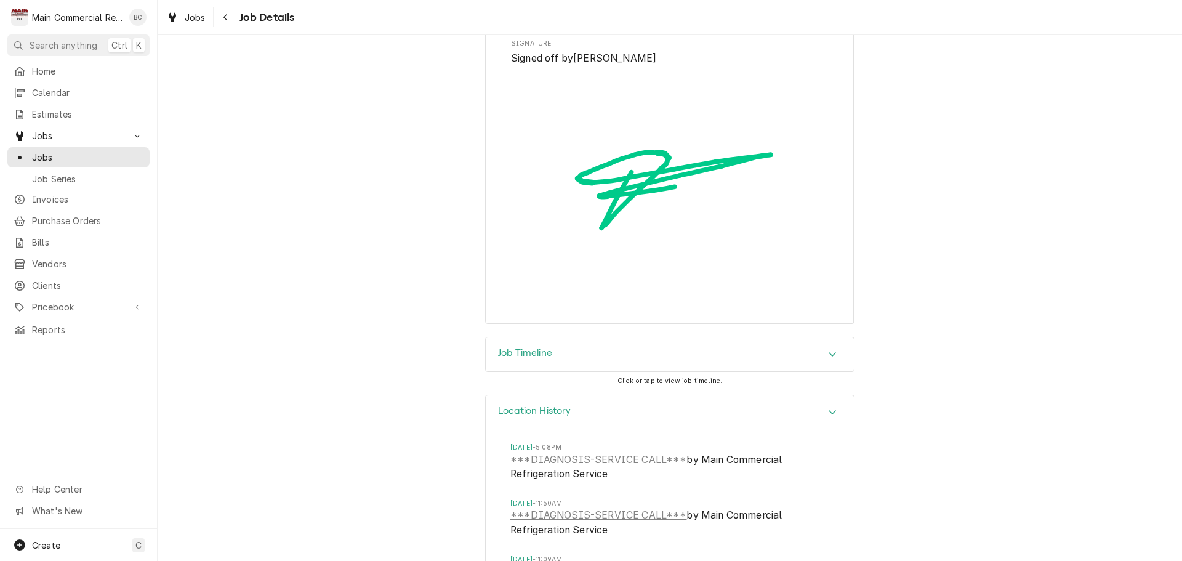
scroll to position [4135, 0]
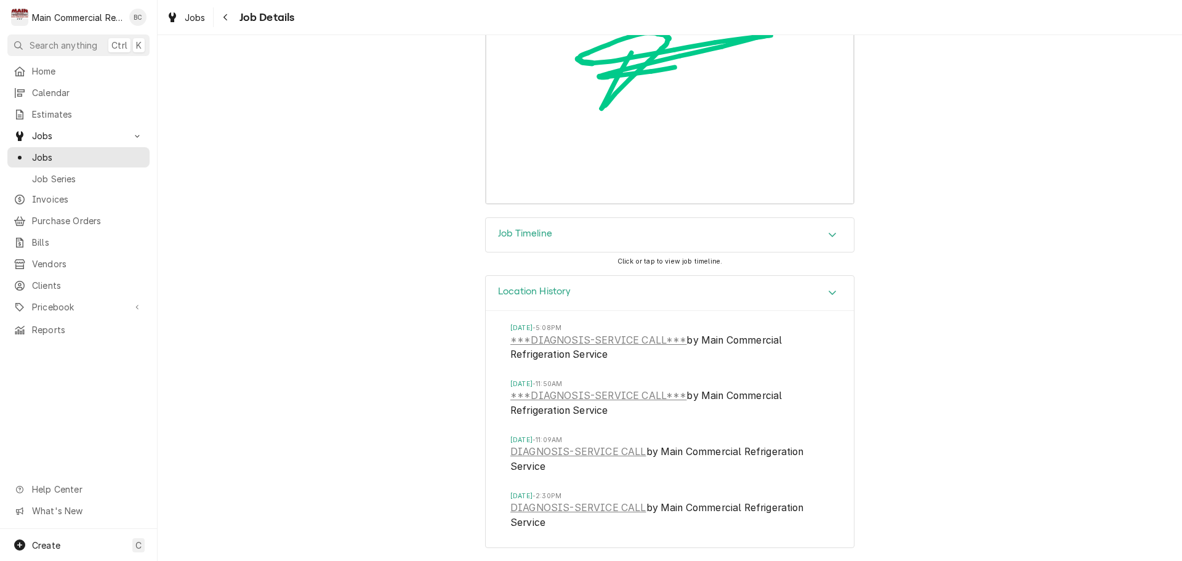
click at [701, 235] on div "Job Timeline" at bounding box center [670, 235] width 368 height 34
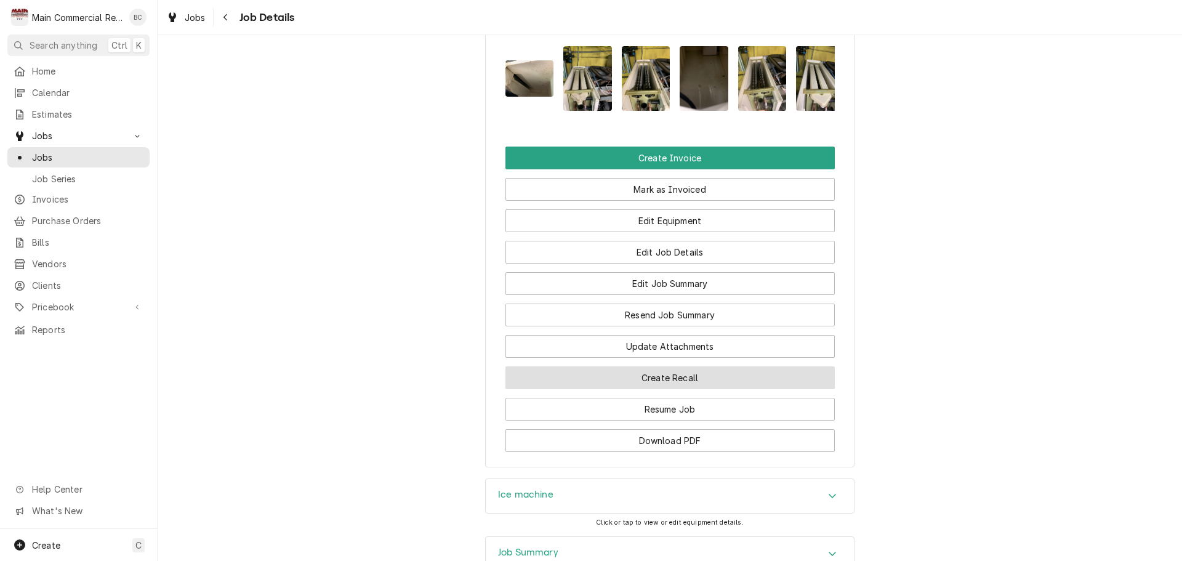
scroll to position [2226, 0]
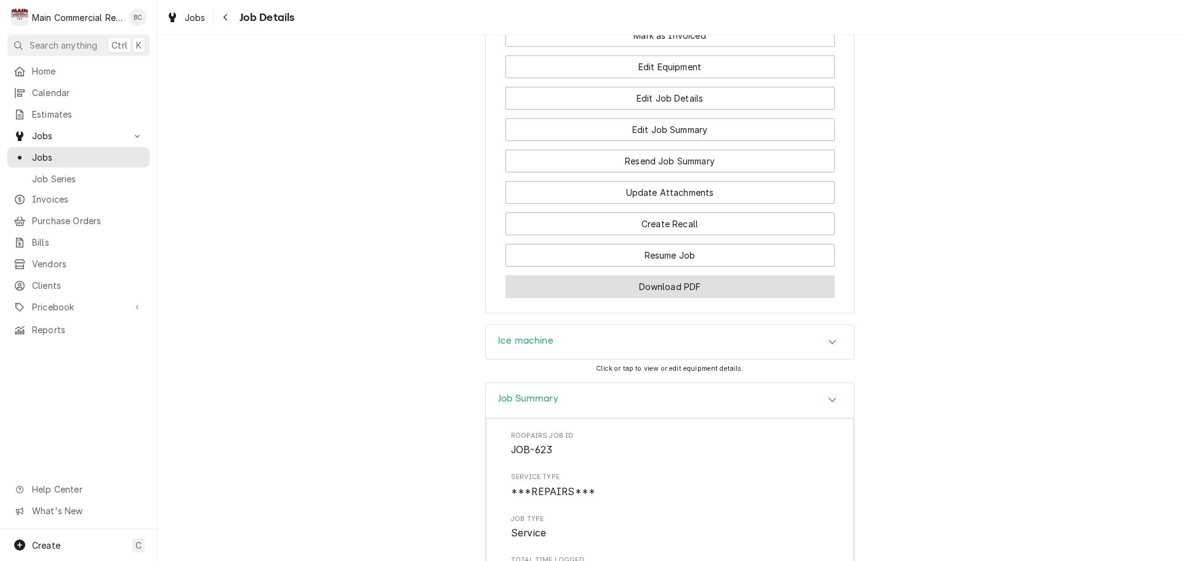
click at [685, 298] on button "Download PDF" at bounding box center [670, 286] width 329 height 23
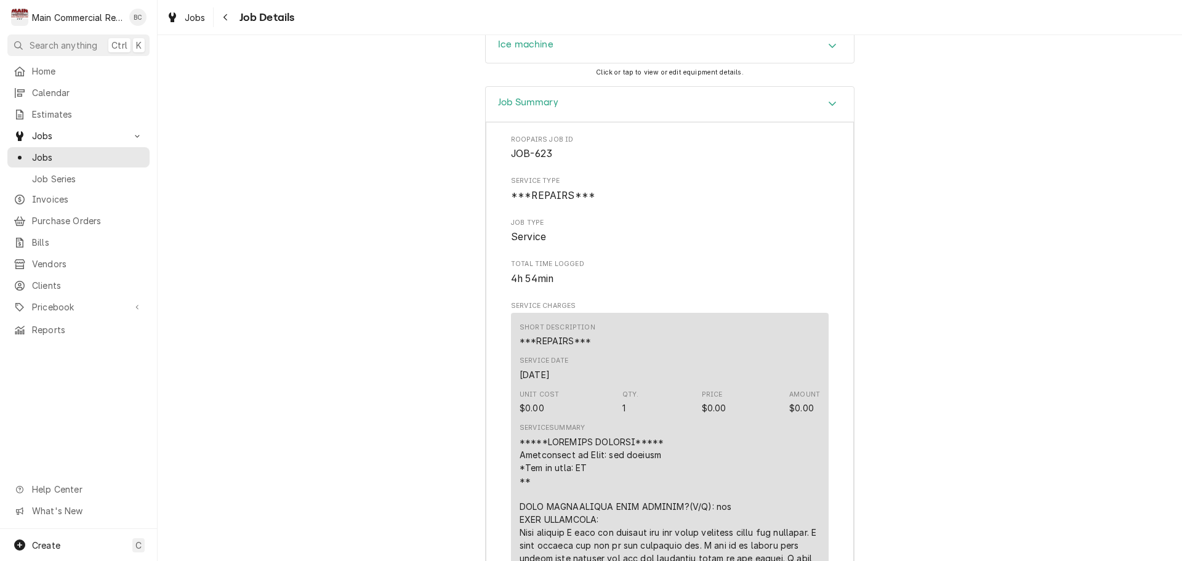
scroll to position [2534, 0]
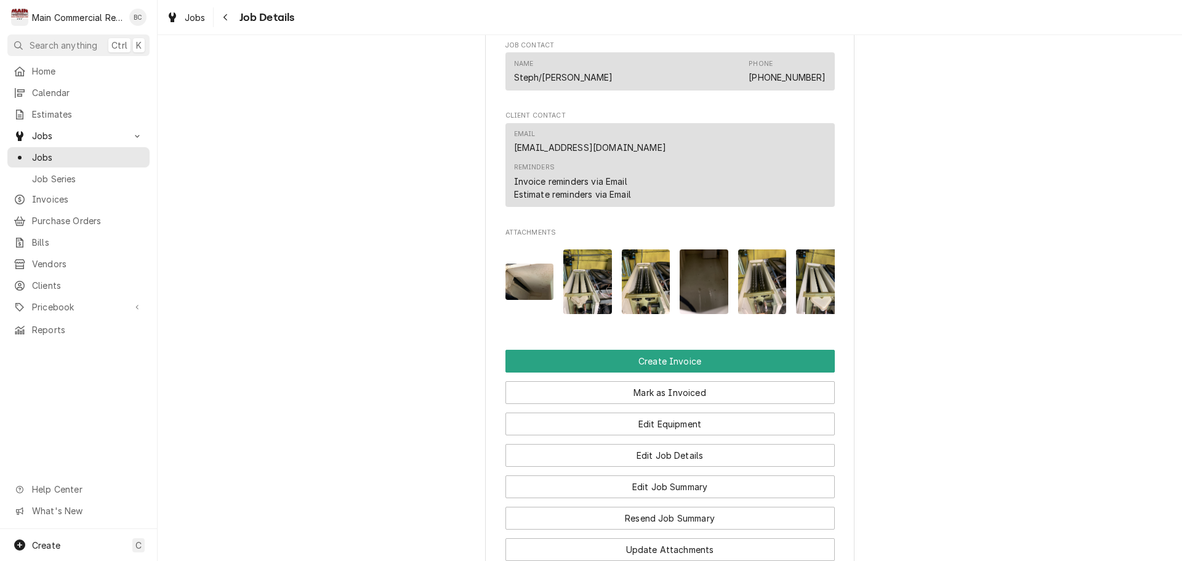
scroll to position [1856, 0]
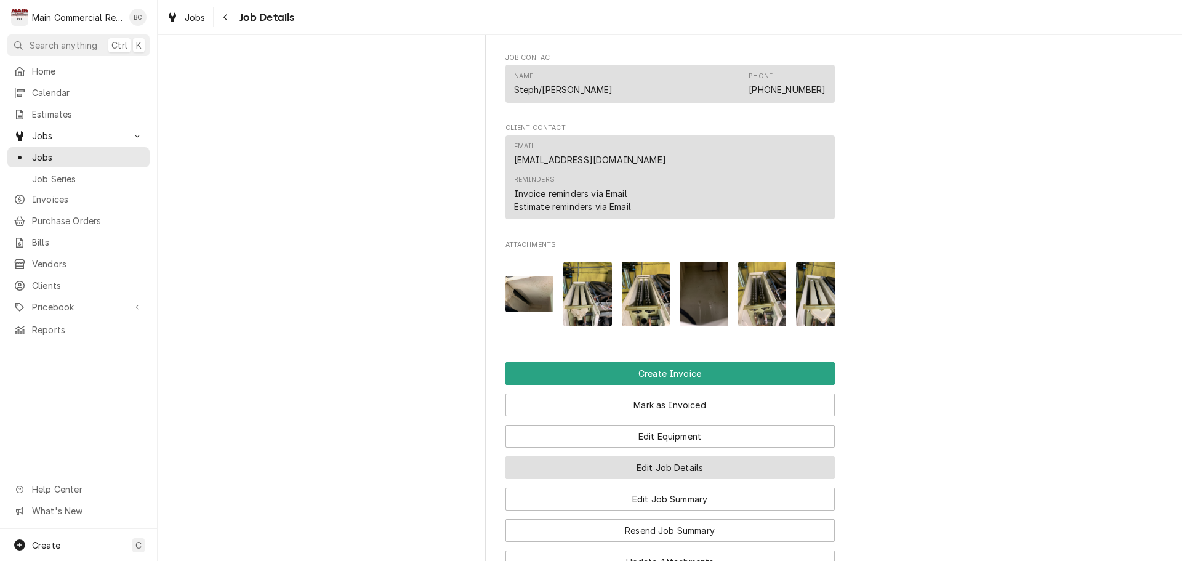
click at [705, 479] on button "Edit Job Details" at bounding box center [670, 467] width 329 height 23
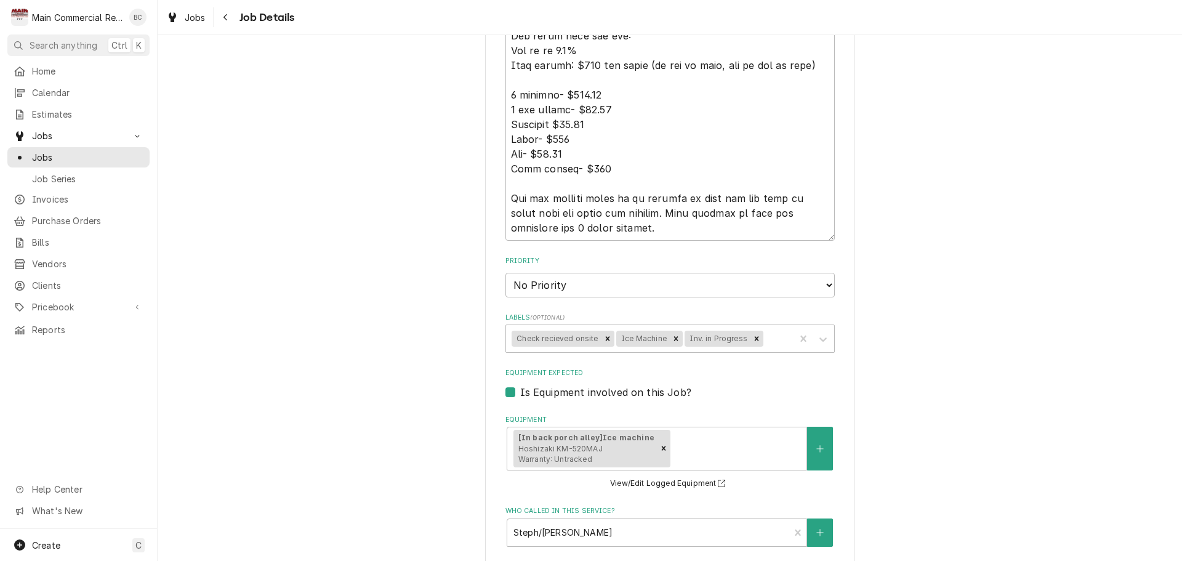
scroll to position [1232, 0]
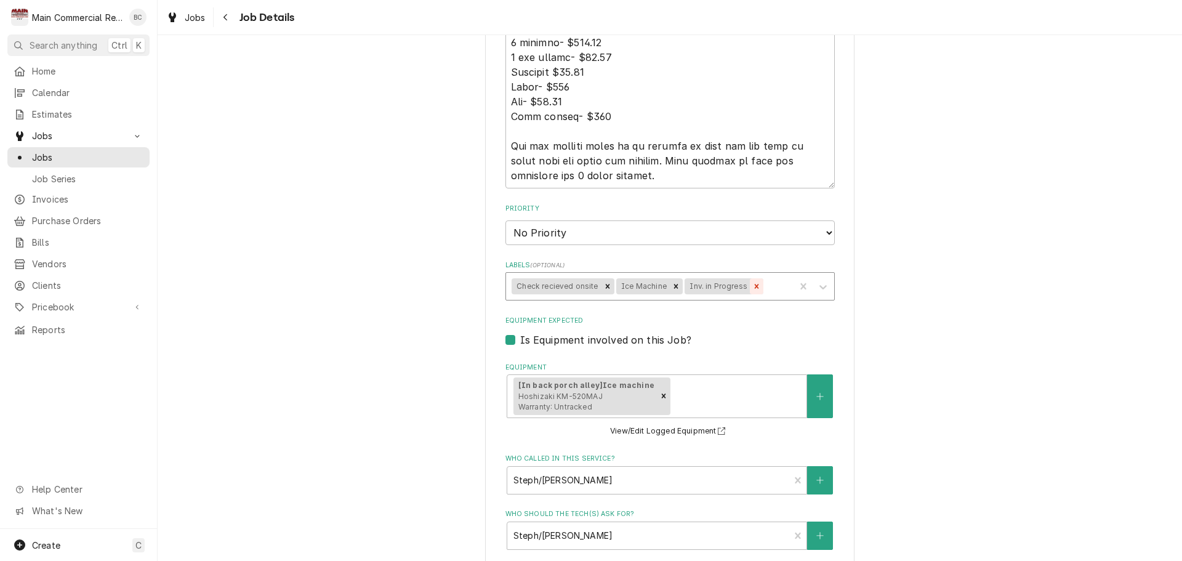
click at [753, 289] on icon "Remove Inv. in Progress" at bounding box center [757, 286] width 9 height 9
click at [605, 287] on icon "Remove Check recieved onsite" at bounding box center [607, 286] width 4 height 4
type textarea "x"
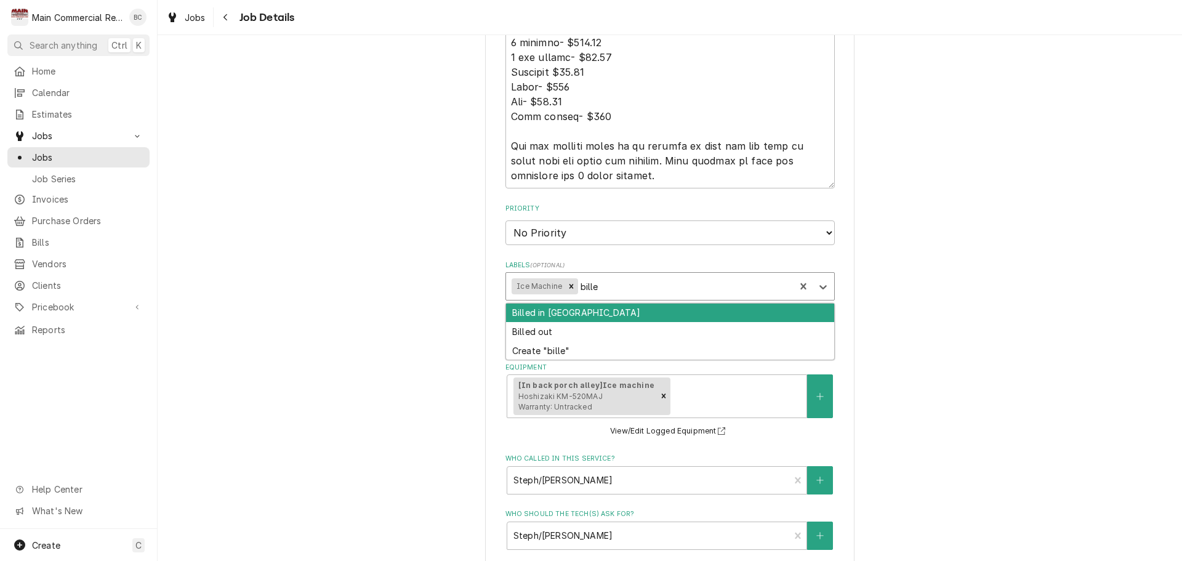
type input "billed"
click at [556, 314] on div "Billed in [GEOGRAPHIC_DATA]" at bounding box center [670, 313] width 328 height 19
type textarea "x"
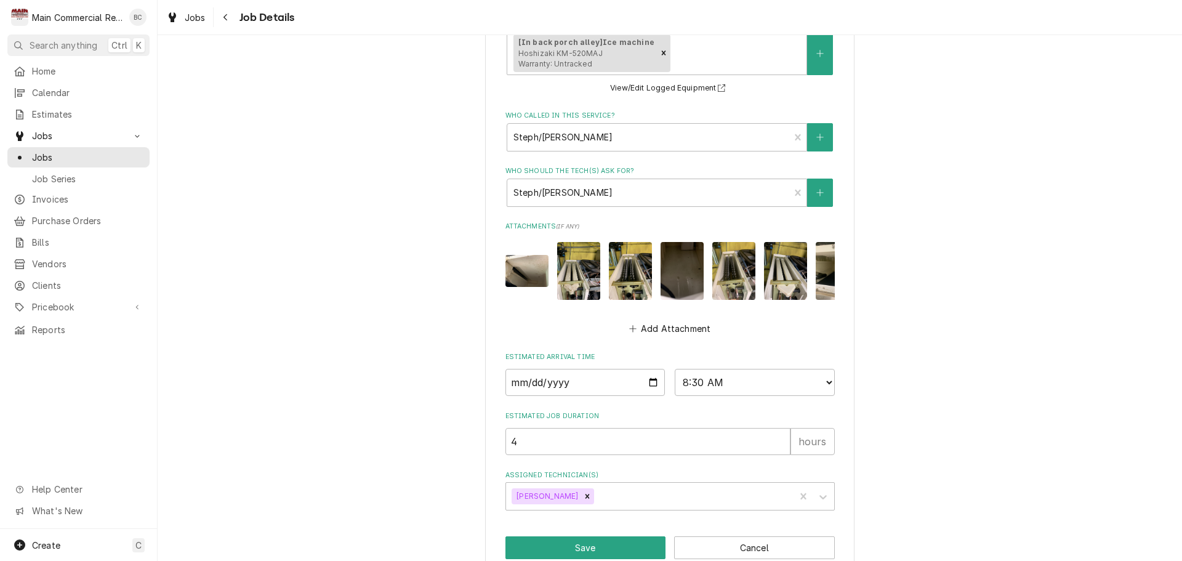
scroll to position [1609, 0]
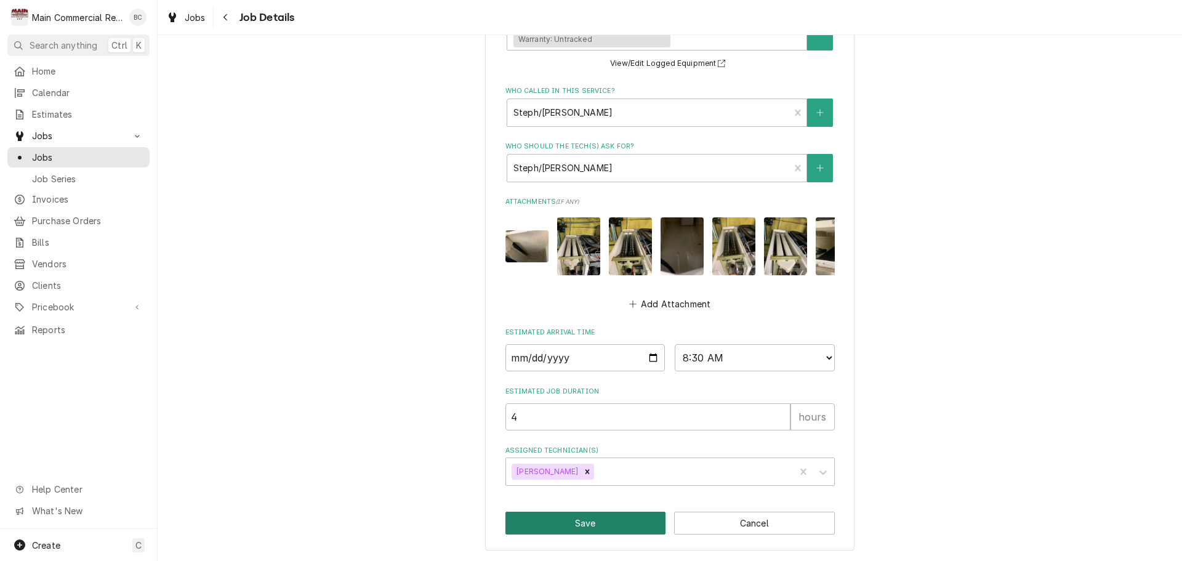
click at [597, 522] on button "Save" at bounding box center [586, 523] width 161 height 23
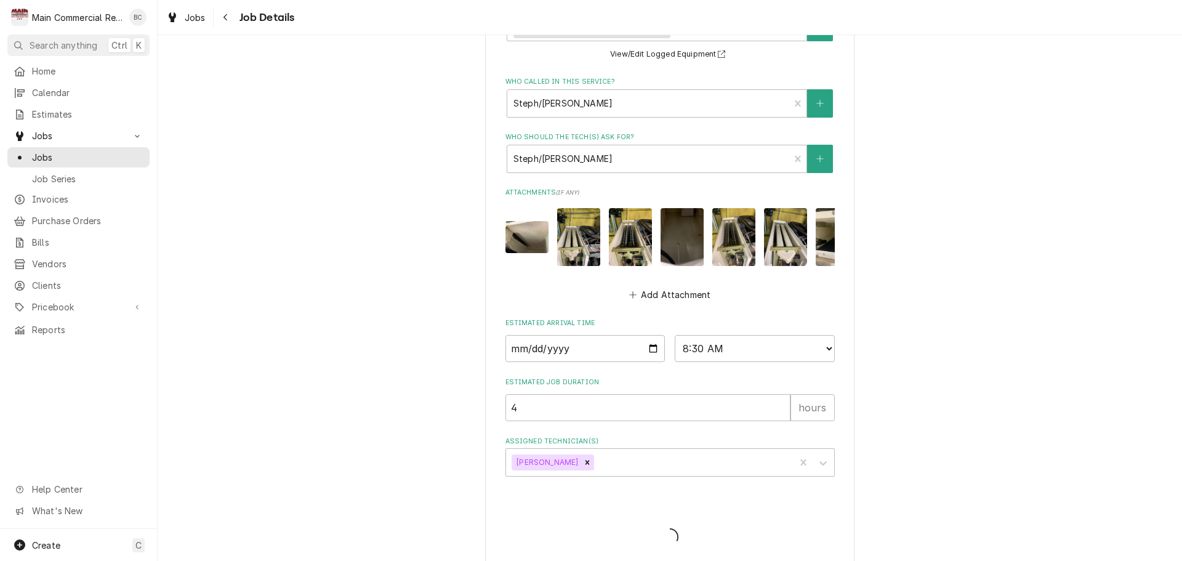
type textarea "x"
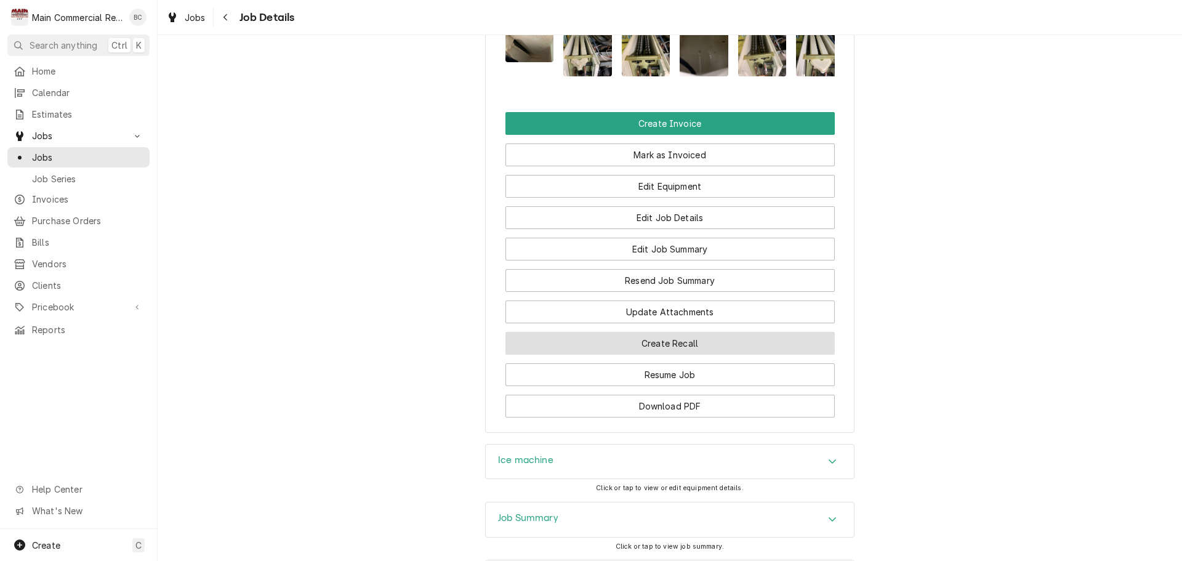
scroll to position [2032, 0]
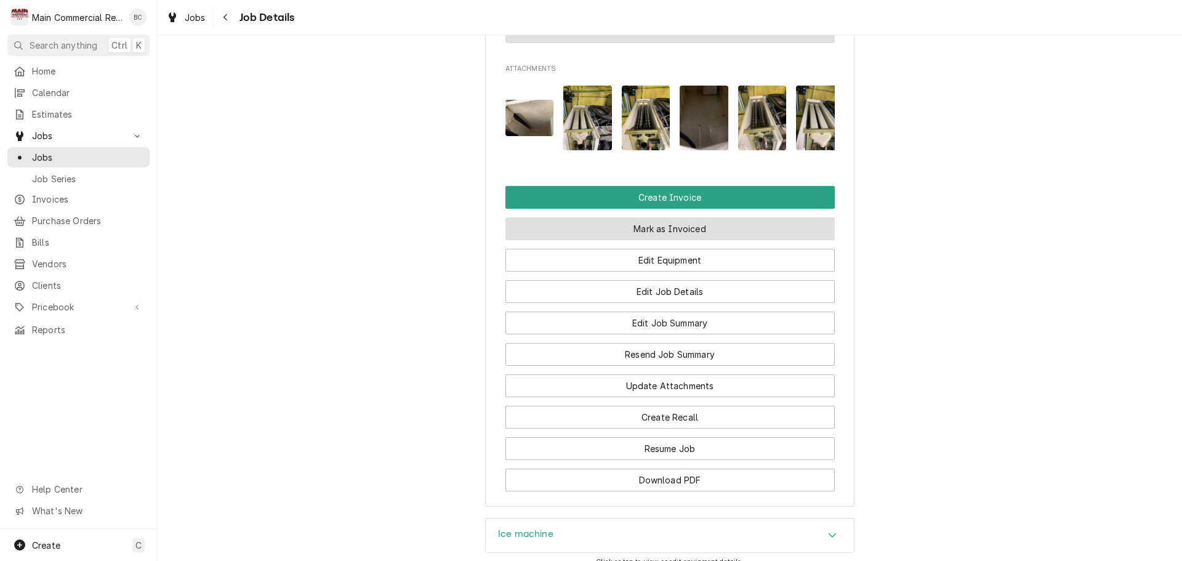
click at [623, 240] on button "Mark as Invoiced" at bounding box center [670, 228] width 329 height 23
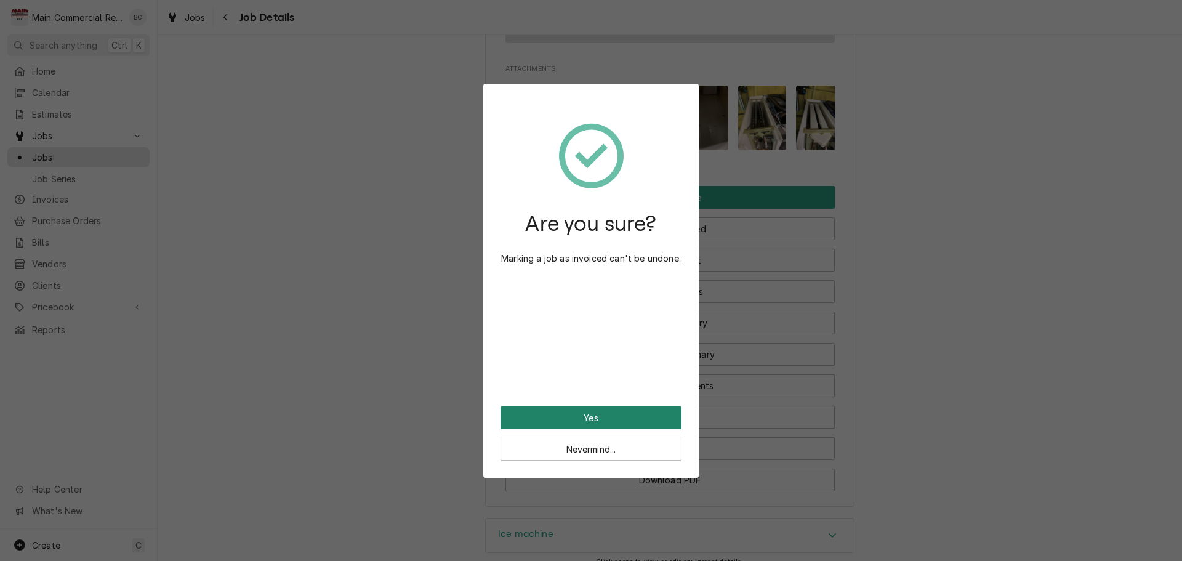
click at [581, 414] on button "Yes" at bounding box center [591, 417] width 181 height 23
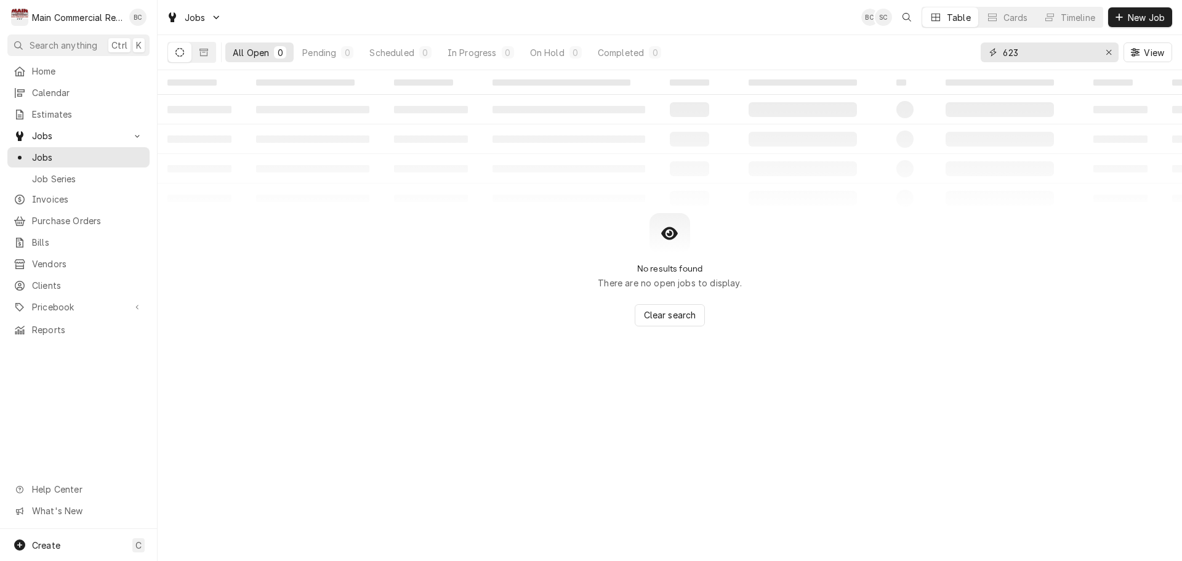
click at [1110, 50] on icon "Erase input" at bounding box center [1109, 52] width 7 height 9
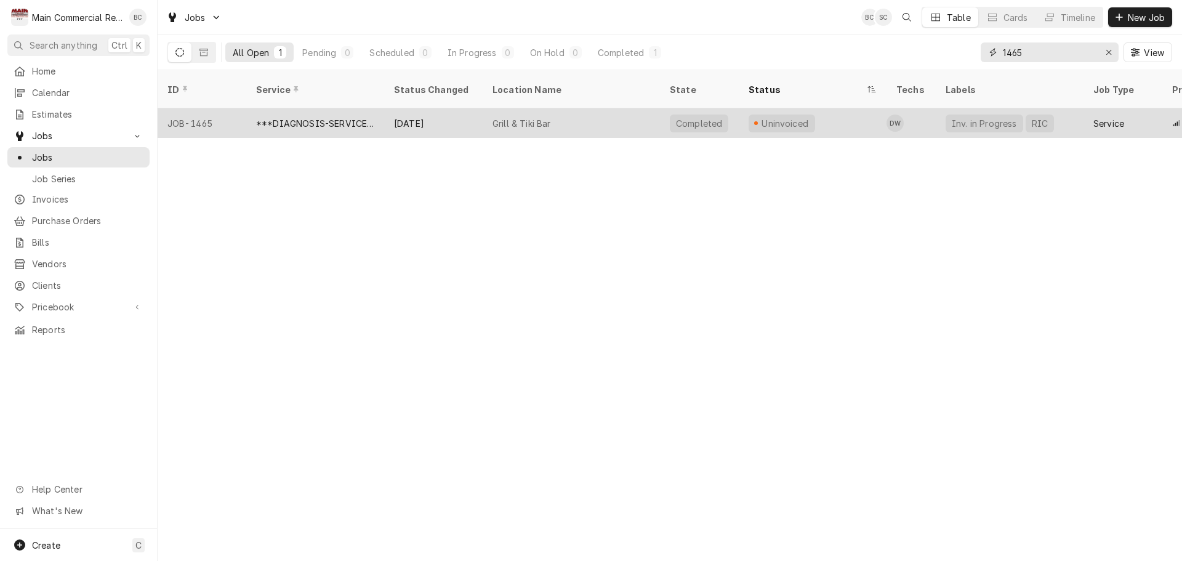
type input "1465"
click at [528, 117] on div "Grill & Tiki Bar" at bounding box center [522, 123] width 59 height 13
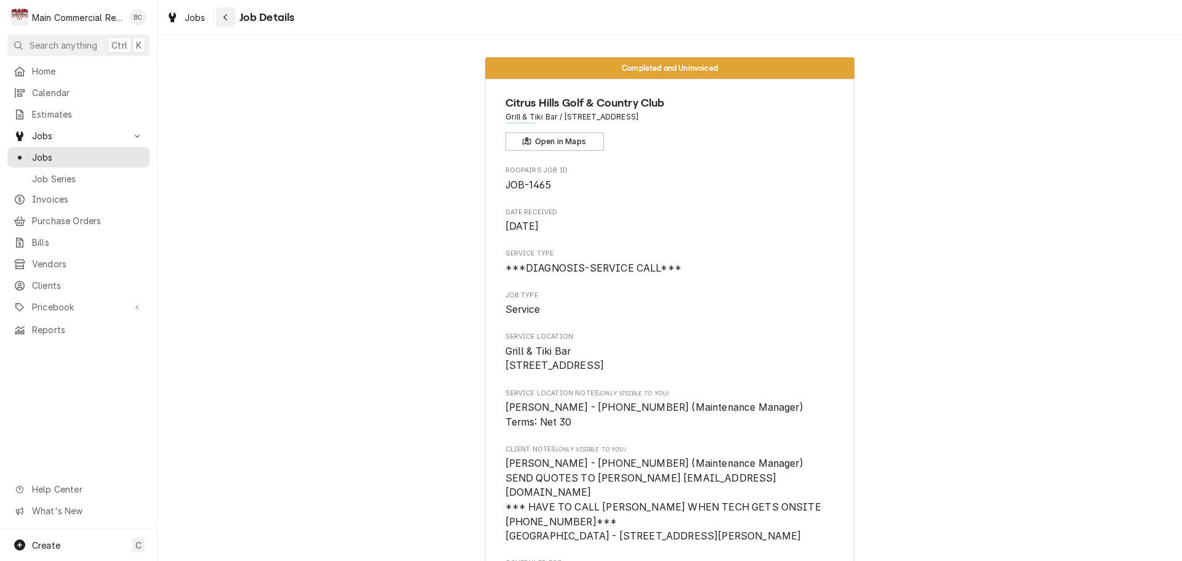
click at [224, 22] on div "Navigate back" at bounding box center [226, 17] width 12 height 12
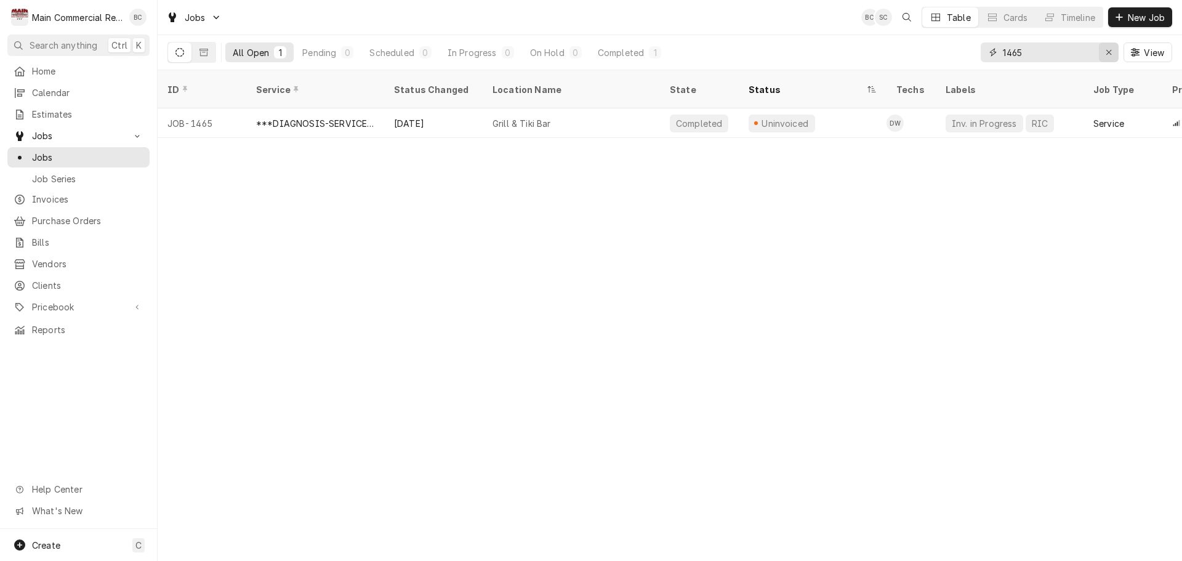
click at [1108, 49] on icon "Erase input" at bounding box center [1109, 52] width 7 height 9
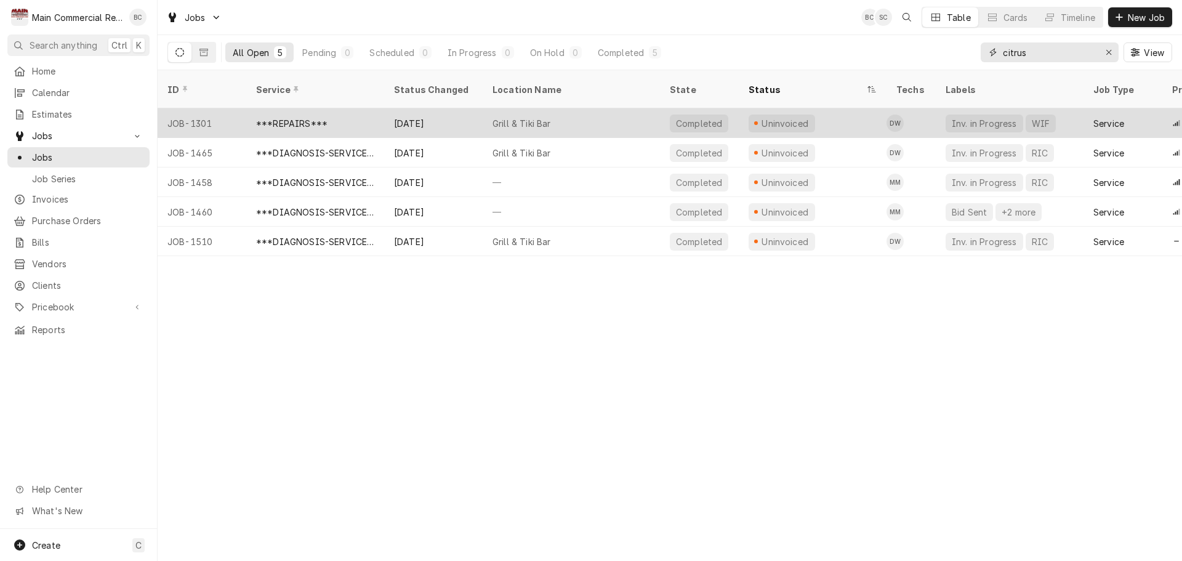
type input "citrus"
click at [320, 117] on div "***REPAIRS***" at bounding box center [291, 123] width 71 height 13
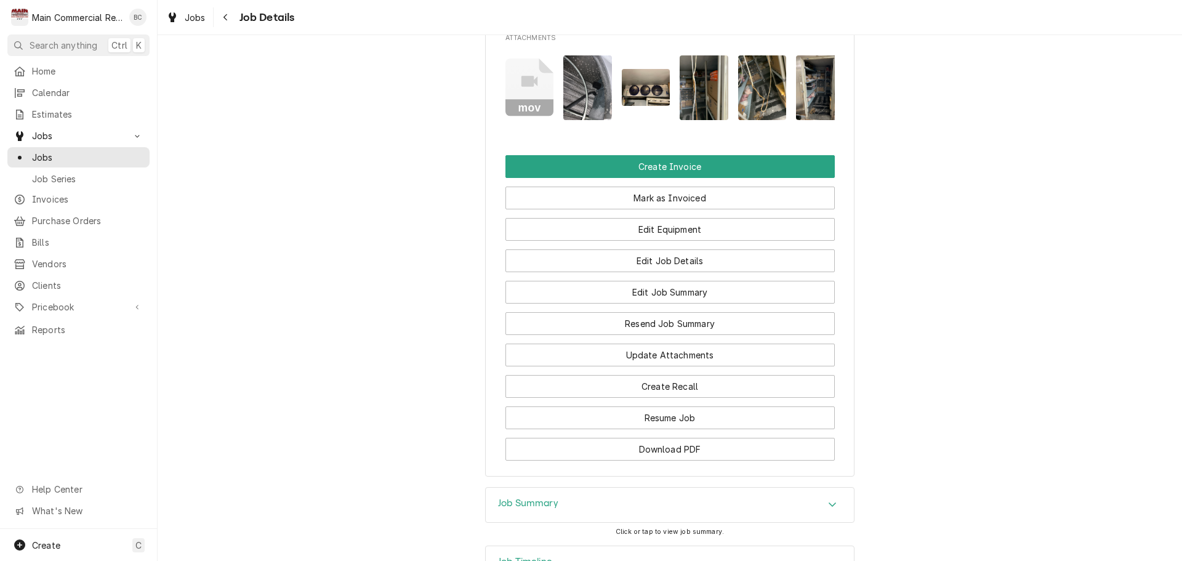
scroll to position [1663, 0]
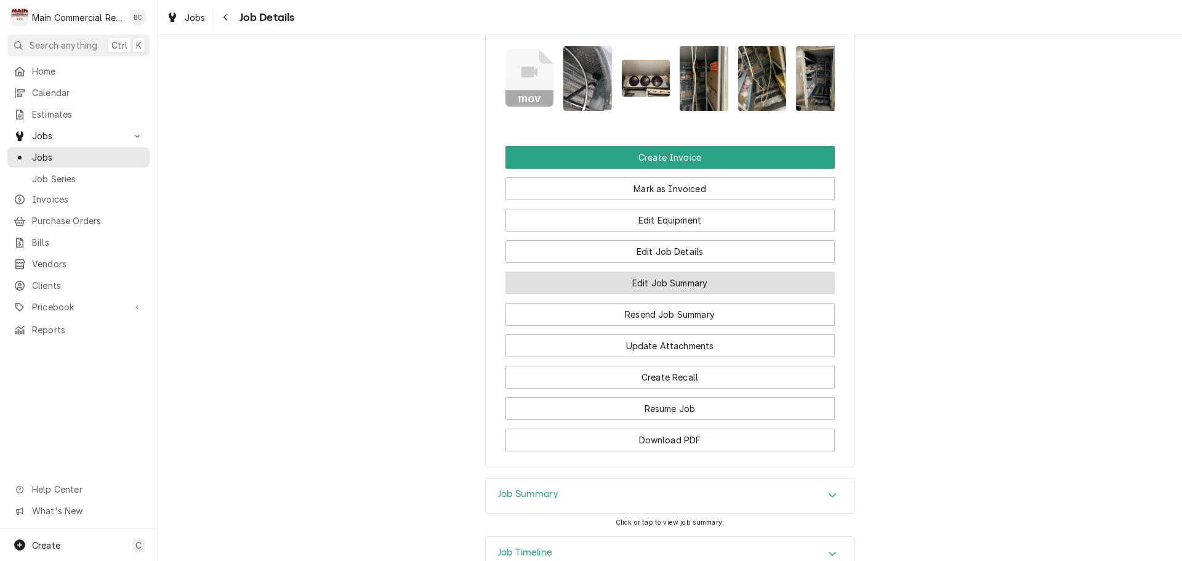
click at [685, 294] on button "Edit Job Summary" at bounding box center [670, 283] width 329 height 23
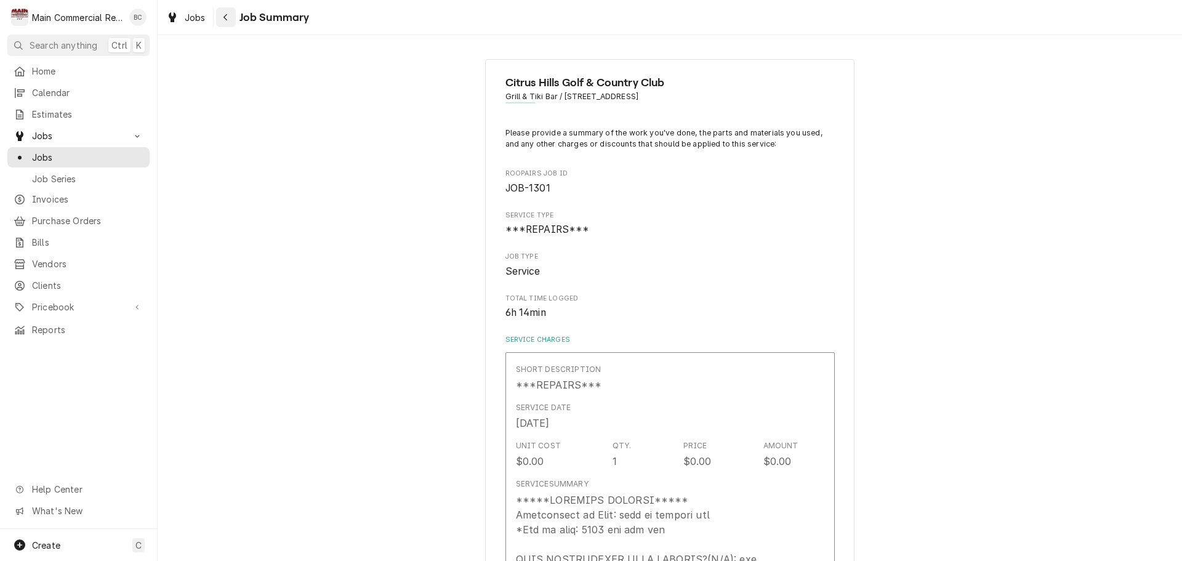
click at [222, 22] on div "Navigate back" at bounding box center [226, 17] width 12 height 12
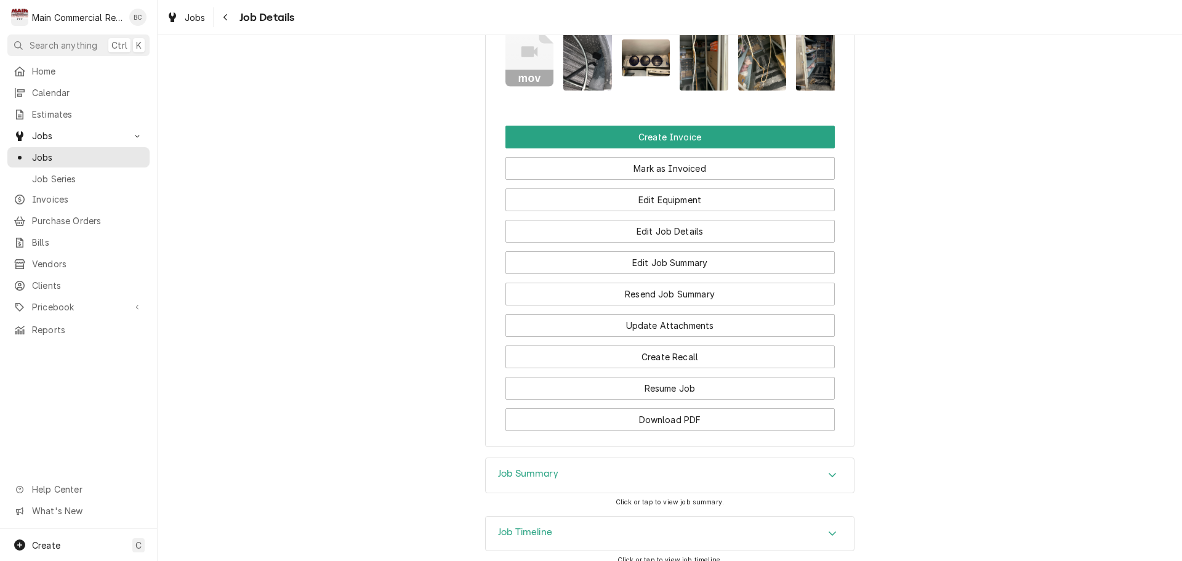
scroll to position [1763, 0]
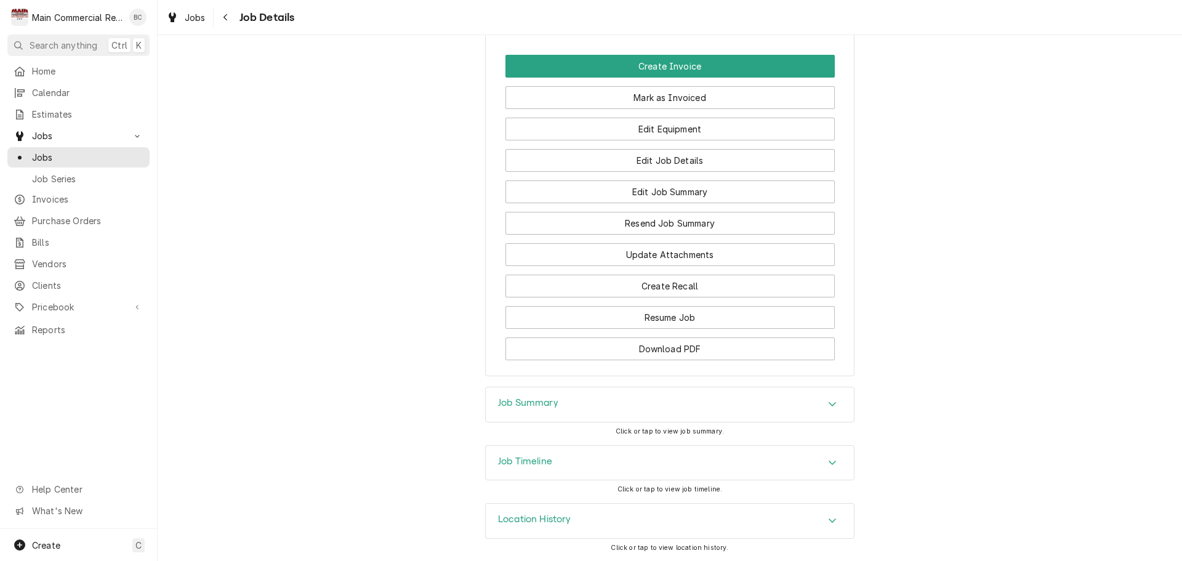
click at [612, 463] on div "Job Timeline" at bounding box center [670, 463] width 368 height 34
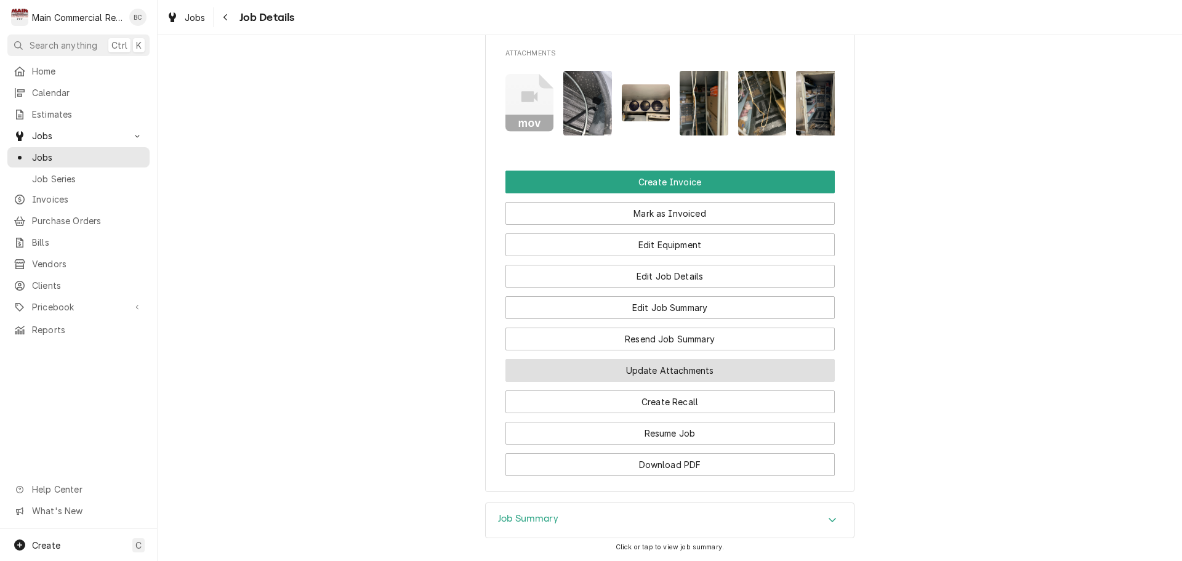
scroll to position [1755, 0]
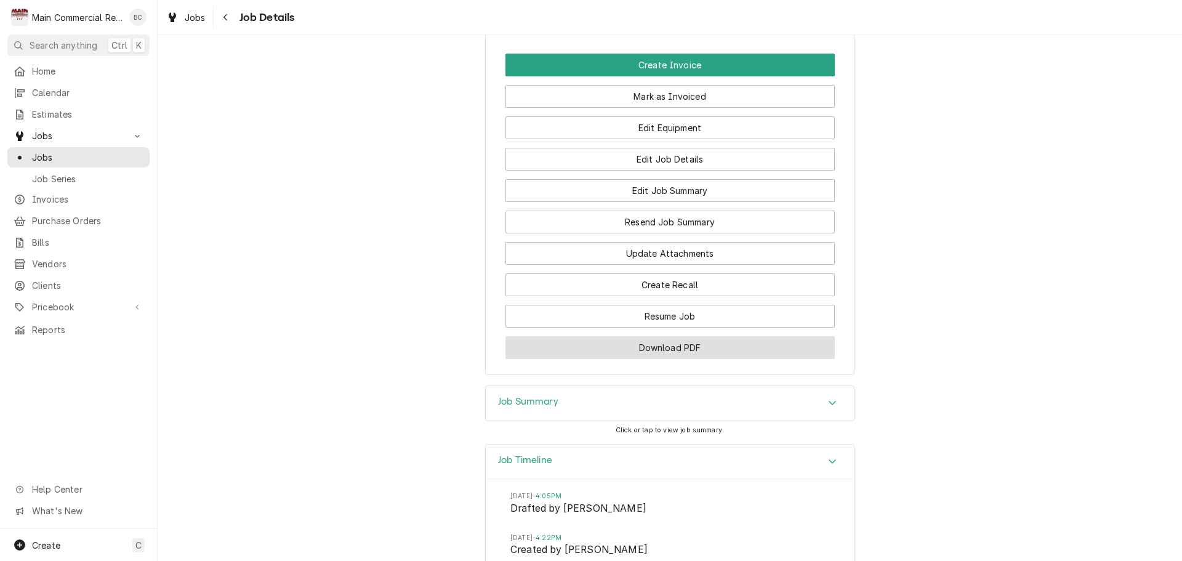
click at [684, 357] on button "Download PDF" at bounding box center [670, 347] width 329 height 23
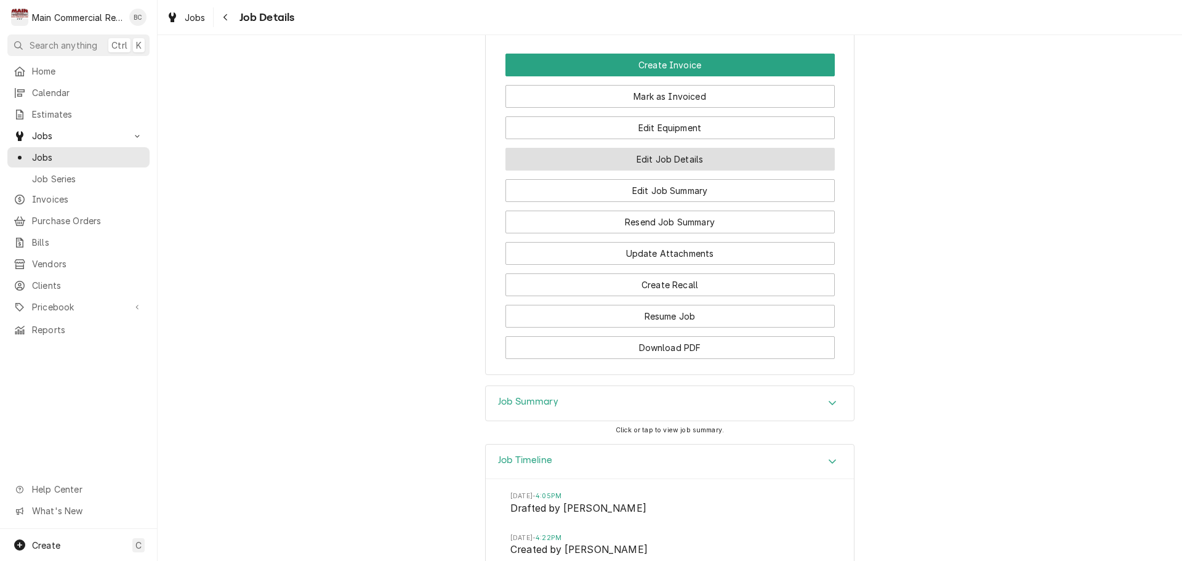
click at [683, 169] on button "Edit Job Details" at bounding box center [670, 159] width 329 height 23
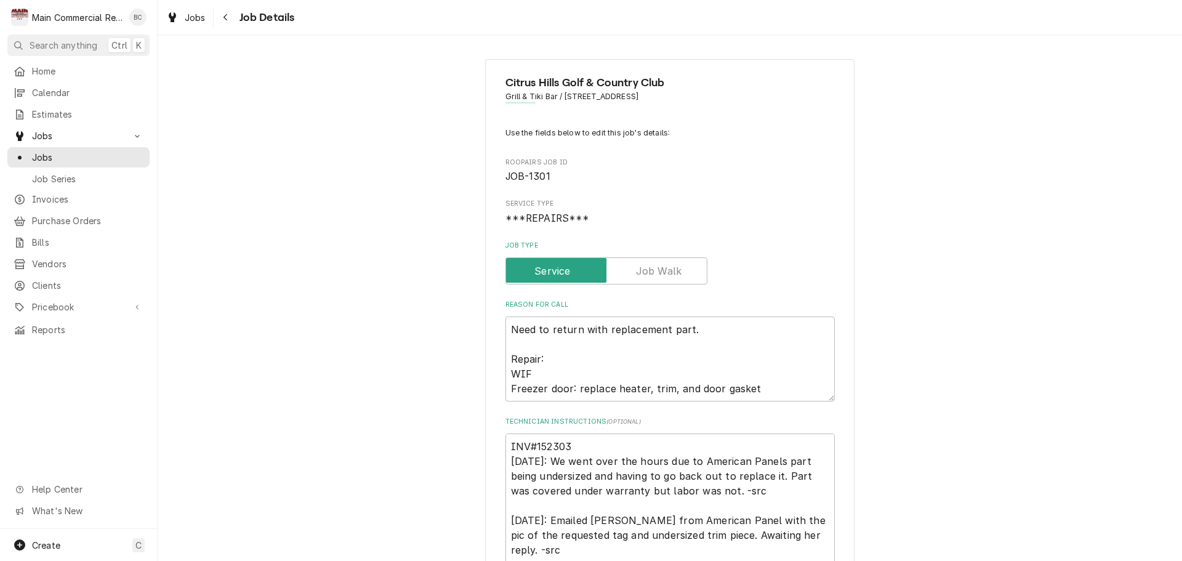
type textarea "x"
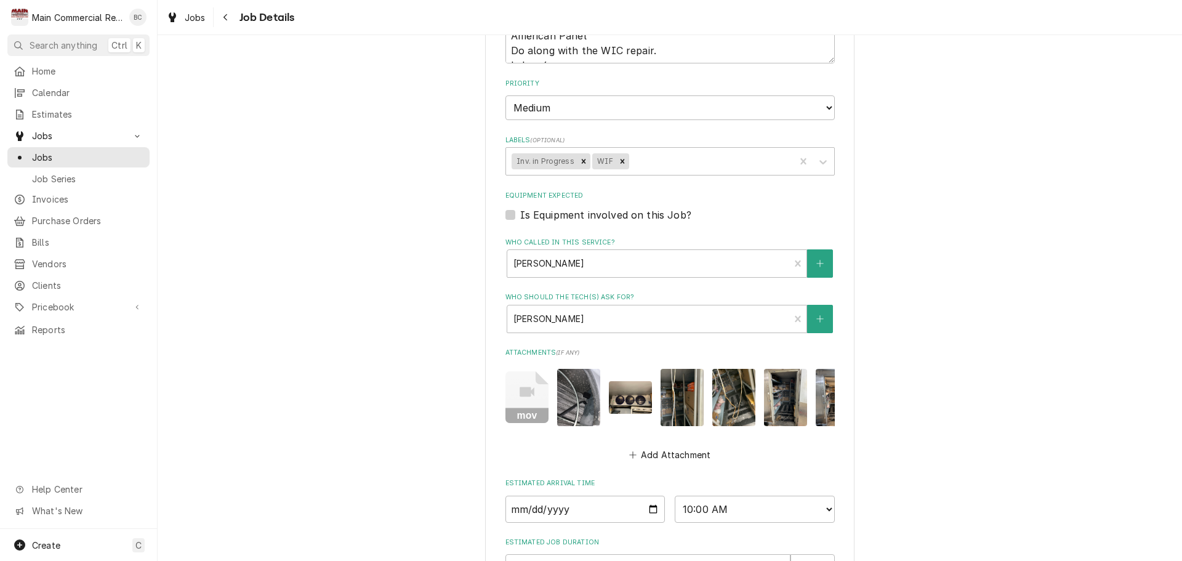
scroll to position [677, 0]
click at [520, 215] on label "Is Equipment involved on this Job?" at bounding box center [605, 214] width 171 height 15
click at [520, 215] on input "Equipment Expected" at bounding box center [684, 220] width 329 height 27
checkbox input "true"
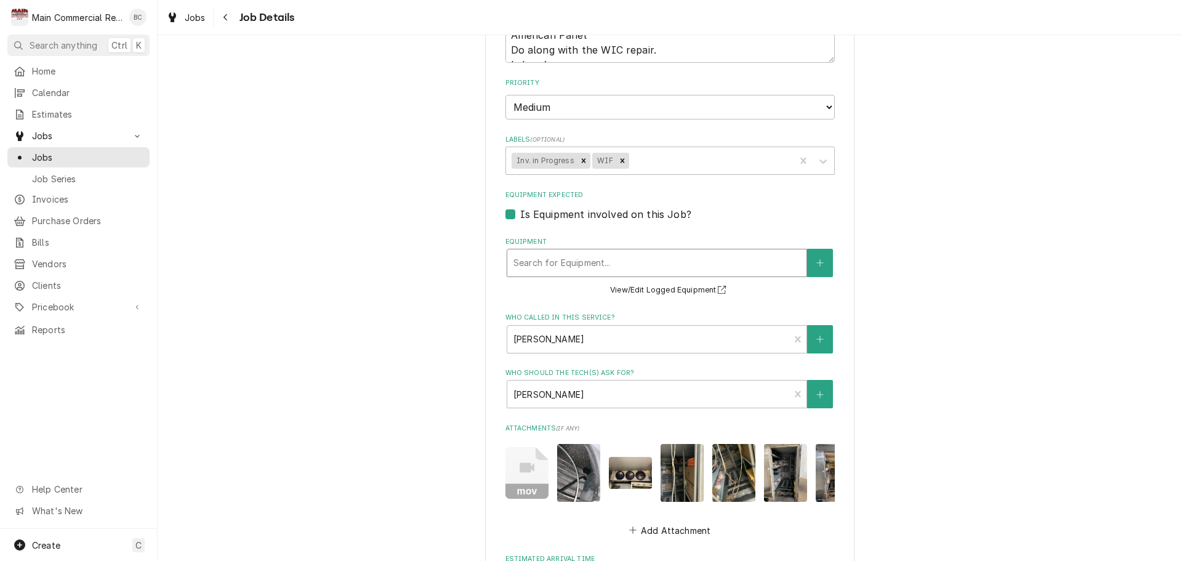
type textarea "x"
click at [588, 270] on div "Equipment" at bounding box center [657, 263] width 287 height 22
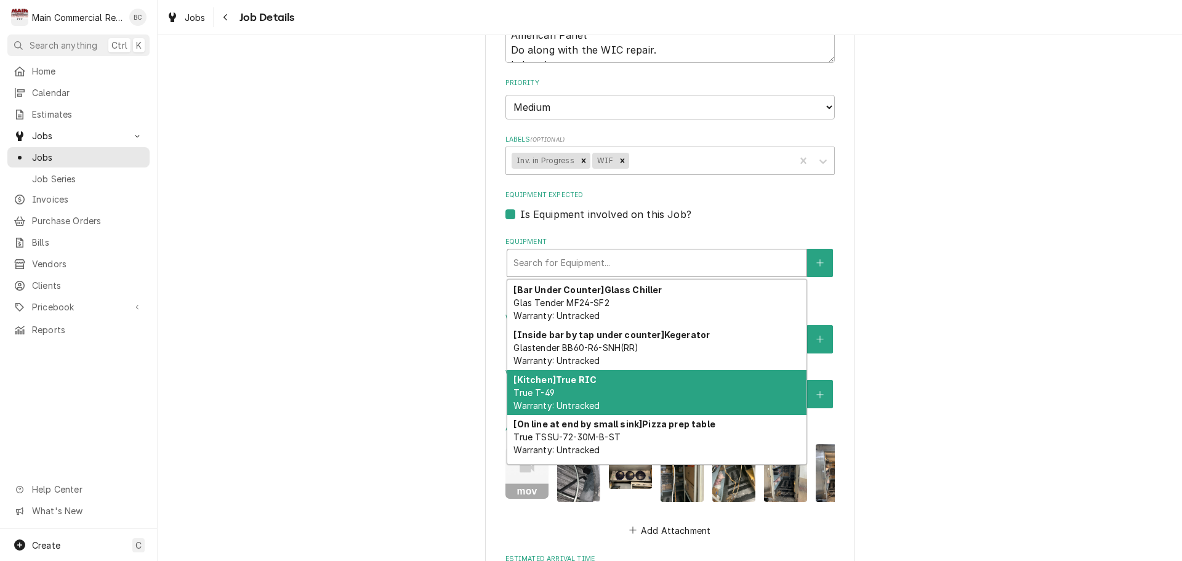
scroll to position [0, 0]
click at [339, 328] on div "Citrus Hills Golf & Country Club Grill & Tiki Bar / 505 E. Hartford St, Hernand…" at bounding box center [670, 79] width 1025 height 1417
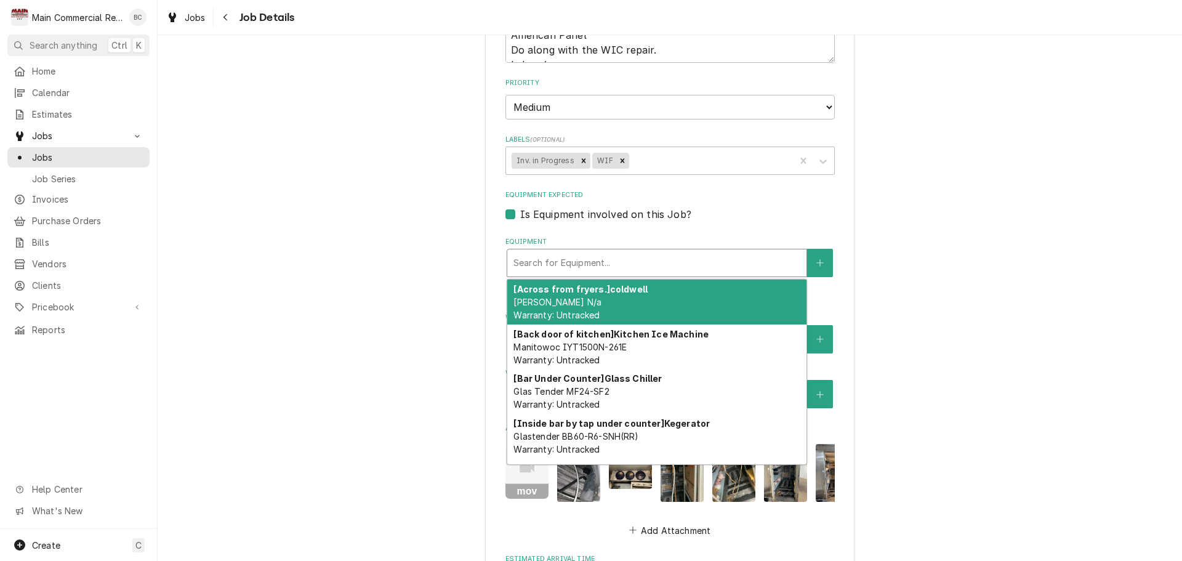
click at [616, 260] on div "Equipment" at bounding box center [657, 263] width 287 height 22
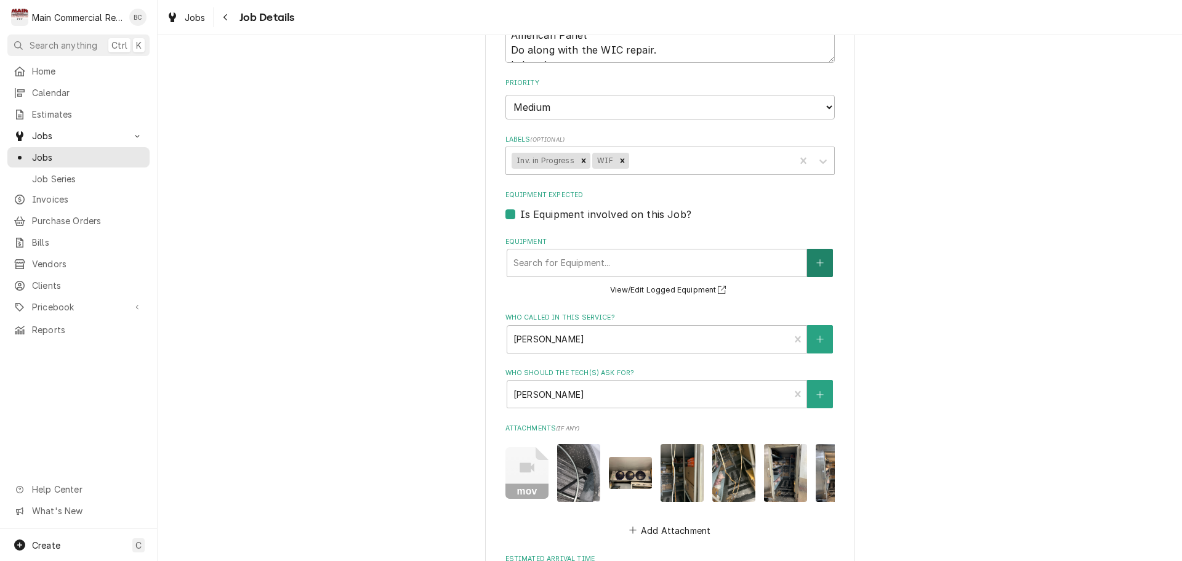
click at [817, 259] on icon "Create New Equipment" at bounding box center [820, 263] width 7 height 9
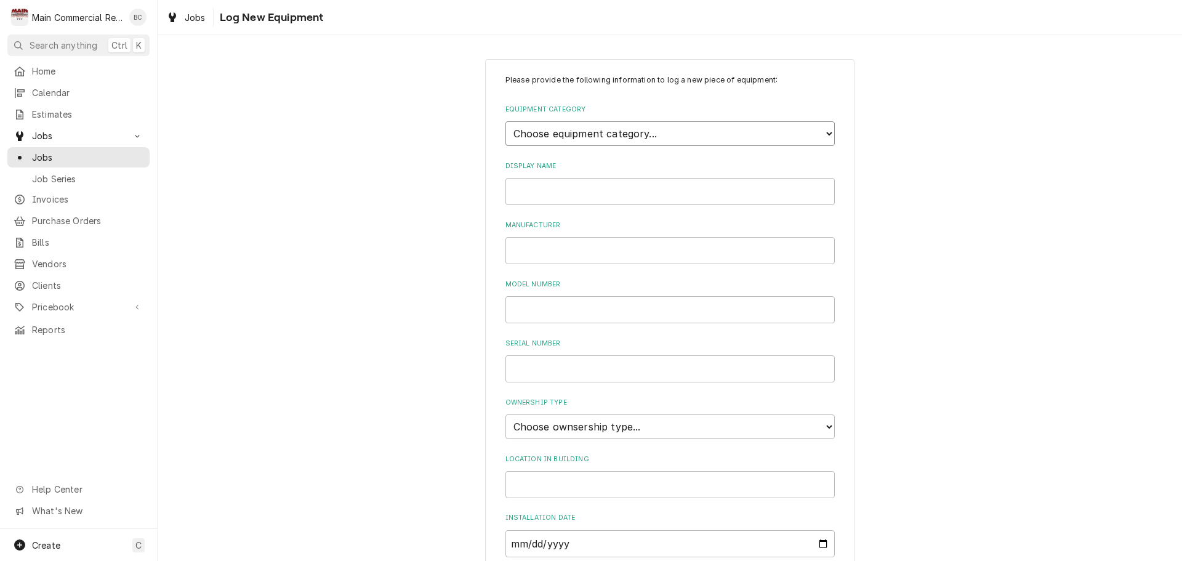
drag, startPoint x: 546, startPoint y: 137, endPoint x: 553, endPoint y: 137, distance: 6.8
click at [546, 137] on select "Choose equipment category... Cooking Equipment Ice Machines Ovens and Ranges Co…" at bounding box center [670, 133] width 329 height 25
select select "8"
click at [506, 121] on select "Choose equipment category... Cooking Equipment Ice Machines Ovens and Ranges Co…" at bounding box center [670, 133] width 329 height 25
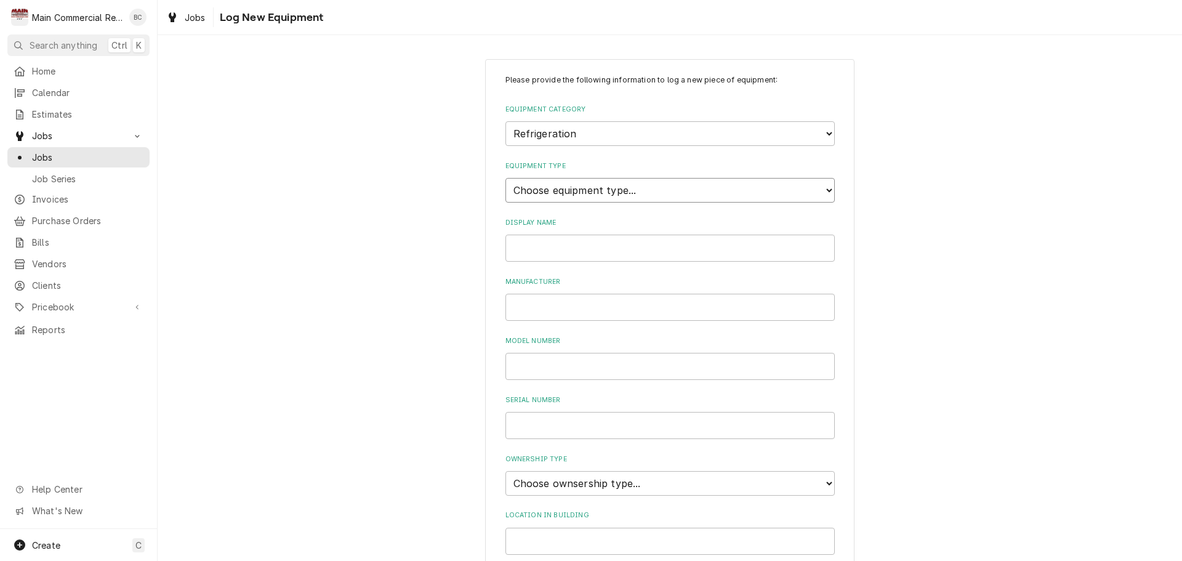
click at [604, 191] on select "Choose equipment type... Bar Refrigeration Blast Chiller Chef Base Freezer Chef…" at bounding box center [670, 190] width 329 height 25
select select "76"
click at [506, 178] on select "Choose equipment type... Bar Refrigeration Blast Chiller Chef Base Freezer Chef…" at bounding box center [670, 190] width 329 height 25
click at [559, 255] on input "Display Name" at bounding box center [670, 248] width 329 height 27
type input "American Panel WIF"
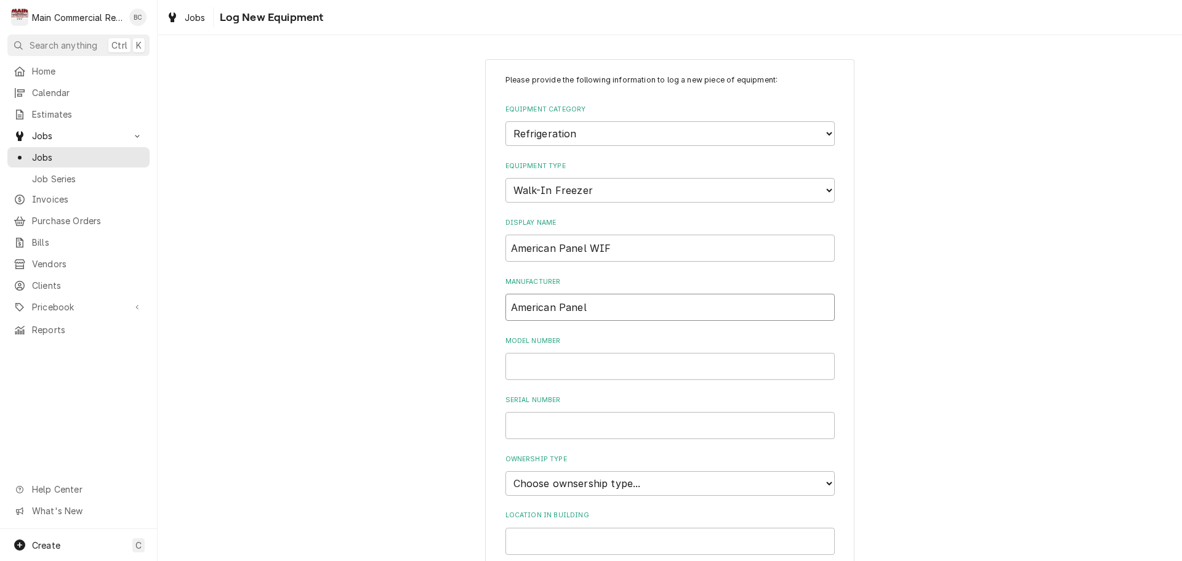
type input "American Panel"
click at [604, 374] on input "Model Number" at bounding box center [670, 366] width 329 height 27
paste input "FW3477.11TNWNL"
type input "FW3477.11TNWNL"
click at [528, 428] on input "Serial Number" at bounding box center [670, 425] width 329 height 27
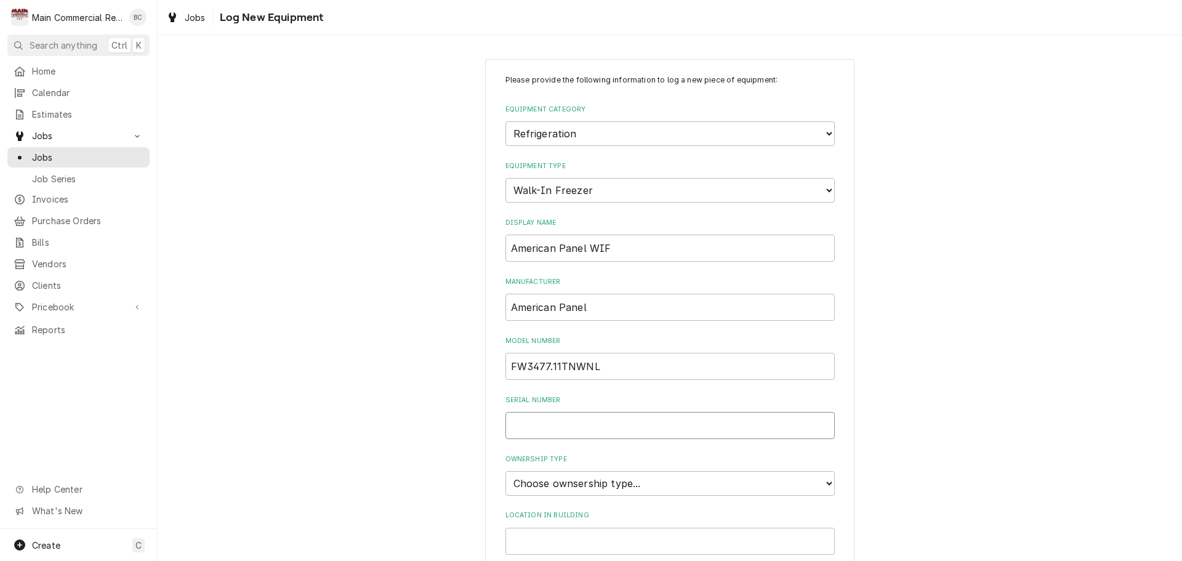
paste input "309308"
click at [509, 422] on input "309308" at bounding box center [670, 425] width 329 height 27
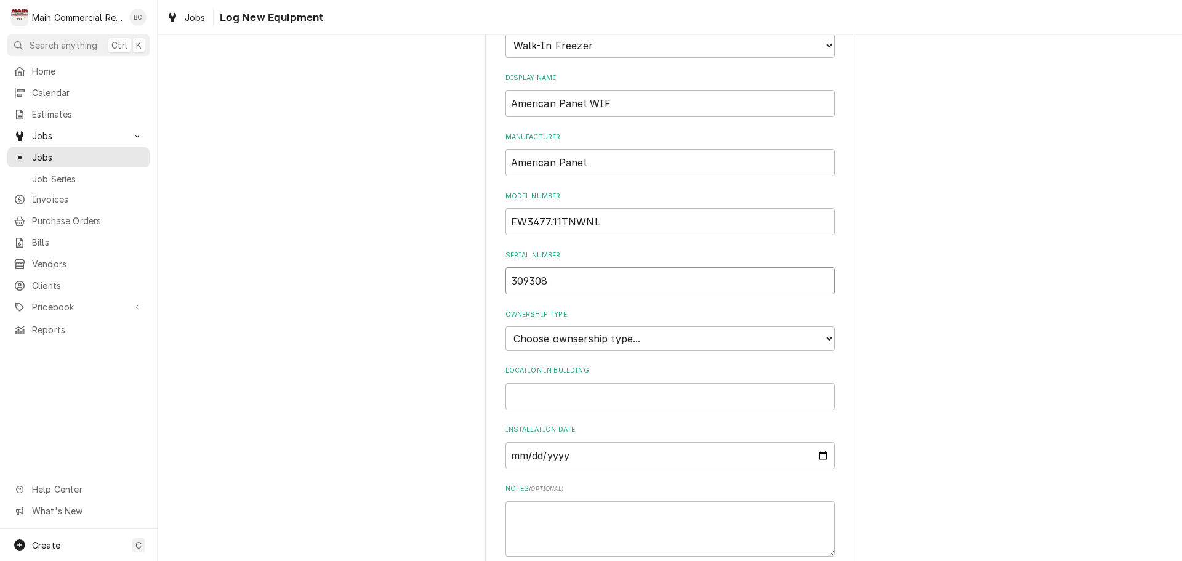
scroll to position [185, 0]
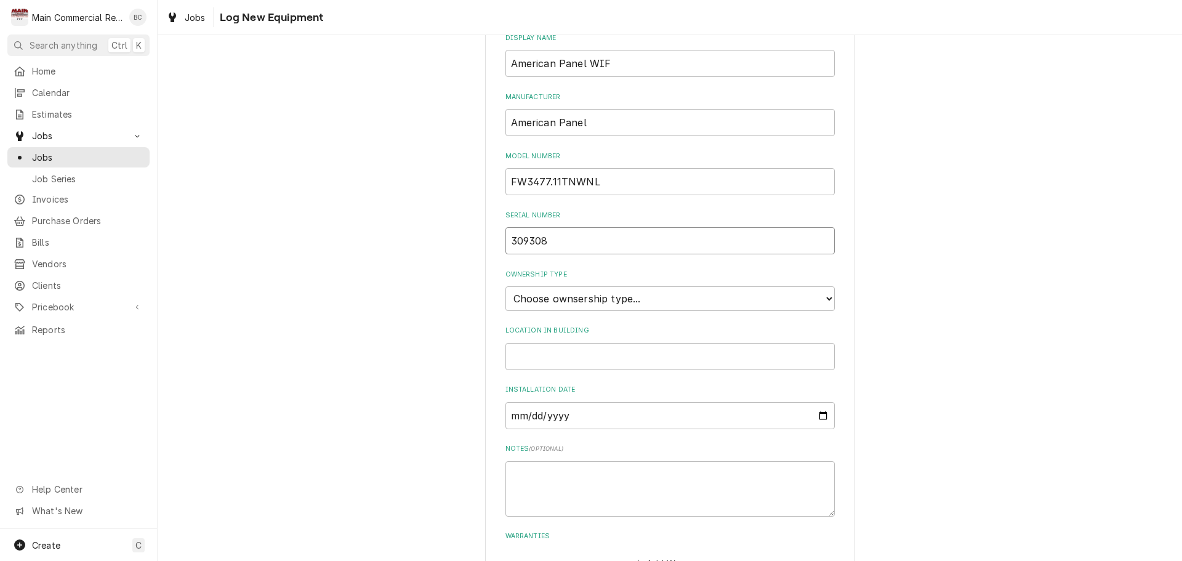
type input "309308"
click at [631, 305] on select "Choose ownsership type... Unknown Owned Leased Rented" at bounding box center [670, 298] width 329 height 25
select select "1"
click at [506, 286] on select "Choose ownsership type... Unknown Owned Leased Rented" at bounding box center [670, 298] width 329 height 25
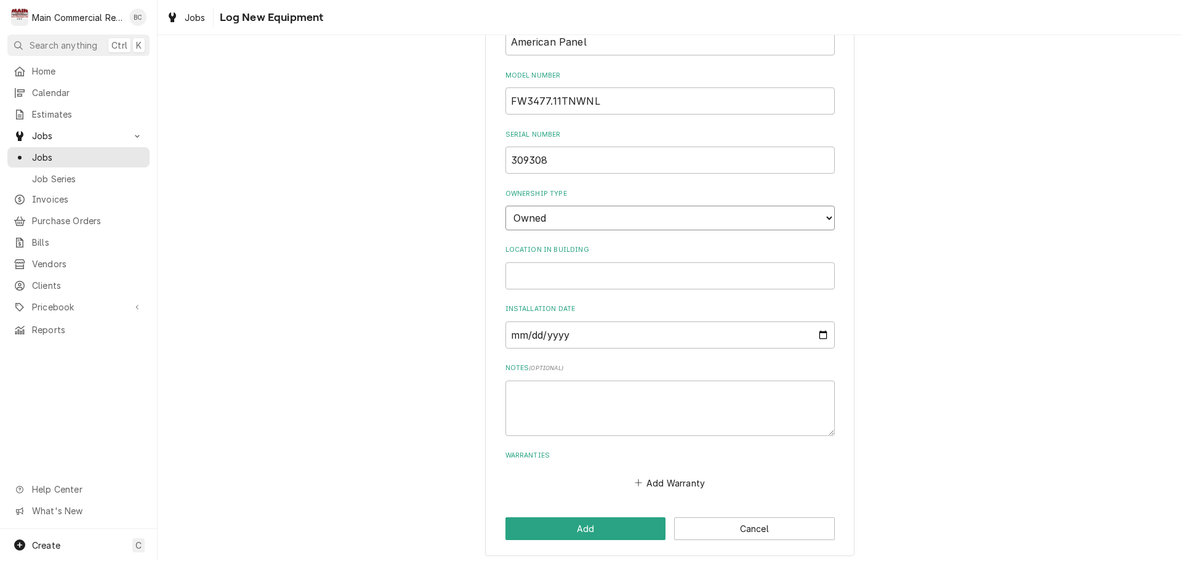
scroll to position [271, 0]
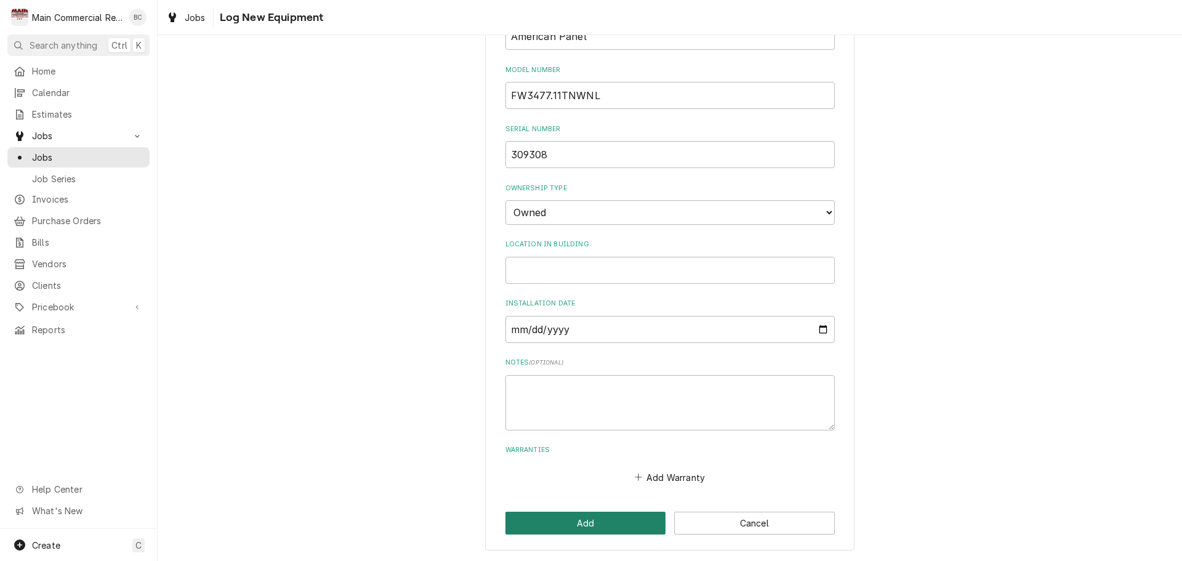
click at [567, 521] on button "Add" at bounding box center [586, 523] width 161 height 23
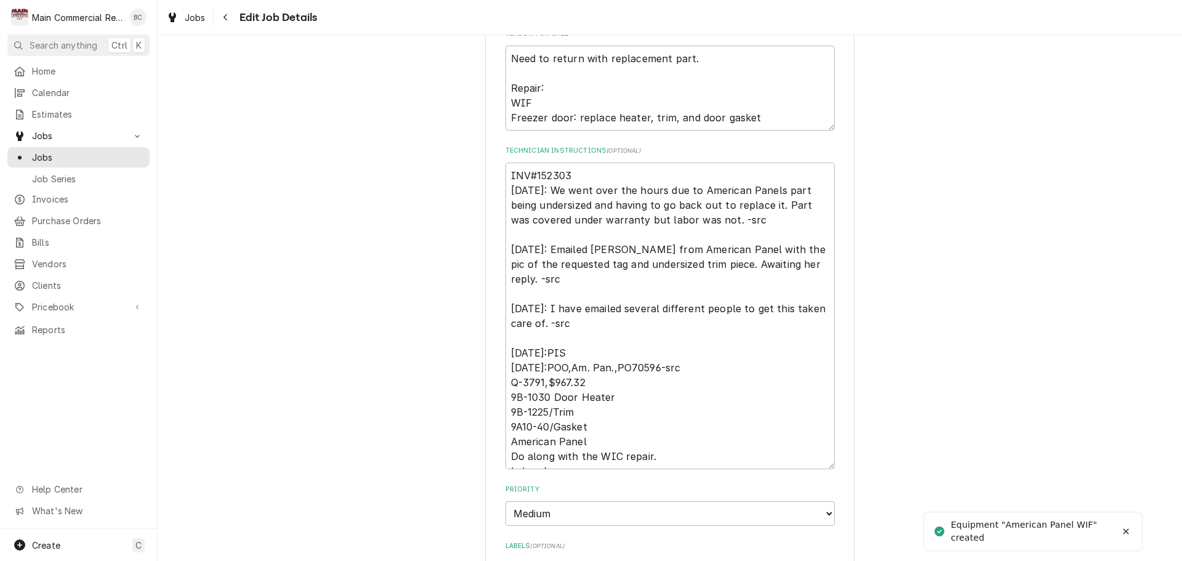
scroll to position [677, 0]
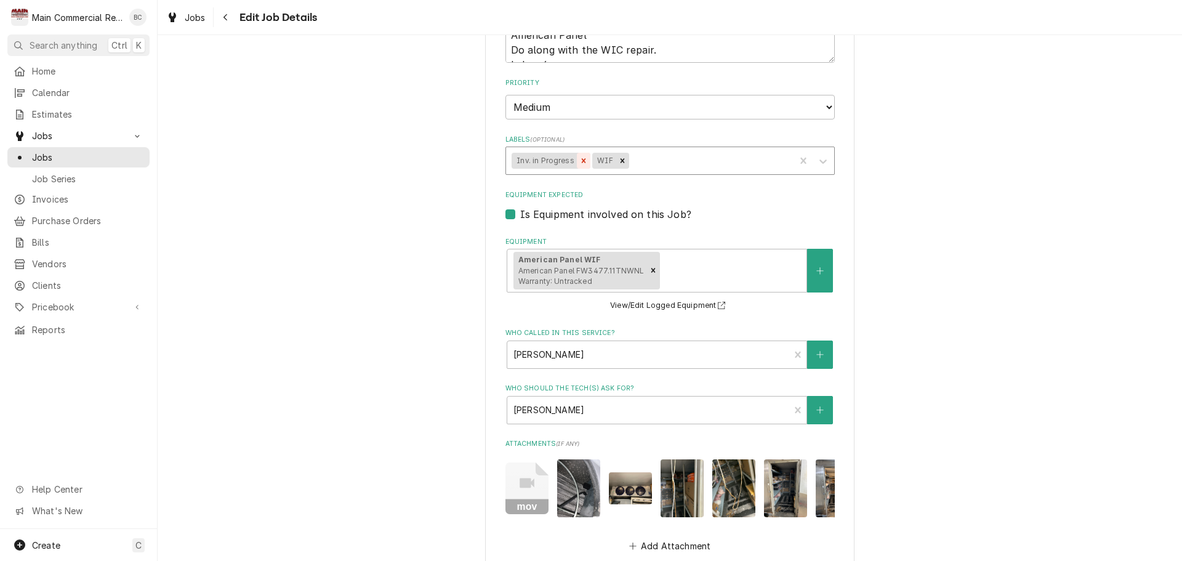
click at [580, 163] on icon "Remove Inv. in Progress" at bounding box center [584, 160] width 9 height 9
type textarea "x"
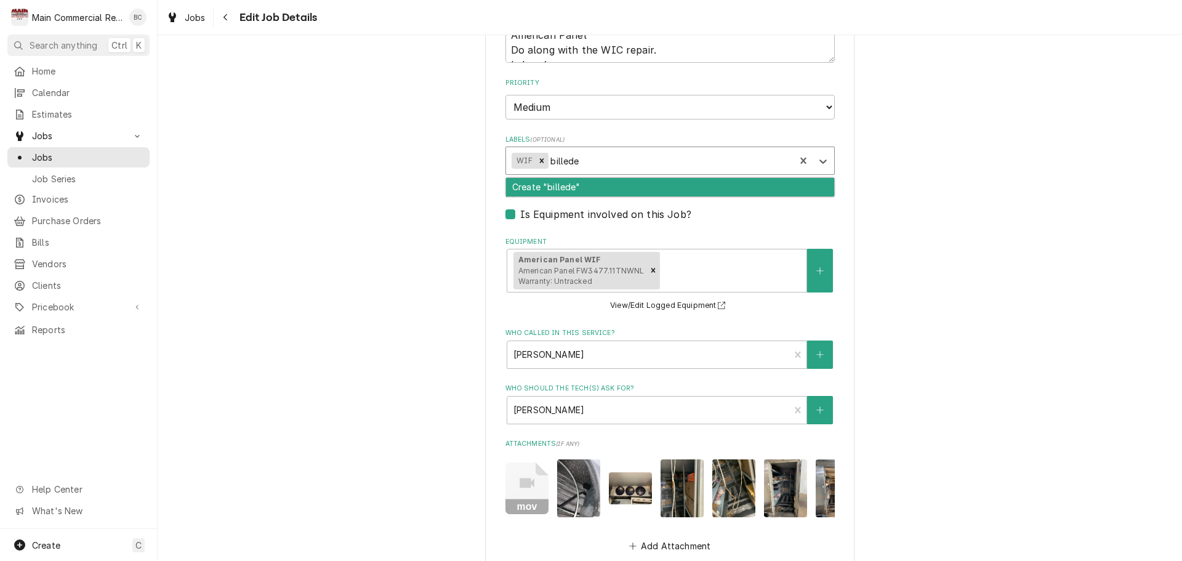
type input "billed"
click at [529, 187] on div "Billed in [GEOGRAPHIC_DATA]" at bounding box center [670, 187] width 328 height 19
type textarea "x"
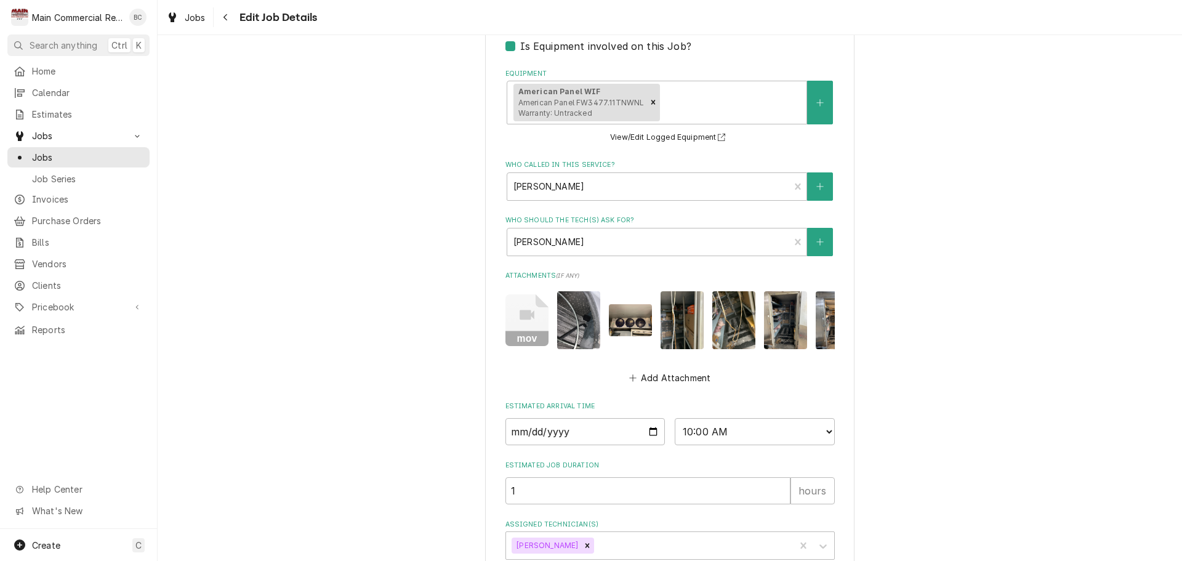
scroll to position [929, 0]
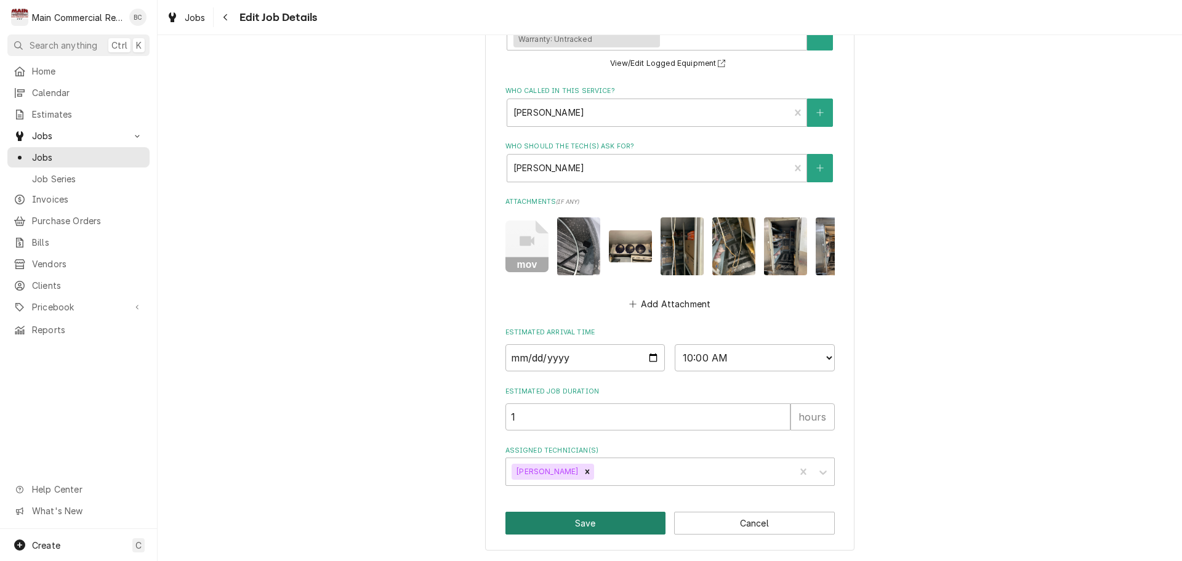
click at [589, 525] on button "Save" at bounding box center [586, 523] width 161 height 23
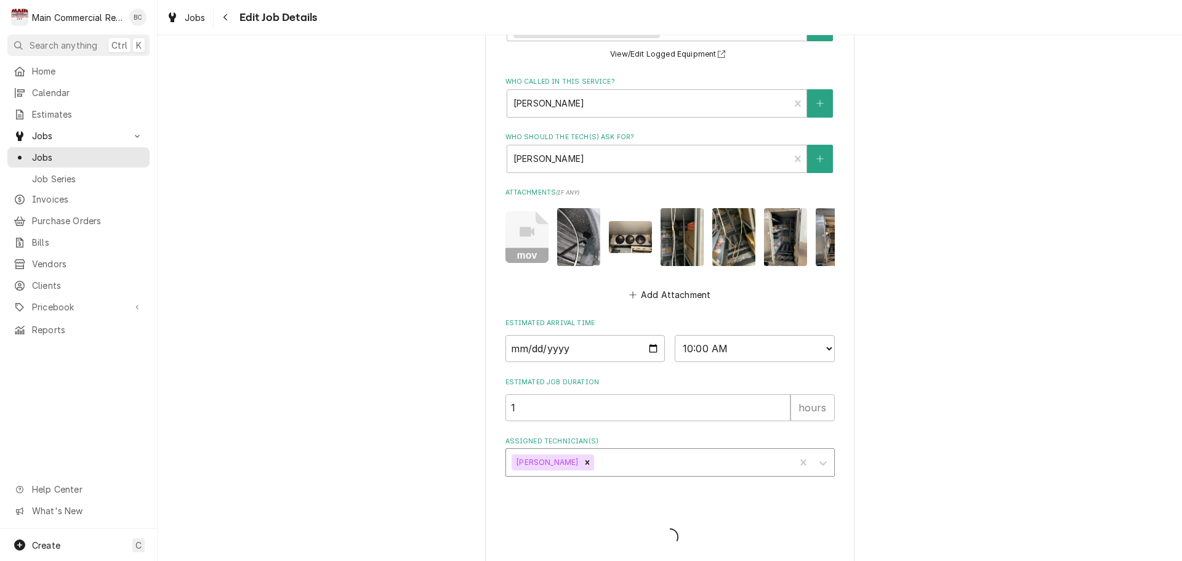
type textarea "x"
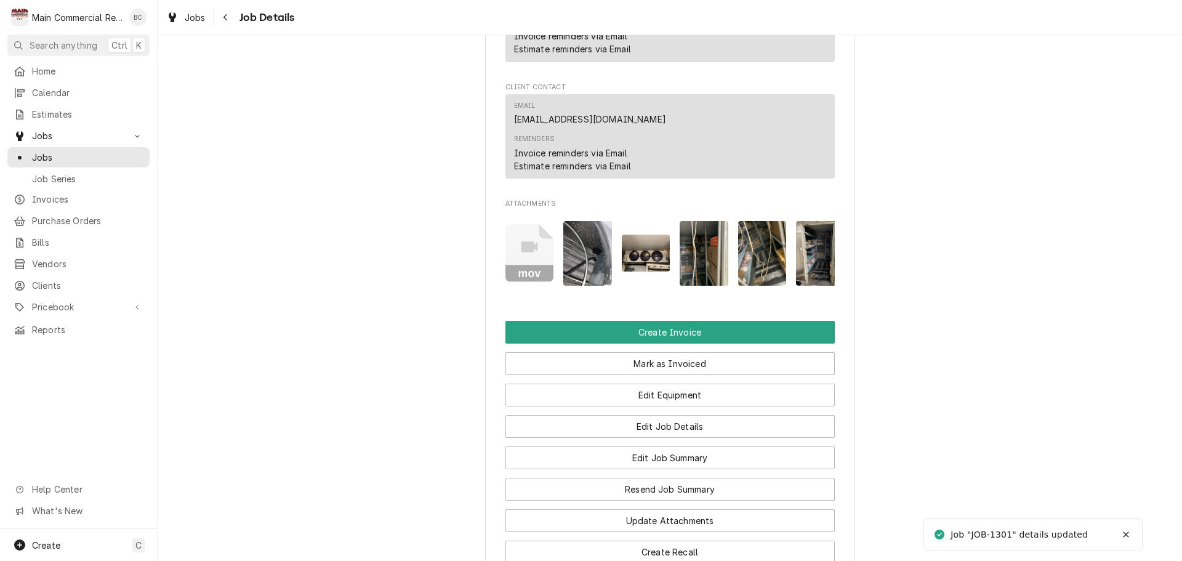
scroll to position [1663, 0]
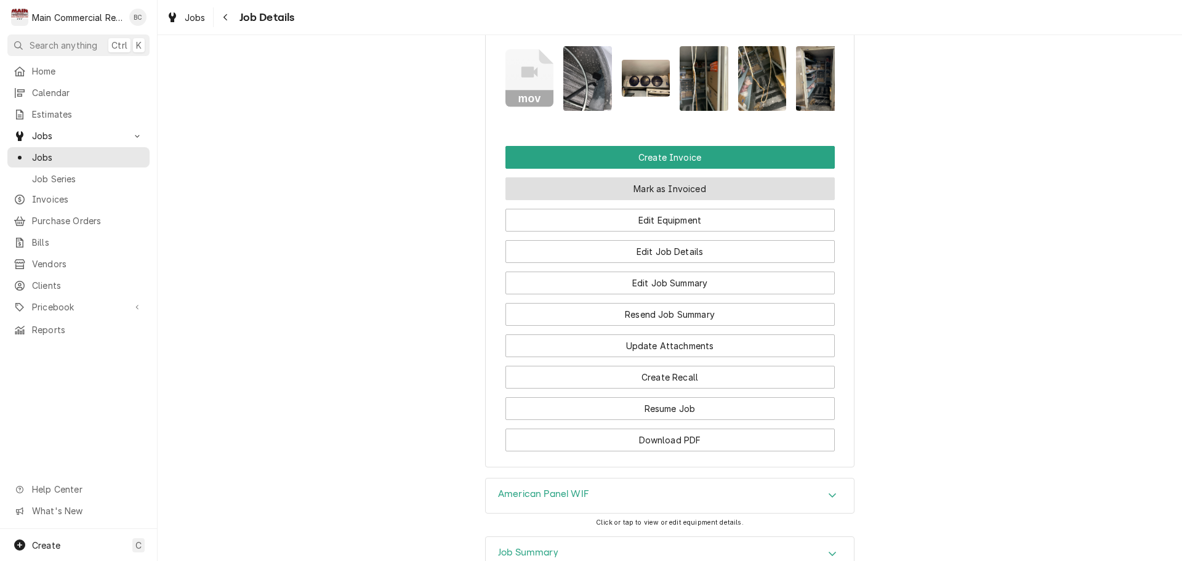
click at [683, 200] on button "Mark as Invoiced" at bounding box center [670, 188] width 329 height 23
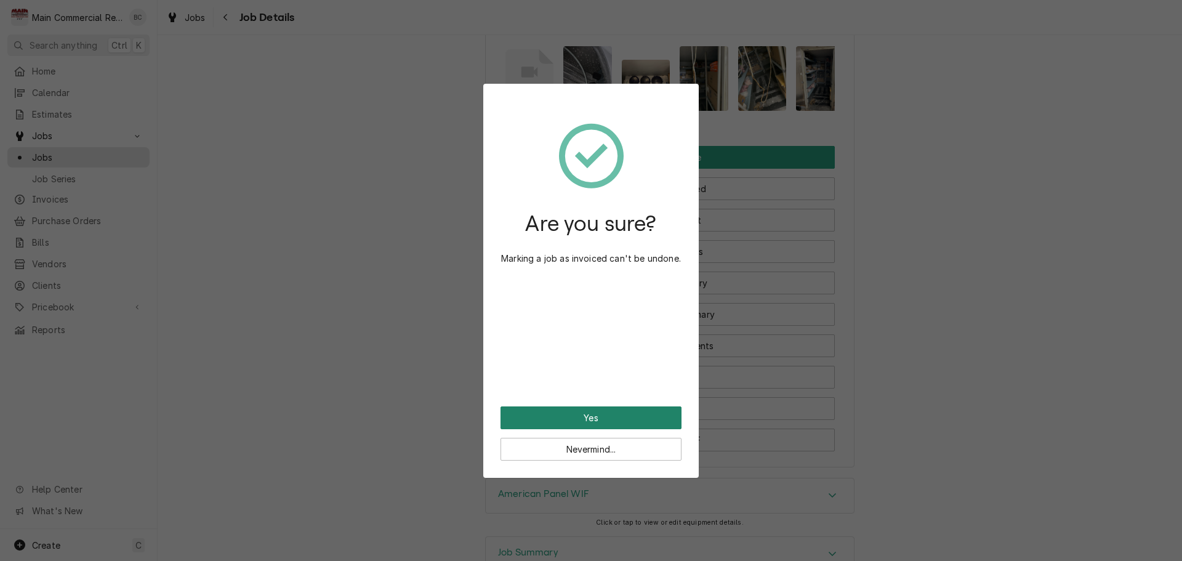
click at [571, 413] on button "Yes" at bounding box center [591, 417] width 181 height 23
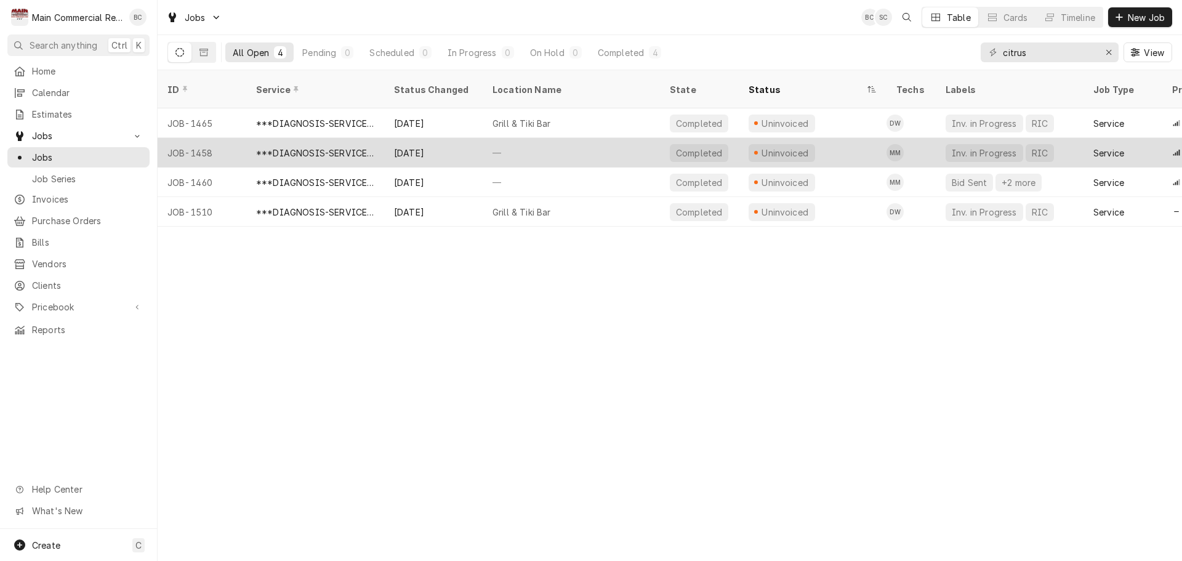
click at [407, 144] on div "[DATE]" at bounding box center [433, 153] width 99 height 30
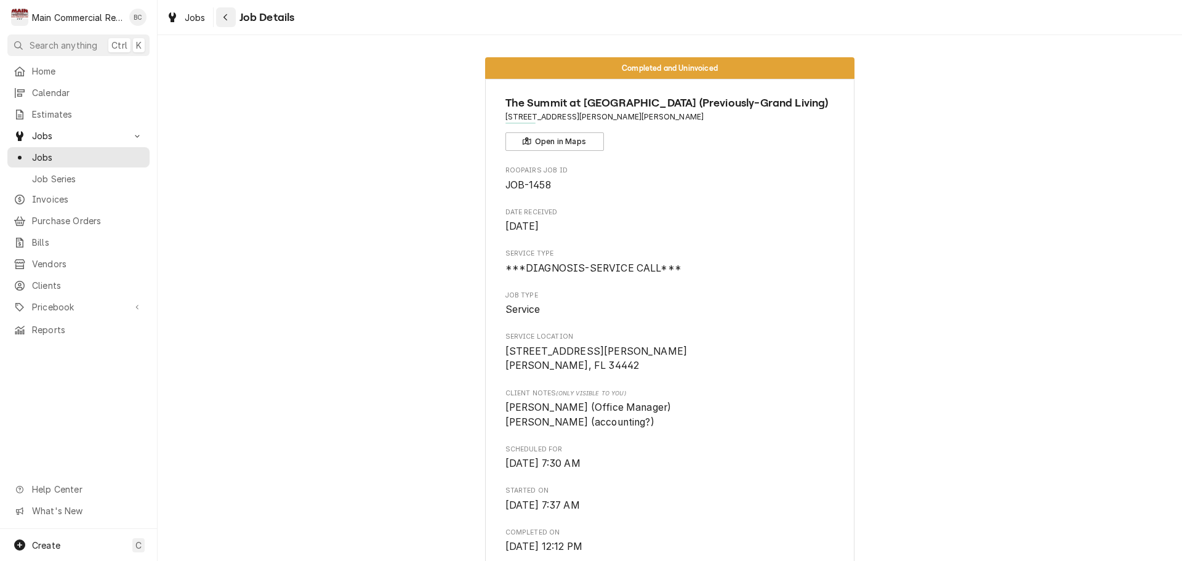
click at [222, 19] on div "Navigate back" at bounding box center [226, 17] width 12 height 12
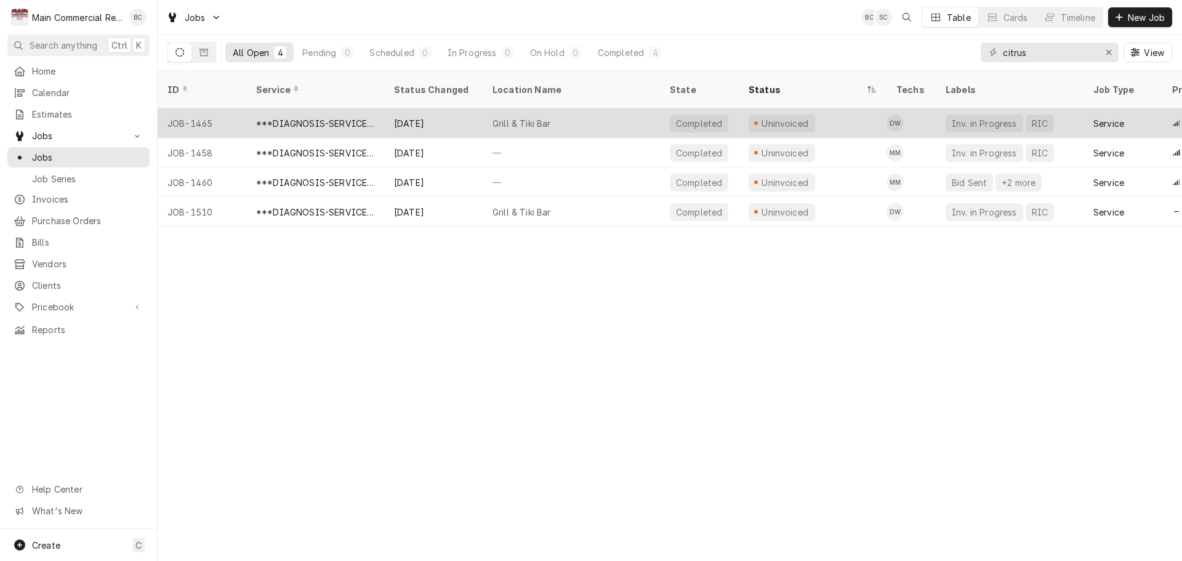
click at [531, 117] on div "Grill & Tiki Bar" at bounding box center [522, 123] width 59 height 13
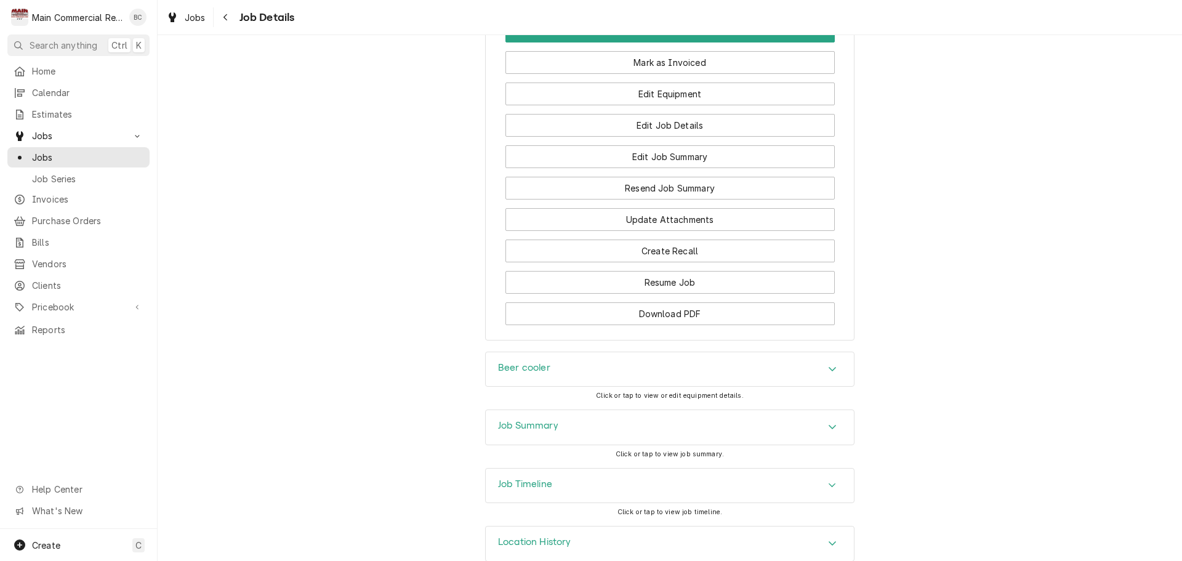
scroll to position [1540, 0]
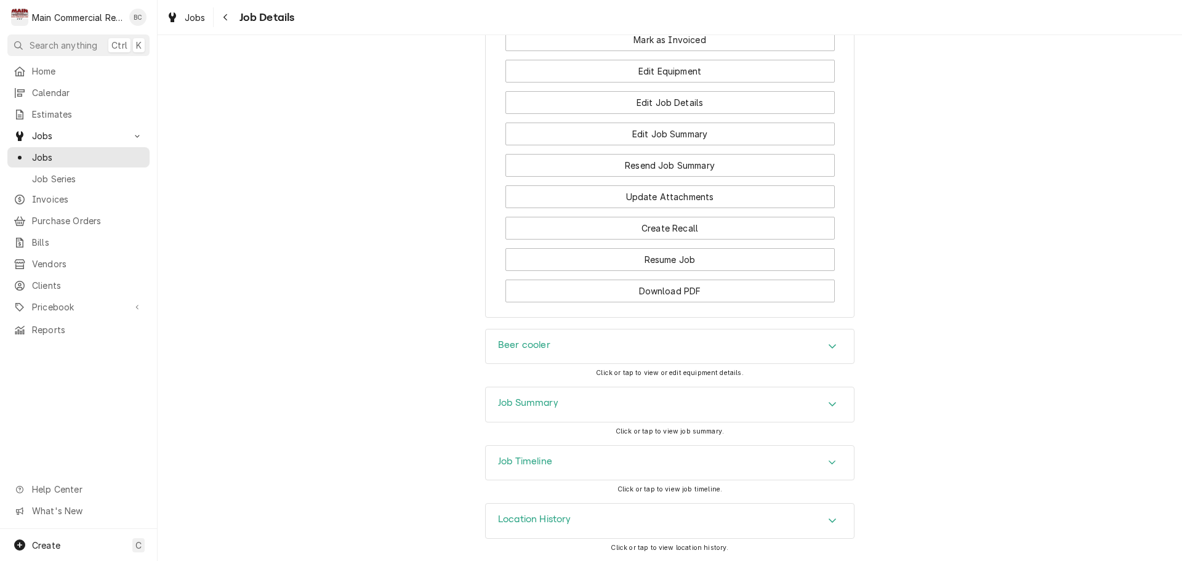
click at [559, 414] on div "Job Summary" at bounding box center [670, 404] width 368 height 34
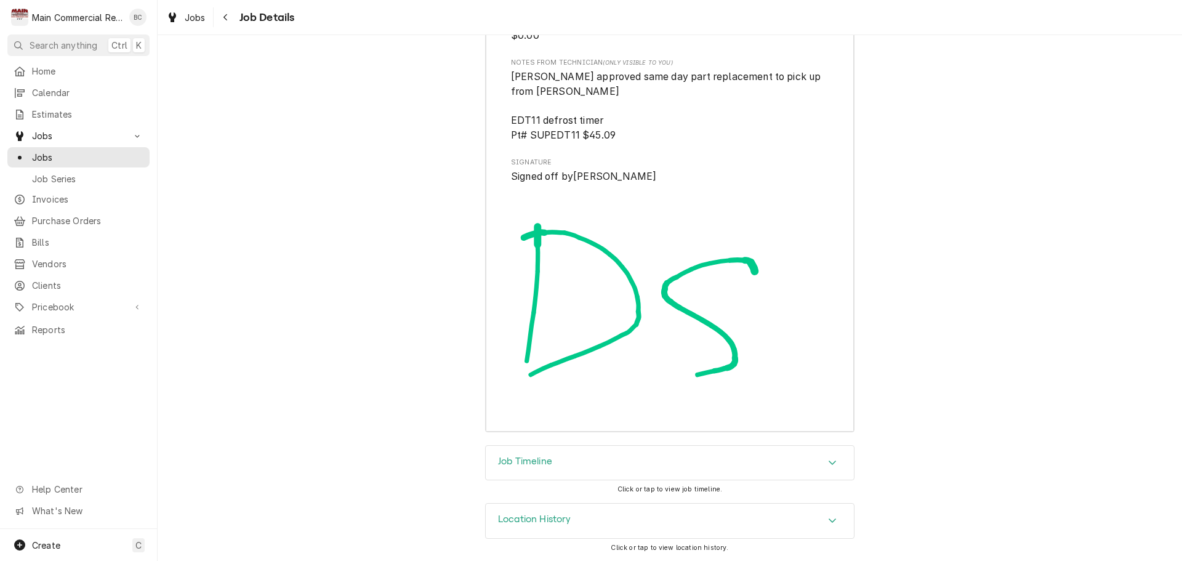
scroll to position [3336, 0]
click at [612, 461] on div "Job Timeline" at bounding box center [670, 463] width 368 height 34
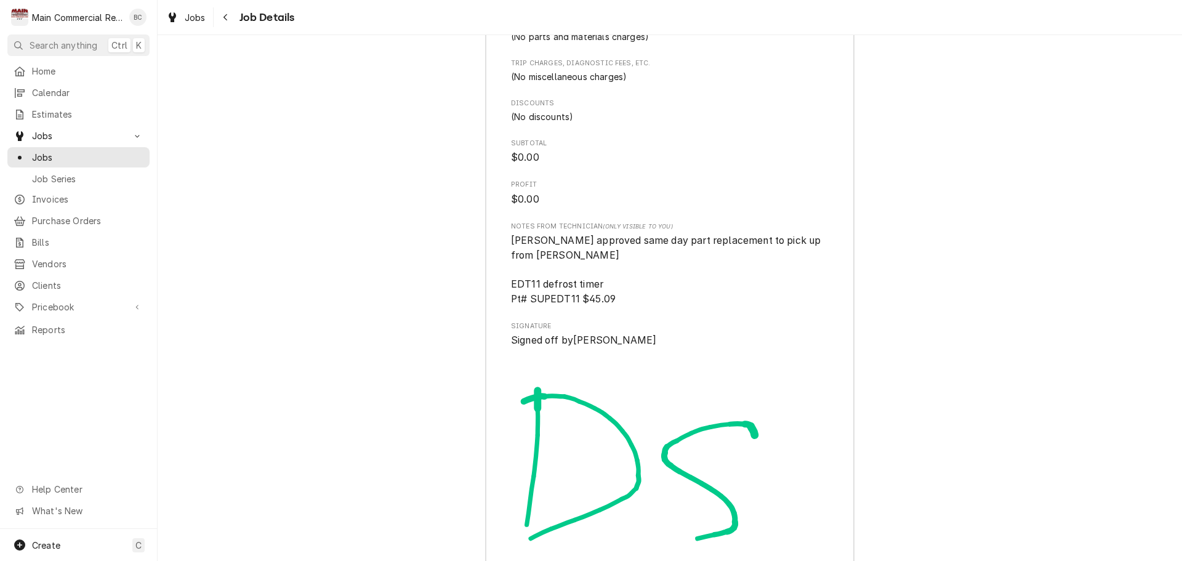
scroll to position [3116, 0]
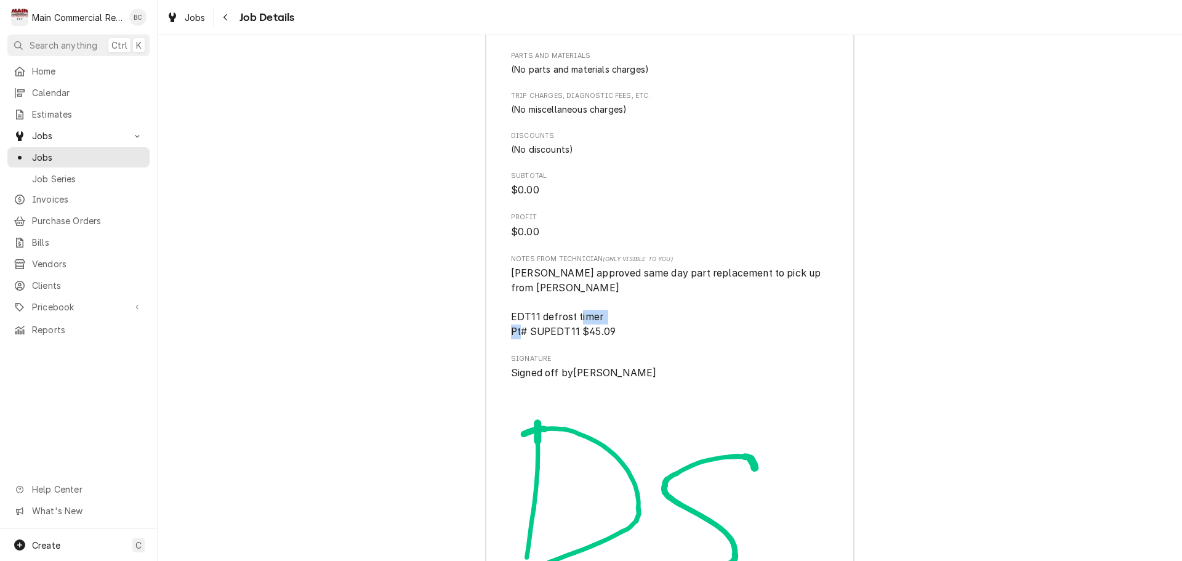
drag, startPoint x: 527, startPoint y: 357, endPoint x: 572, endPoint y: 359, distance: 44.4
click at [572, 337] on span "David approved same day part replacement to pick up from ocala baker EDT11 defr…" at bounding box center [667, 302] width 313 height 70
copy span "SUPEDT11"
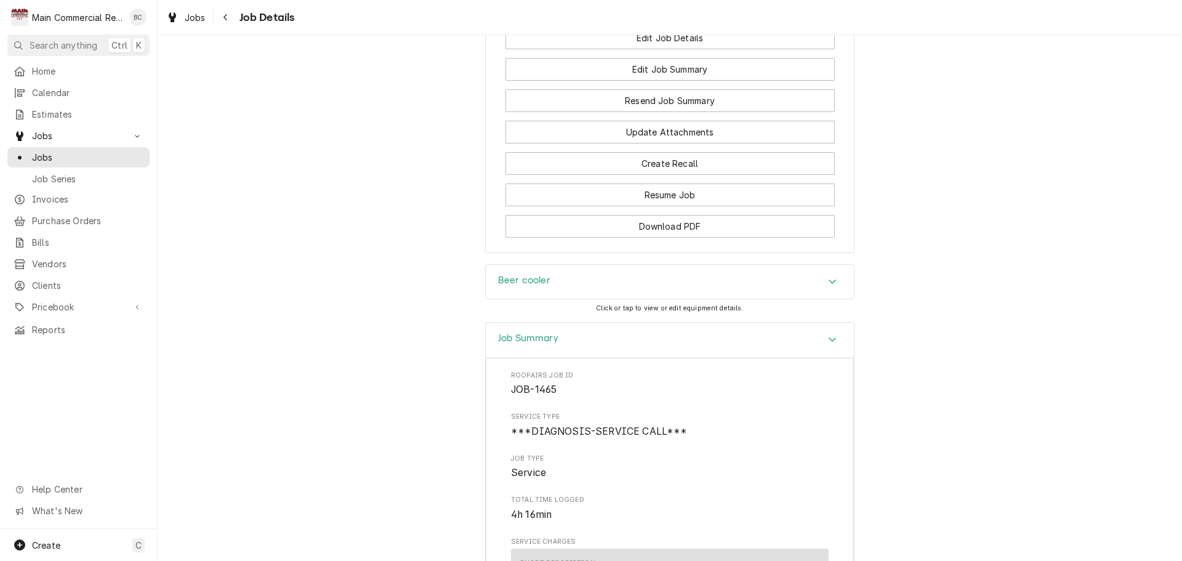
scroll to position [1206, 0]
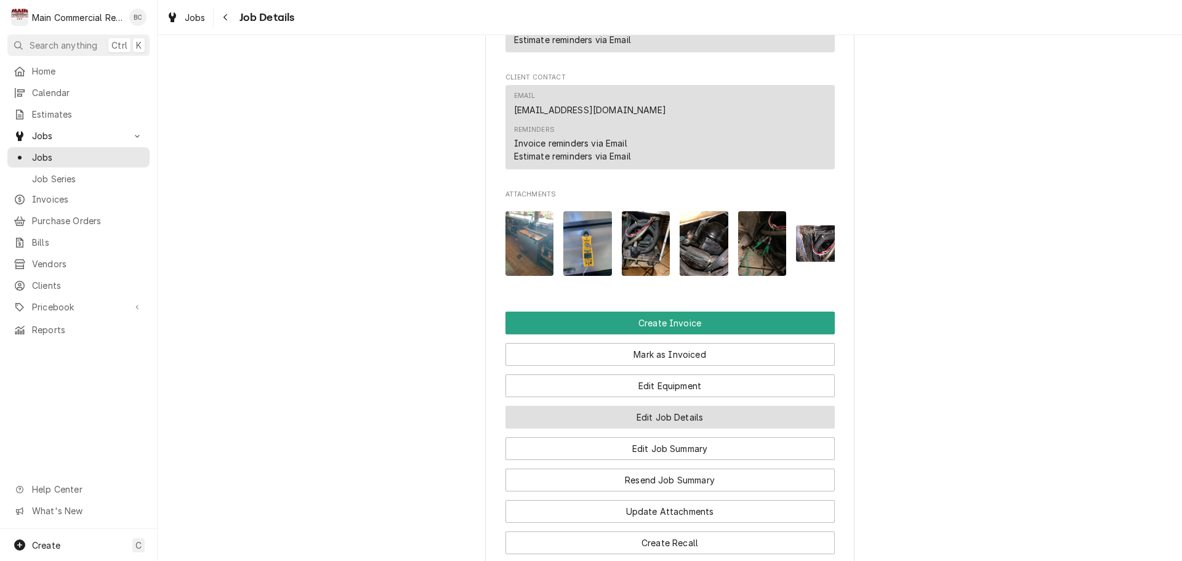
click at [660, 429] on button "Edit Job Details" at bounding box center [670, 417] width 329 height 23
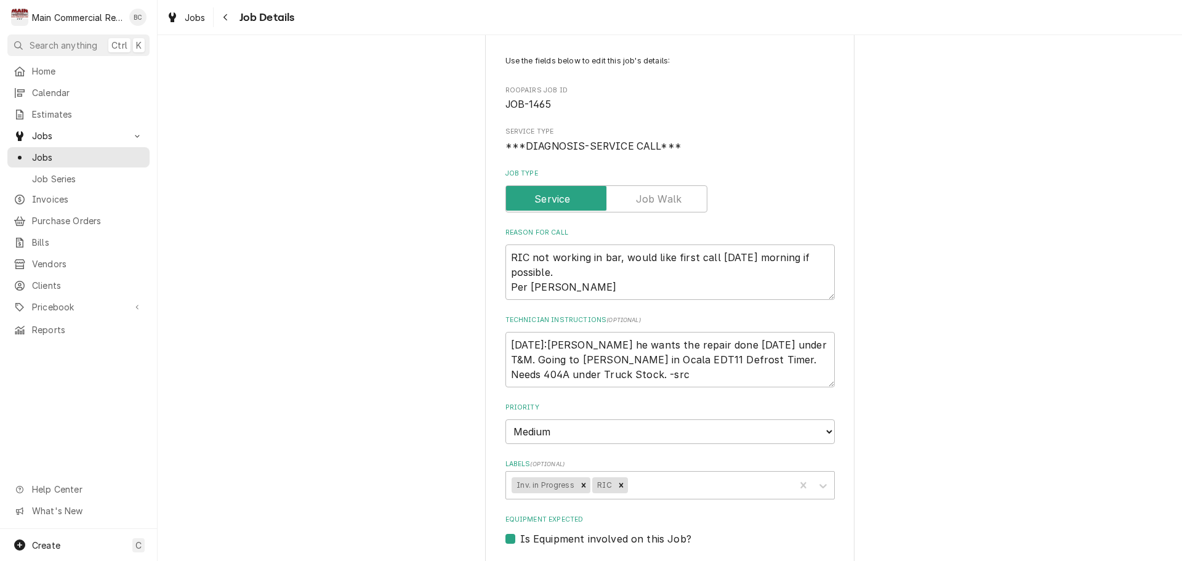
scroll to position [123, 0]
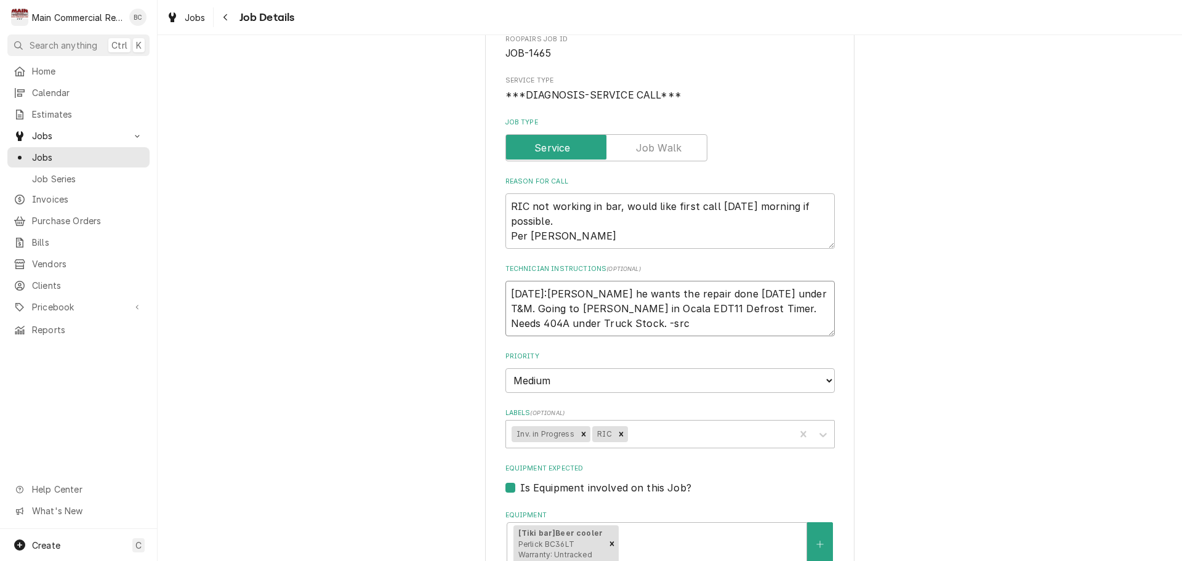
click at [506, 291] on textarea "[DATE]:[PERSON_NAME] he wants the repair done [DATE] under T&M. Going to [PERSO…" at bounding box center [670, 308] width 329 height 55
type textarea "x"
type textarea "[DATE]:[PERSON_NAME] he wants the repair done [DATE] under T&M. Going to [PERSO…"
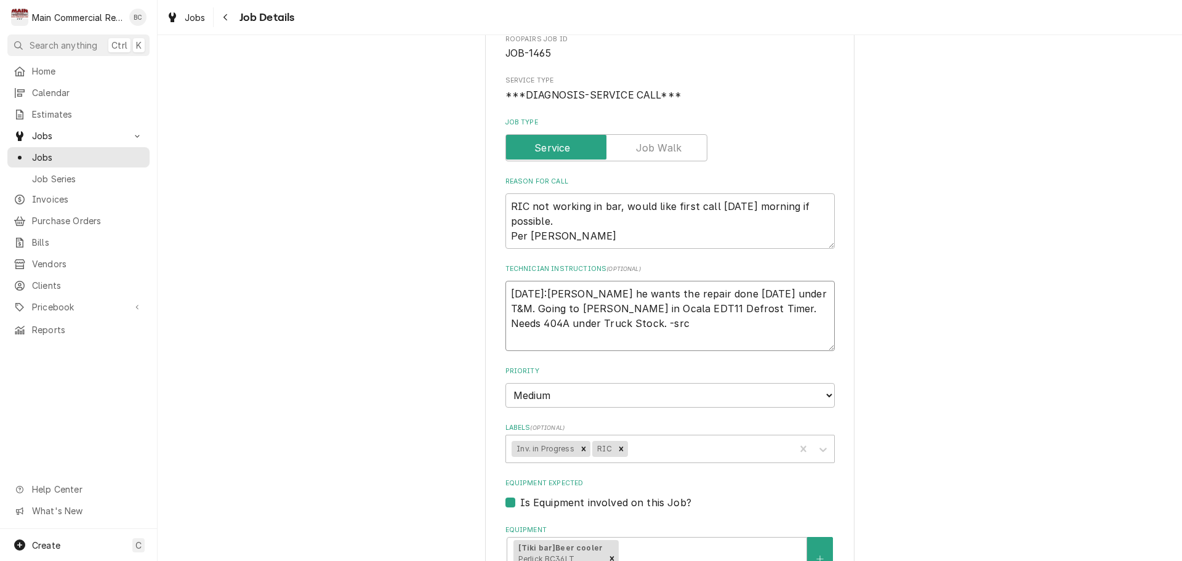
type textarea "x"
type textarea "I [DATE]:[PERSON_NAME] he wants the repair done [DATE] under T&M. Going to [PER…"
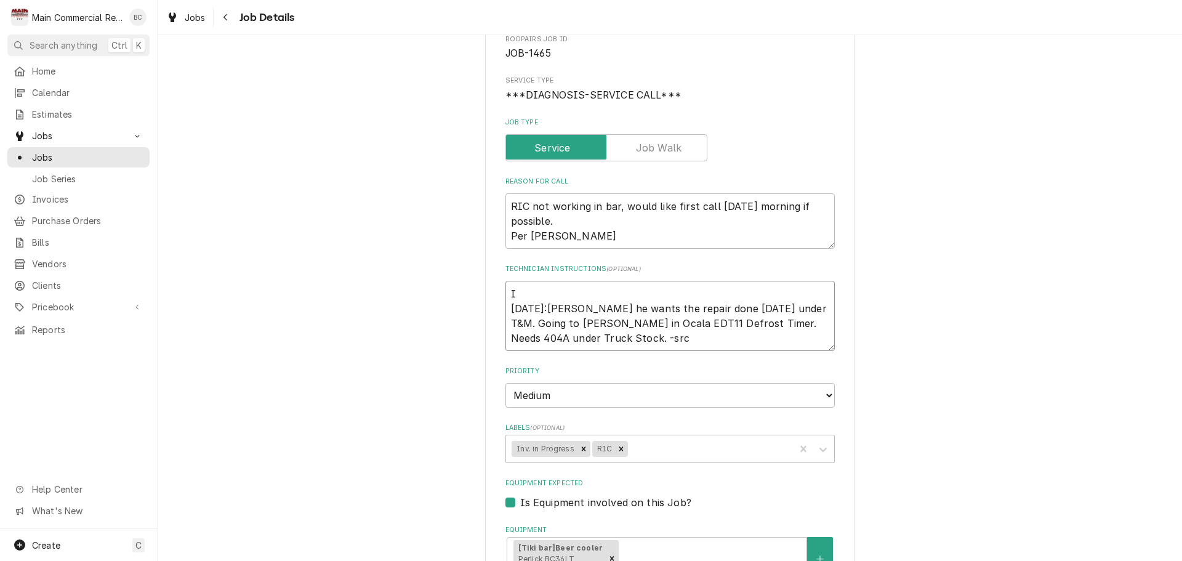
type textarea "x"
type textarea "In [DATE]:[PERSON_NAME] he wants the repair done [DATE] under T&M. Going to [PE…"
type textarea "x"
type textarea "Invo [DATE]:[PERSON_NAME] he wants the repair done [DATE] under T&M. Going to […"
type textarea "x"
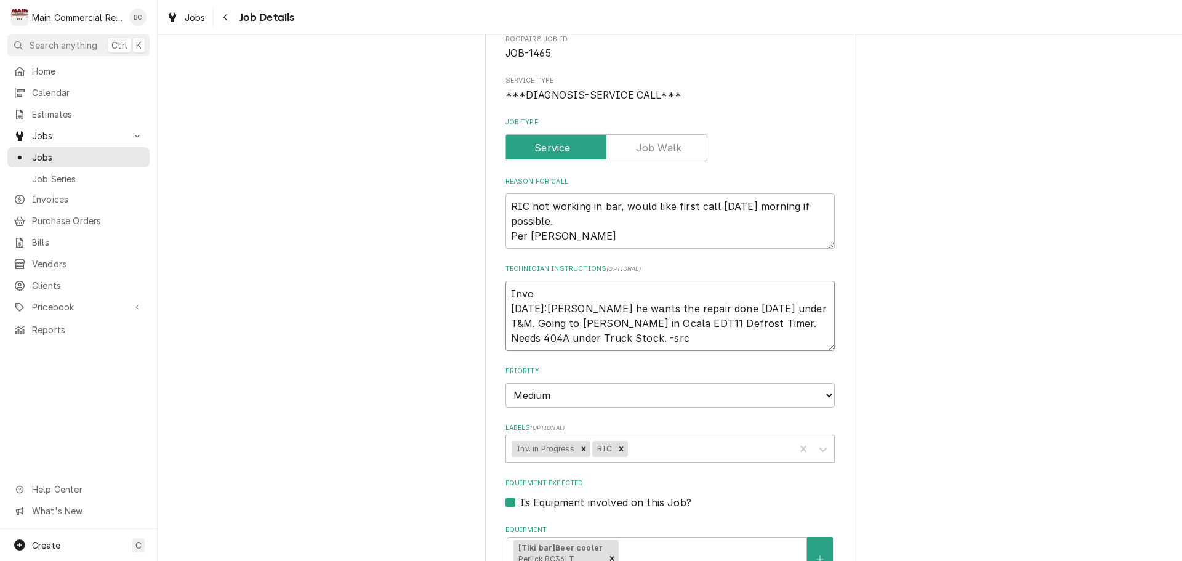
type textarea "Invoi [DATE]:[PERSON_NAME] he wants the repair done [DATE] under T&M. Going to …"
type textarea "x"
type textarea "Invoic [DATE]:[PERSON_NAME] he wants the repair done [DATE] under T&M. Going to…"
type textarea "x"
type textarea "Invoice [DATE]:[PERSON_NAME] he wants the repair done [DATE] under T&M. Going t…"
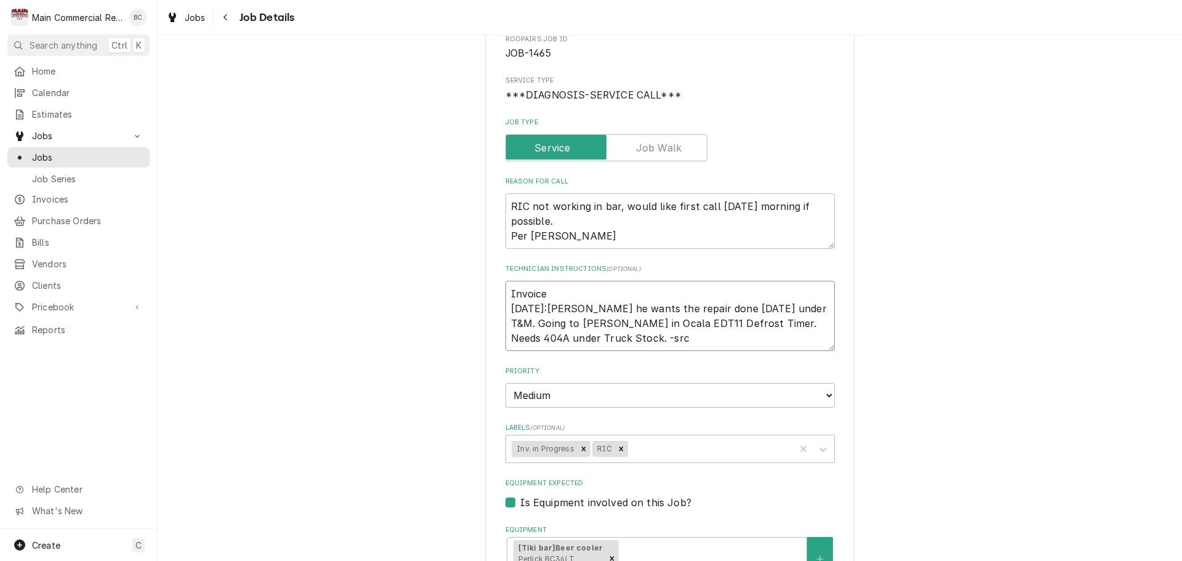
type textarea "x"
type textarea "Invoice# [DATE]:[PERSON_NAME] he wants the repair done [DATE] under T&M. Going …"
type textarea "x"
type textarea "Invoice#1 [DATE]:[PERSON_NAME] he wants the repair done [DATE] under T&M. Going…"
type textarea "x"
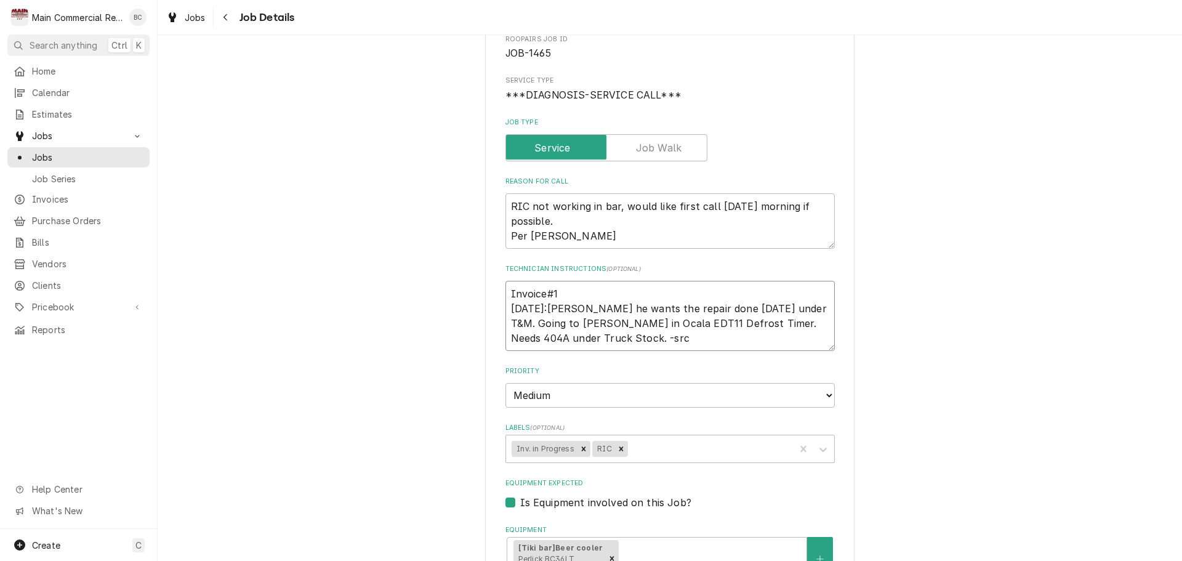
type textarea "Invoice#15 9/25/25:Per David he wants the repair done today under T&M. Going to…"
type textarea "x"
type textarea "Invoice#152 9/25/25:Per David he wants the repair done today under T&M. Going t…"
type textarea "x"
type textarea "Invoice#1523 9/25/25:Per David he wants the repair done today under T&M. Going …"
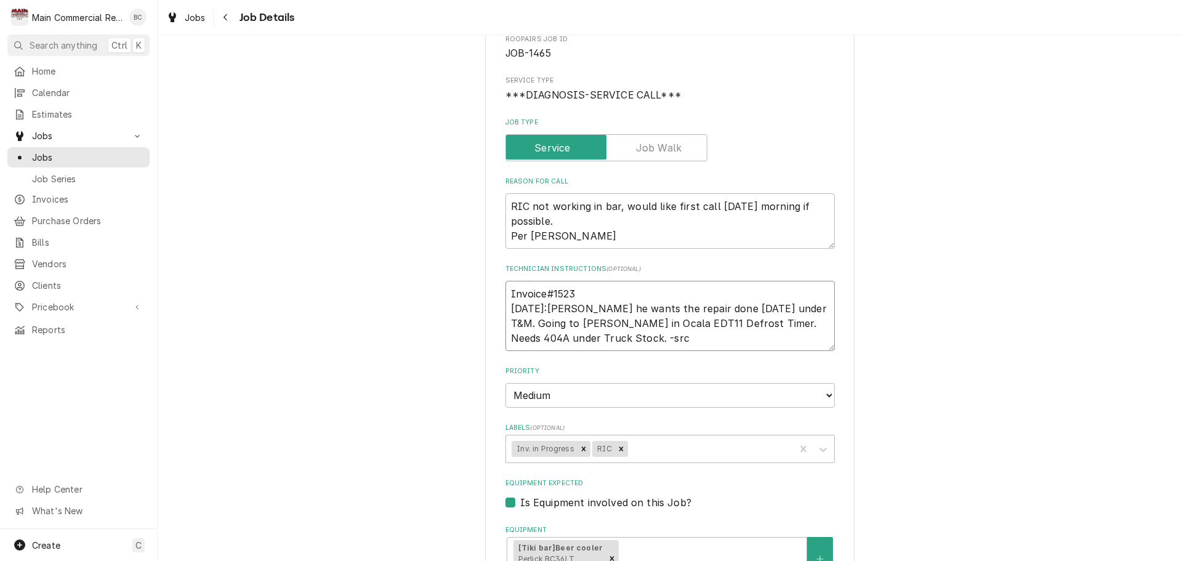
type textarea "x"
type textarea "Invoice#15230 9/25/25:Per David he wants the repair done today under T&M. Going…"
type textarea "x"
type textarea "Invoice#152302 [DATE]:[PERSON_NAME] he wants the repair done [DATE] under T&M. …"
type textarea "x"
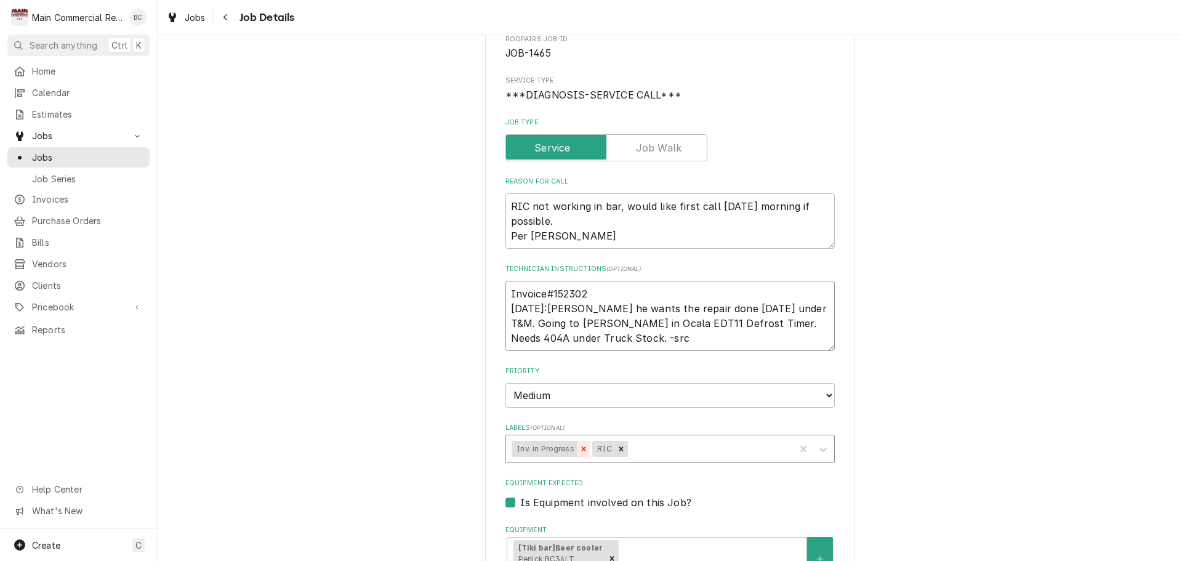
click at [580, 453] on icon "Remove Inv. in Progress" at bounding box center [584, 449] width 9 height 9
type textarea "Invoice#152302 9/25/25:Per David he wants the repair done today under T&M. Goin…"
type textarea "x"
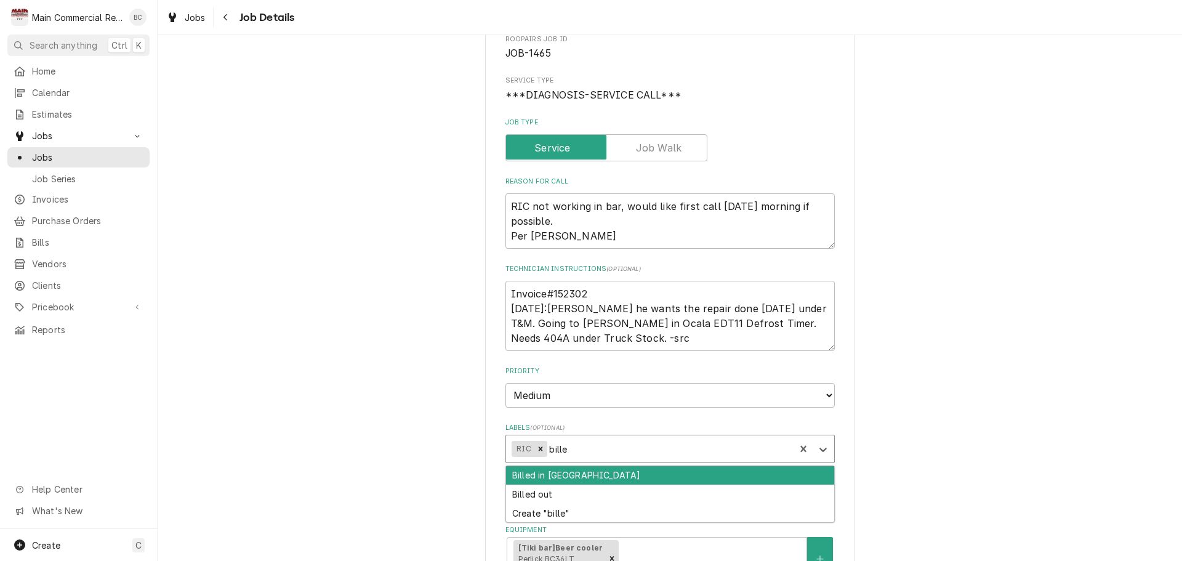
type input "billed"
click at [573, 480] on div "Billed in QBO" at bounding box center [670, 475] width 328 height 19
type textarea "x"
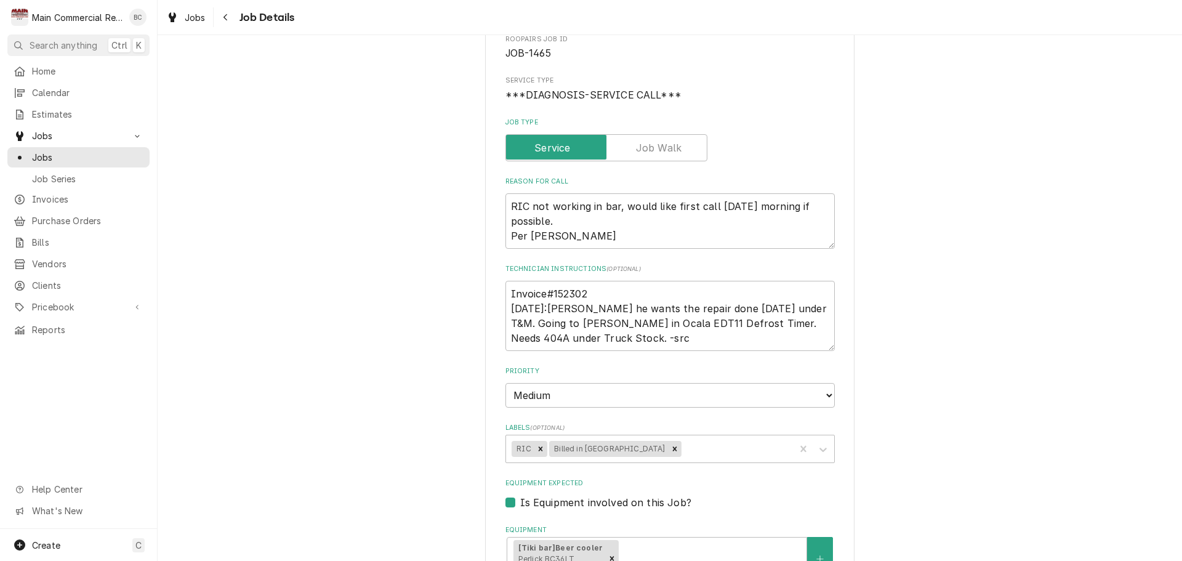
click at [994, 464] on div "Citrus Hills Golf & Country Club Grill & Tiki Bar / 505 E. Hartford St, Hernand…" at bounding box center [670, 508] width 1025 height 1166
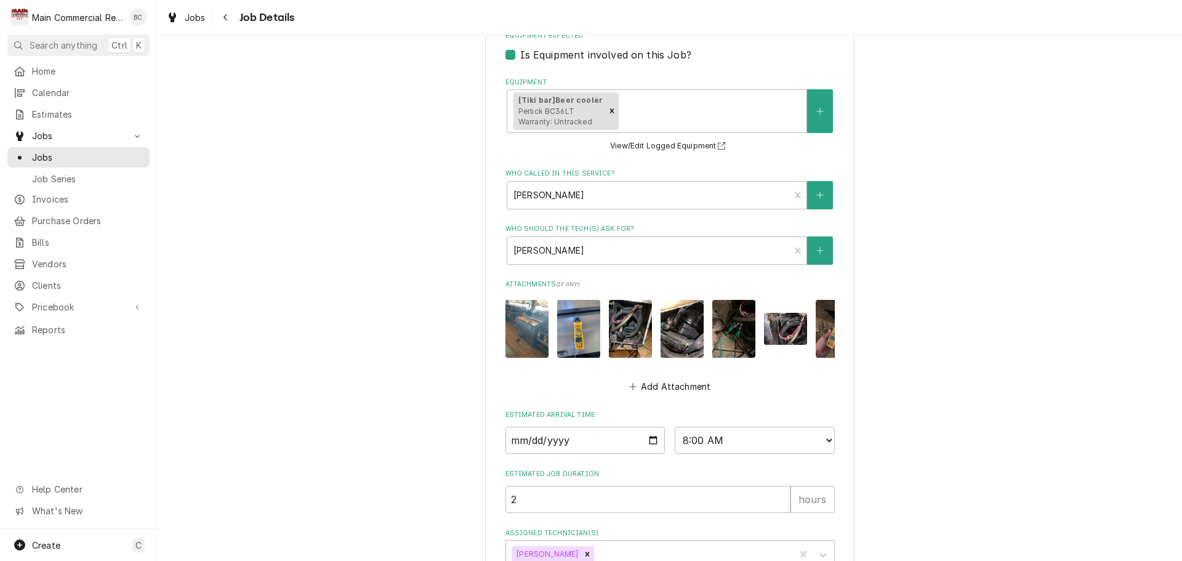
scroll to position [663, 0]
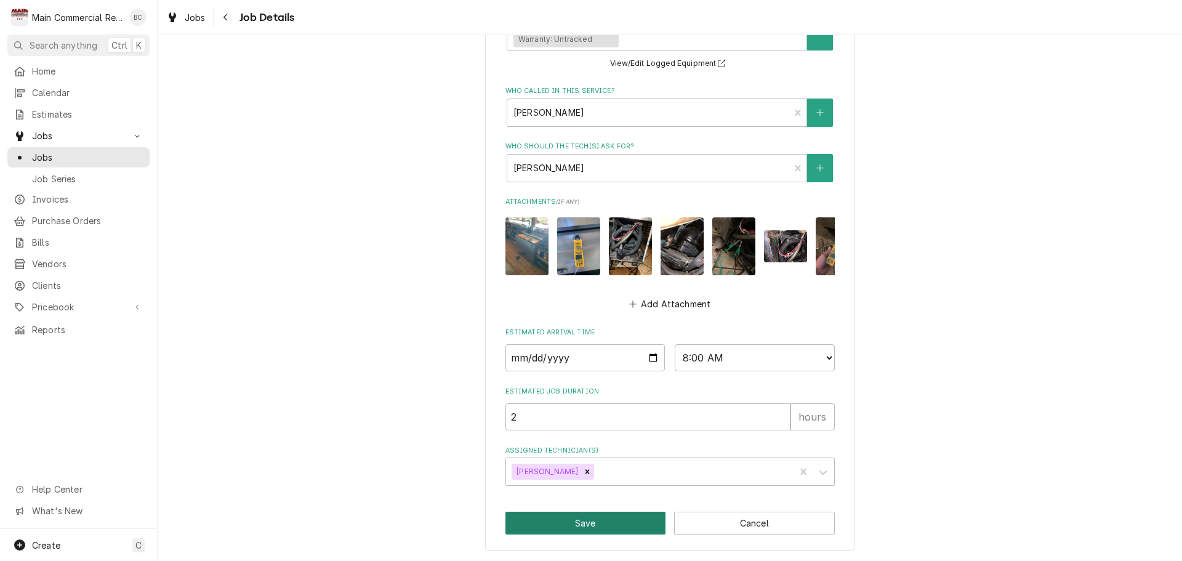
click at [626, 525] on button "Save" at bounding box center [586, 523] width 161 height 23
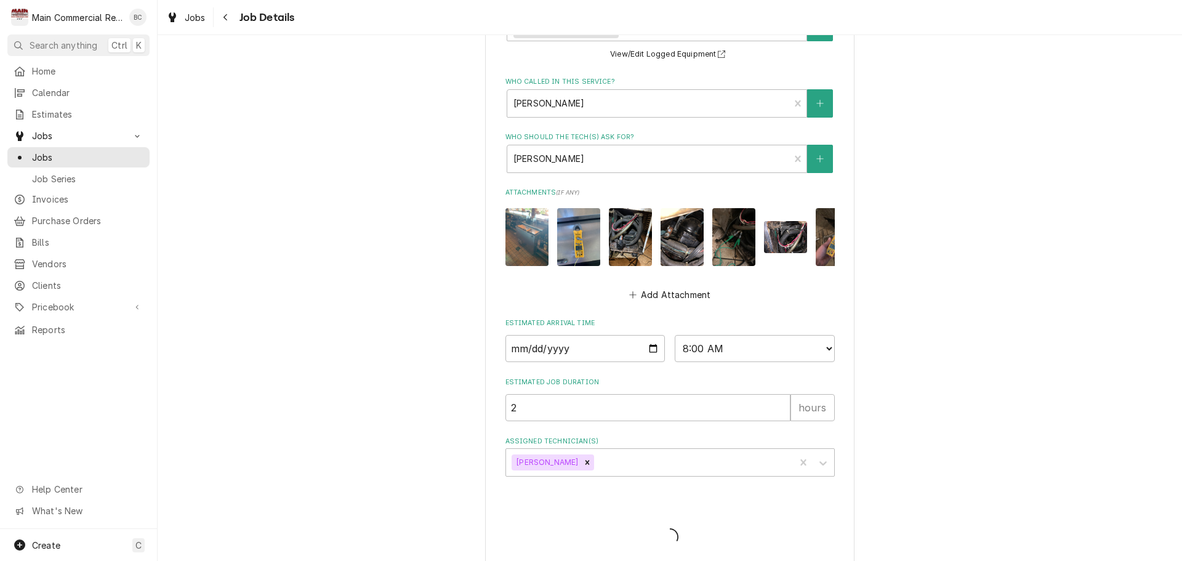
type textarea "x"
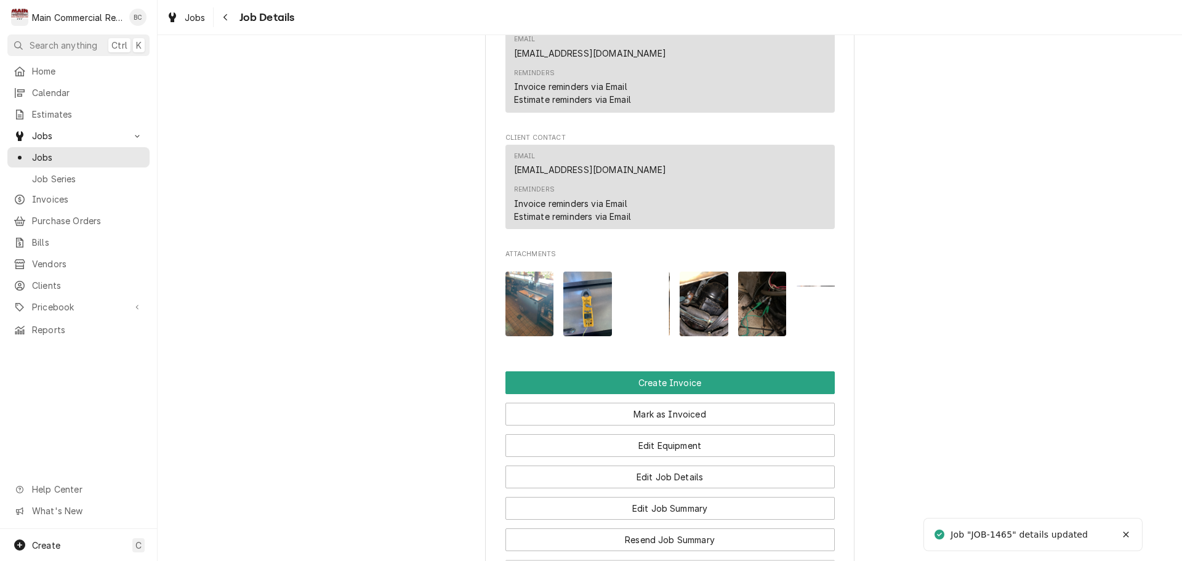
scroll to position [1293, 0]
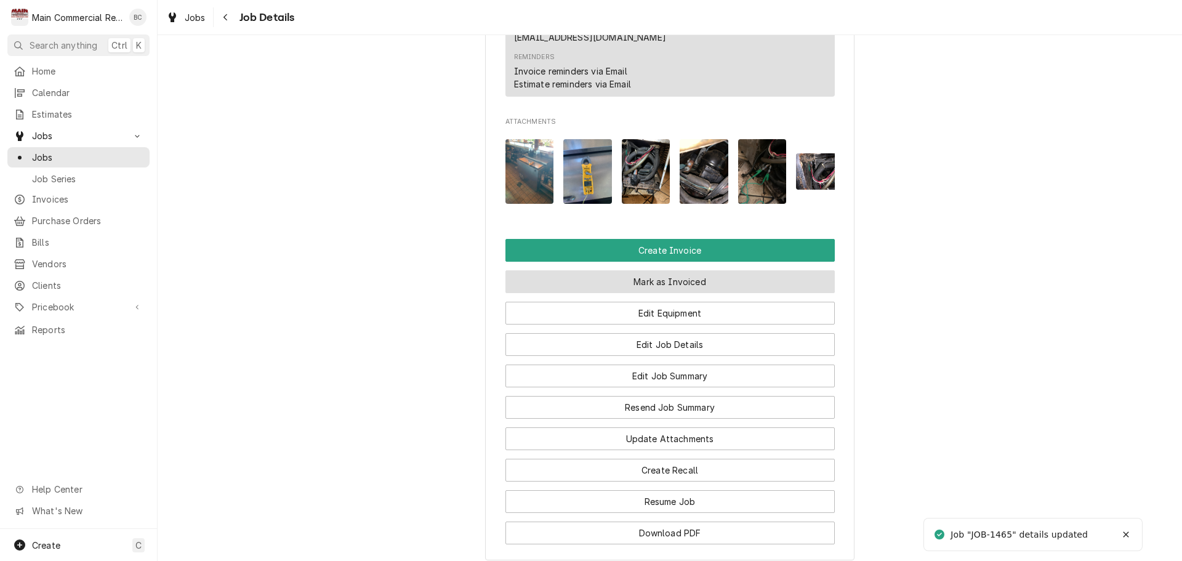
click at [650, 293] on button "Mark as Invoiced" at bounding box center [670, 281] width 329 height 23
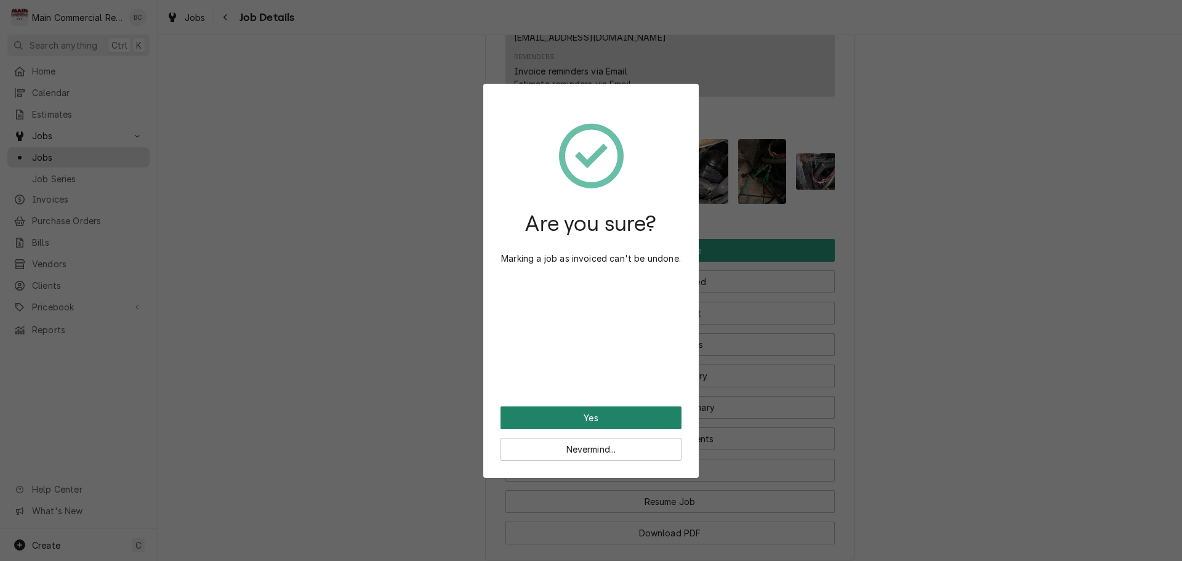
click at [597, 411] on button "Yes" at bounding box center [591, 417] width 181 height 23
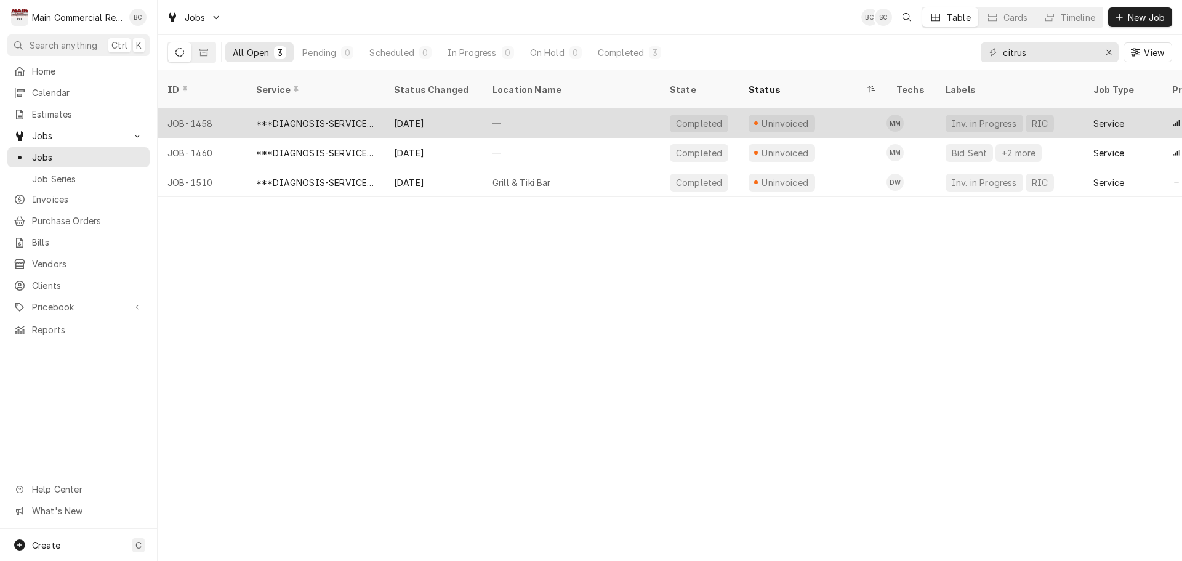
click at [320, 117] on div "***DIAGNOSIS-SERVICE CALL***" at bounding box center [315, 123] width 118 height 13
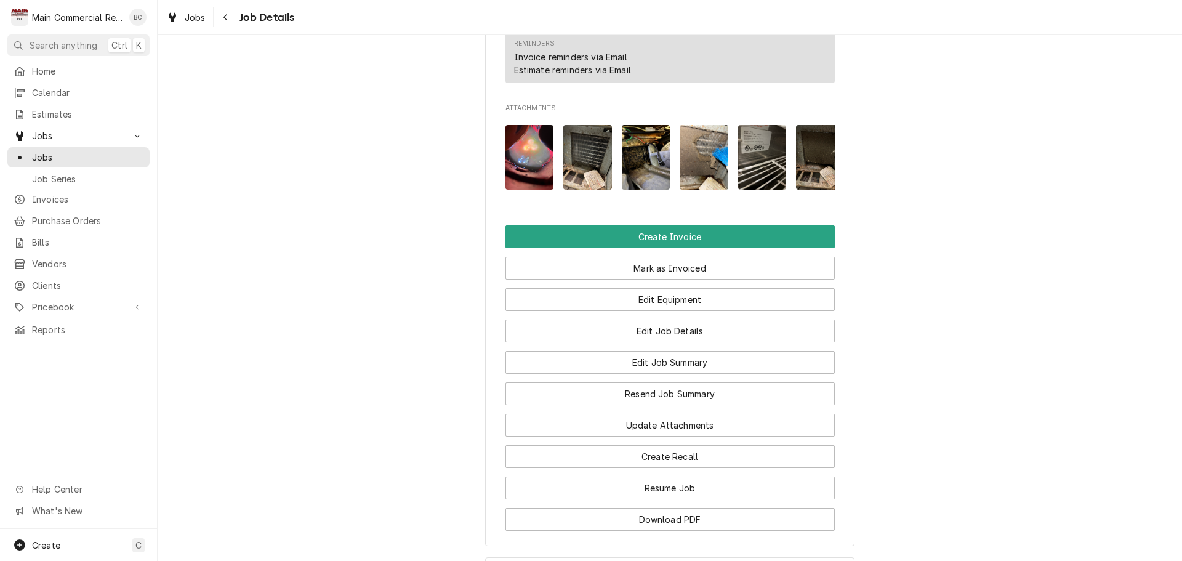
scroll to position [1285, 0]
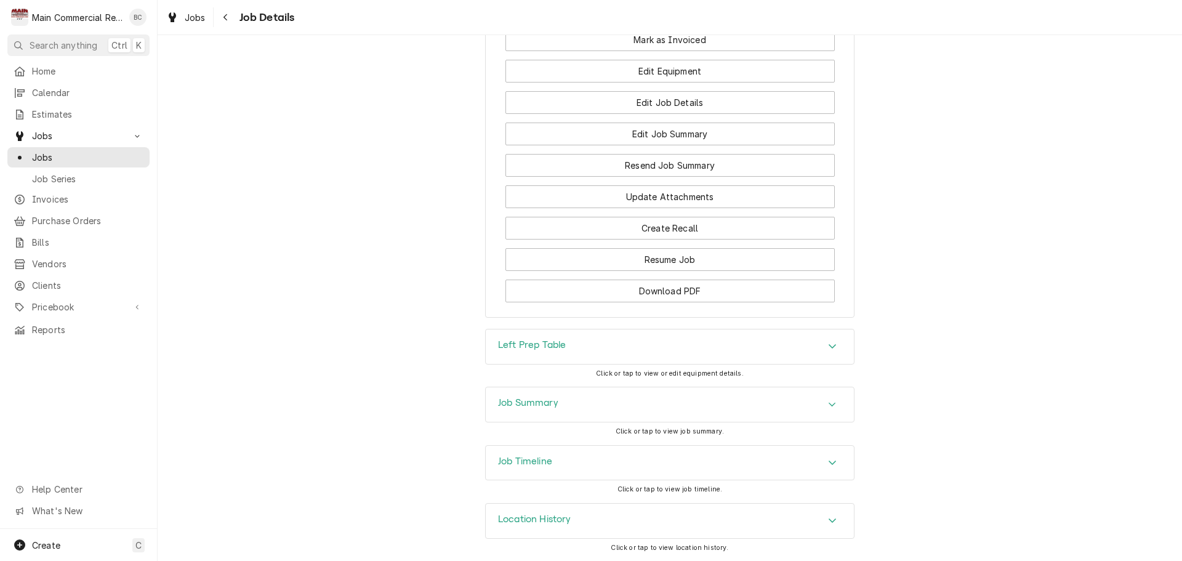
click at [642, 400] on div "Job Summary" at bounding box center [670, 404] width 368 height 34
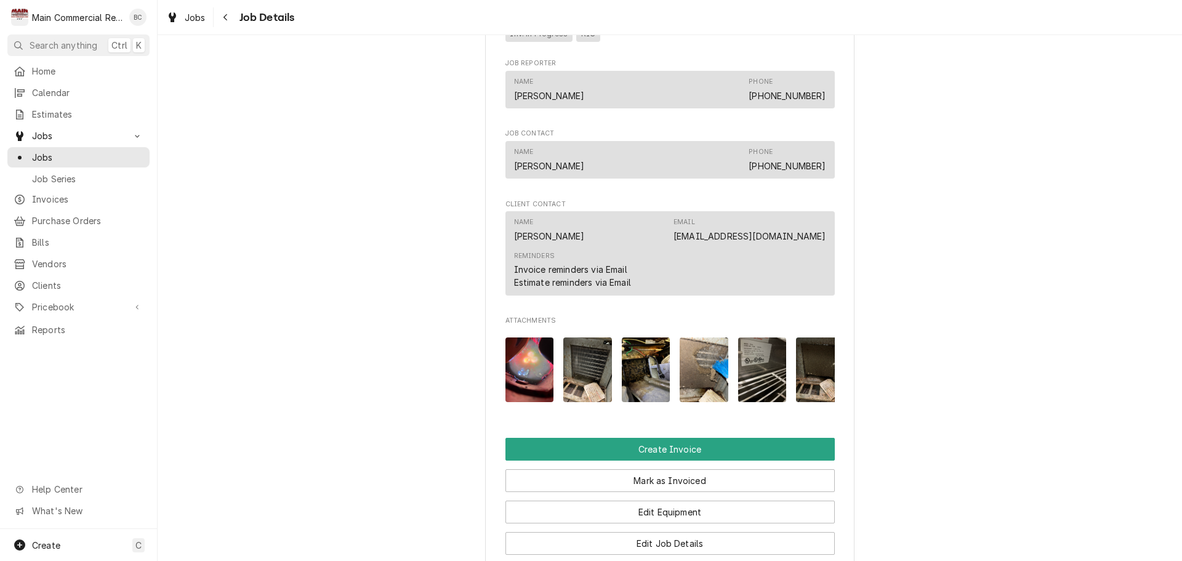
scroll to position [902, 0]
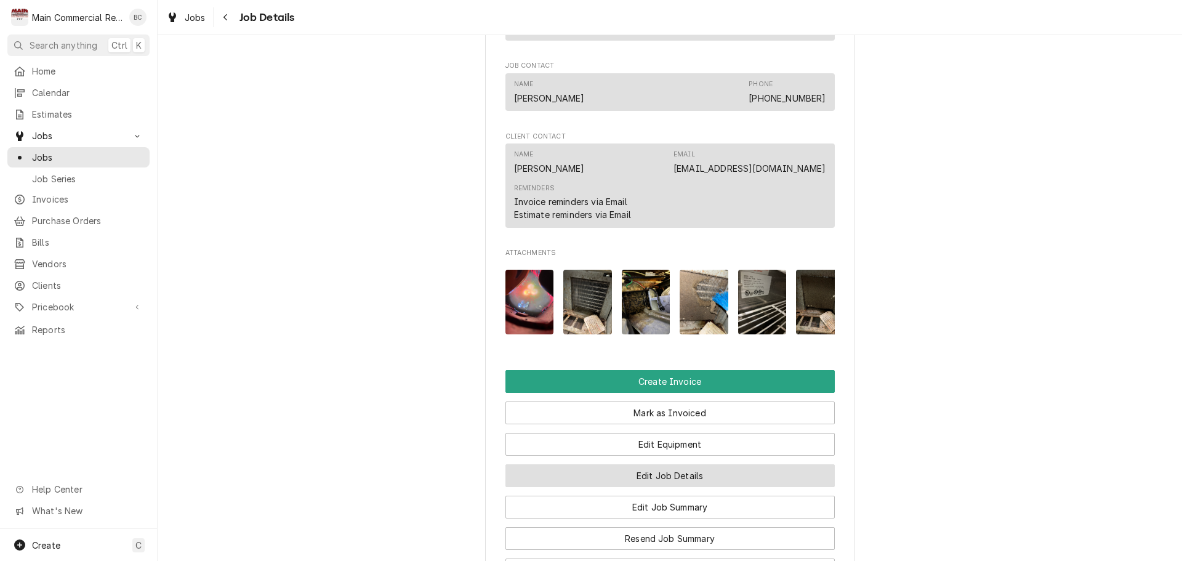
click at [657, 479] on button "Edit Job Details" at bounding box center [670, 475] width 329 height 23
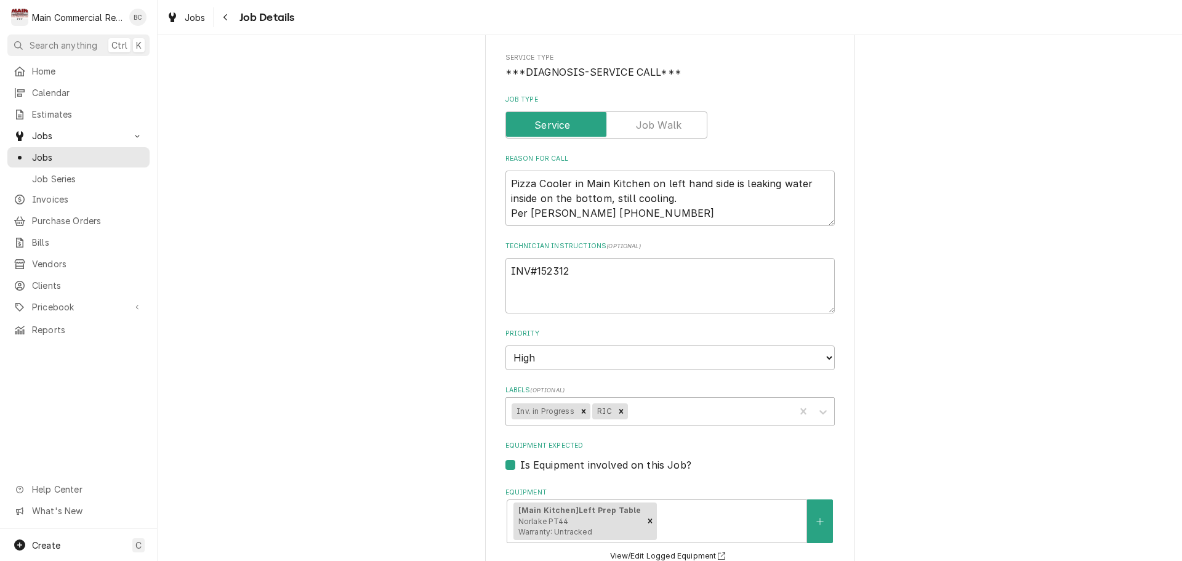
scroll to position [185, 0]
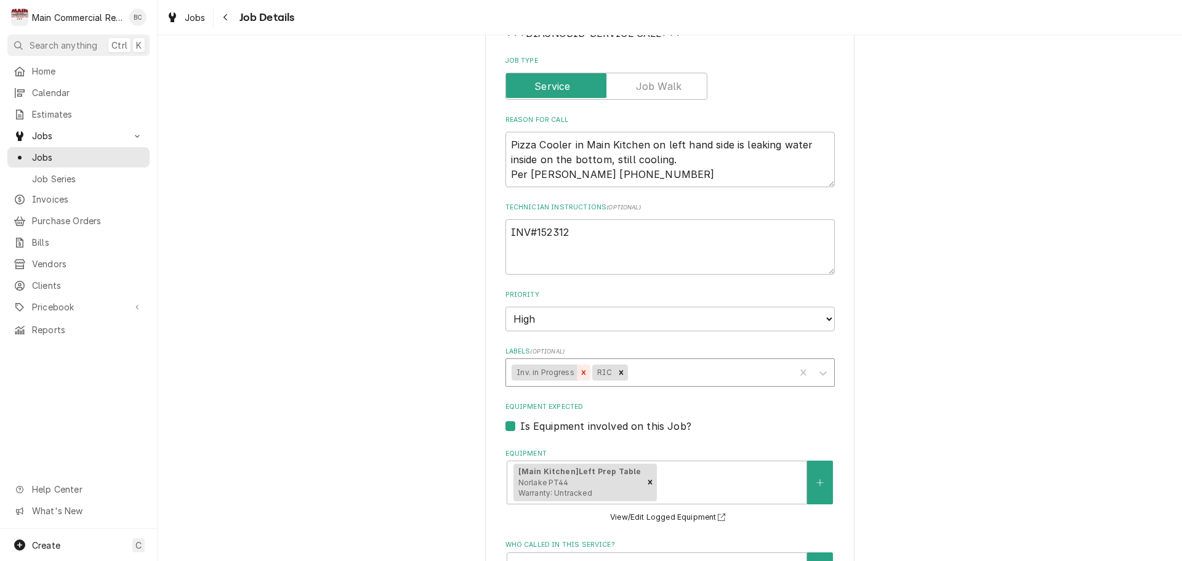
click at [580, 373] on icon "Remove Inv. in Progress" at bounding box center [584, 372] width 9 height 9
type textarea "x"
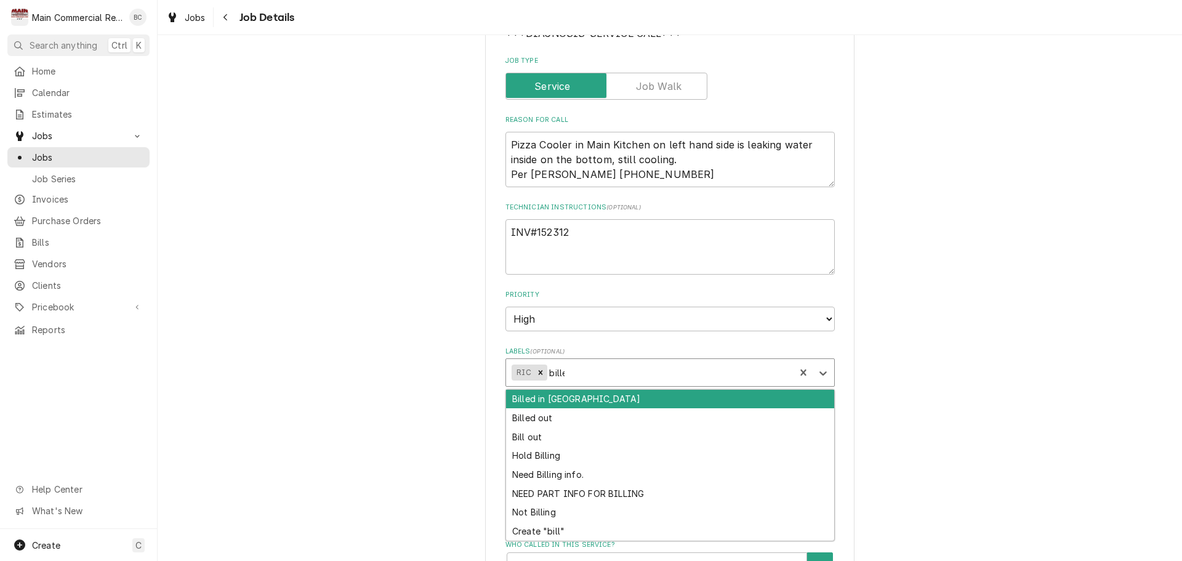
type input "billed"
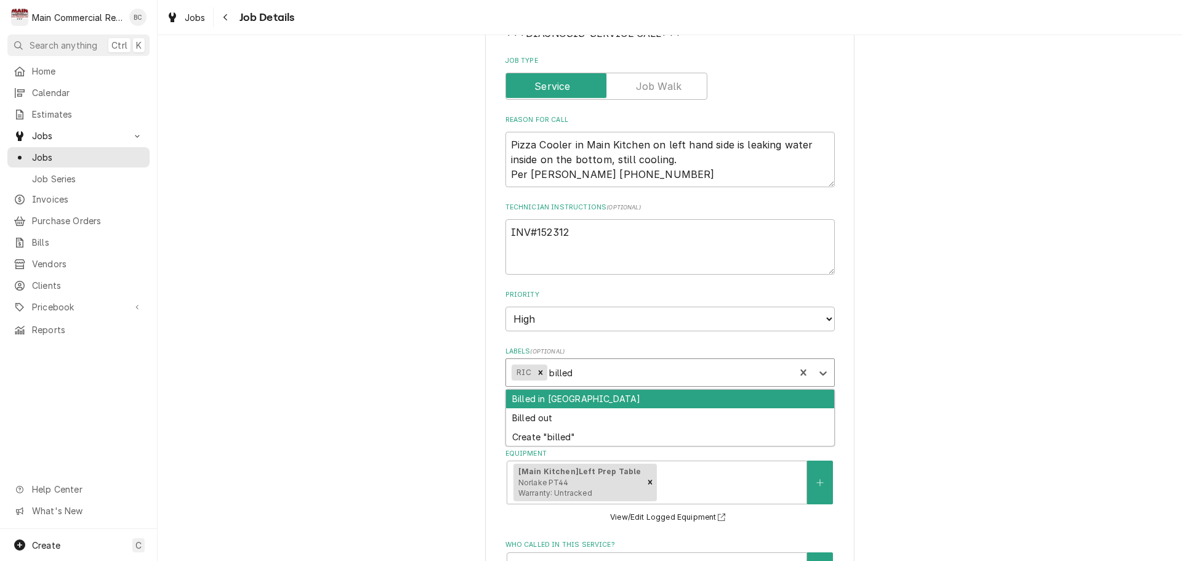
click at [581, 398] on div "Billed in QBO" at bounding box center [670, 399] width 328 height 19
type textarea "x"
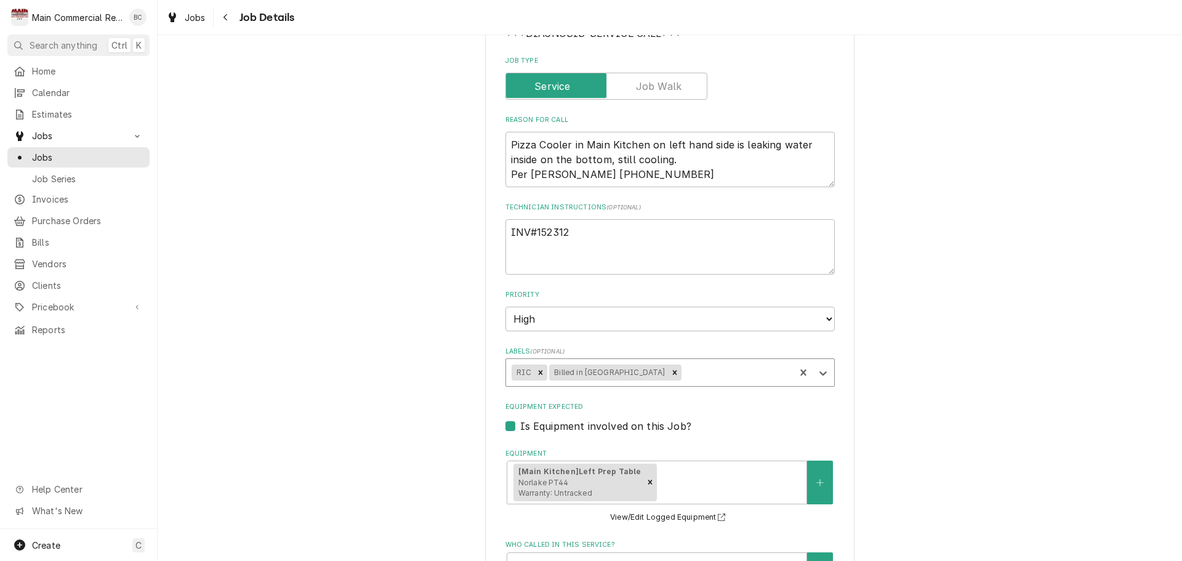
click at [962, 400] on div "The Summit at Citrus Hills (Previously-Grand Living) 850 W. Norvell Bryant Hwy.…" at bounding box center [670, 439] width 1025 height 1152
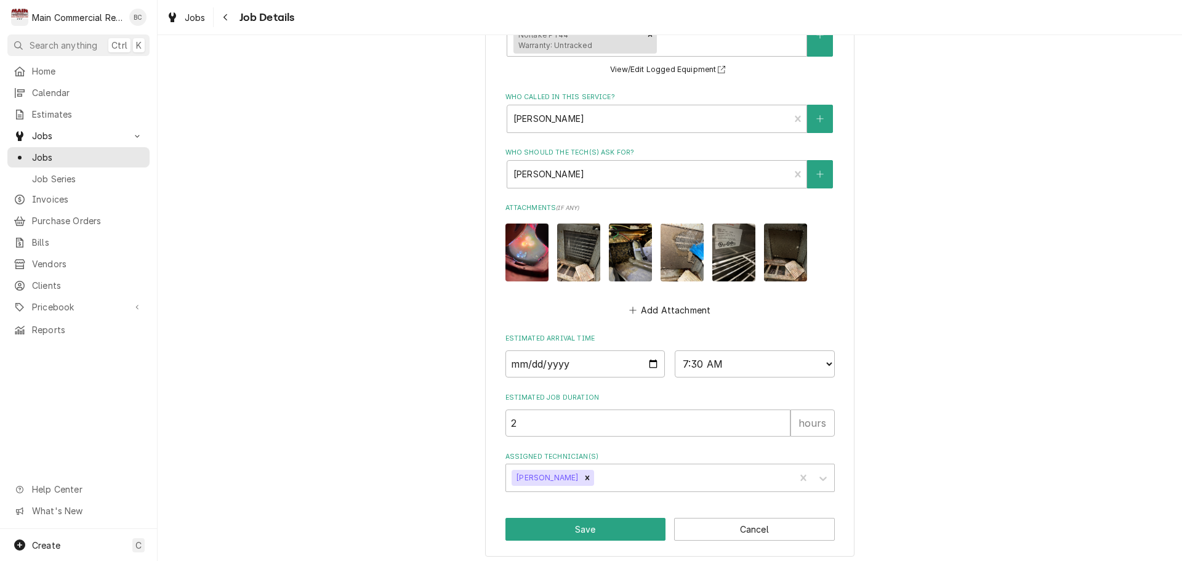
scroll to position [639, 0]
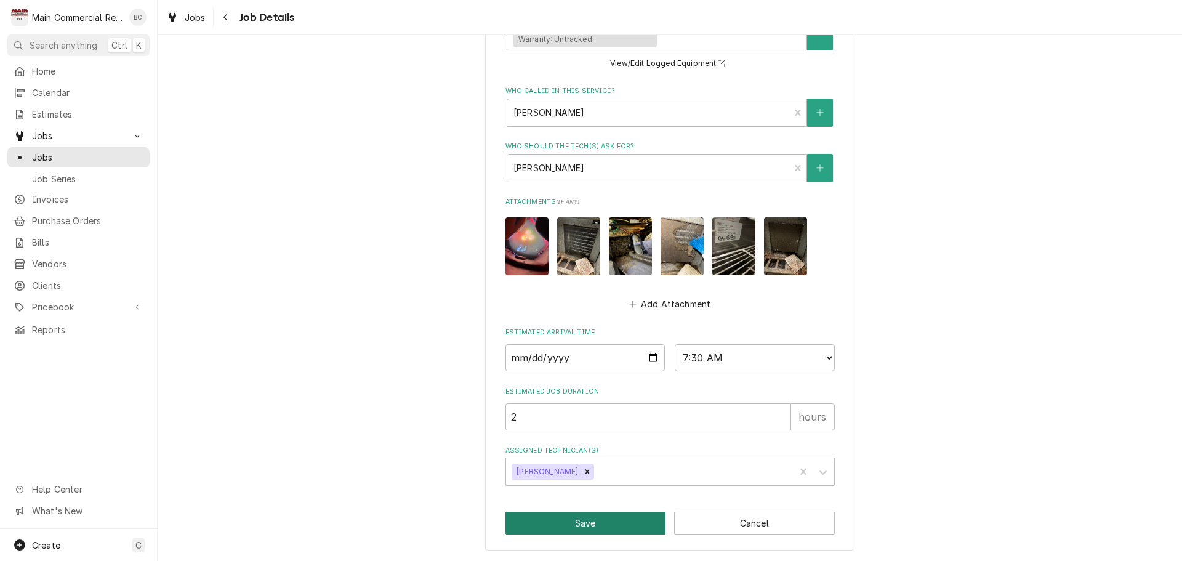
click at [569, 525] on button "Save" at bounding box center [586, 523] width 161 height 23
type textarea "x"
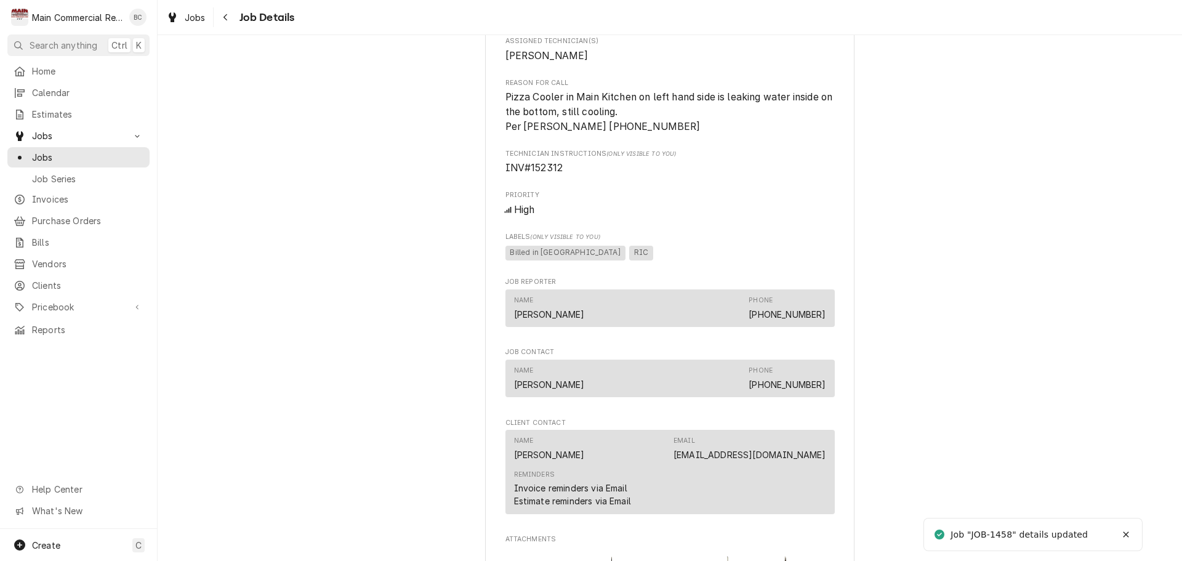
scroll to position [924, 0]
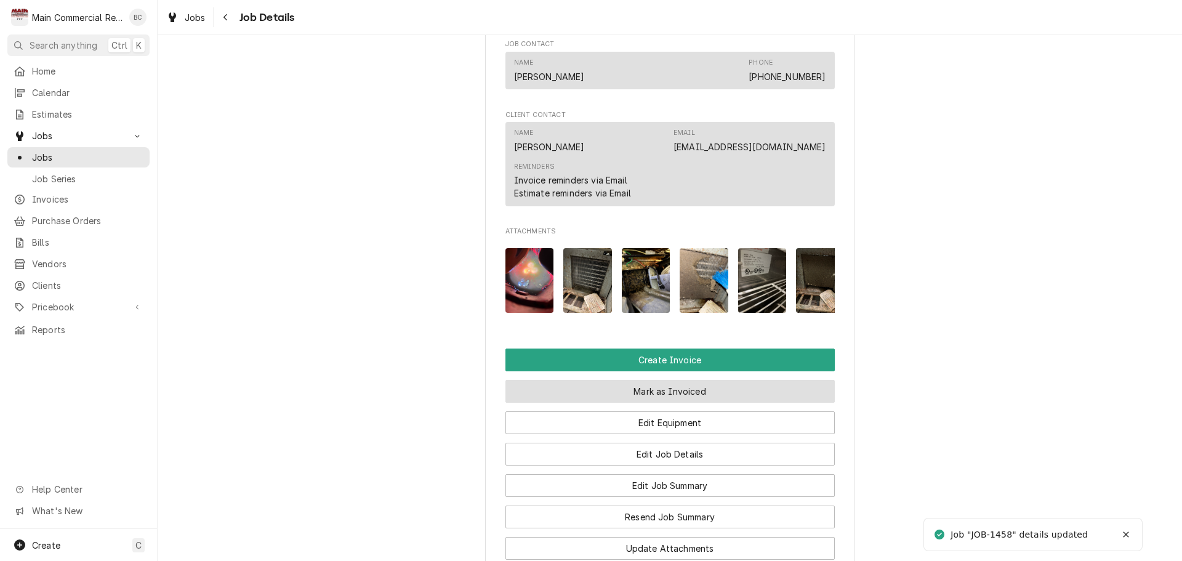
click at [617, 398] on button "Mark as Invoiced" at bounding box center [670, 391] width 329 height 23
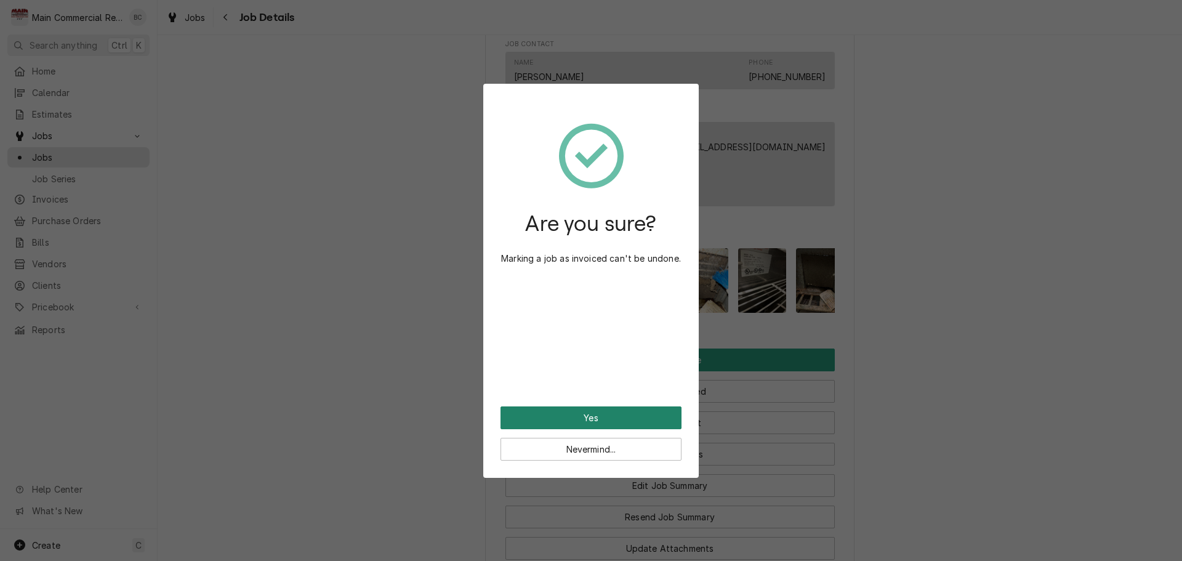
click at [600, 415] on button "Yes" at bounding box center [591, 417] width 181 height 23
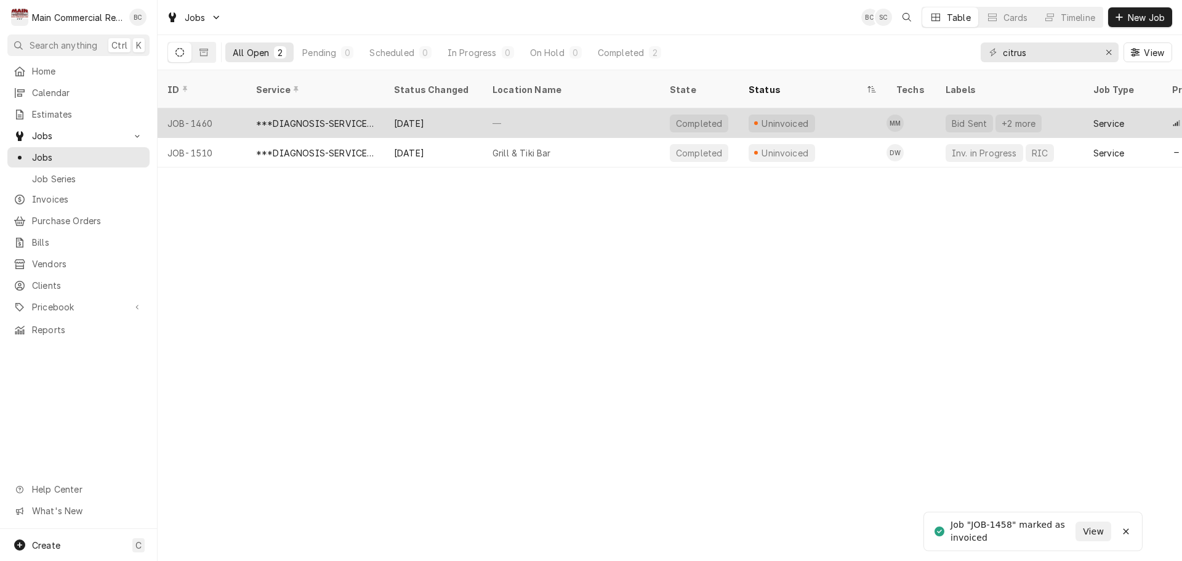
click at [316, 117] on div "***DIAGNOSIS-SERVICE CALL***" at bounding box center [315, 123] width 118 height 13
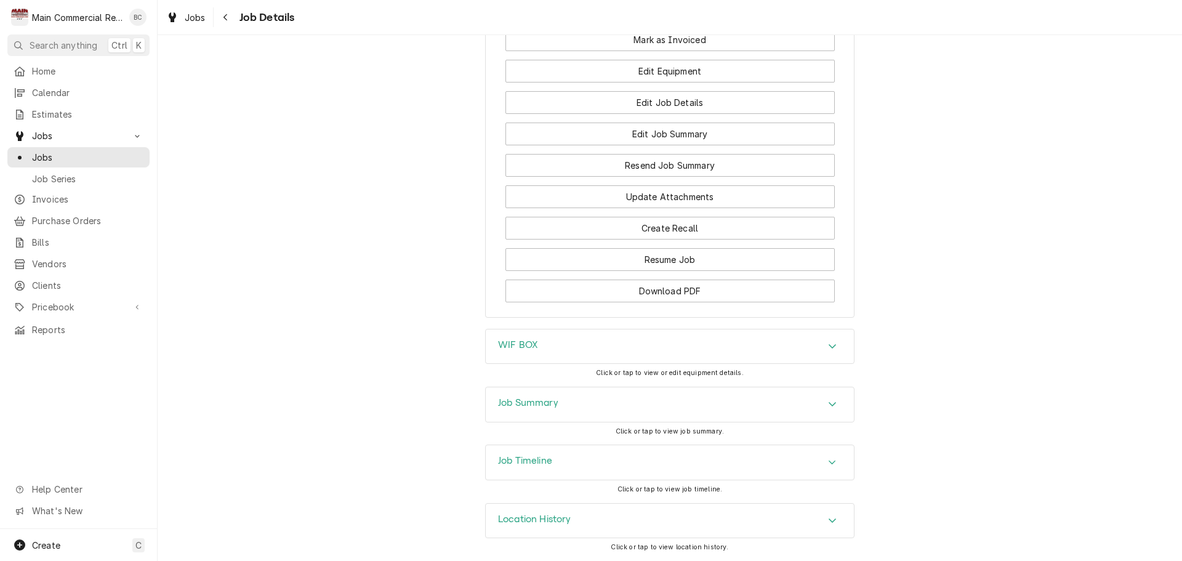
scroll to position [1299, 0]
click at [732, 469] on div "Job Timeline" at bounding box center [670, 462] width 368 height 34
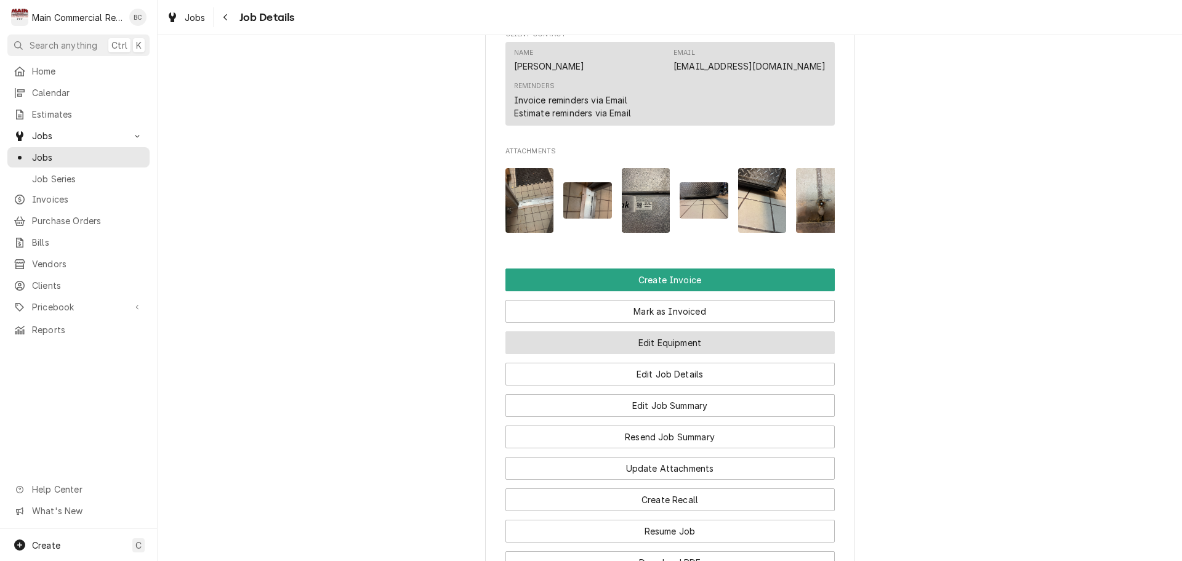
scroll to position [1016, 0]
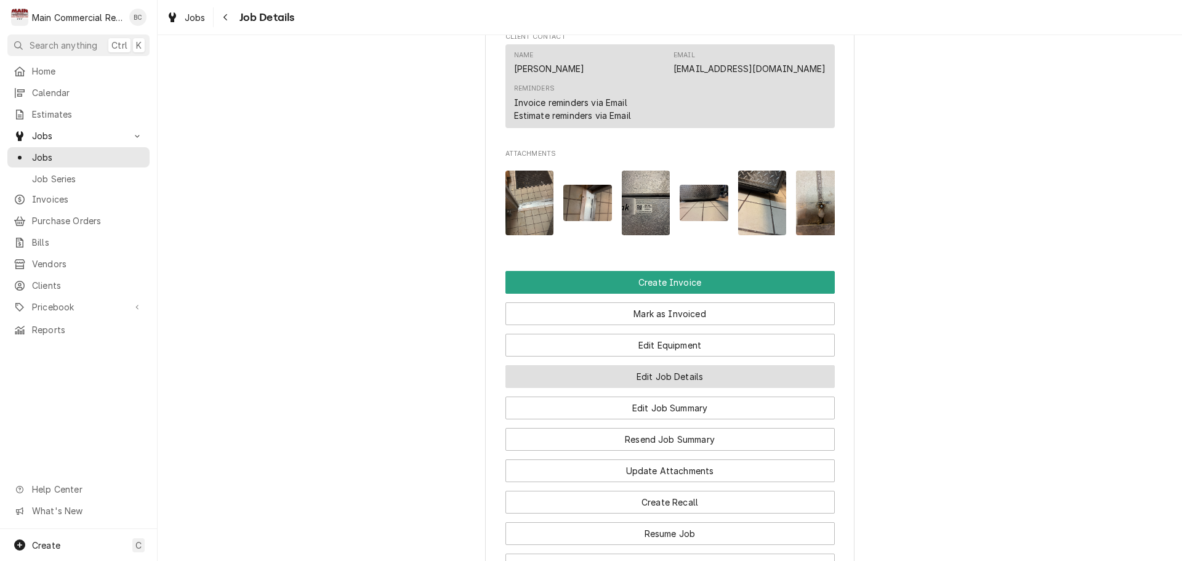
click at [640, 381] on button "Edit Job Details" at bounding box center [670, 376] width 329 height 23
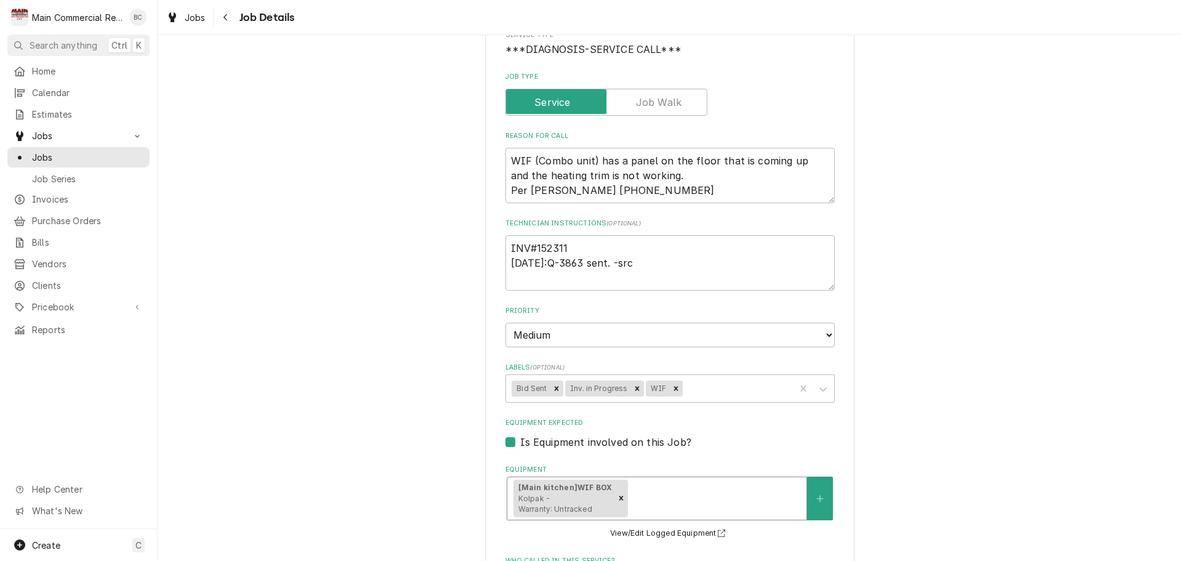
scroll to position [185, 0]
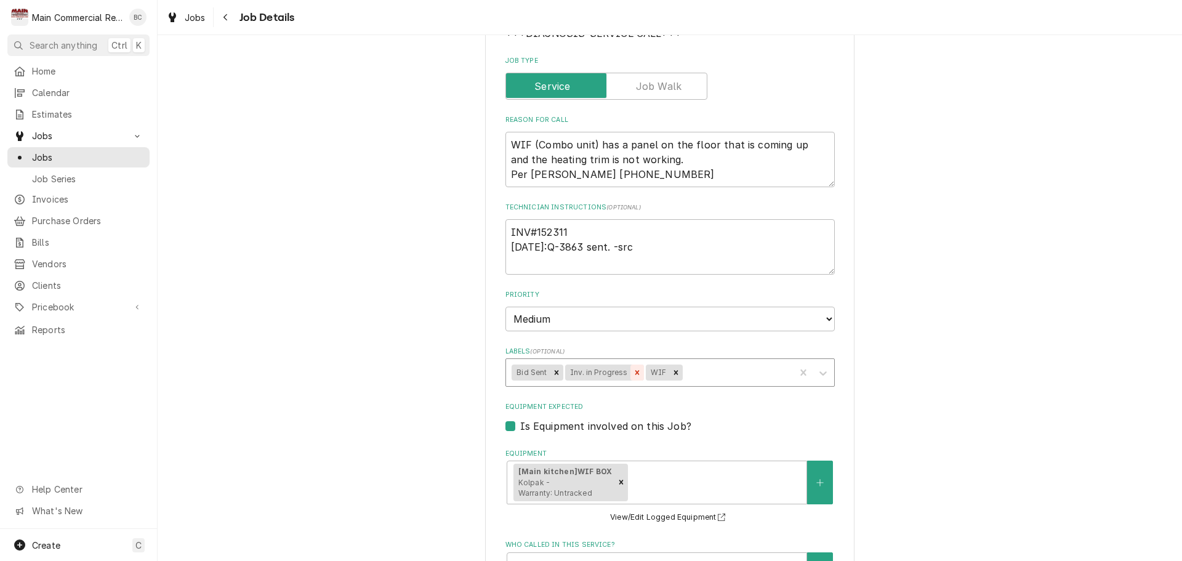
click at [635, 373] on icon "Remove Inv. in Progress" at bounding box center [637, 372] width 4 height 4
click at [552, 373] on icon "Remove Bid Sent" at bounding box center [556, 372] width 9 height 9
type textarea "x"
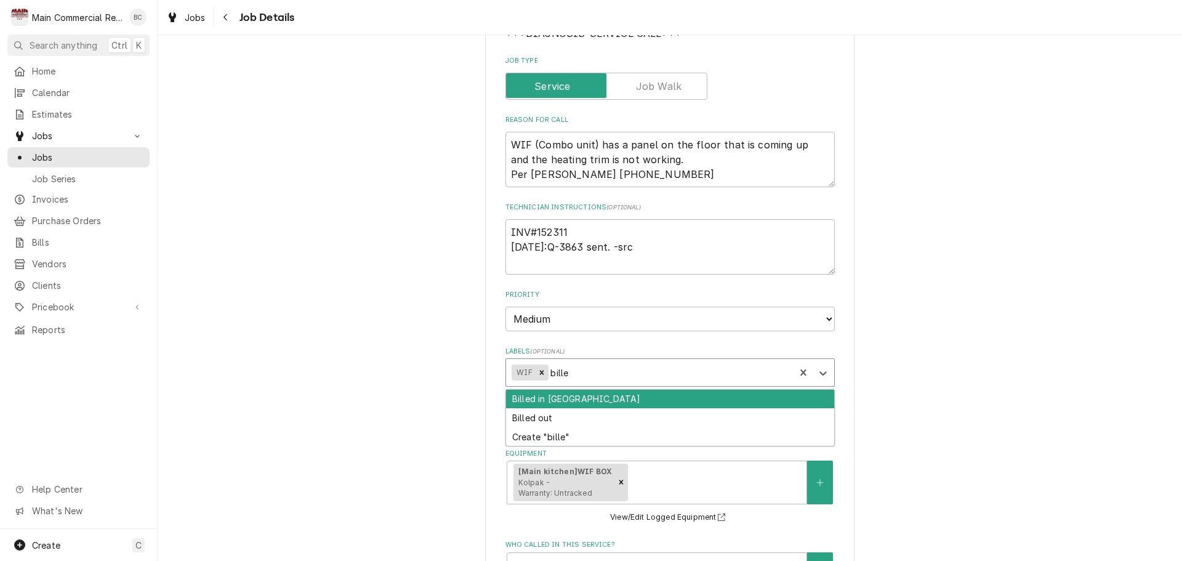
type input "billed"
drag, startPoint x: 539, startPoint y: 398, endPoint x: 546, endPoint y: 400, distance: 7.0
click at [539, 399] on div "Billed in [GEOGRAPHIC_DATA]" at bounding box center [670, 399] width 328 height 19
type textarea "x"
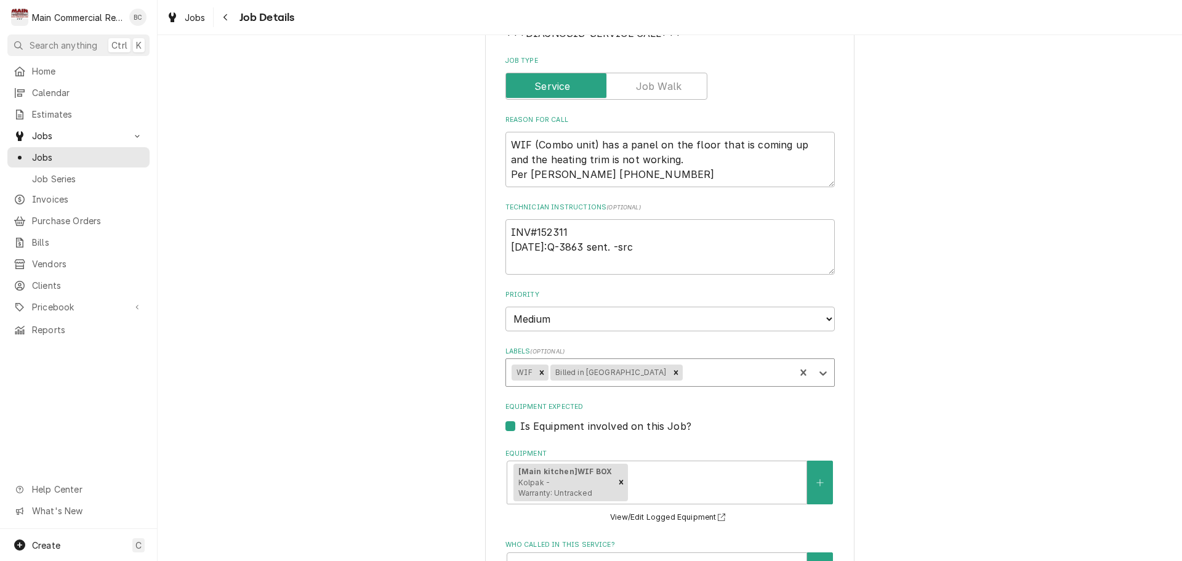
click at [1042, 373] on div "The Summit at Citrus Hills (Previously-Grand Living) 850 W. Norvell Bryant Hwy.…" at bounding box center [670, 439] width 1025 height 1152
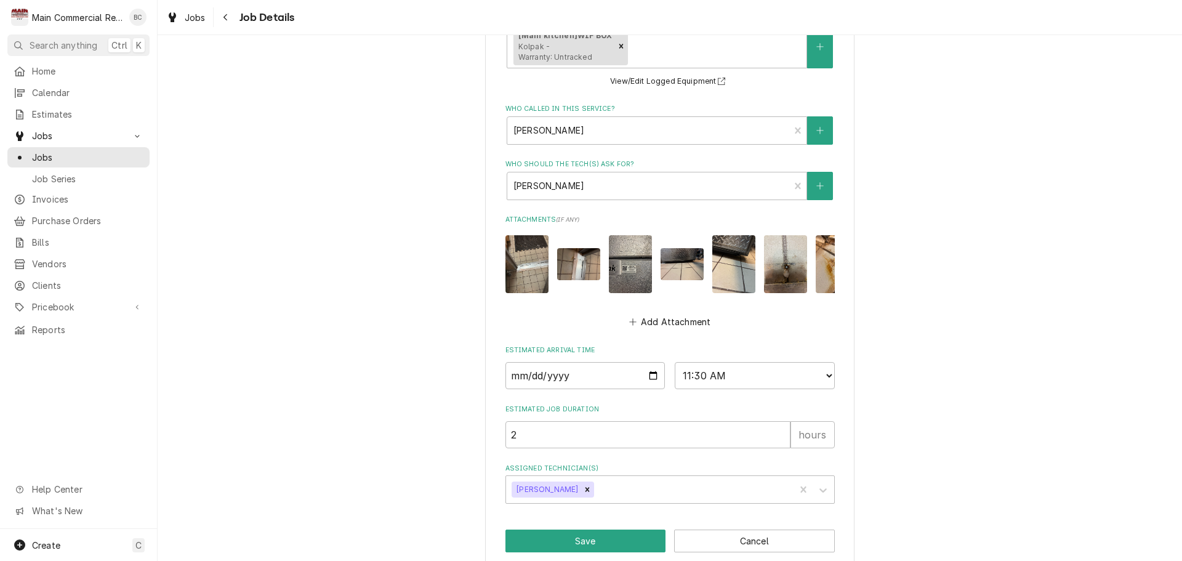
scroll to position [648, 0]
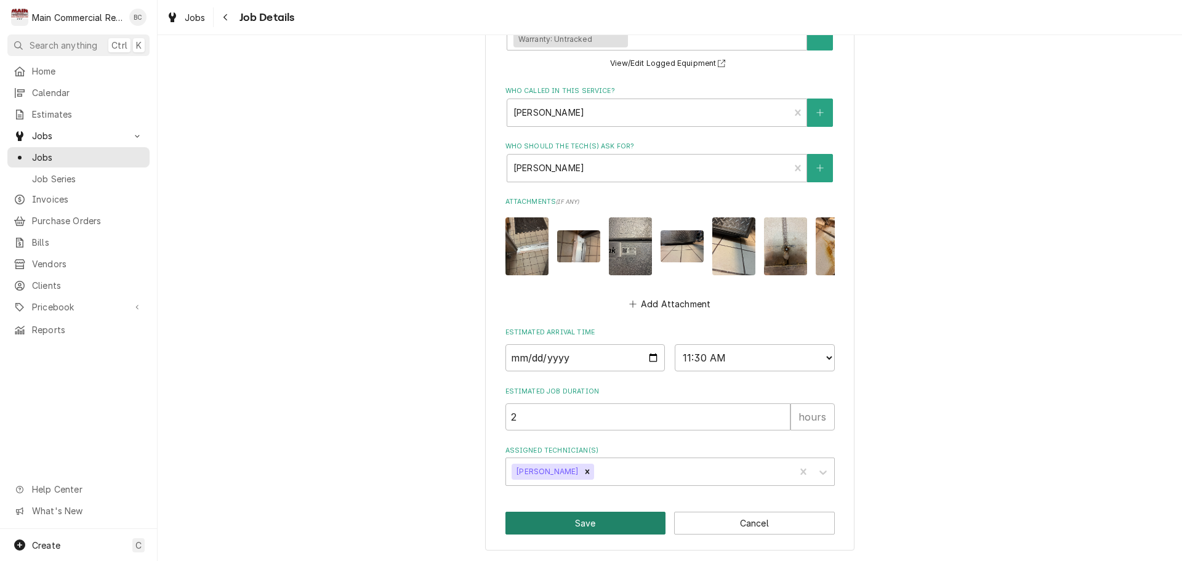
click at [590, 522] on button "Save" at bounding box center [586, 523] width 161 height 23
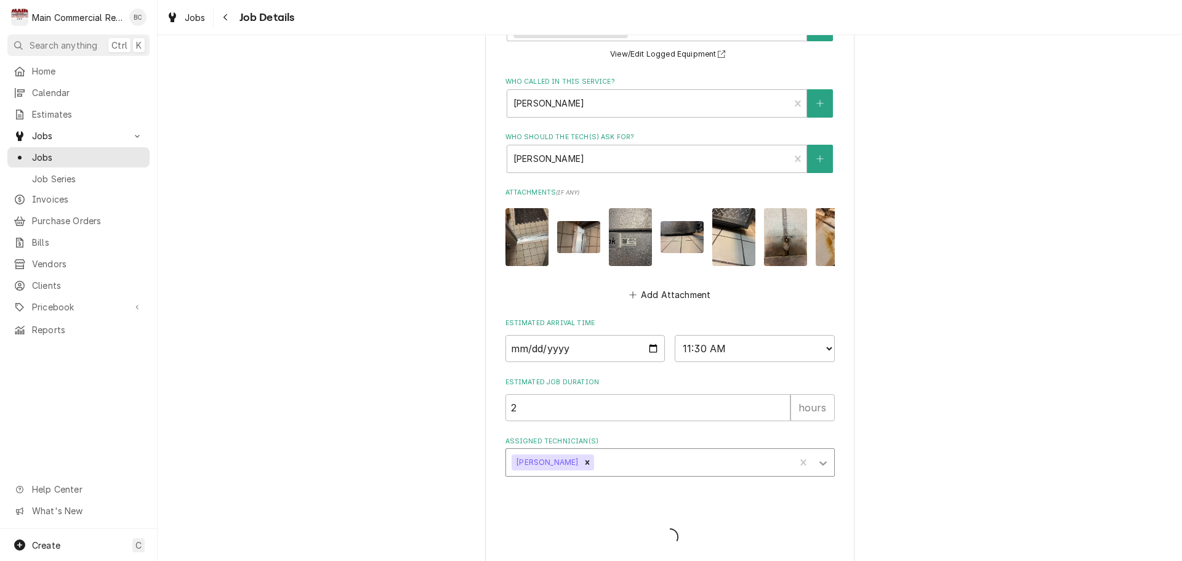
type textarea "x"
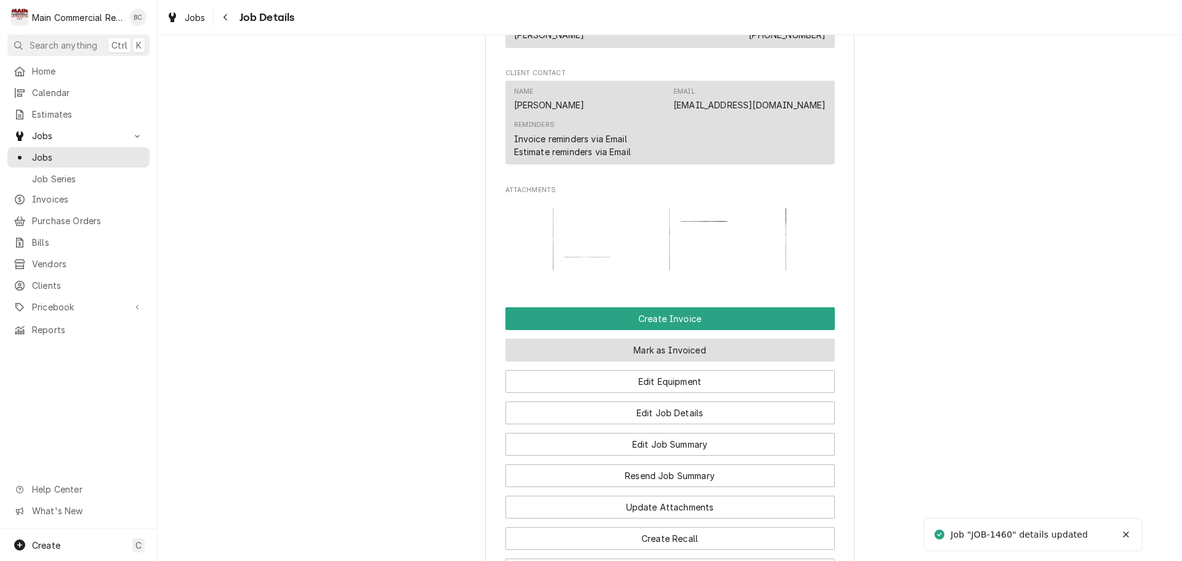
scroll to position [985, 0]
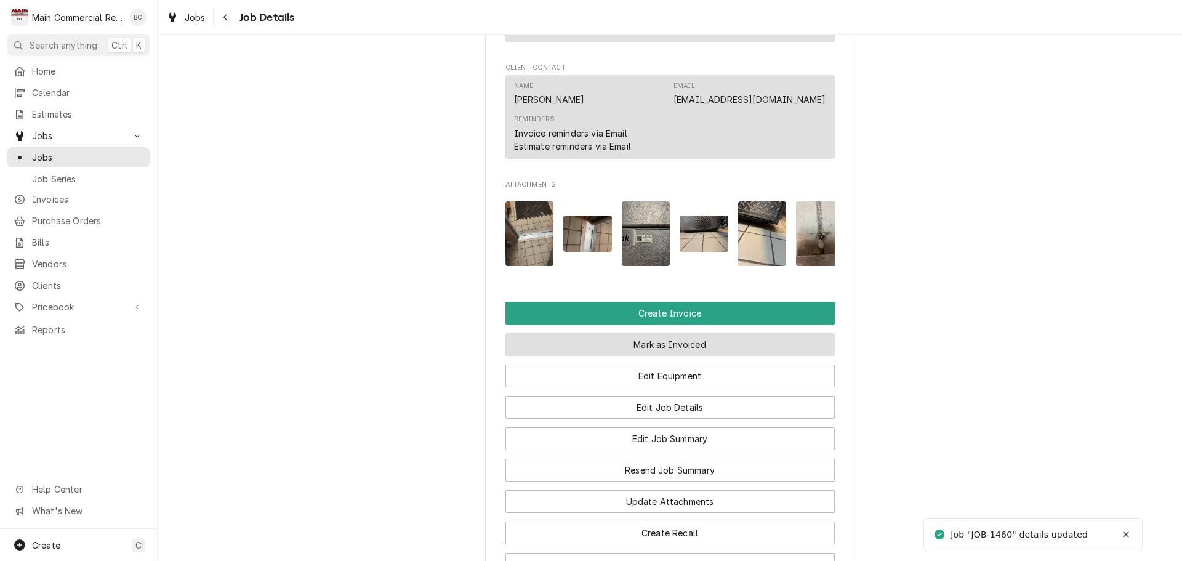
click at [681, 355] on button "Mark as Invoiced" at bounding box center [670, 344] width 329 height 23
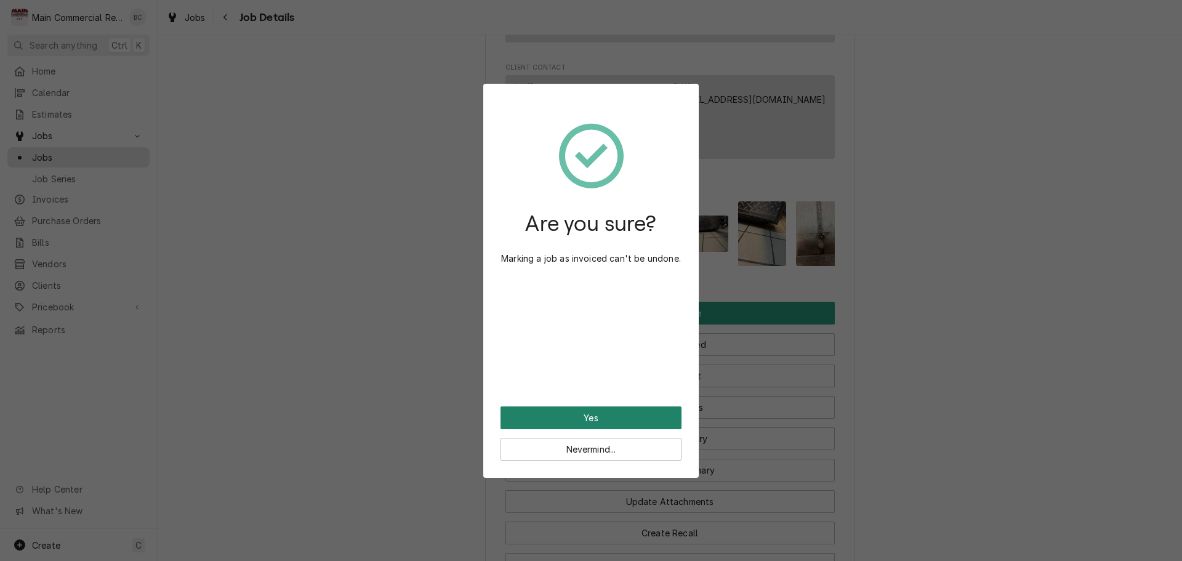
click at [586, 415] on button "Yes" at bounding box center [591, 417] width 181 height 23
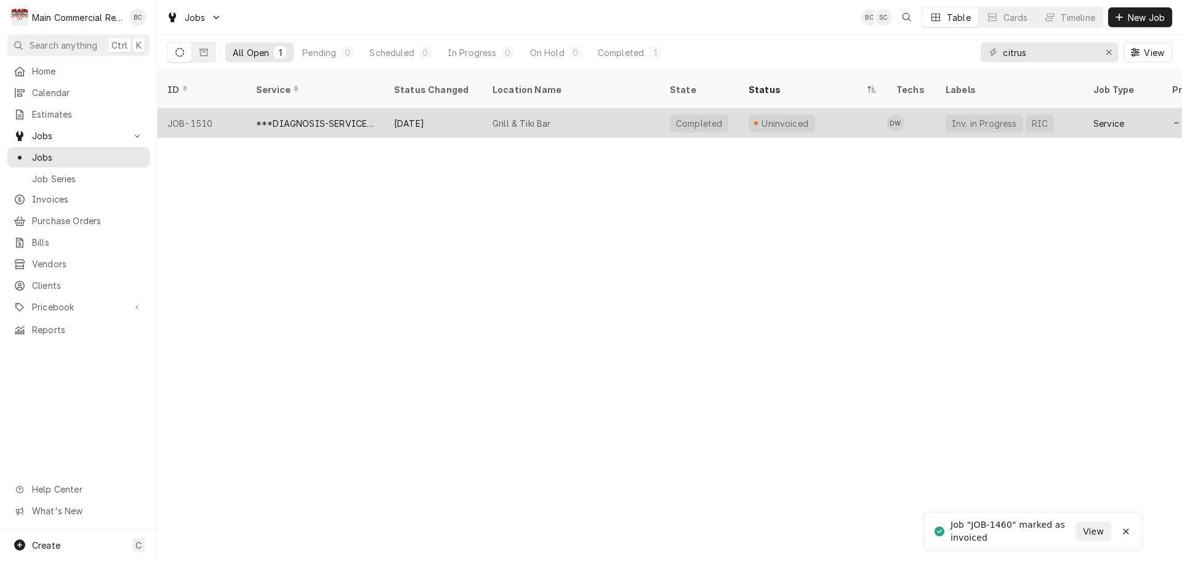
click at [293, 117] on div "***DIAGNOSIS-SERVICE CALL***" at bounding box center [315, 123] width 118 height 13
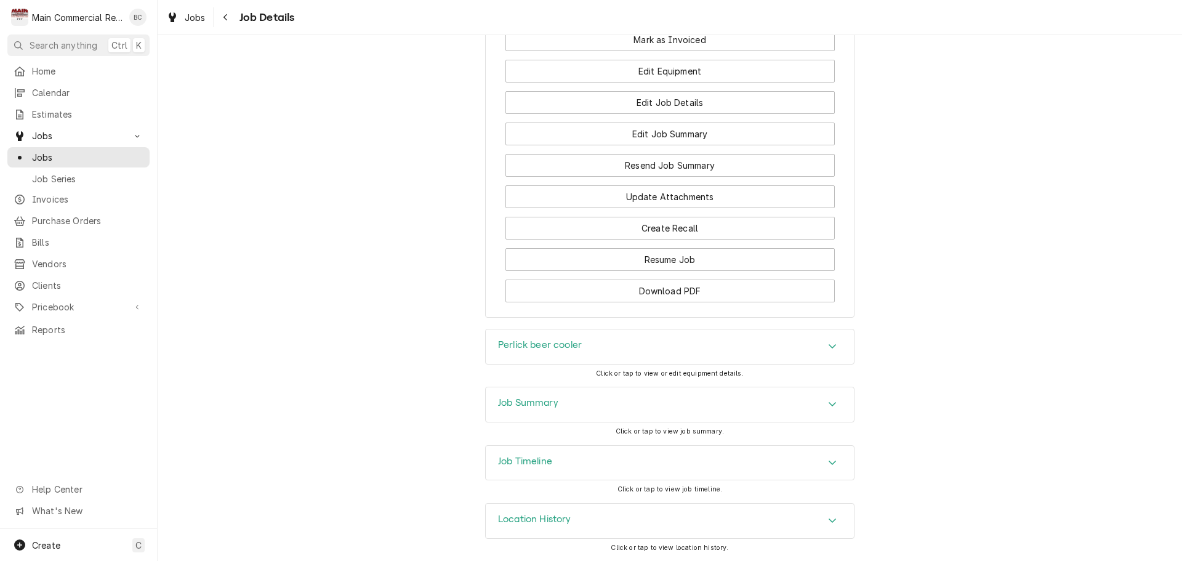
scroll to position [1487, 0]
click at [778, 469] on div "Job Timeline" at bounding box center [670, 463] width 368 height 34
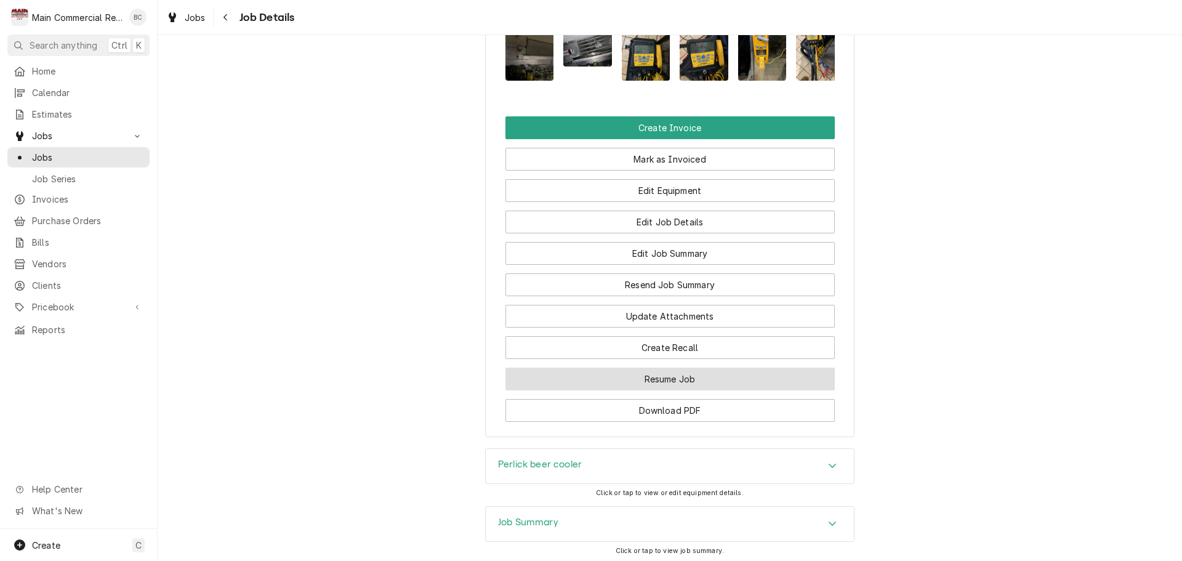
scroll to position [1478, 0]
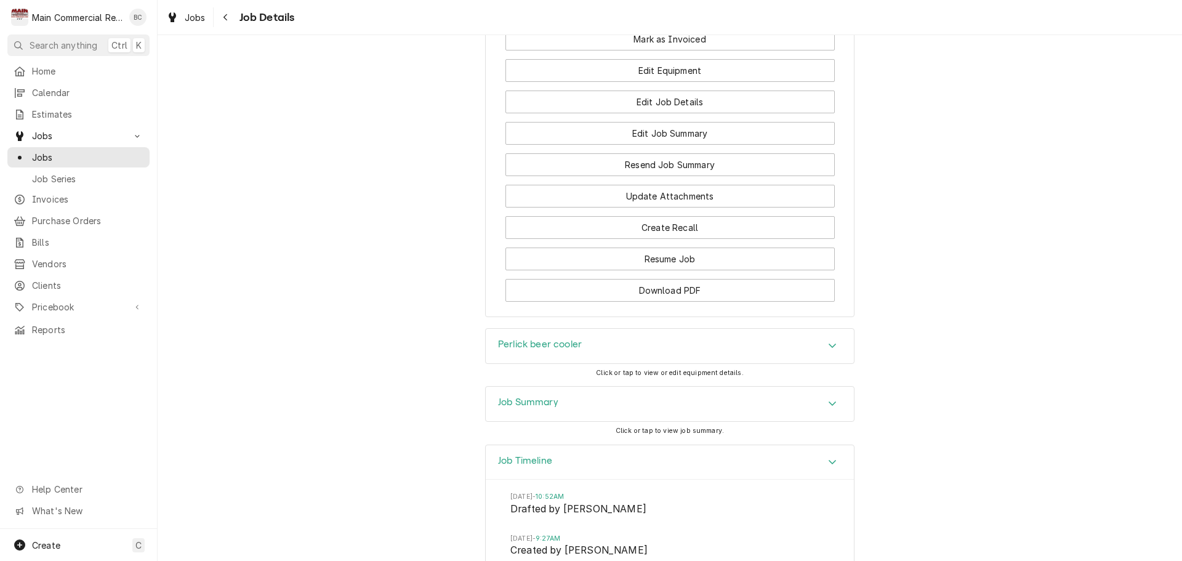
click at [741, 408] on div "Job Summary" at bounding box center [670, 404] width 368 height 34
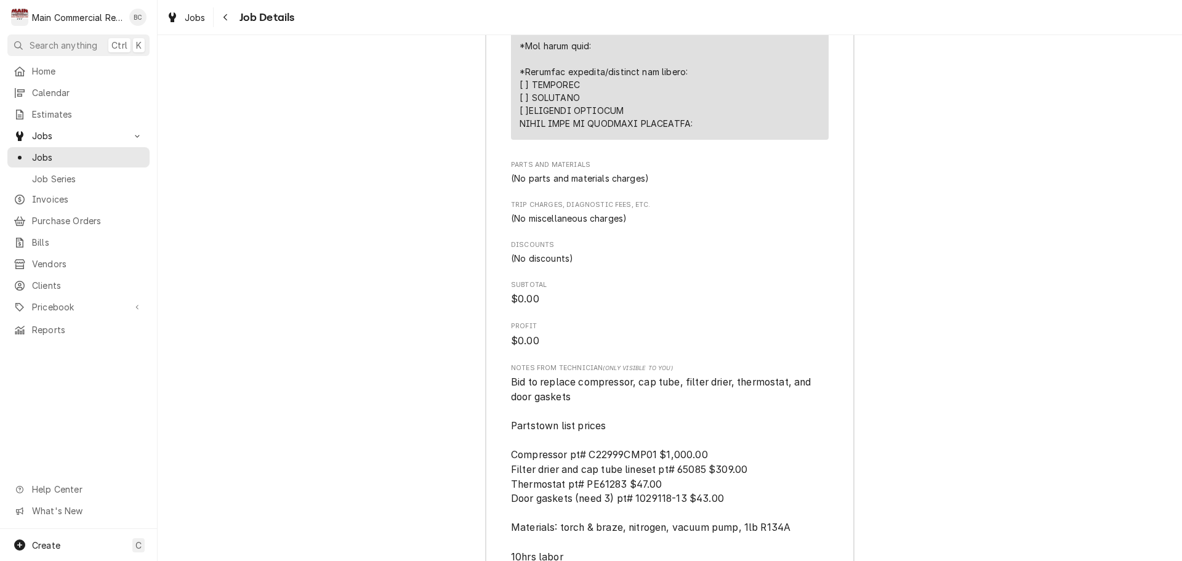
scroll to position [3018, 0]
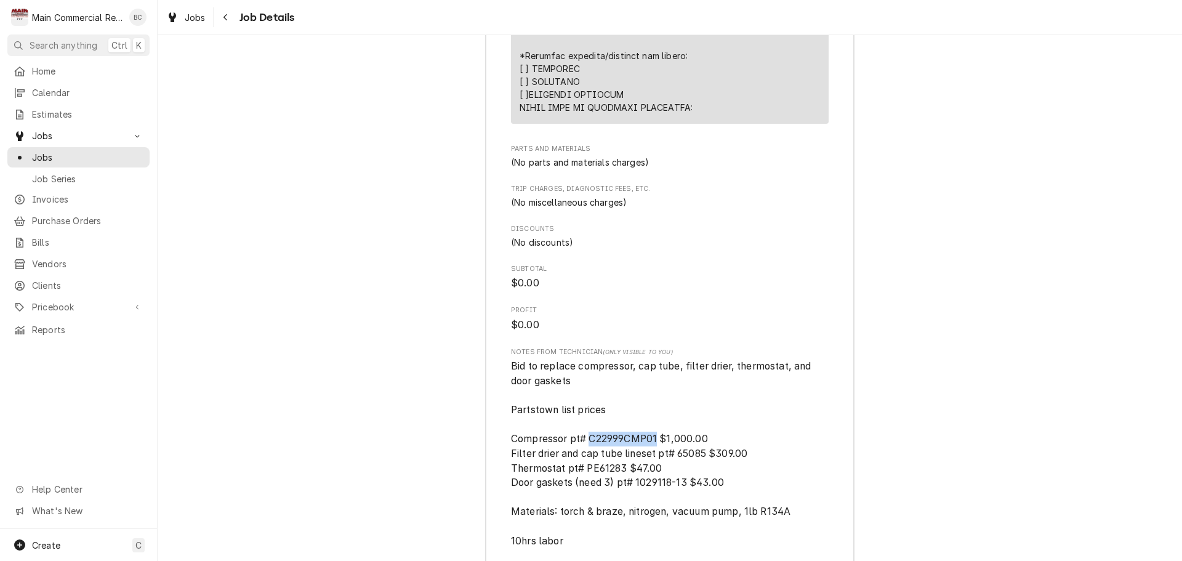
drag, startPoint x: 586, startPoint y: 459, endPoint x: 655, endPoint y: 459, distance: 69.0
click at [655, 459] on span "Bid to replace compressor, cap tube, filter drier, thermostat, and door gaskets…" at bounding box center [662, 453] width 303 height 187
copy span "C22999CMP01"
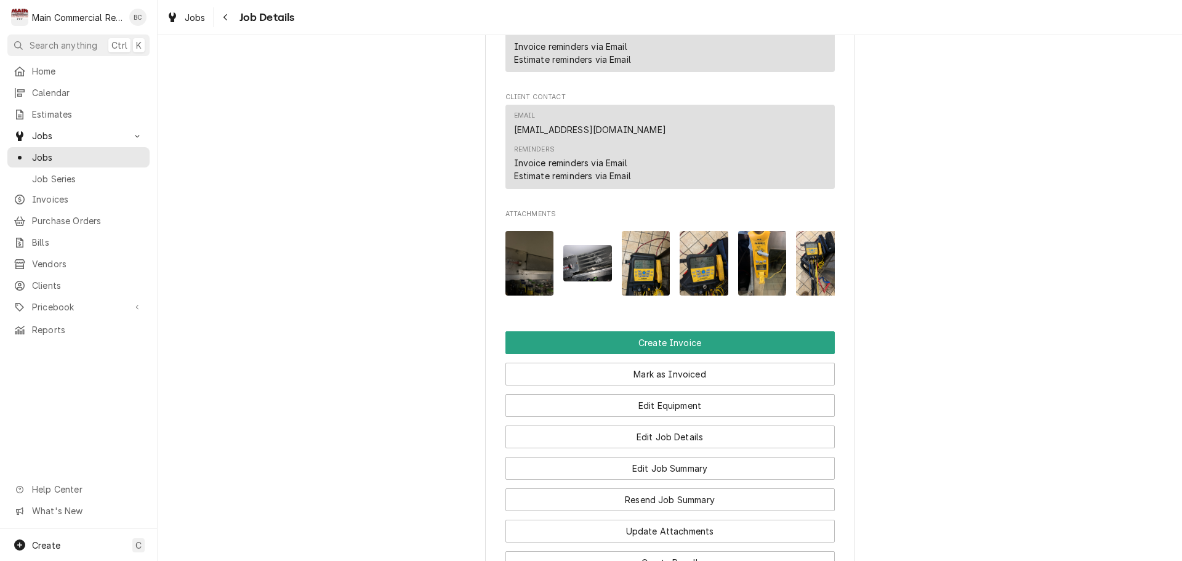
scroll to position [1282, 0]
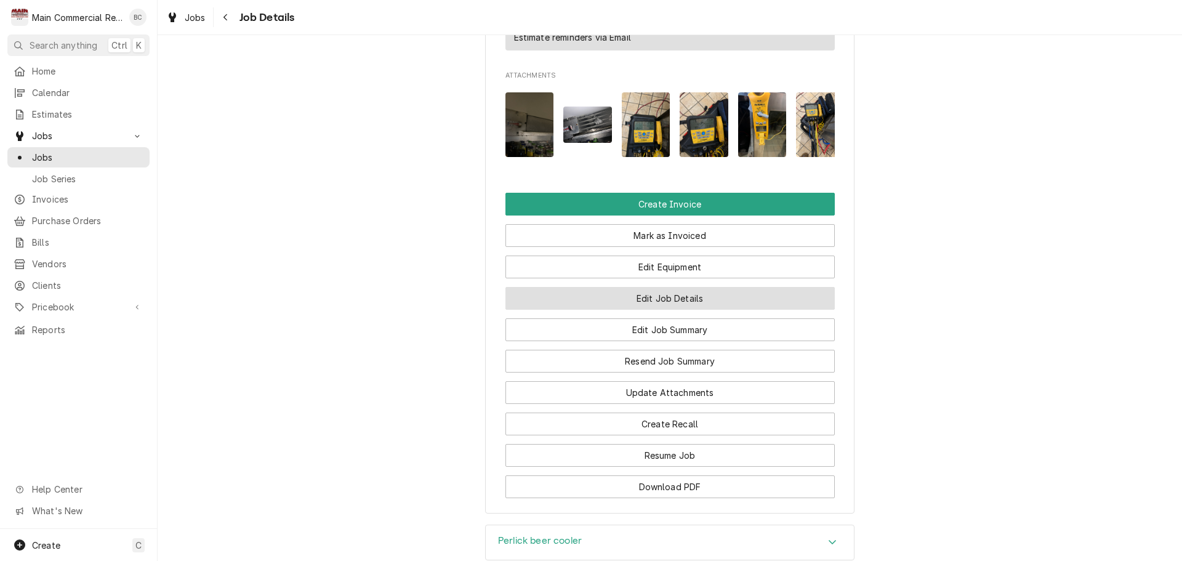
click at [687, 306] on button "Edit Job Details" at bounding box center [670, 298] width 329 height 23
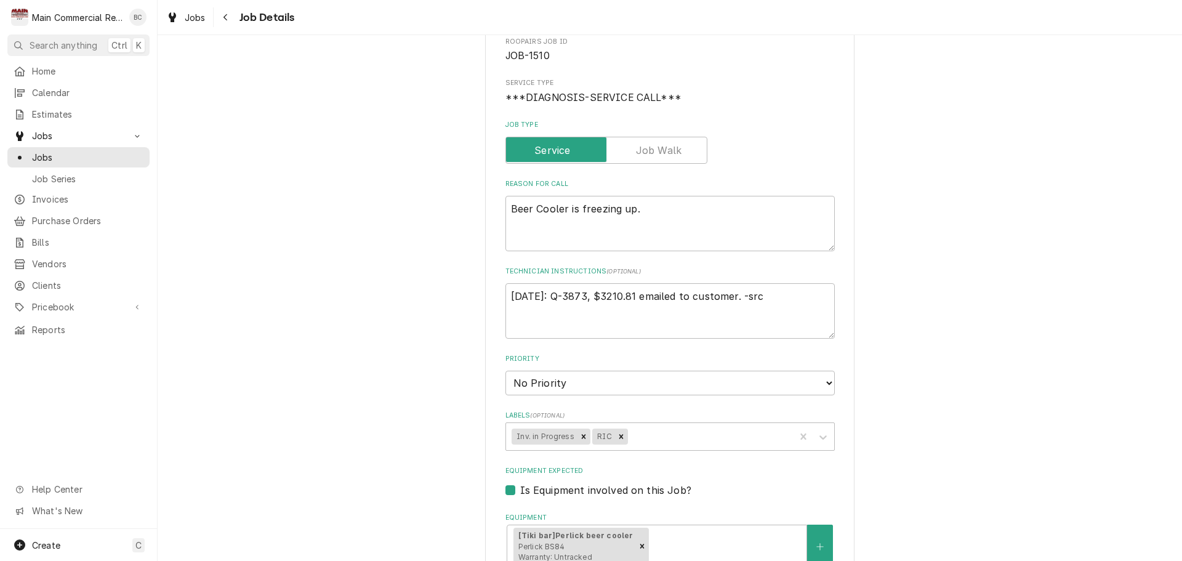
scroll to position [123, 0]
click at [582, 435] on icon "Remove Inv. in Progress" at bounding box center [584, 434] width 4 height 4
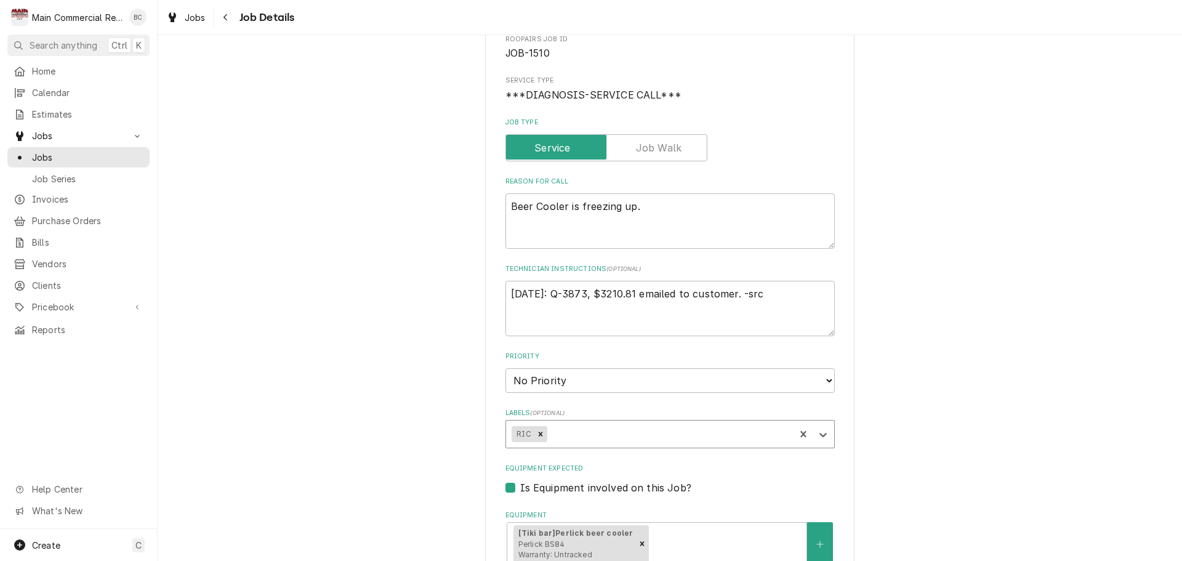
type textarea "x"
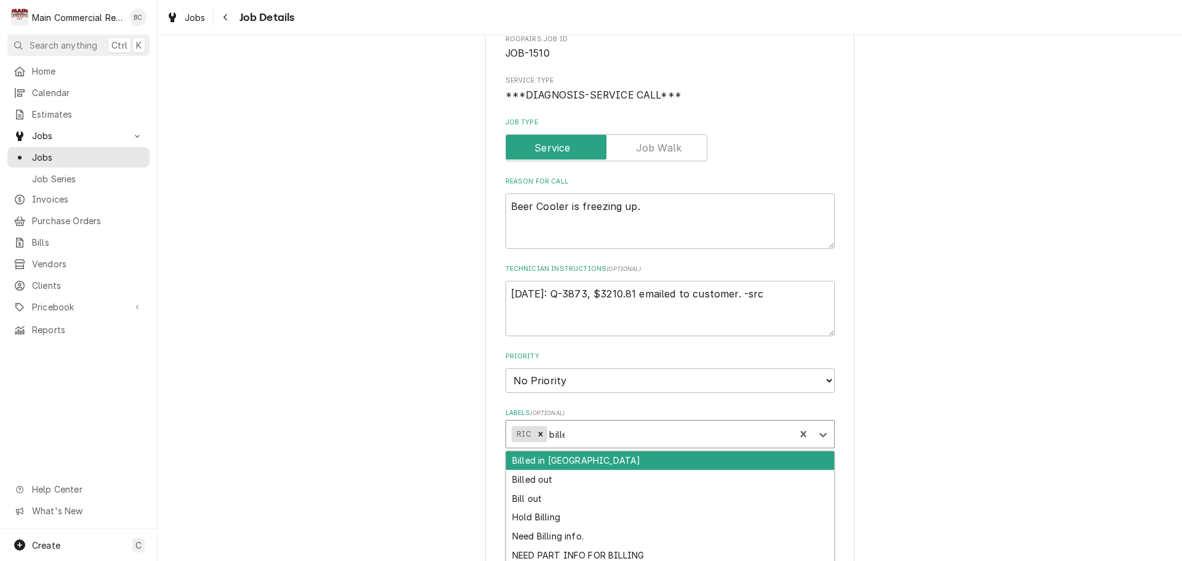
type input "billed"
click at [541, 462] on div "Billed in [GEOGRAPHIC_DATA]" at bounding box center [670, 460] width 328 height 19
type textarea "x"
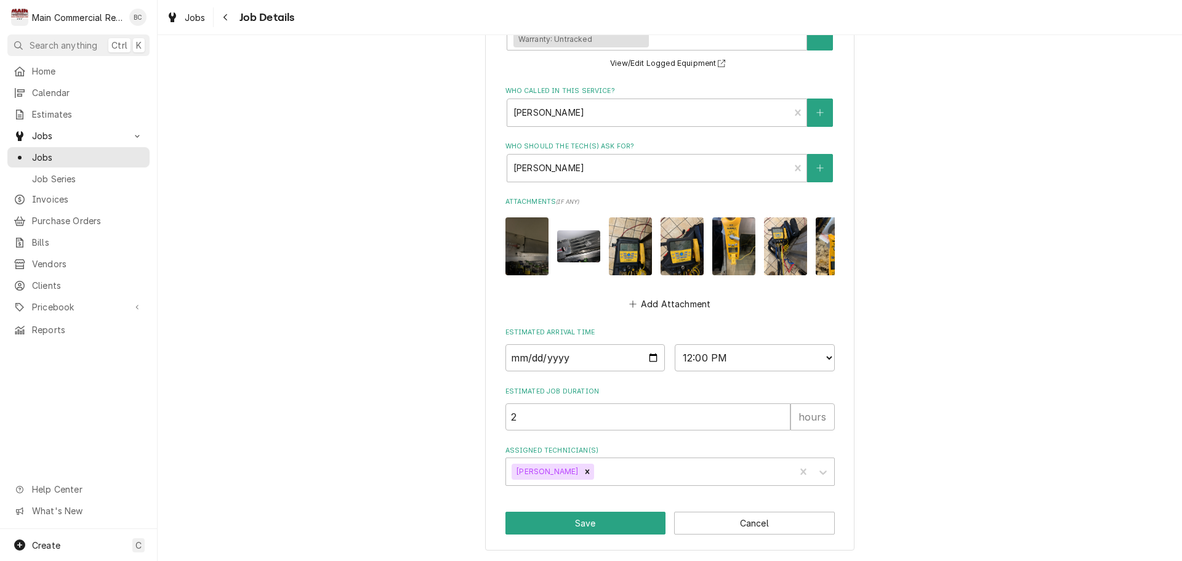
scroll to position [648, 0]
click at [584, 522] on button "Save" at bounding box center [586, 523] width 161 height 23
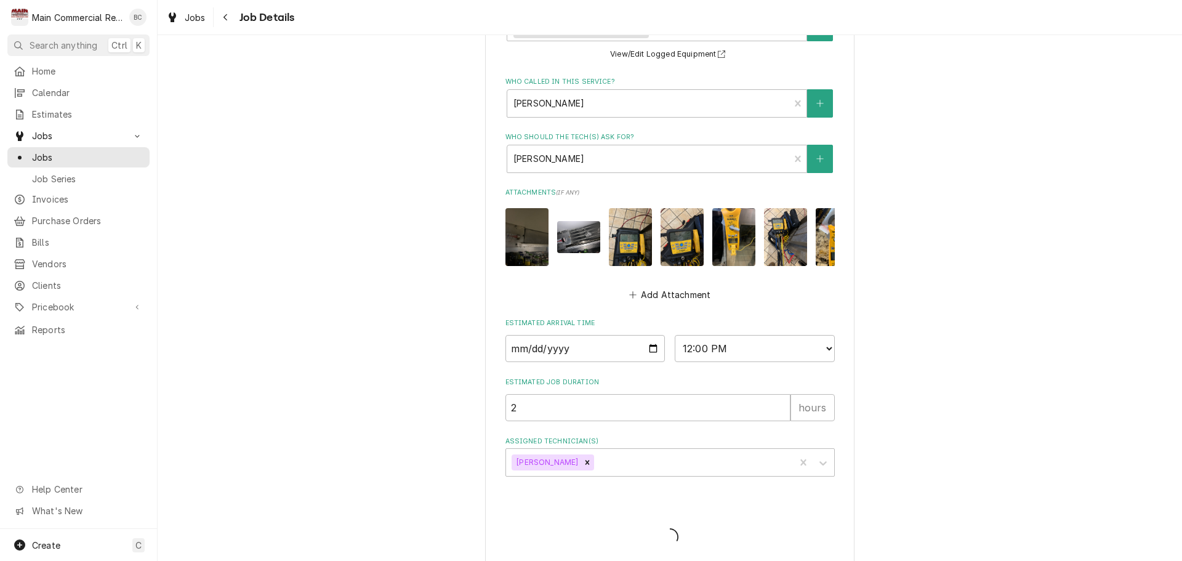
type textarea "x"
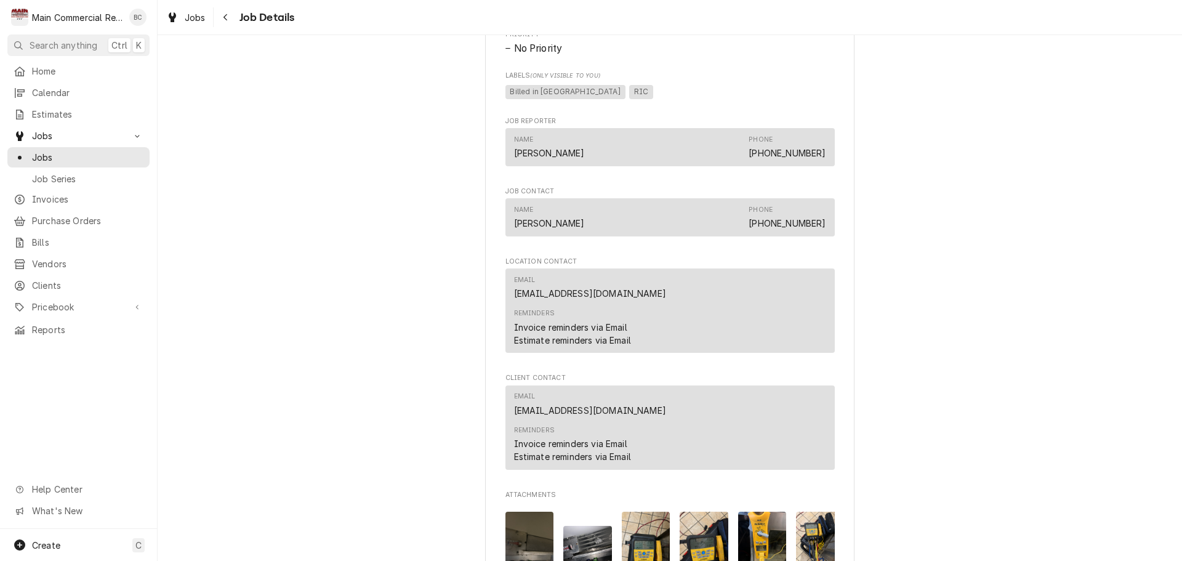
scroll to position [1109, 0]
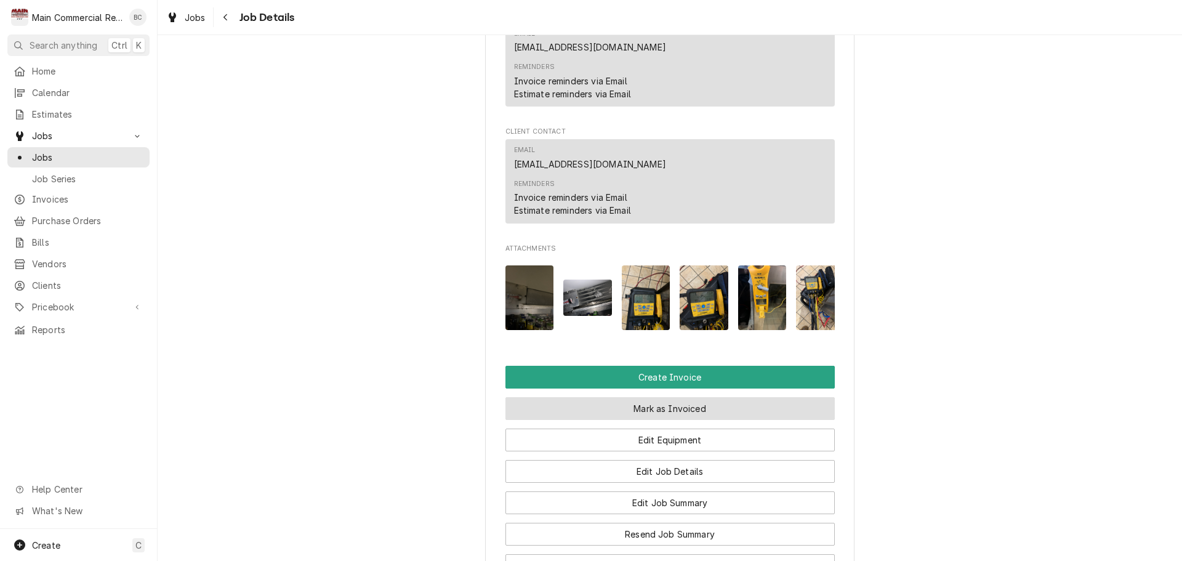
click at [693, 417] on button "Mark as Invoiced" at bounding box center [670, 408] width 329 height 23
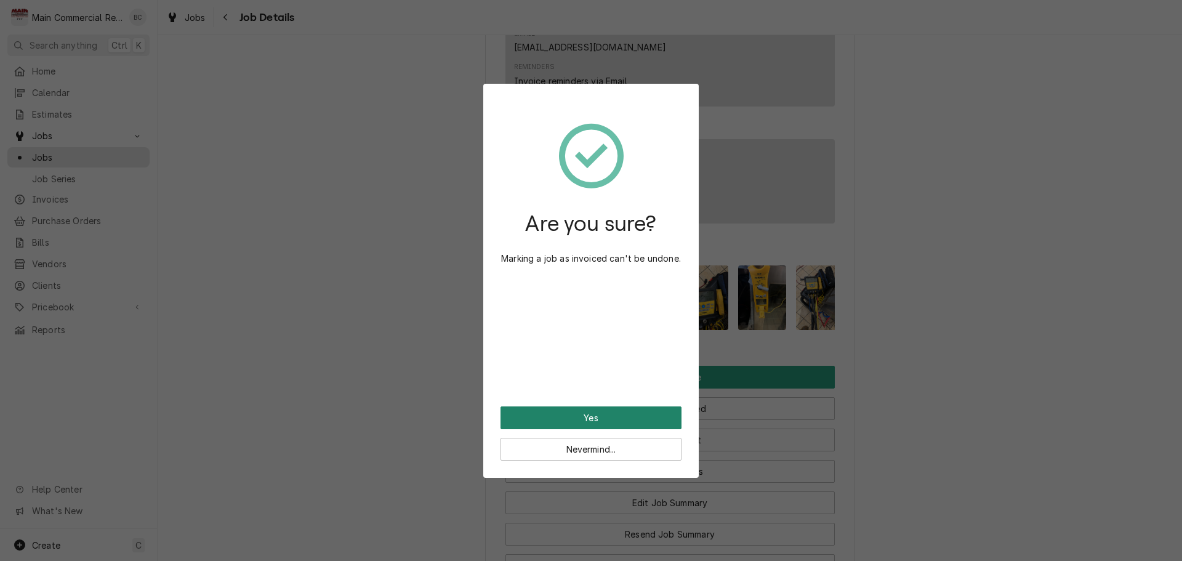
click at [631, 419] on button "Yes" at bounding box center [591, 417] width 181 height 23
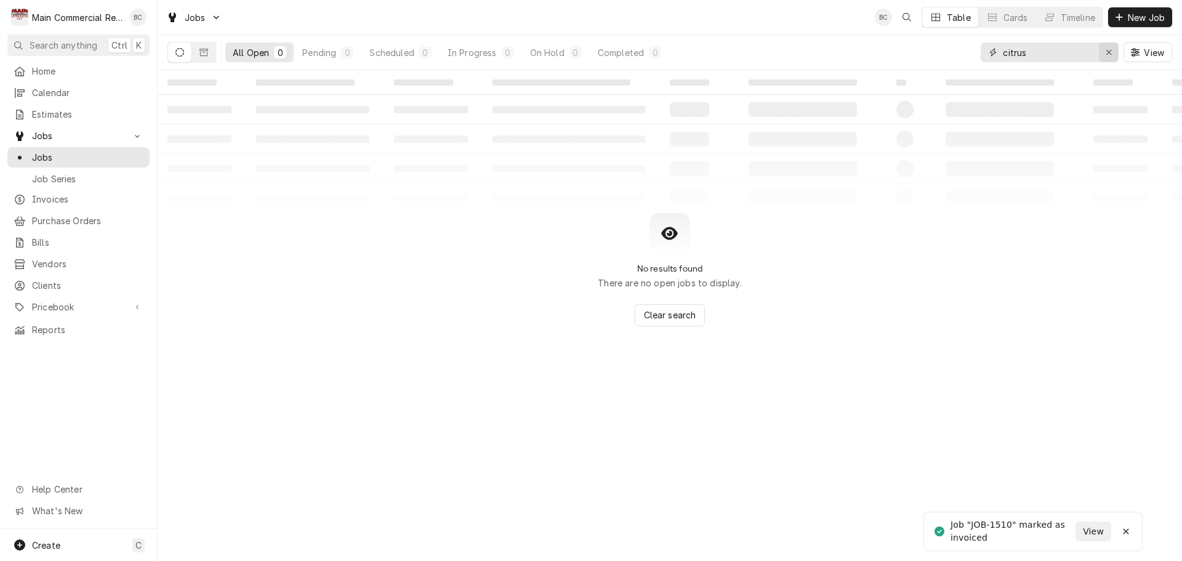
click at [1105, 47] on div "Erase input" at bounding box center [1109, 52] width 12 height 12
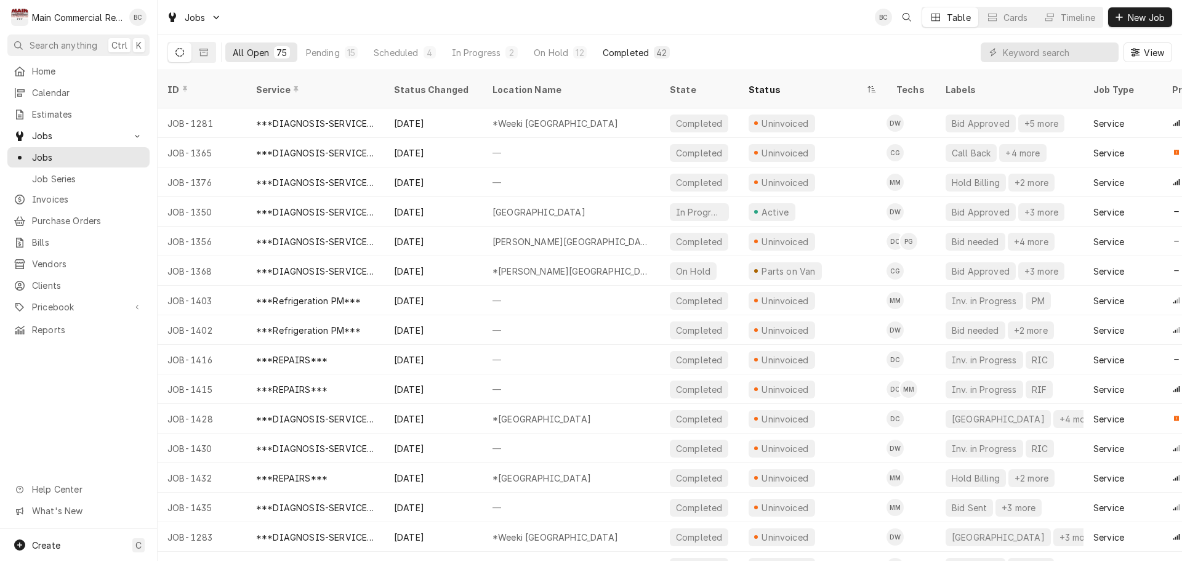
click at [620, 52] on div "Completed" at bounding box center [626, 52] width 46 height 13
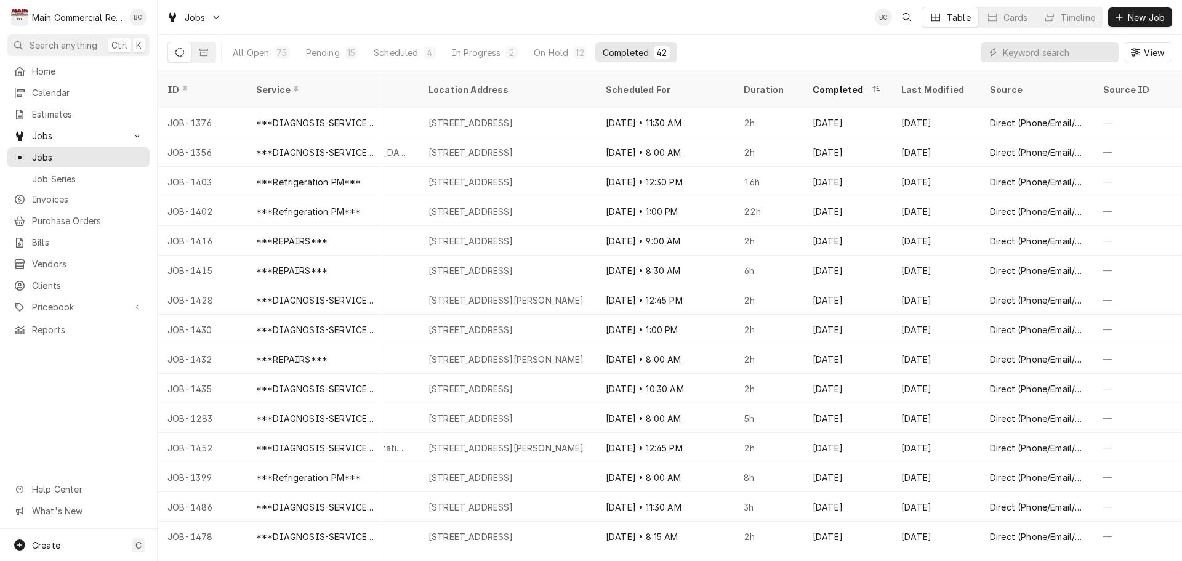
scroll to position [0, 891]
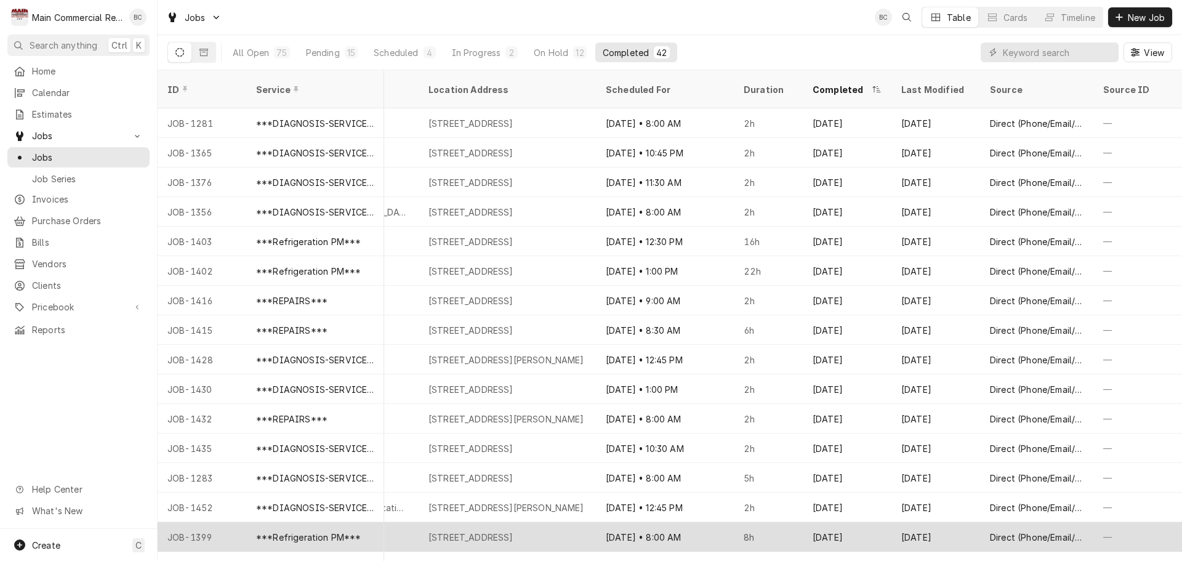
click at [857, 522] on div "[DATE]" at bounding box center [847, 537] width 89 height 30
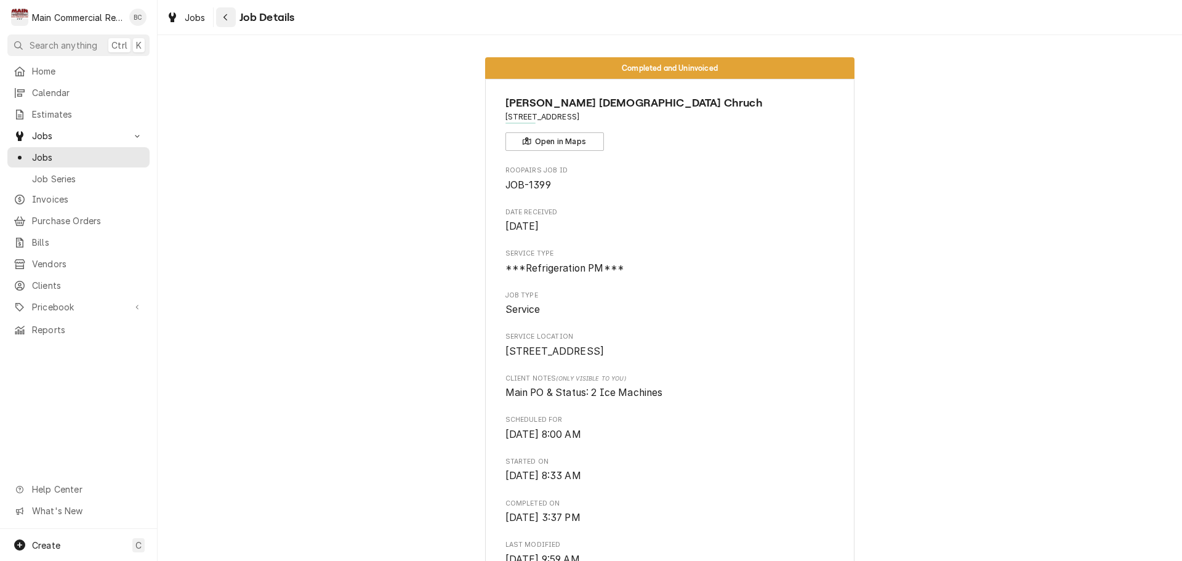
click at [228, 21] on icon "Navigate back" at bounding box center [226, 17] width 6 height 9
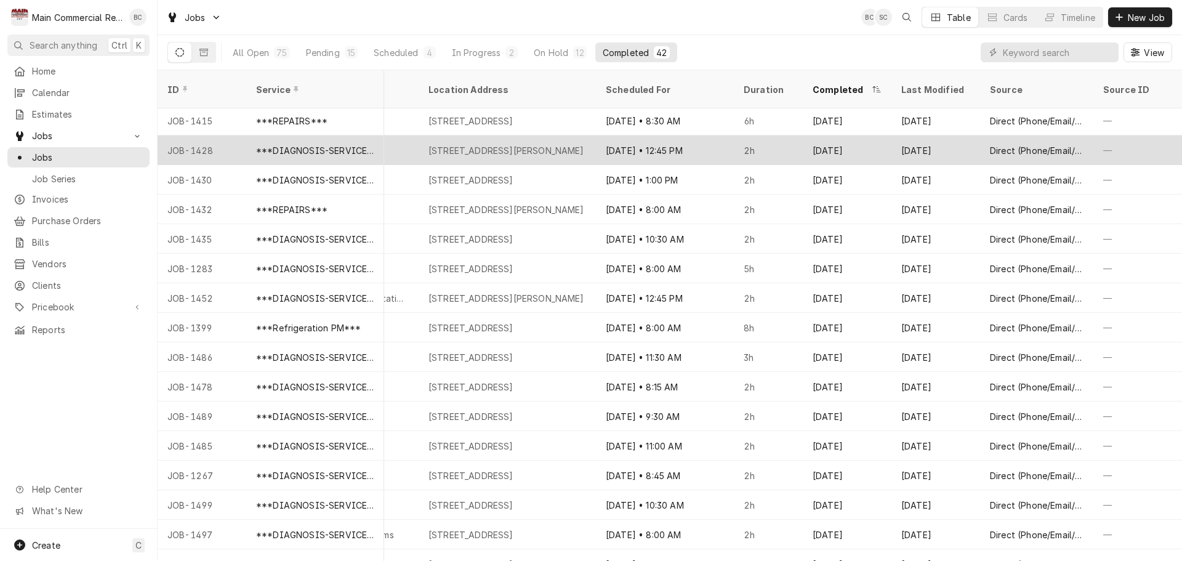
scroll to position [251, 891]
